Goal: Task Accomplishment & Management: Use online tool/utility

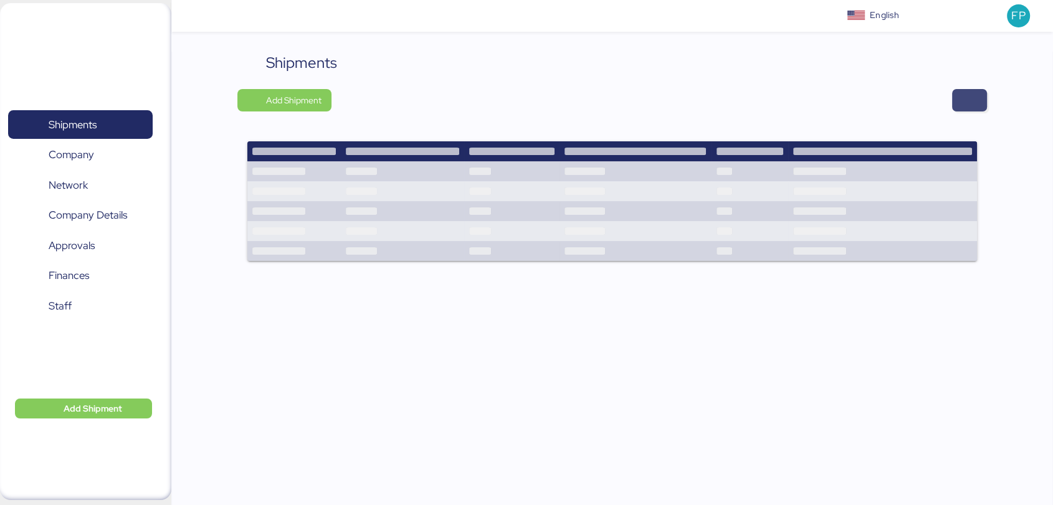
click at [966, 100] on span "button" at bounding box center [969, 100] width 15 height 17
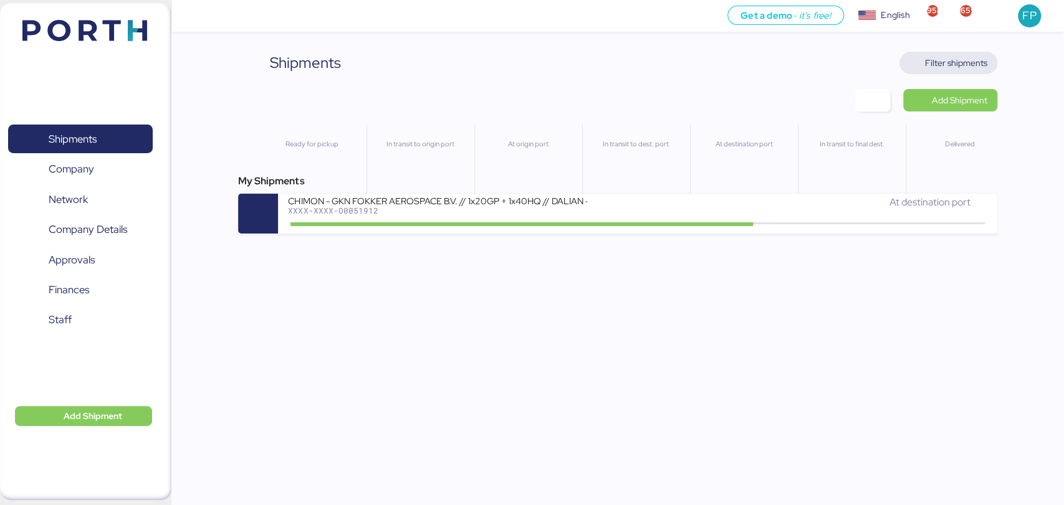
click at [961, 55] on span "Filter shipments" at bounding box center [956, 62] width 62 height 15
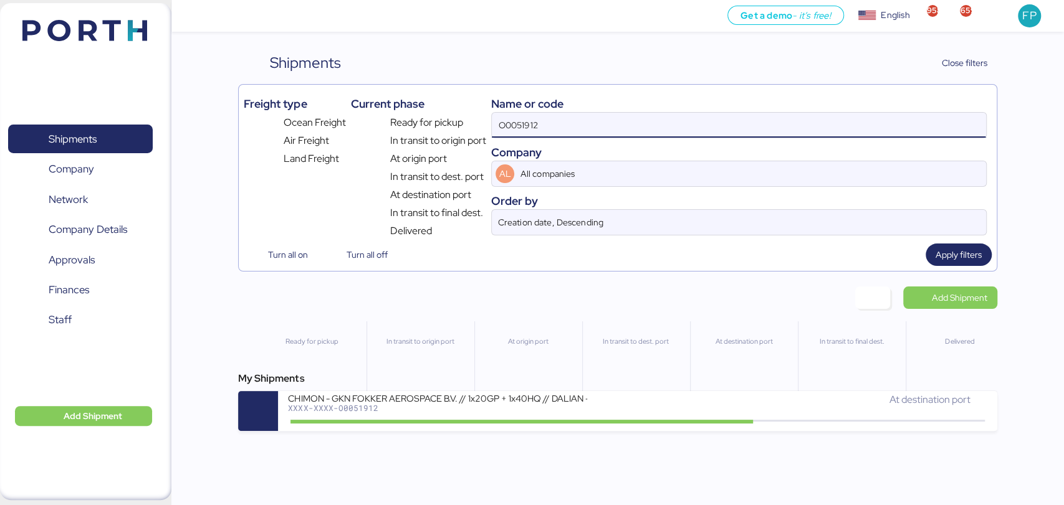
click at [553, 125] on input "O0051912" at bounding box center [738, 125] width 493 height 25
paste input "2016"
type input "O0052016"
click at [482, 424] on div at bounding box center [521, 422] width 462 height 4
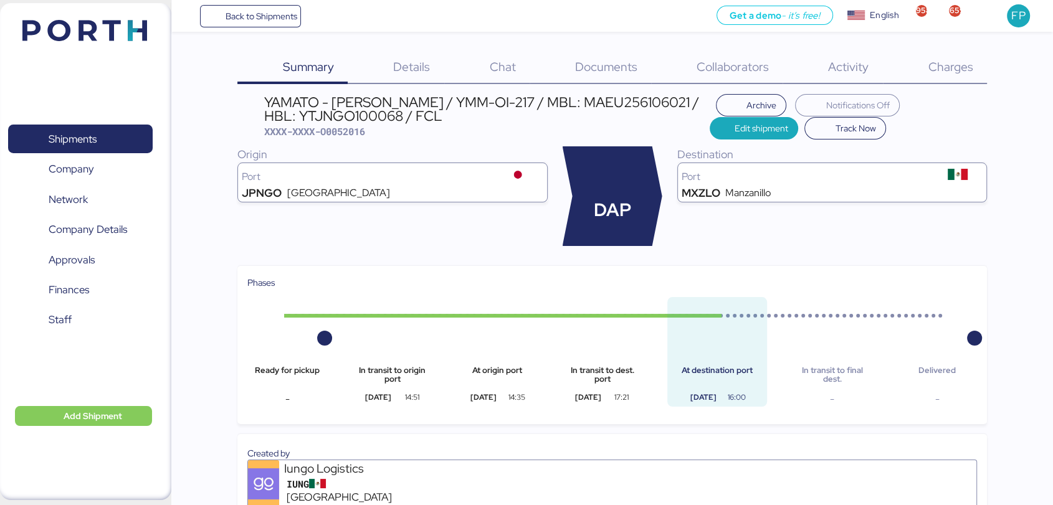
click at [955, 67] on span "Charges" at bounding box center [950, 67] width 45 height 16
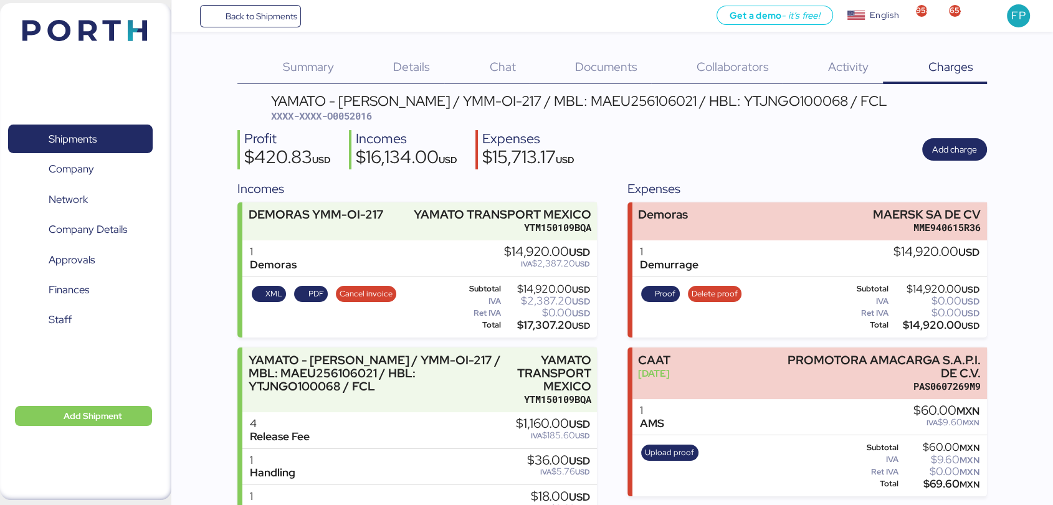
click at [355, 118] on span "XXXX-XXXX-O0052016" at bounding box center [321, 116] width 101 height 12
click at [937, 330] on div "$14,920.00 USD" at bounding box center [935, 325] width 88 height 9
copy div "14,920.00"
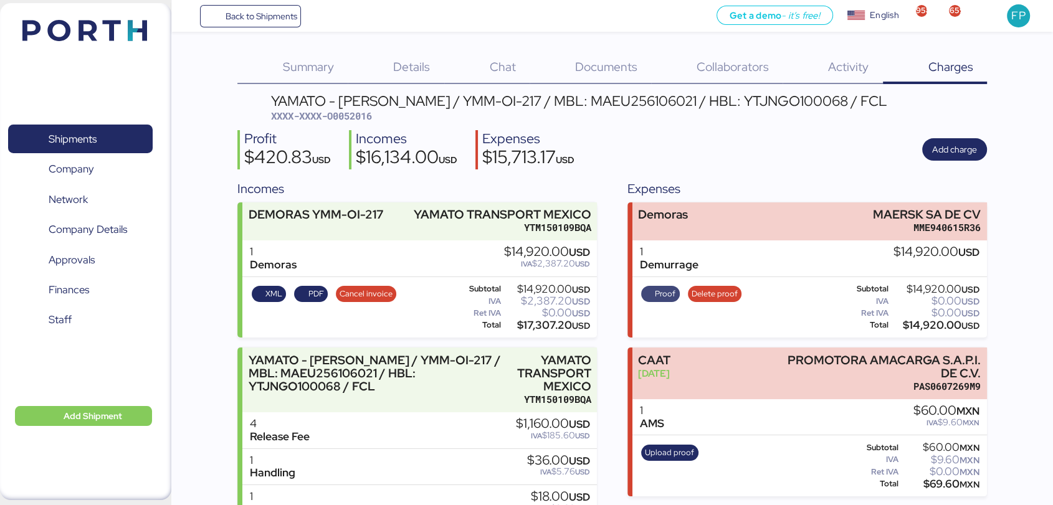
click at [670, 293] on span "Proof" at bounding box center [665, 294] width 21 height 14
drag, startPoint x: 867, startPoint y: 208, endPoint x: 1002, endPoint y: 208, distance: 135.2
click at [1002, 208] on div "Summary 0 Details 0 Chat 0 Documents 0 Collaborators 0 Activity 0 Charges 0 YAM…" at bounding box center [526, 321] width 1053 height 642
copy div "MAERSK SA DE CV"
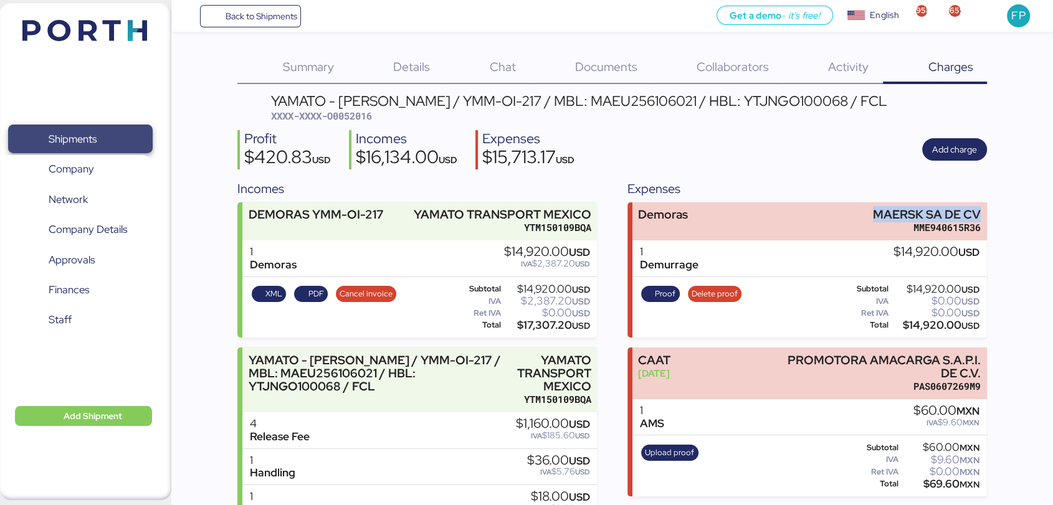
click at [136, 137] on span "Shipments" at bounding box center [80, 139] width 134 height 18
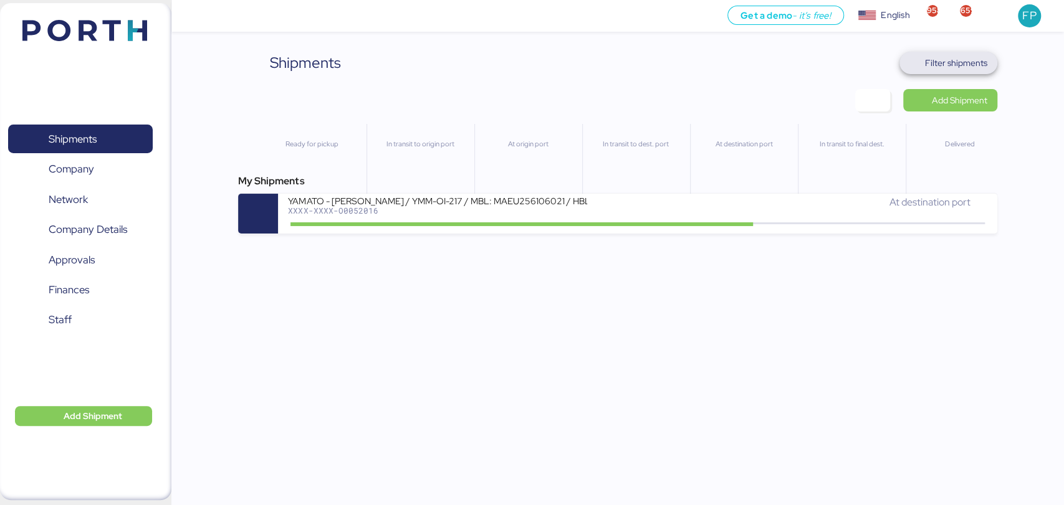
click at [962, 70] on span "Filter shipments" at bounding box center [956, 62] width 62 height 15
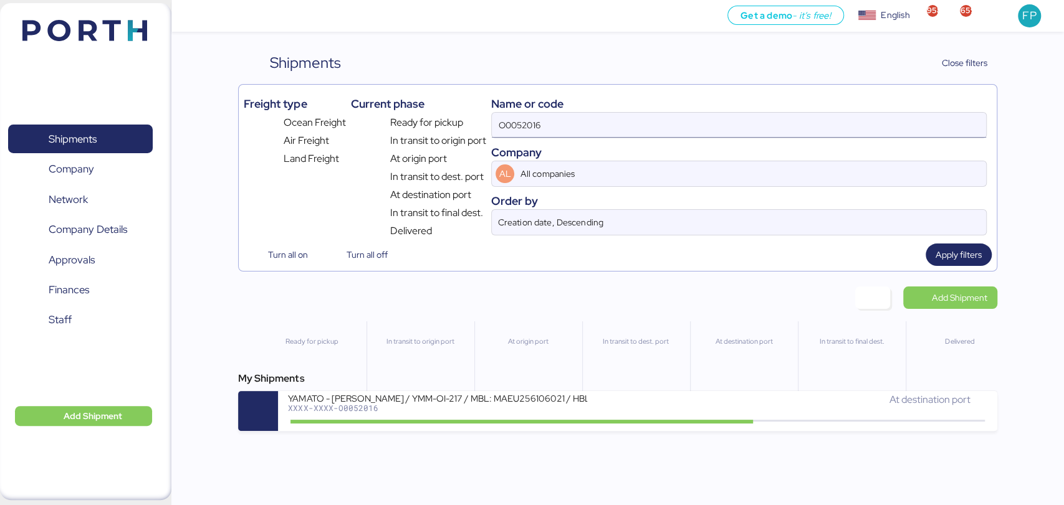
click at [515, 123] on input "O0052016" at bounding box center [738, 125] width 493 height 25
paste input "96"
type input "O0052096"
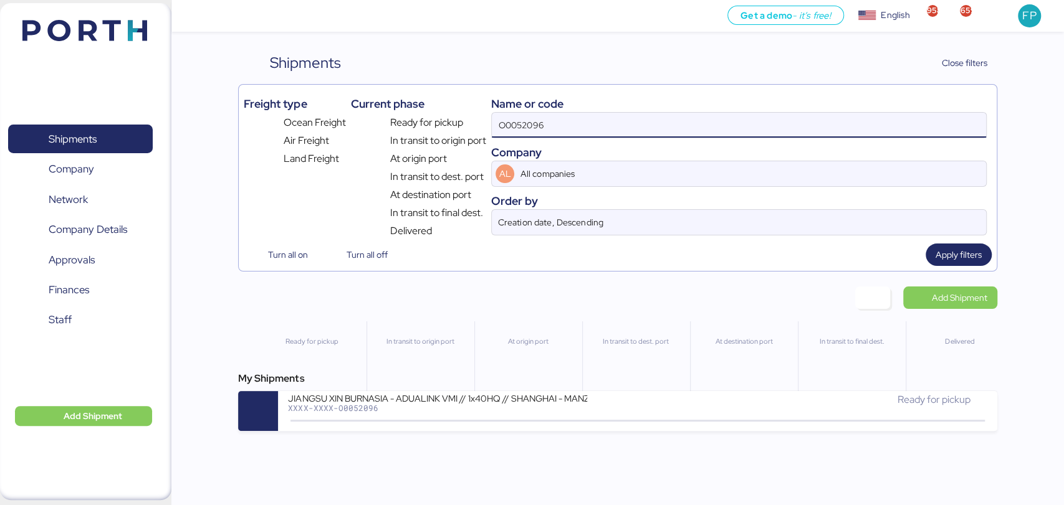
click at [467, 403] on div "JIANGSU XIN BURNASIA - ADUALINK VMI // 1x40HQ // SHANGHAI - MANZANILLO / HBL: B…" at bounding box center [437, 398] width 299 height 11
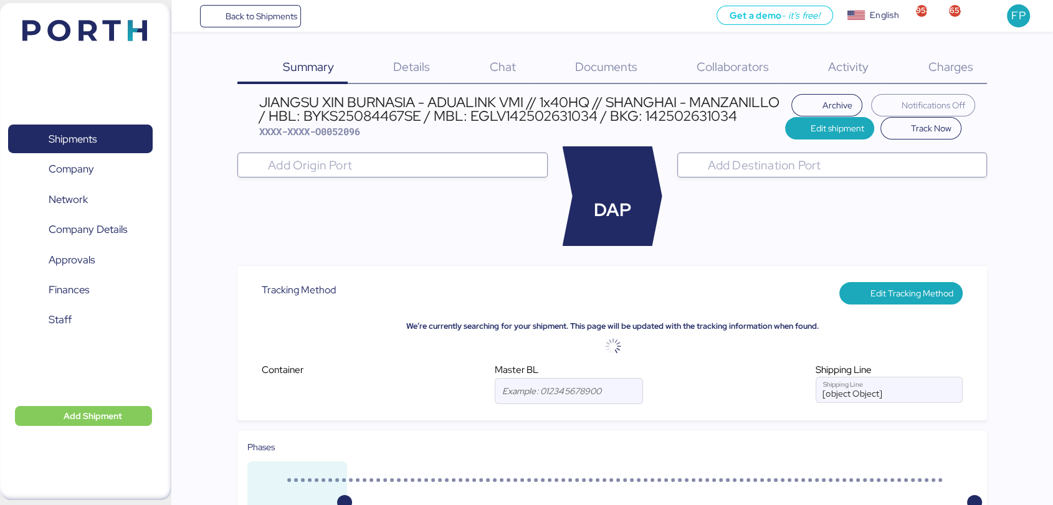
click at [943, 82] on div "Charges 0" at bounding box center [935, 68] width 104 height 32
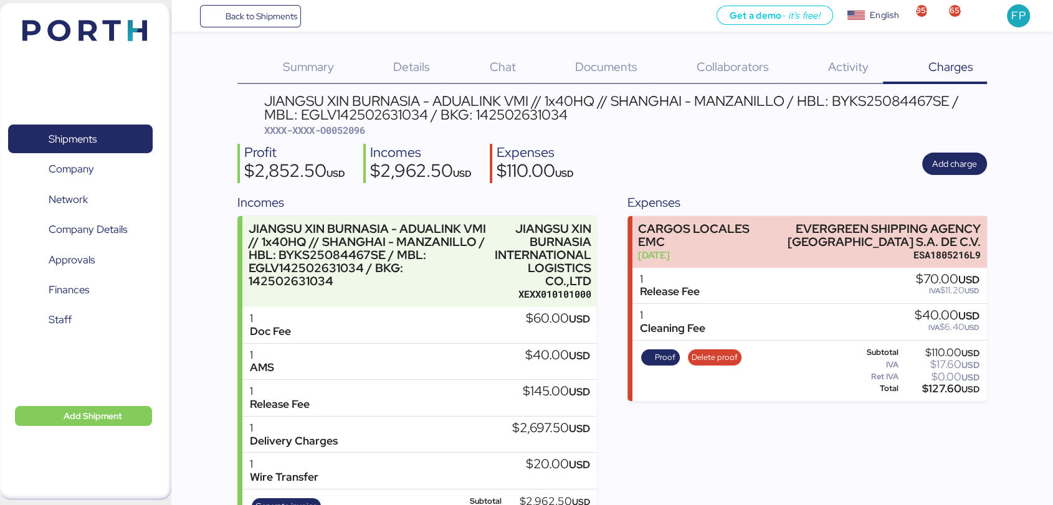
scroll to position [57, 0]
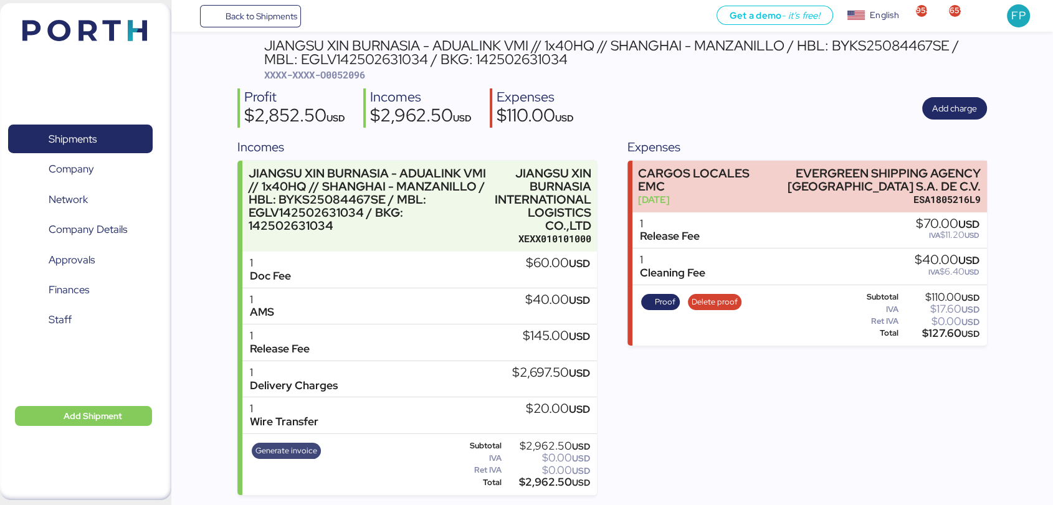
click at [275, 447] on span "Generate invoice" at bounding box center [286, 451] width 62 height 14
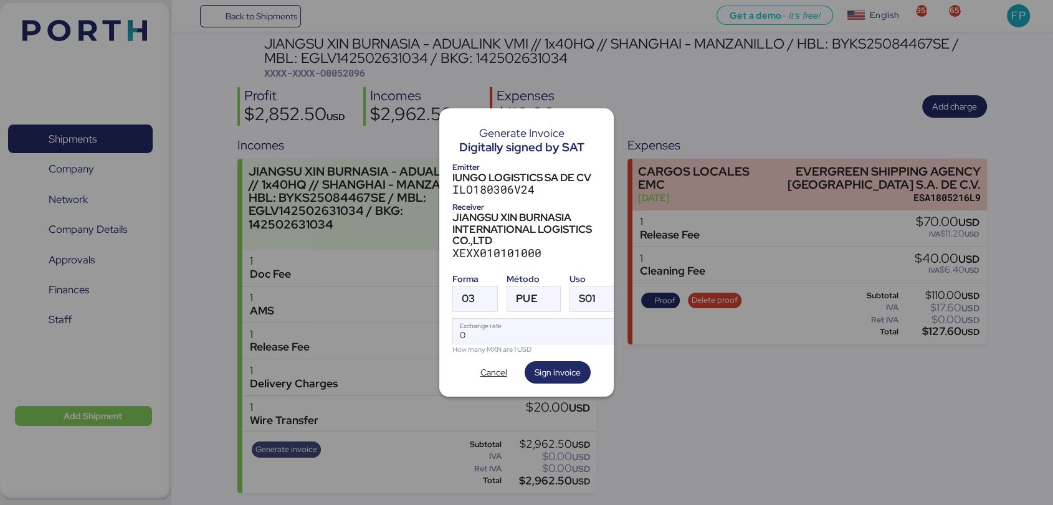
scroll to position [0, 0]
click at [458, 291] on div "03" at bounding box center [464, 299] width 22 height 25
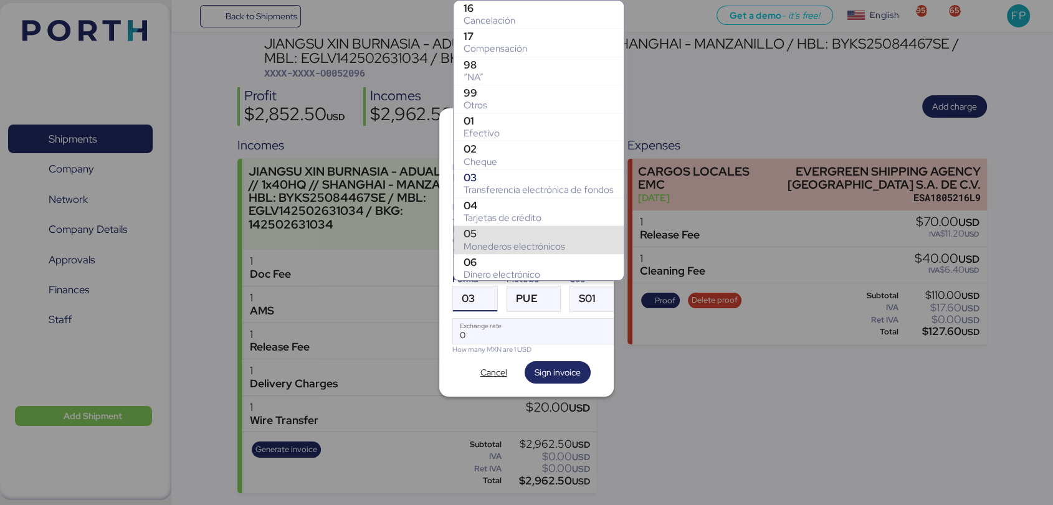
scroll to position [169, 0]
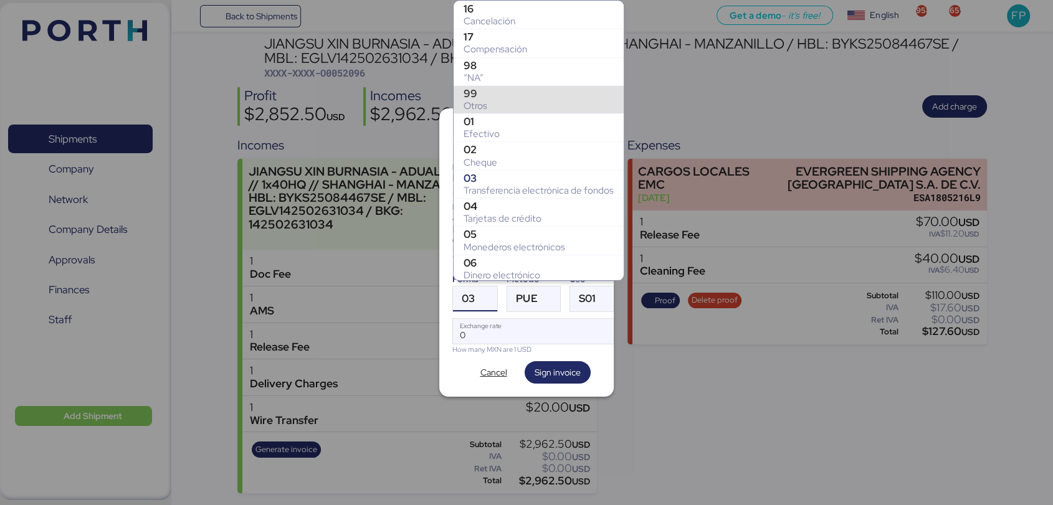
click at [494, 93] on div "99" at bounding box center [539, 93] width 150 height 12
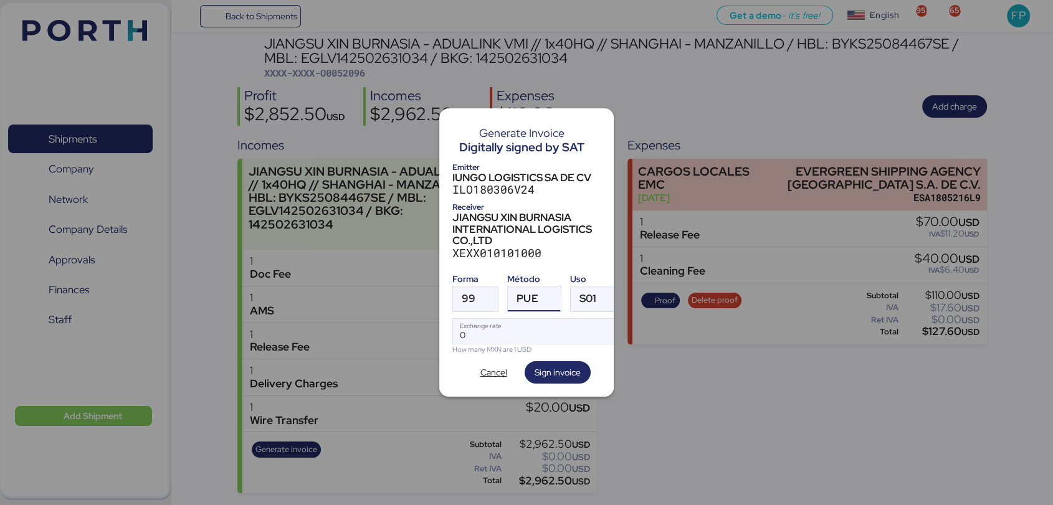
click at [516, 293] on span "PUE" at bounding box center [526, 298] width 21 height 11
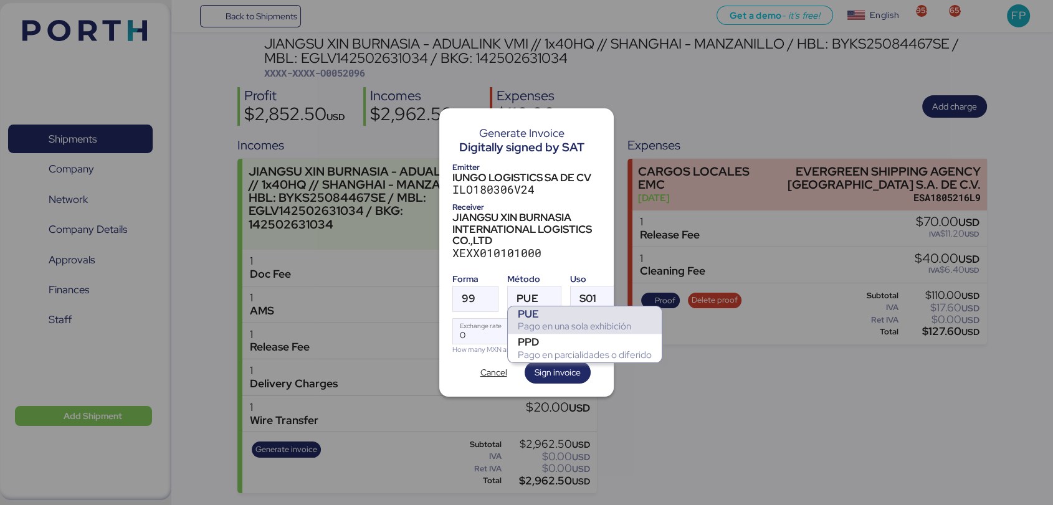
click at [535, 345] on div "PPD" at bounding box center [585, 342] width 134 height 12
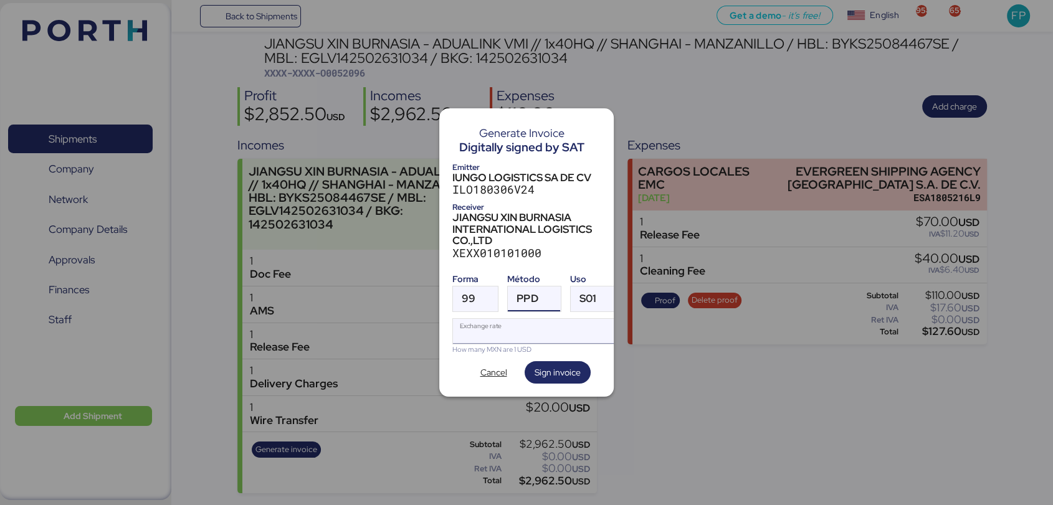
click at [503, 324] on input "Exchange rate" at bounding box center [536, 331] width 166 height 25
type input "0"
paste input "18.3805"
type input "18.3805"
click at [568, 369] on span "Sign invoice" at bounding box center [558, 372] width 46 height 15
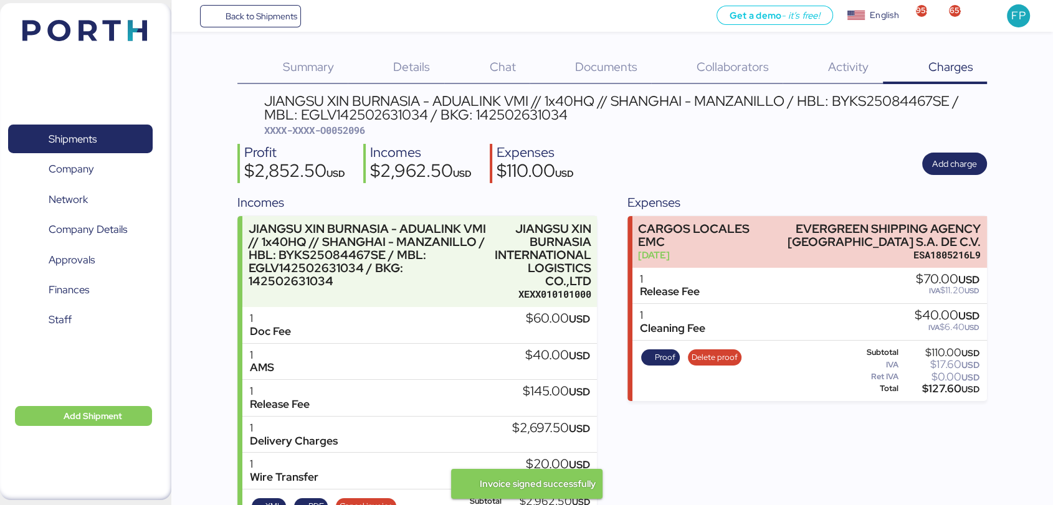
click at [358, 126] on span "XXXX-XXXX-O0052096" at bounding box center [314, 130] width 101 height 12
copy span "O0052096"
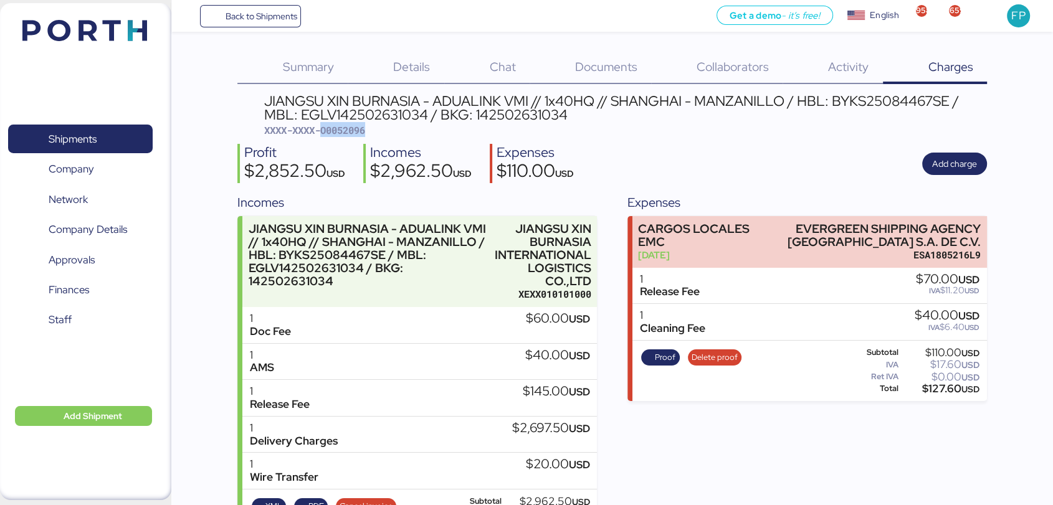
scroll to position [57, 0]
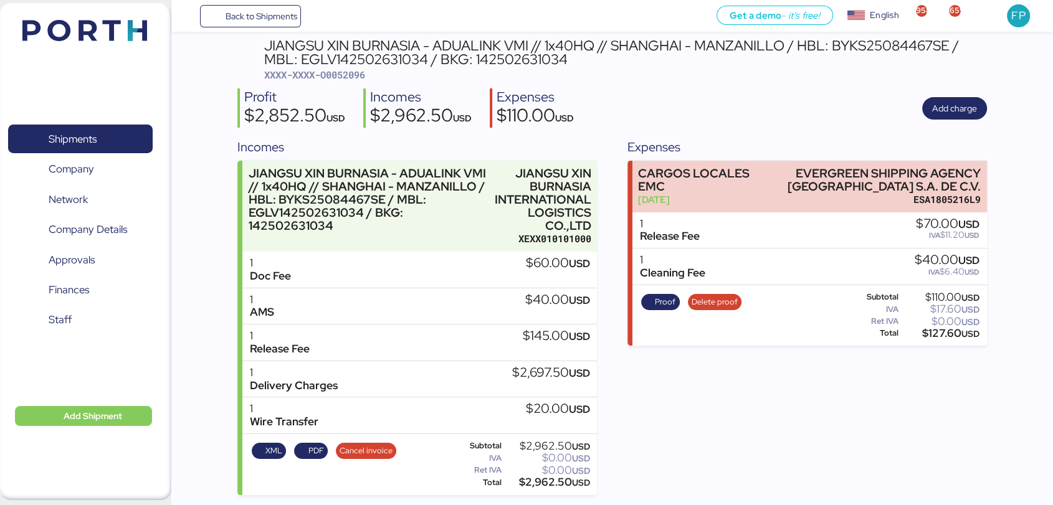
click at [543, 478] on div "$2,962.50 USD" at bounding box center [547, 482] width 86 height 9
copy div "2,962.50"
click at [355, 55] on div "JIANGSU XIN BURNASIA - ADUALINK VMI // 1x40HQ // SHANGHAI - MANZANILLO / HBL: B…" at bounding box center [625, 53] width 723 height 28
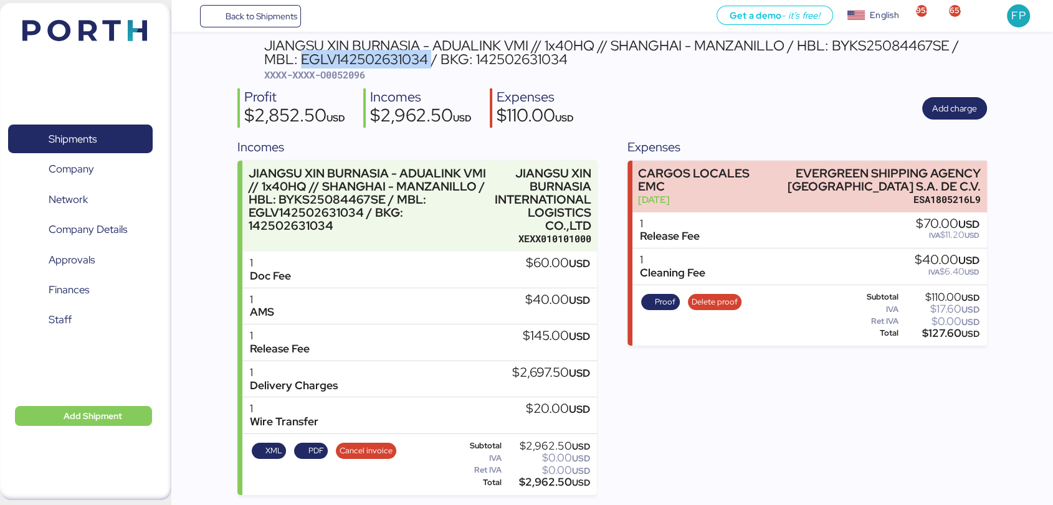
copy div "EGLV142502631034"
click at [138, 138] on span "Shipments" at bounding box center [80, 139] width 134 height 18
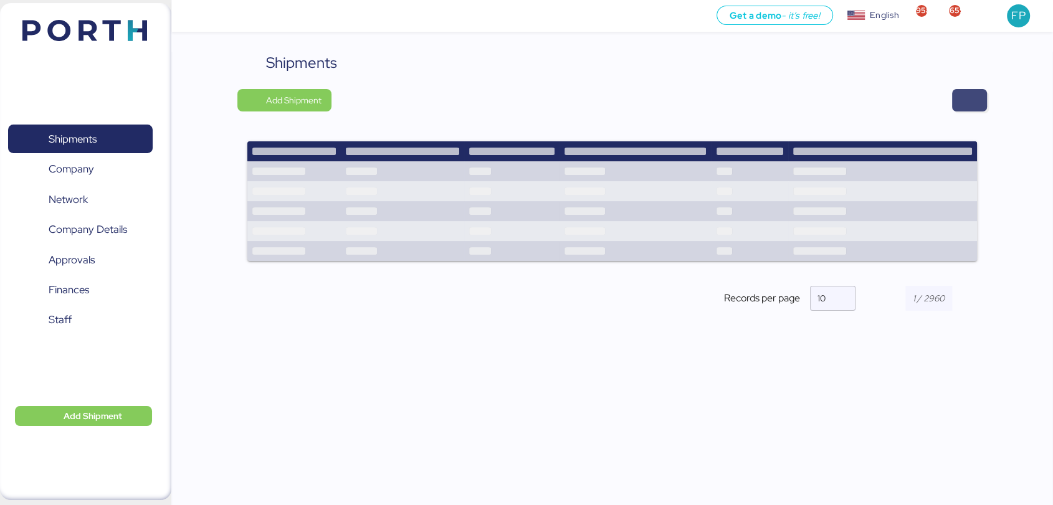
click at [962, 98] on span "button" at bounding box center [969, 100] width 15 height 17
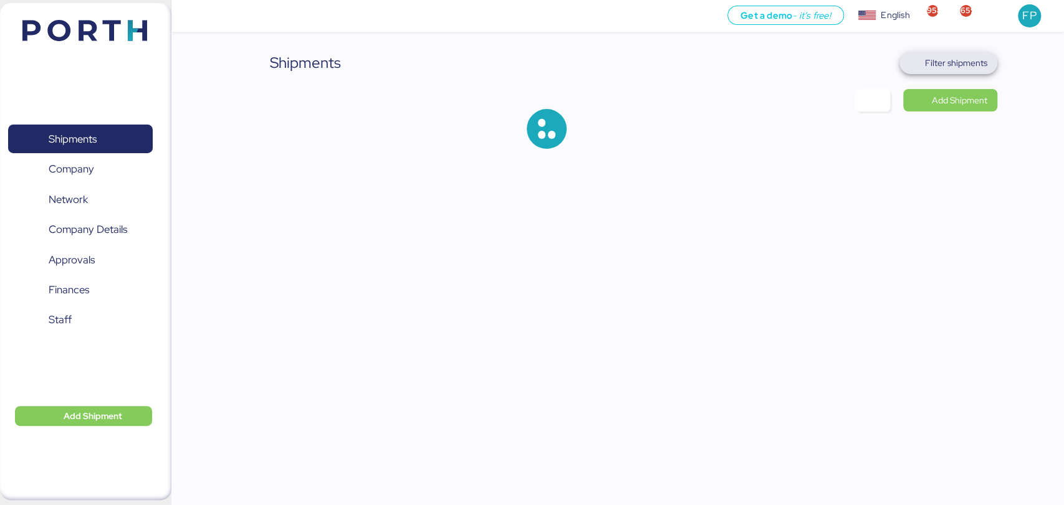
click at [963, 70] on span "Filter shipments" at bounding box center [956, 62] width 62 height 15
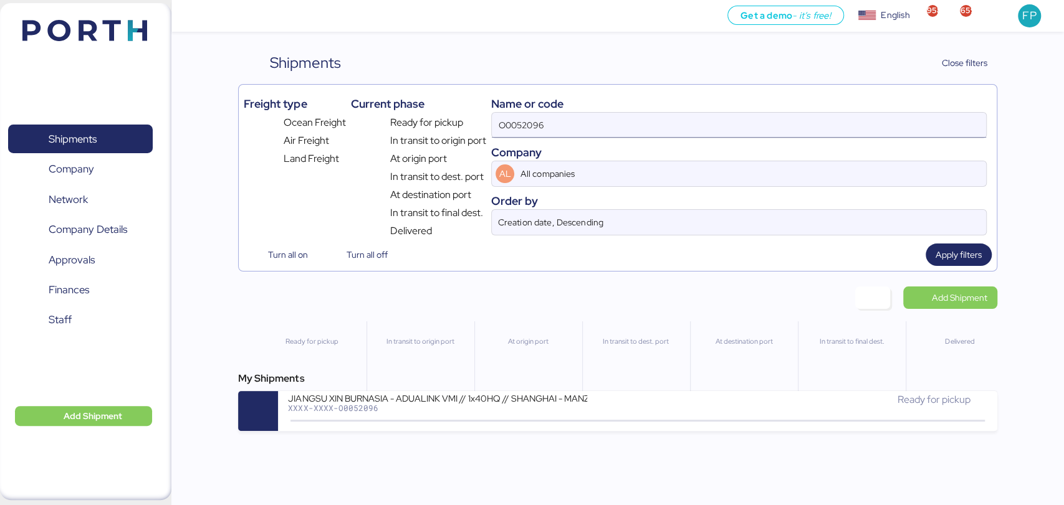
click at [534, 123] on input "O0052096" at bounding box center [738, 125] width 493 height 25
paste input "5"
type input "O0052095"
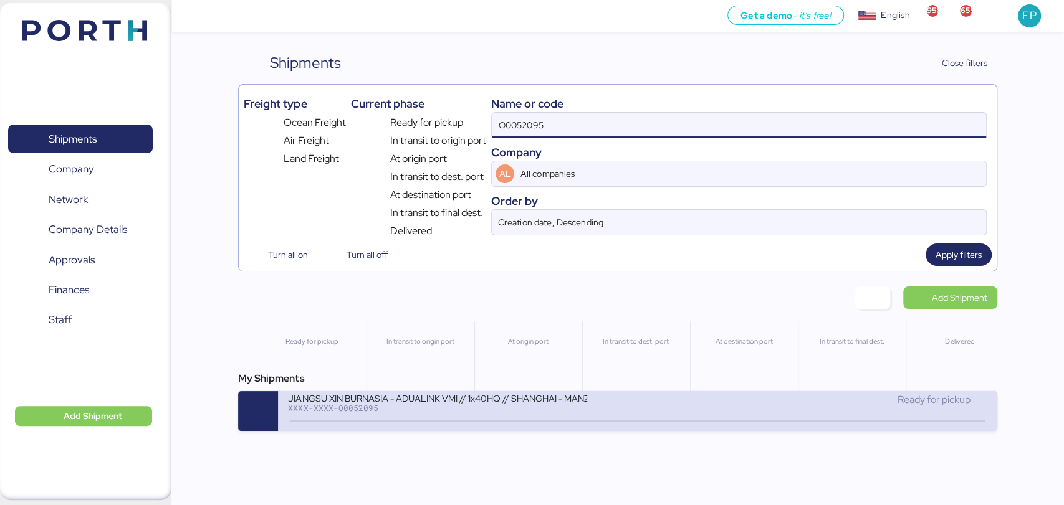
click at [452, 399] on div "JIANGSU XIN BURNASIA - ADUALINK VMI // 1x40HQ // SHANGHAI - MANZANILLO / HBL: B…" at bounding box center [437, 398] width 299 height 11
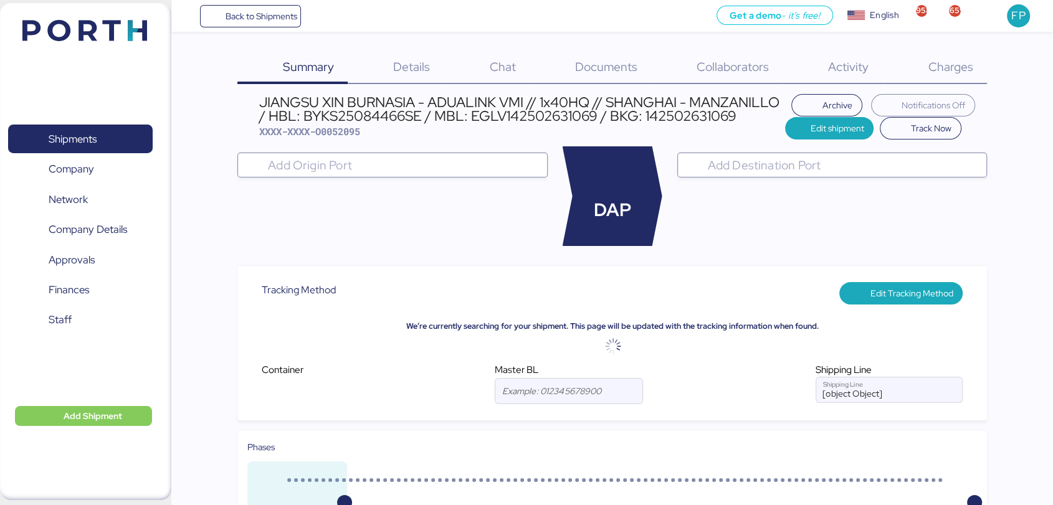
click at [963, 69] on span "Charges" at bounding box center [950, 67] width 45 height 16
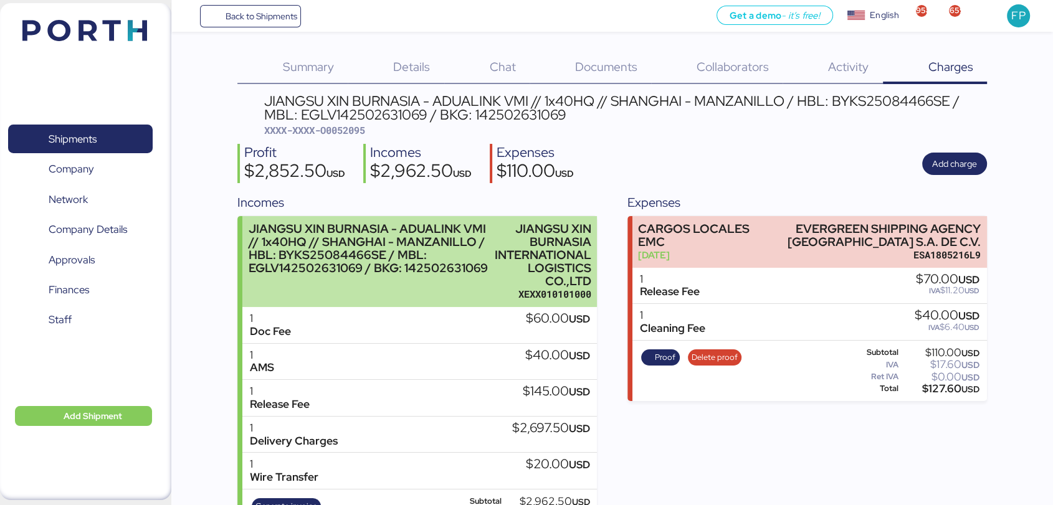
scroll to position [57, 0]
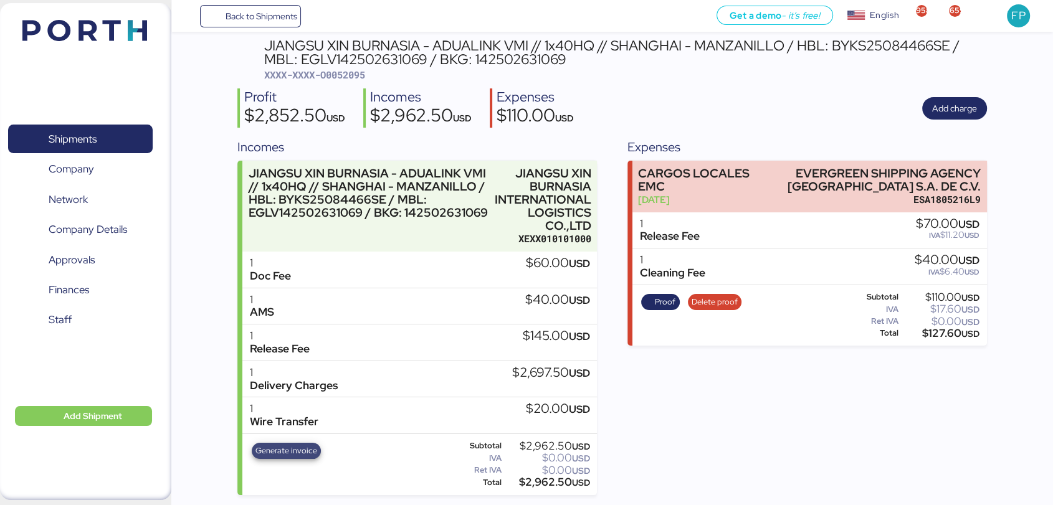
click at [298, 444] on span "Generate invoice" at bounding box center [286, 451] width 62 height 14
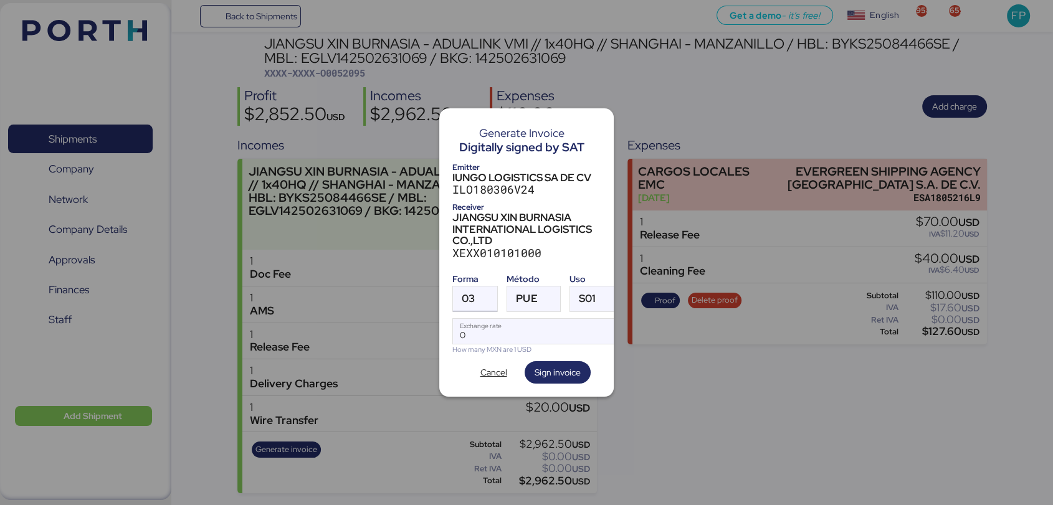
click at [485, 300] on div at bounding box center [486, 299] width 22 height 25
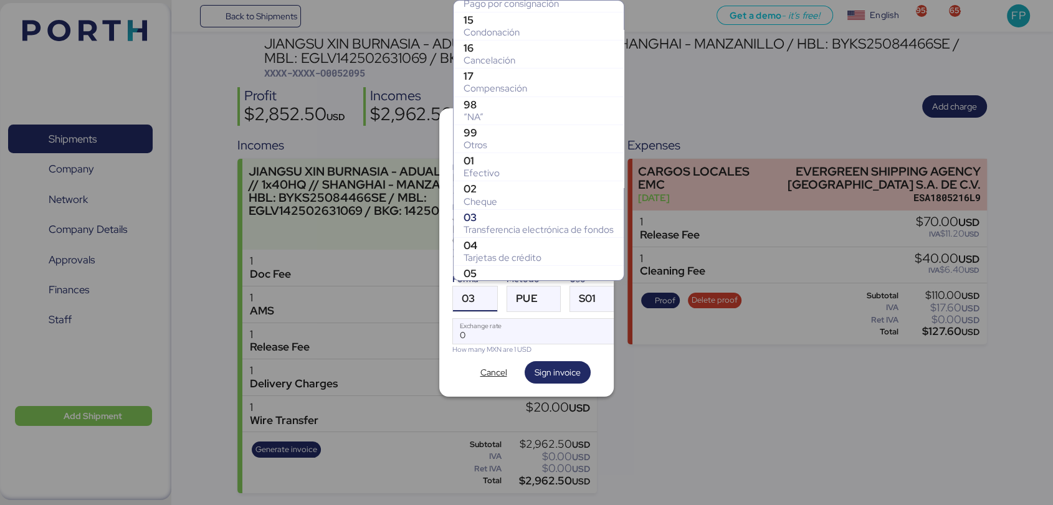
scroll to position [130, 0]
click at [492, 137] on div "99" at bounding box center [539, 132] width 150 height 12
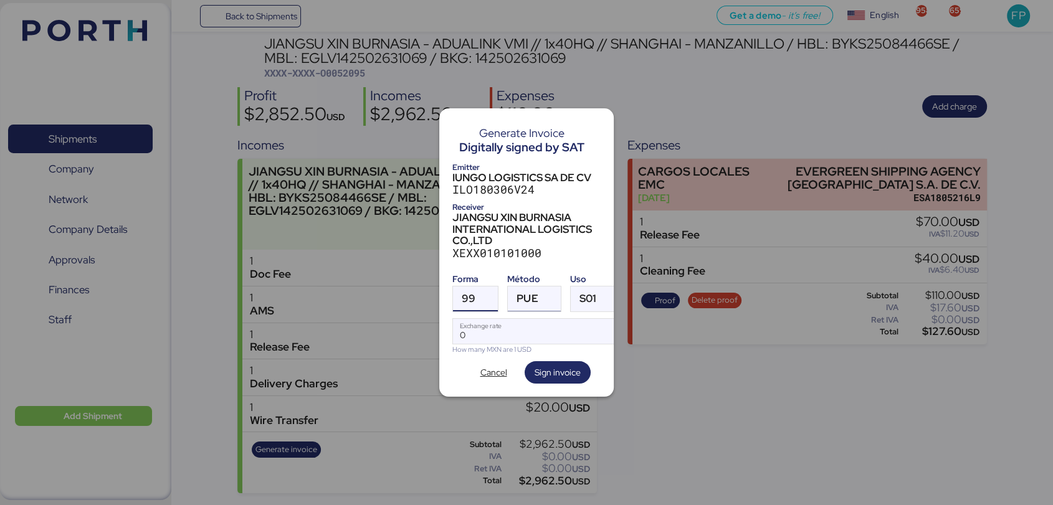
click at [522, 293] on span "PUE" at bounding box center [526, 298] width 21 height 11
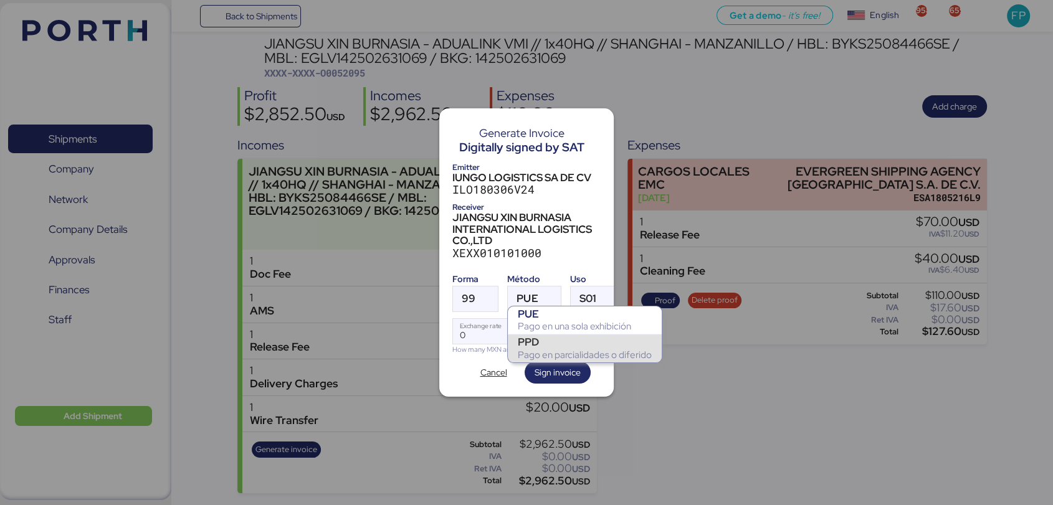
click at [541, 341] on div "PPD" at bounding box center [585, 342] width 134 height 12
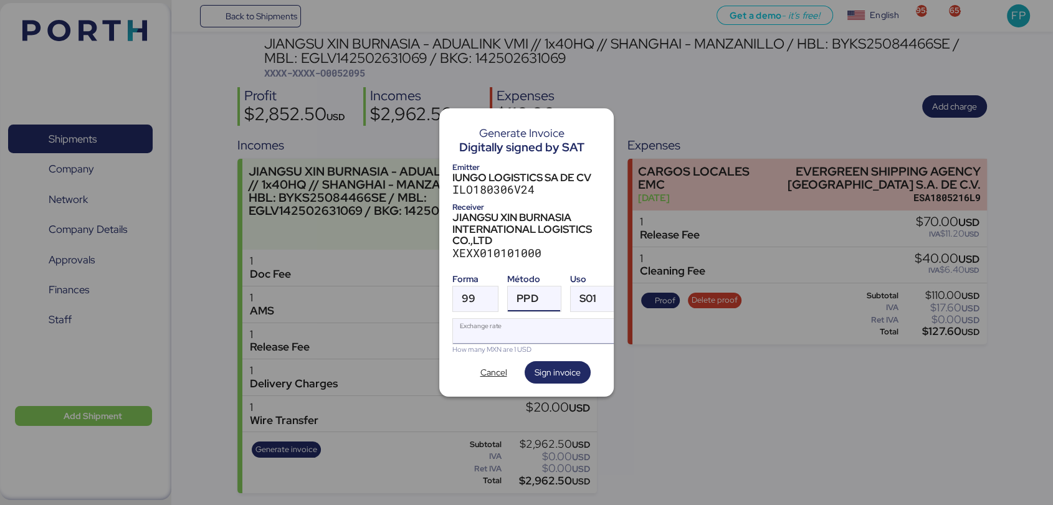
click at [513, 328] on input "Exchange rate" at bounding box center [536, 331] width 166 height 25
type input "0"
paste input "18.3805"
type input "18.3805"
click at [558, 372] on span "Sign invoice" at bounding box center [558, 372] width 46 height 15
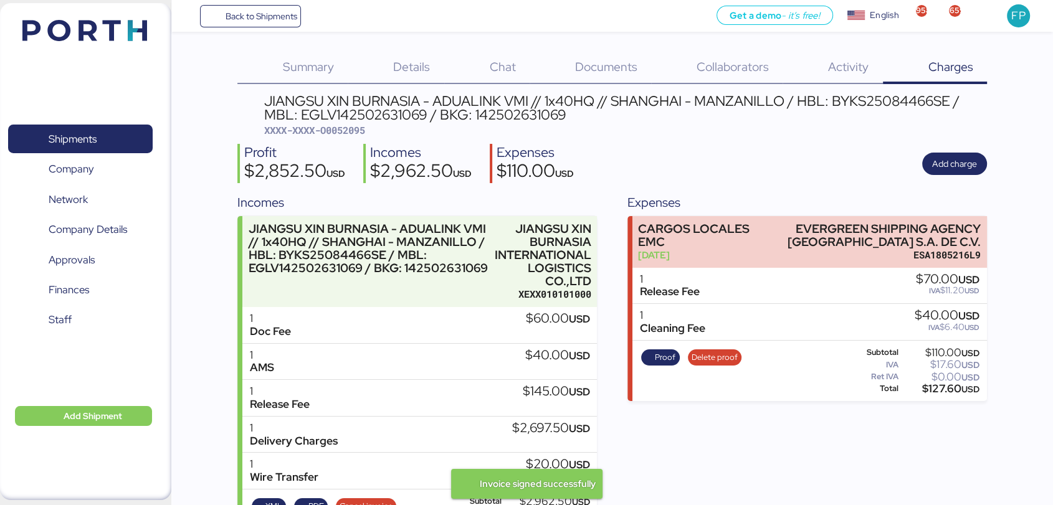
click at [358, 130] on span "XXXX-XXXX-O0052095" at bounding box center [314, 130] width 101 height 12
copy span "O0052095"
click at [389, 107] on div "JIANGSU XIN BURNASIA - ADUALINK VMI // 1x40HQ // SHANGHAI - MANZANILLO / HBL: B…" at bounding box center [625, 108] width 723 height 28
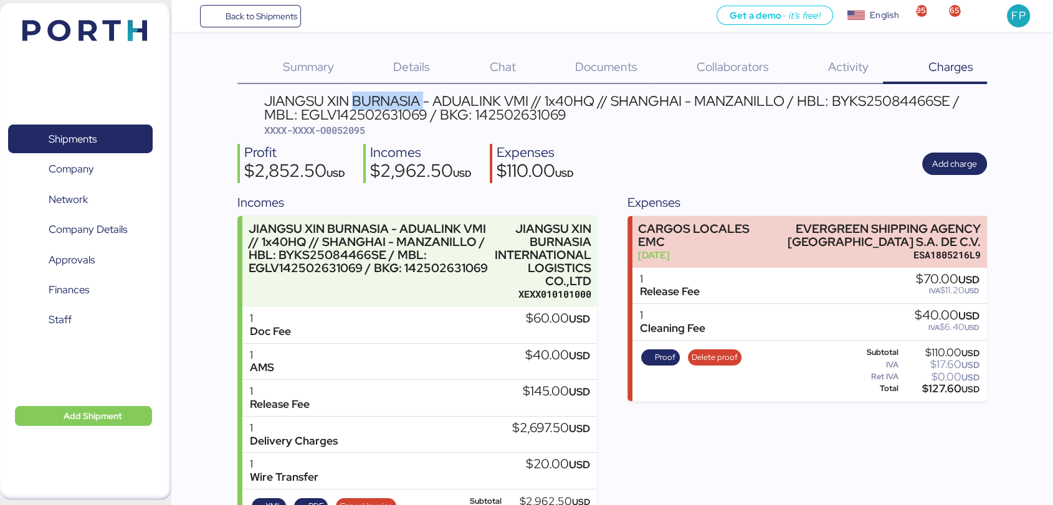
click at [389, 107] on div "JIANGSU XIN BURNASIA - ADUALINK VMI // 1x40HQ // SHANGHAI - MANZANILLO / HBL: B…" at bounding box center [625, 108] width 723 height 28
copy div "BURNASIA"
click at [393, 114] on div "JIANGSU XIN BURNASIA - ADUALINK VMI // 1x40HQ // SHANGHAI - MANZANILLO / HBL: B…" at bounding box center [625, 108] width 723 height 28
copy div "EGLV142502631069"
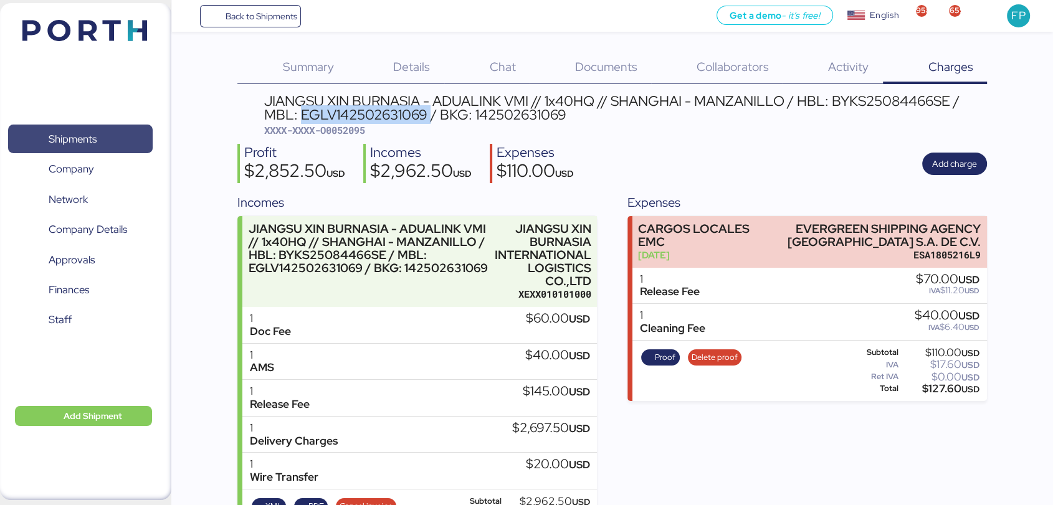
click at [118, 140] on span "Shipments" at bounding box center [80, 139] width 134 height 18
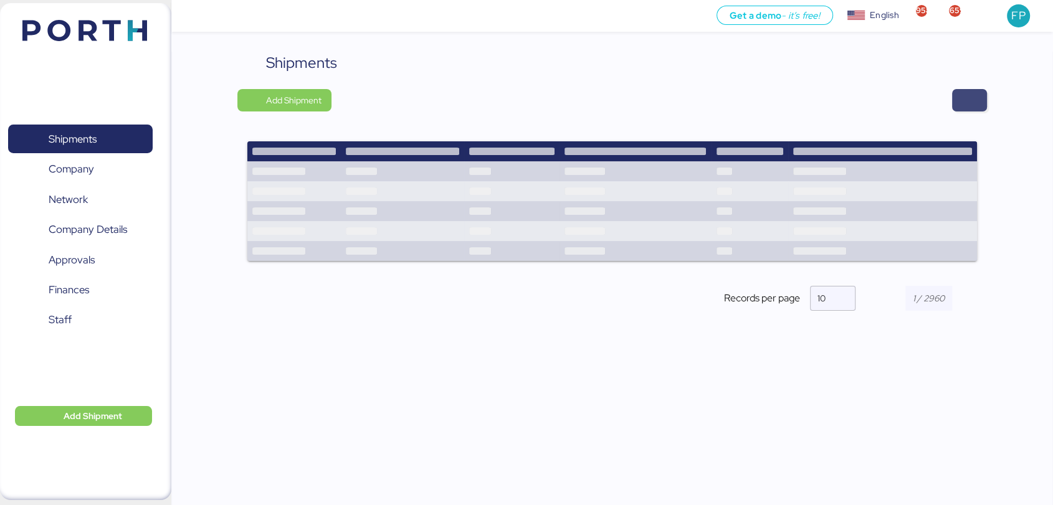
click at [978, 111] on span "button" at bounding box center [969, 100] width 35 height 22
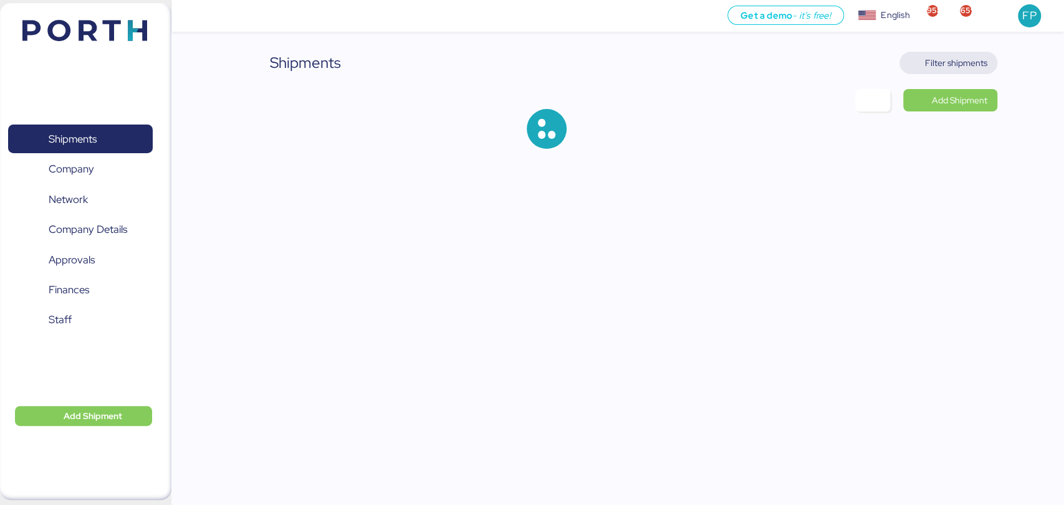
click at [967, 59] on span "Filter shipments" at bounding box center [956, 62] width 62 height 15
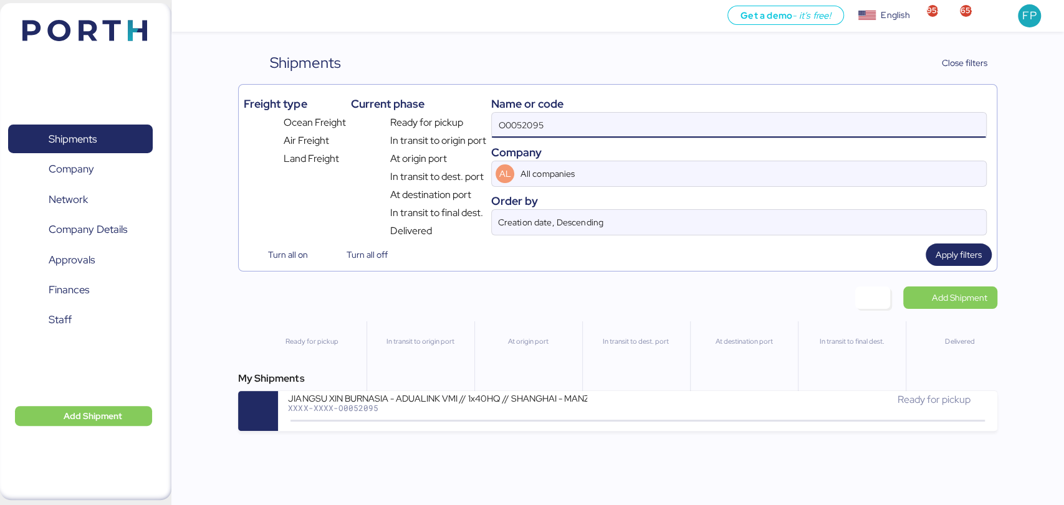
click at [525, 124] on input "O0052095" at bounding box center [738, 125] width 493 height 25
paste input "4"
type input "O0052094"
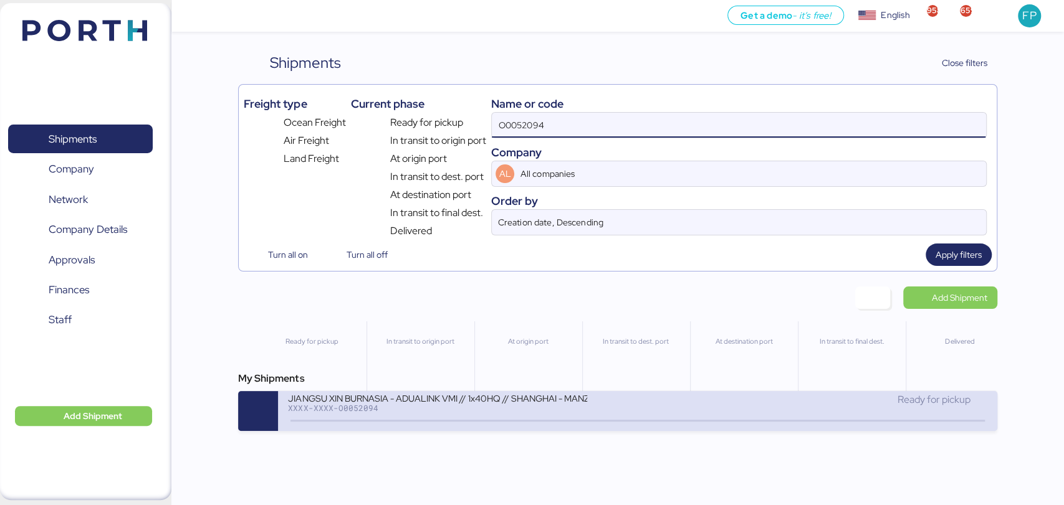
click at [493, 428] on icon at bounding box center [523, 421] width 60 height 14
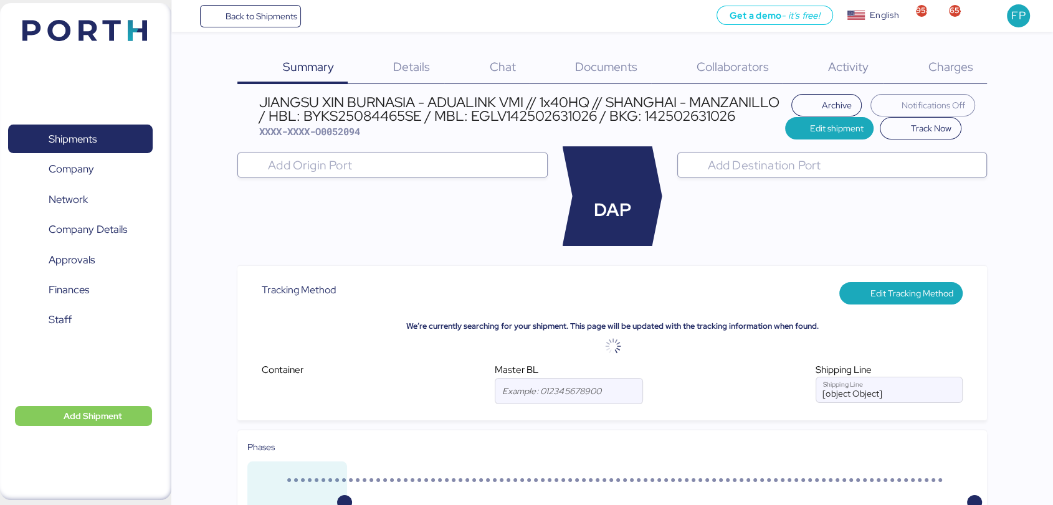
click at [940, 69] on span "Charges" at bounding box center [950, 67] width 45 height 16
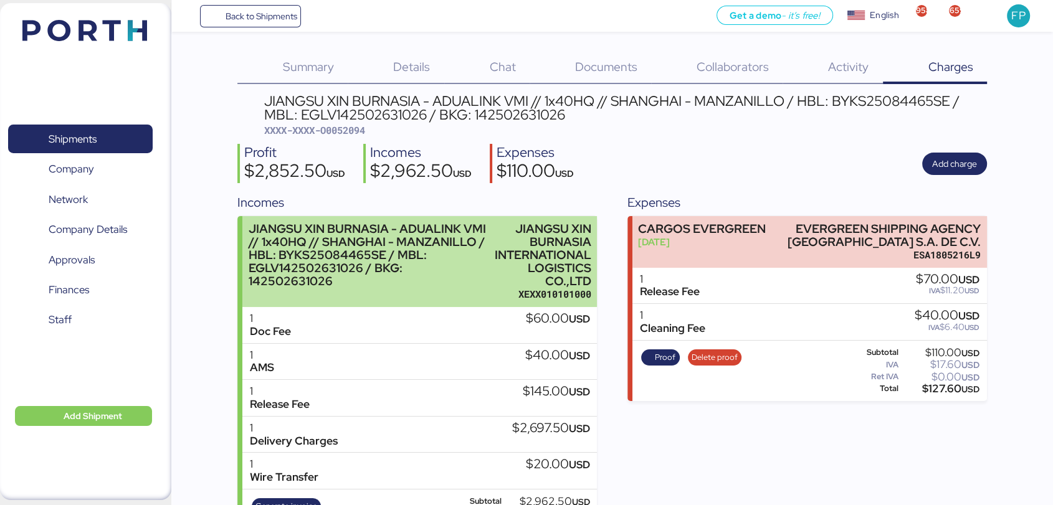
scroll to position [57, 0]
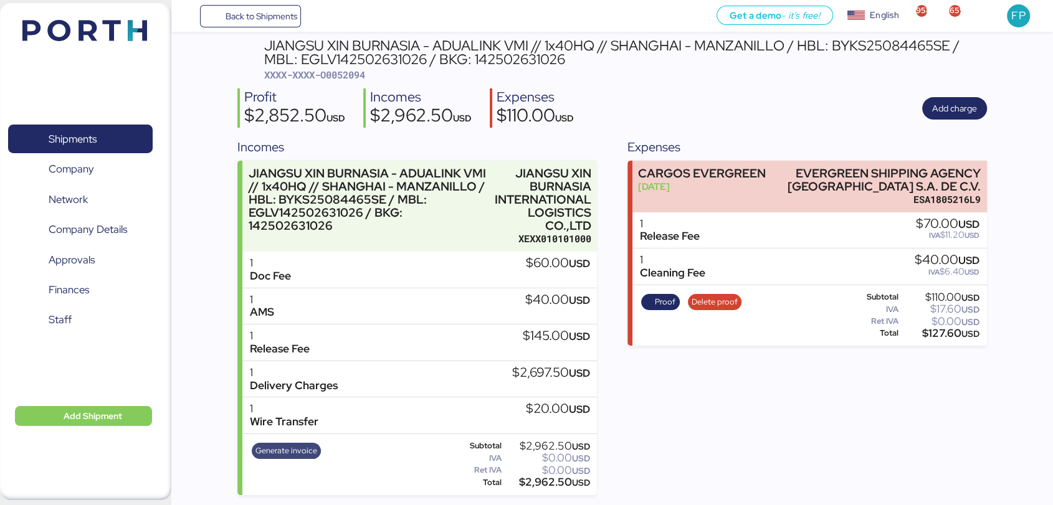
click at [307, 446] on span "Generate invoice" at bounding box center [286, 451] width 62 height 14
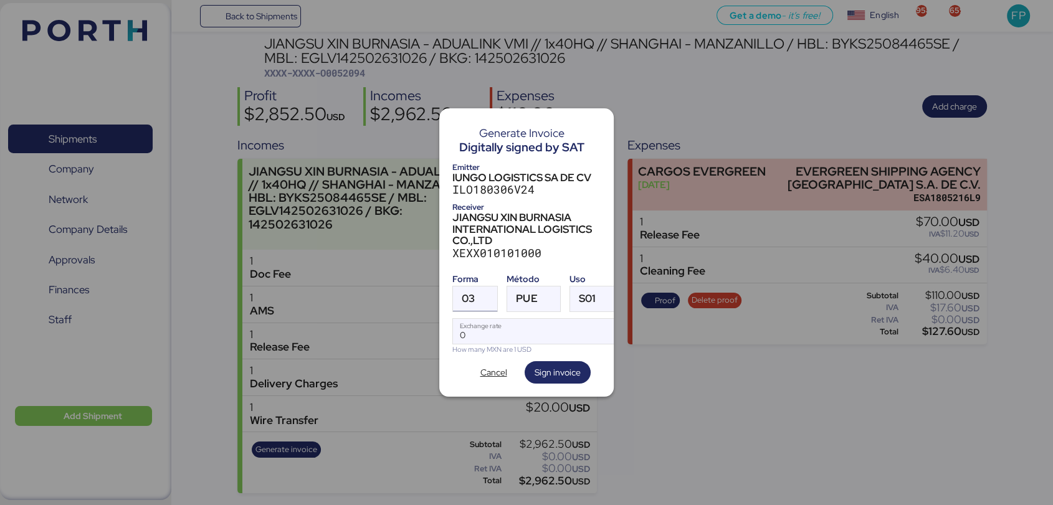
click at [476, 300] on div at bounding box center [486, 299] width 22 height 25
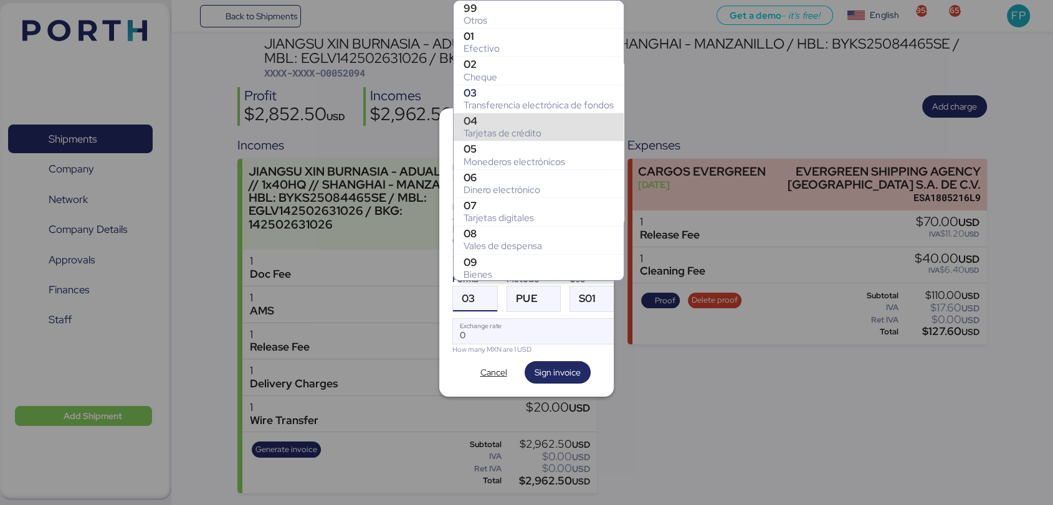
scroll to position [169, 0]
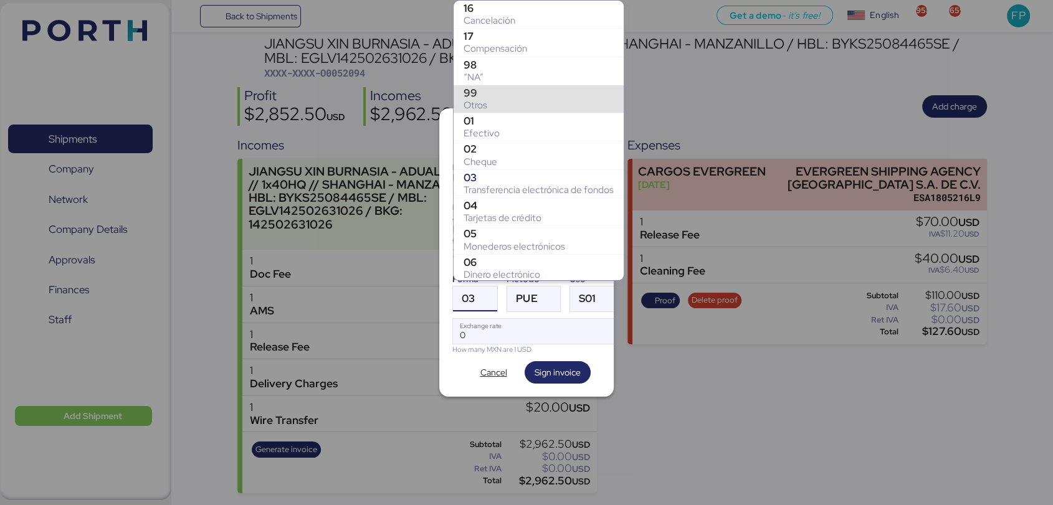
click at [513, 93] on div "99" at bounding box center [539, 93] width 150 height 12
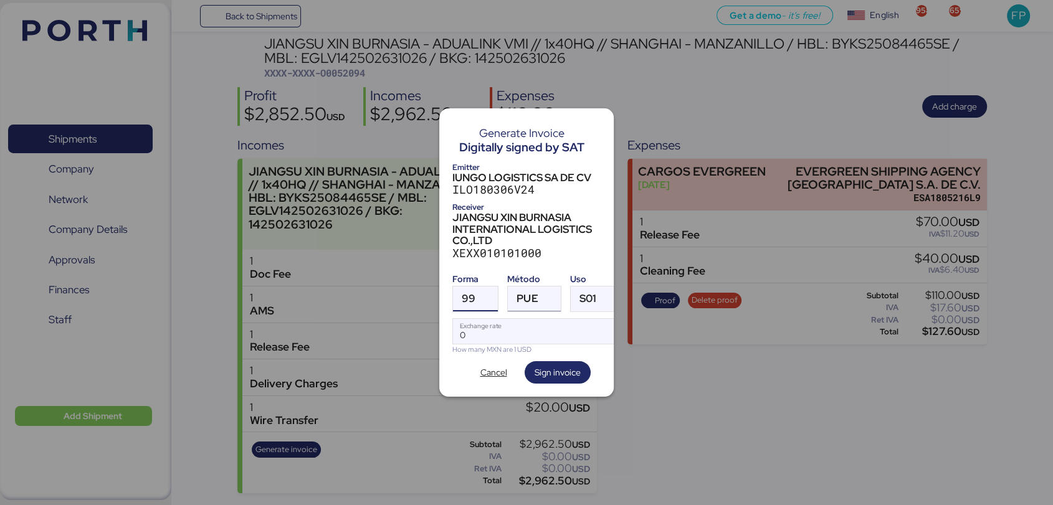
click at [530, 302] on div "PUE" at bounding box center [526, 299] width 21 height 25
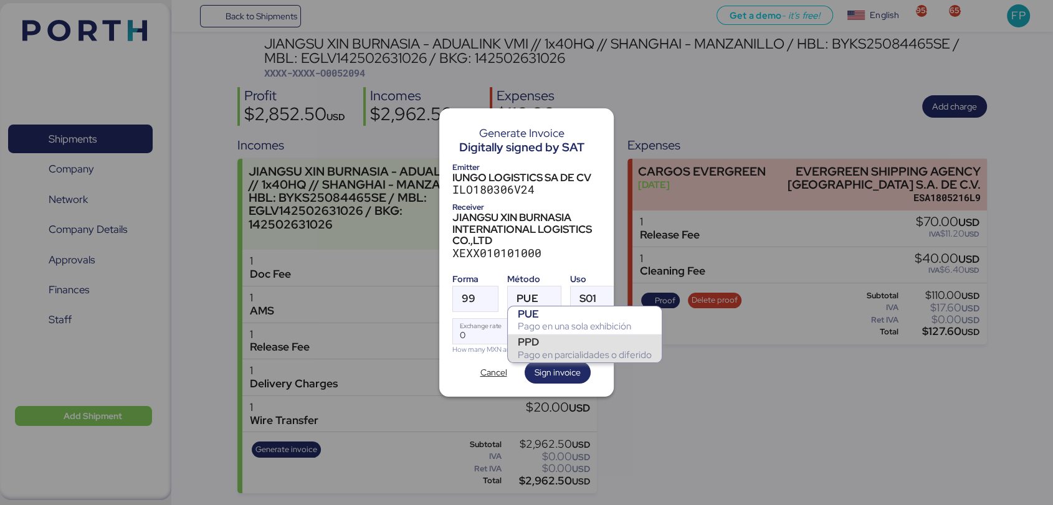
click at [540, 343] on div "PPD" at bounding box center [585, 342] width 134 height 12
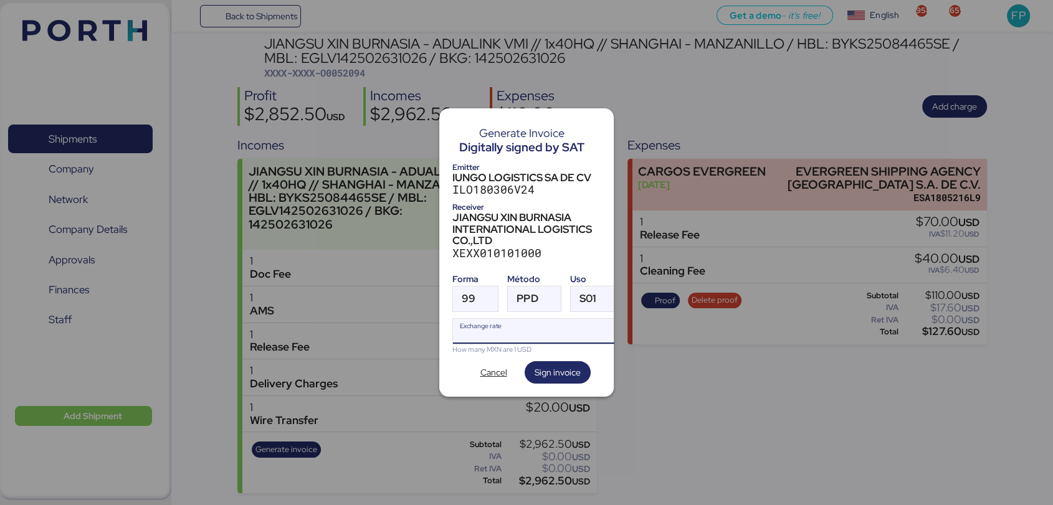
click at [502, 327] on input "Exchange rate" at bounding box center [536, 331] width 166 height 25
type input "0"
paste input "18.3805"
type input "18.3805"
click at [548, 366] on span "Sign invoice" at bounding box center [558, 372] width 46 height 15
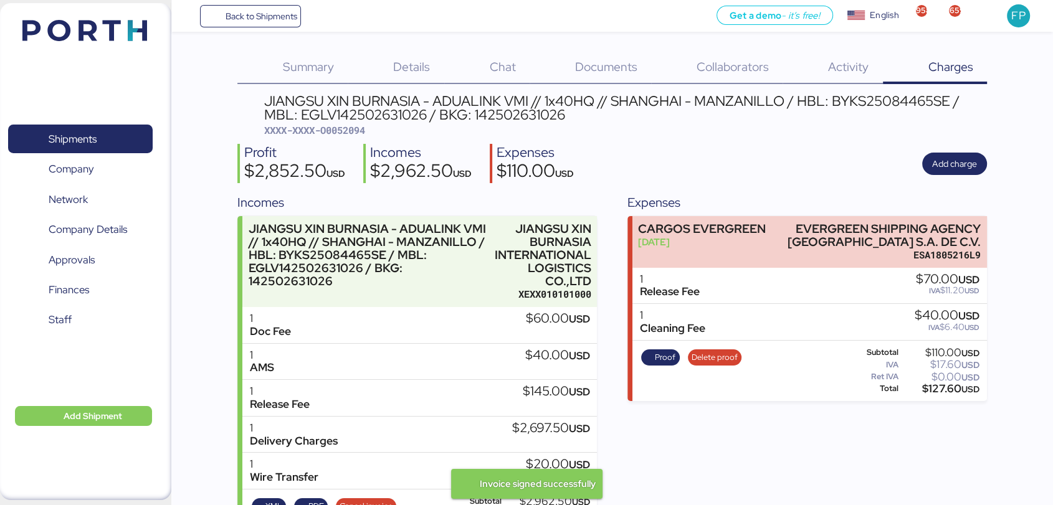
click at [344, 131] on span "XXXX-XXXX-O0052094" at bounding box center [314, 130] width 101 height 12
copy span "O0052094"
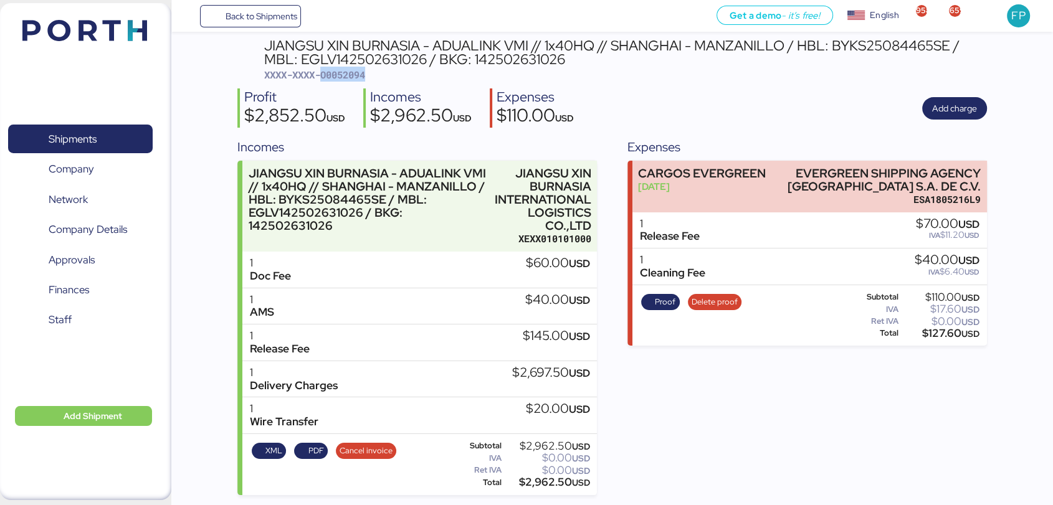
scroll to position [49, 0]
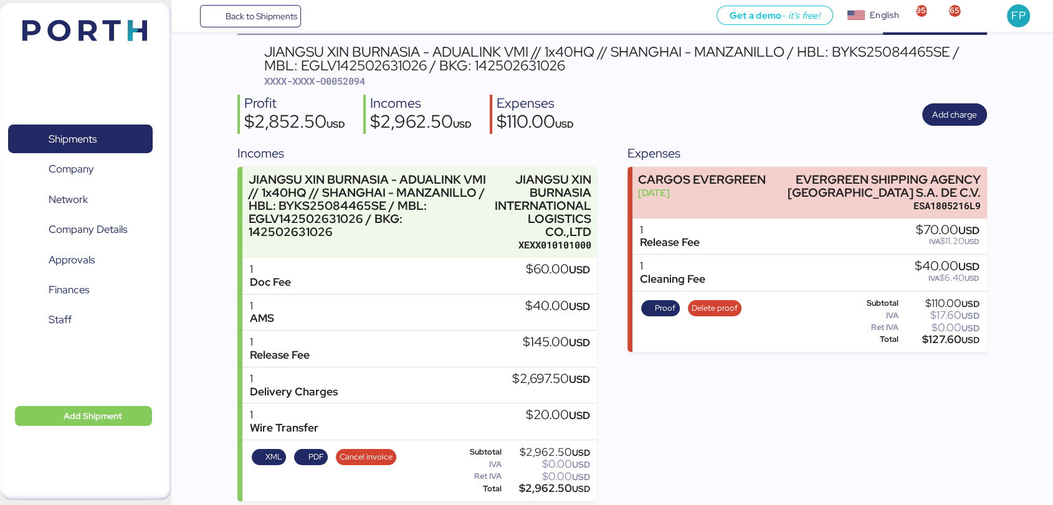
click at [376, 70] on div "JIANGSU XIN BURNASIA - ADUALINK VMI // 1x40HQ // SHANGHAI - MANZANILLO / HBL: B…" at bounding box center [625, 59] width 723 height 28
copy div "EGLV142502631026"
click at [87, 137] on span "Shipments" at bounding box center [73, 139] width 48 height 18
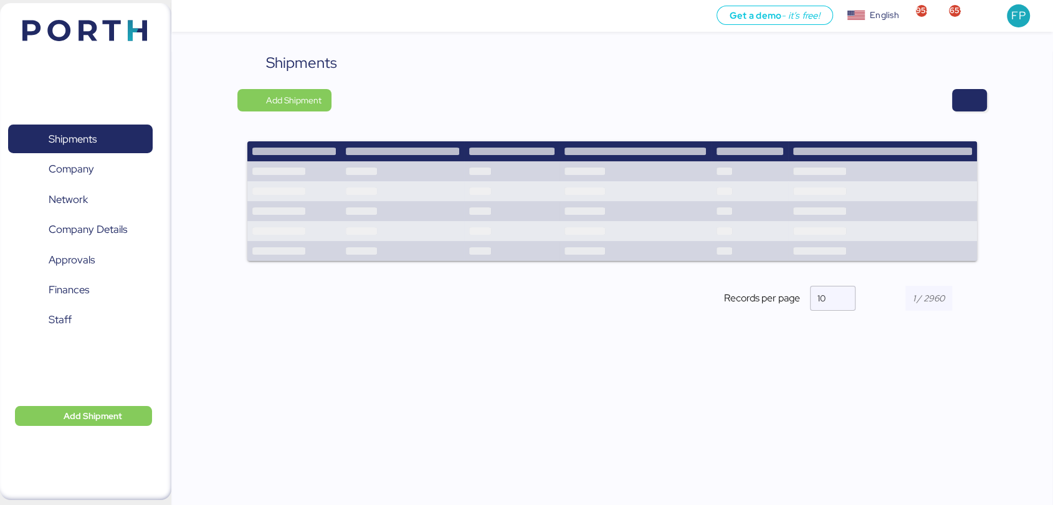
click at [973, 111] on div at bounding box center [663, 100] width 647 height 22
click at [971, 106] on span "button" at bounding box center [969, 100] width 15 height 17
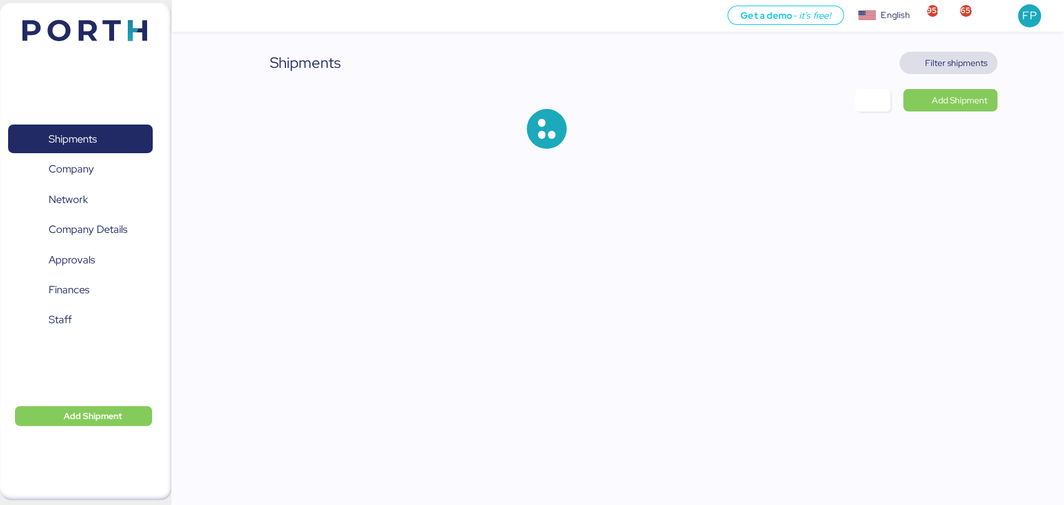
click at [954, 59] on span "Filter shipments" at bounding box center [956, 62] width 62 height 15
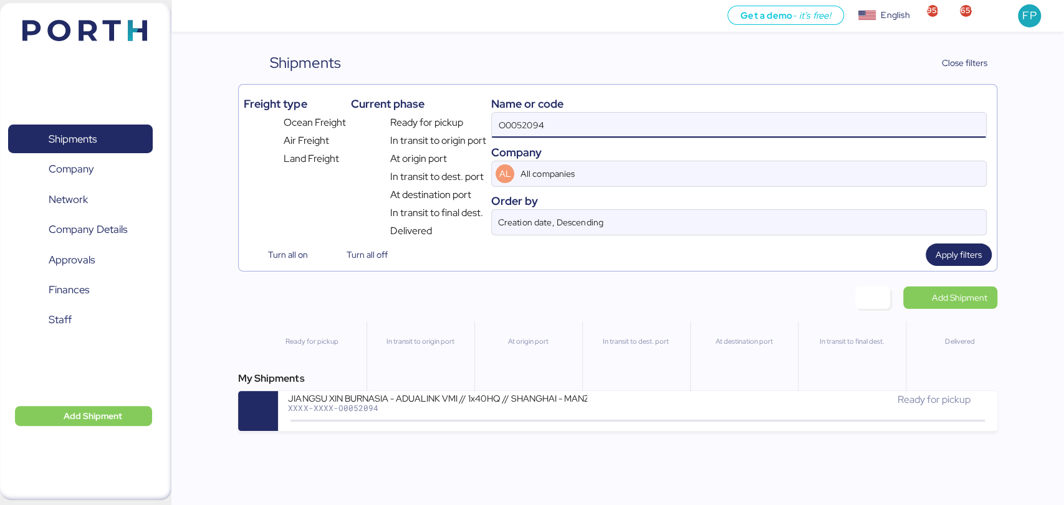
click at [544, 127] on input "O0052094" at bounding box center [738, 125] width 493 height 25
paste input "1912"
type input "O0051912"
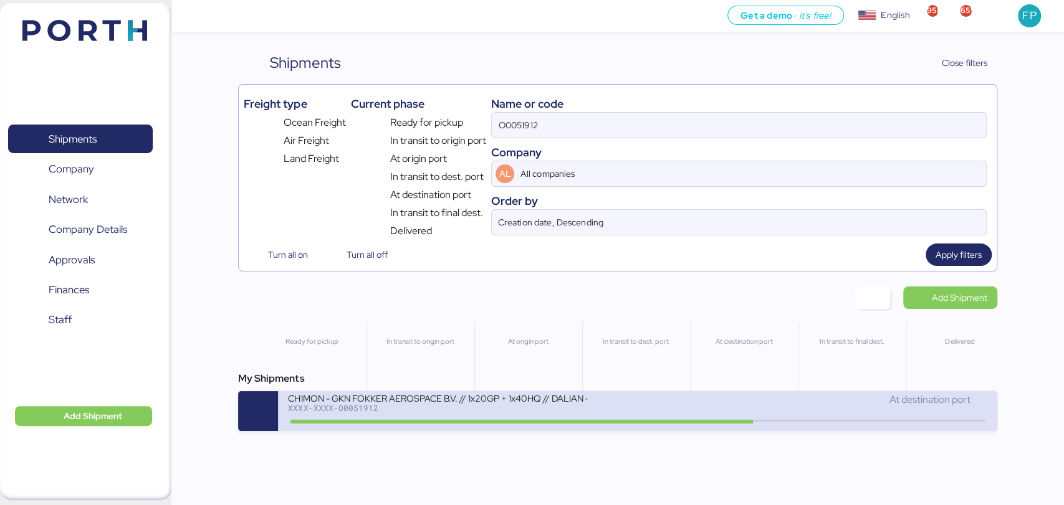
click at [469, 412] on div "XXXX-XXXX-O0051912" at bounding box center [437, 408] width 299 height 9
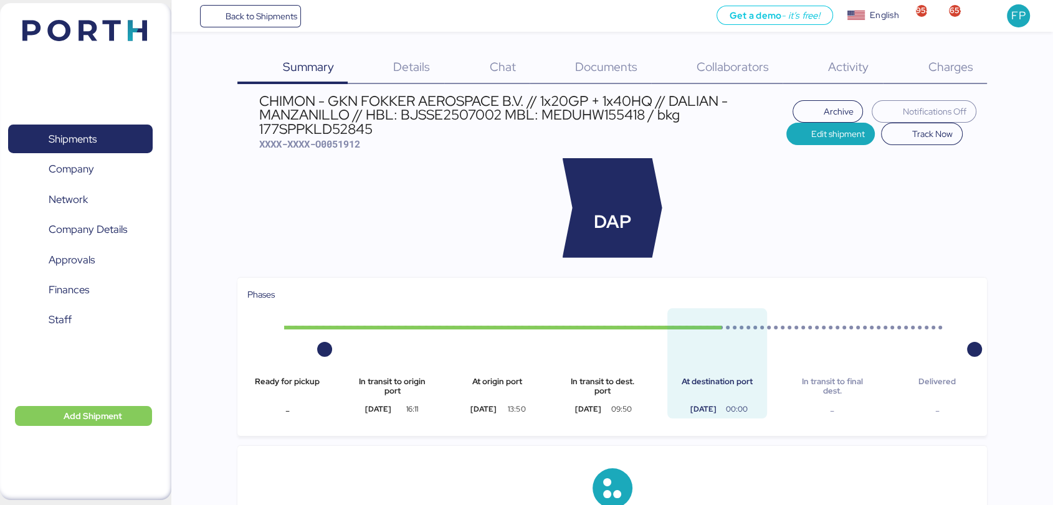
click at [972, 62] on div "Charges 0" at bounding box center [935, 68] width 104 height 32
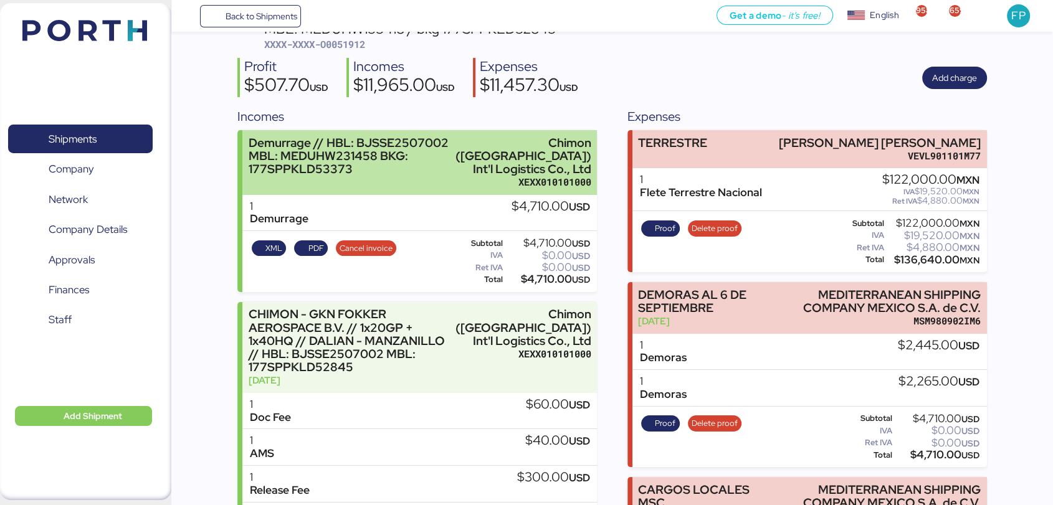
scroll to position [85, 0]
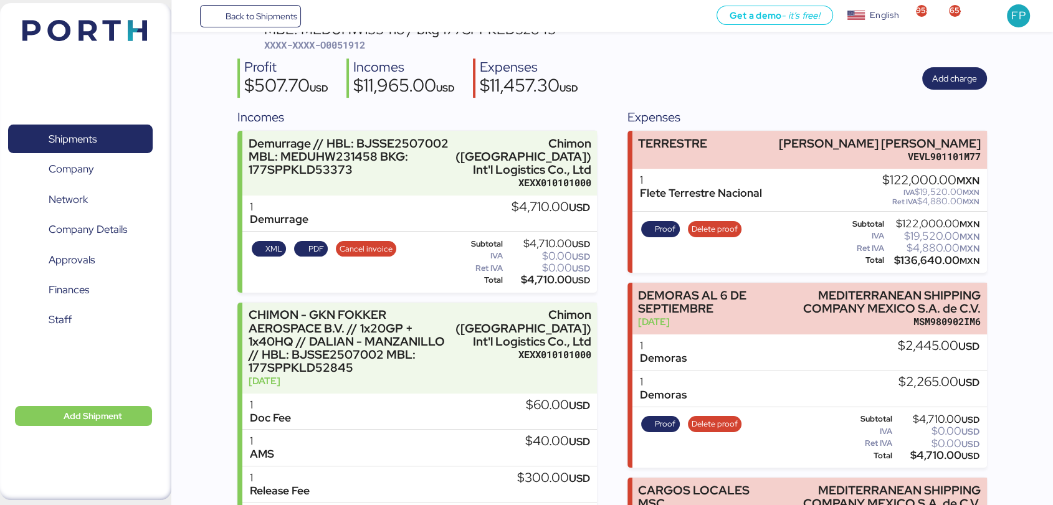
click at [927, 265] on div "$136,640.00 MXN" at bounding box center [933, 260] width 93 height 9
drag, startPoint x: 789, startPoint y: 144, endPoint x: 996, endPoint y: 136, distance: 207.0
click at [996, 136] on div "Summary 0 Details 0 Chat 0 Documents 0 Collaborators 0 Activity 0 Charges 0 CHI…" at bounding box center [526, 326] width 1053 height 822
click at [673, 240] on div "Proof Delete proof" at bounding box center [691, 242] width 108 height 51
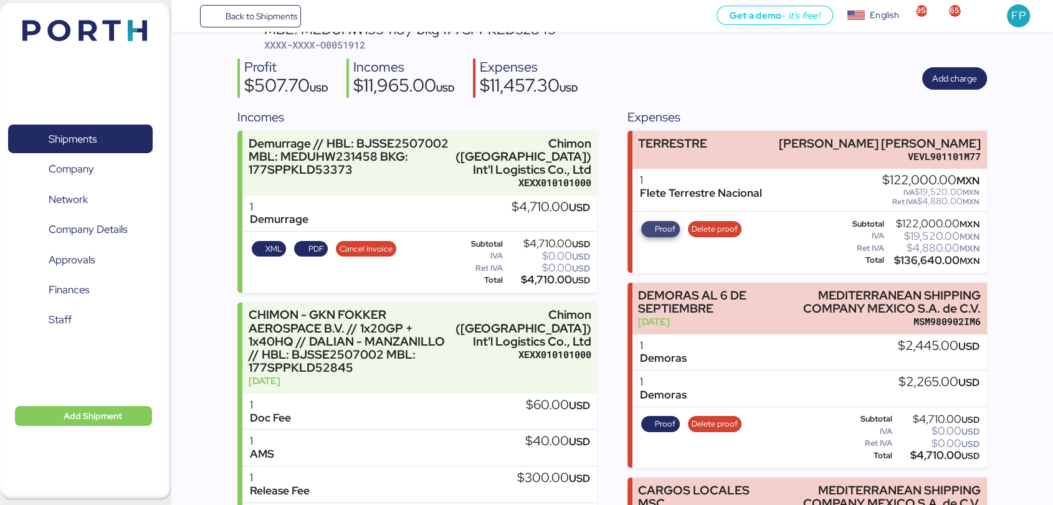
click at [664, 231] on span "Proof" at bounding box center [665, 229] width 21 height 14
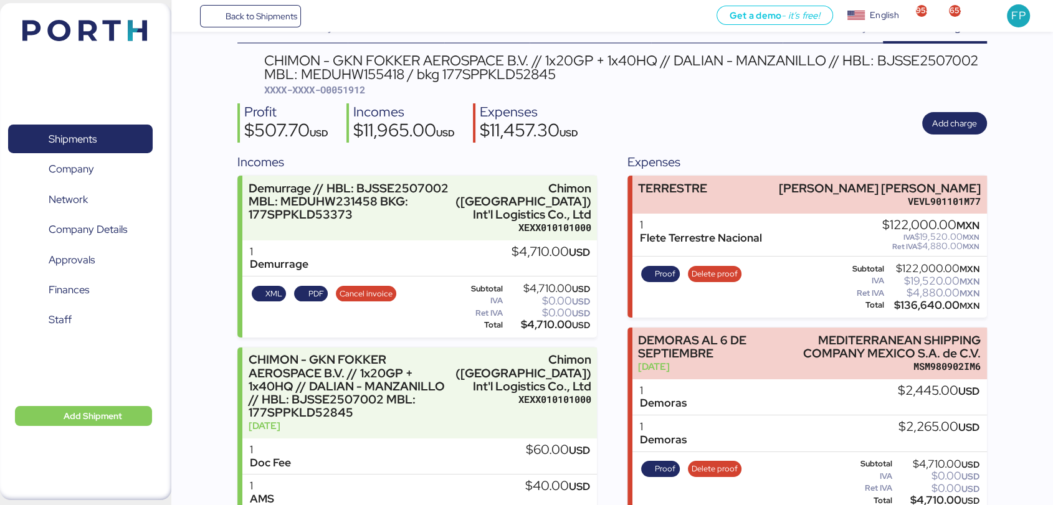
scroll to position [35, 0]
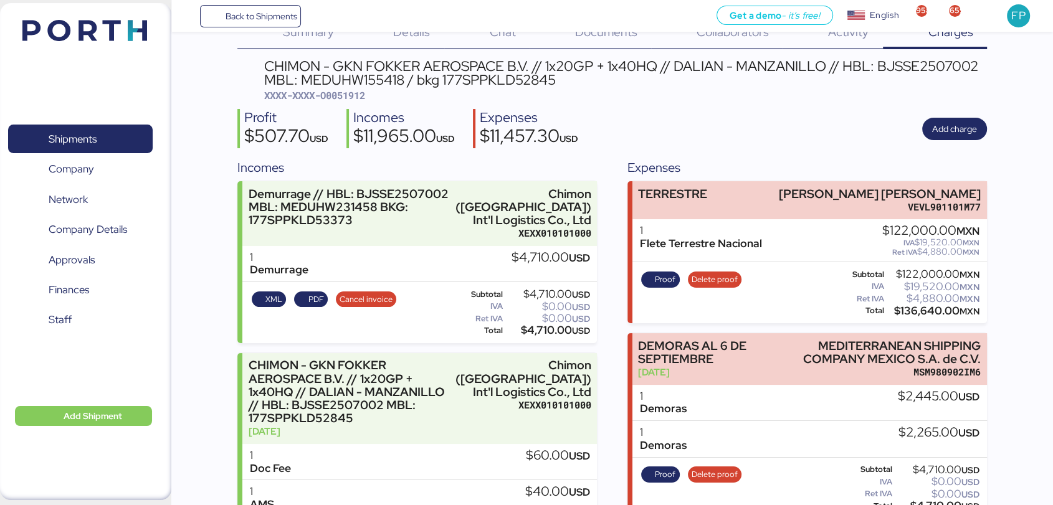
click at [359, 100] on span "XXXX-XXXX-O0051912" at bounding box center [314, 95] width 101 height 12
click at [95, 141] on span "Shipments" at bounding box center [73, 139] width 48 height 18
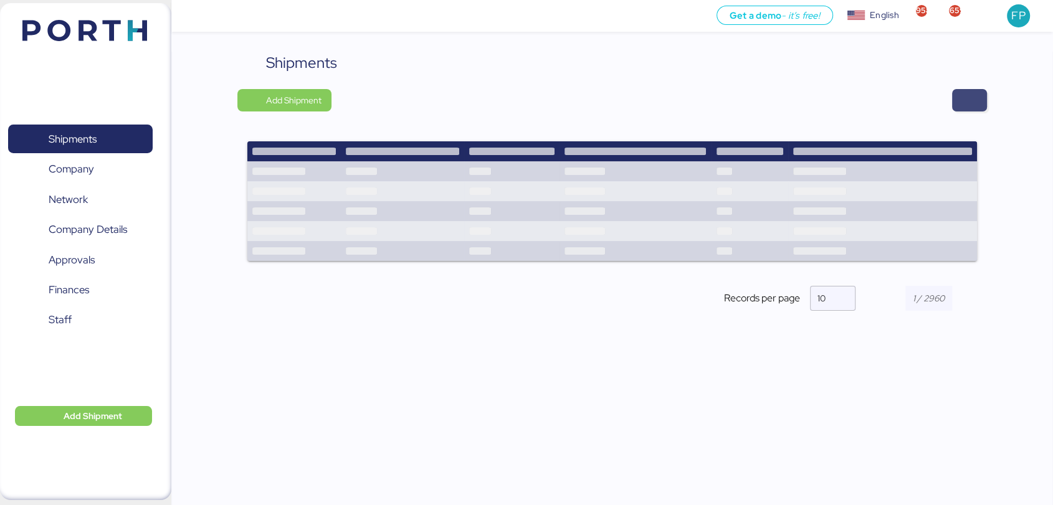
click at [977, 102] on span "button" at bounding box center [969, 100] width 35 height 22
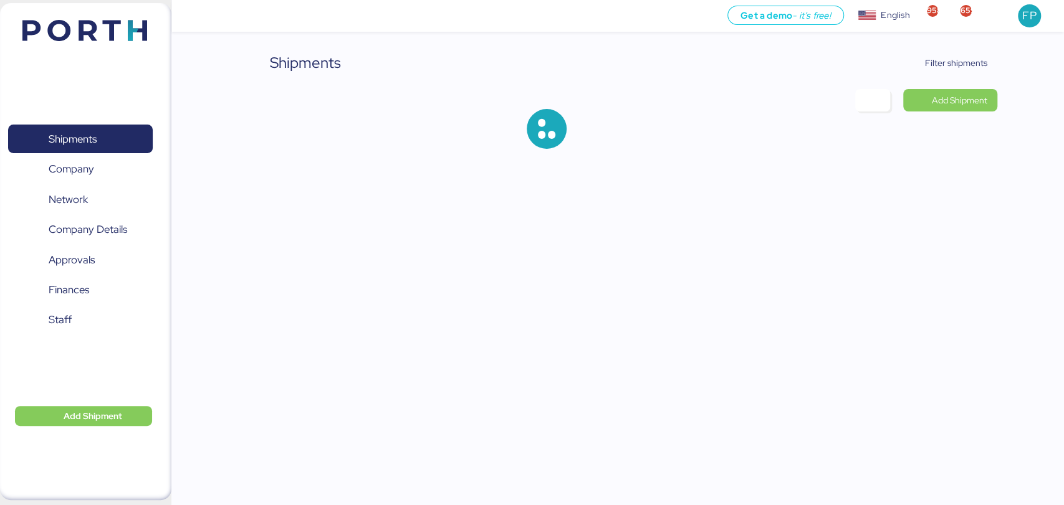
click at [964, 45] on div "Shipments Filter shipments Add Shipment" at bounding box center [532, 84] width 1064 height 169
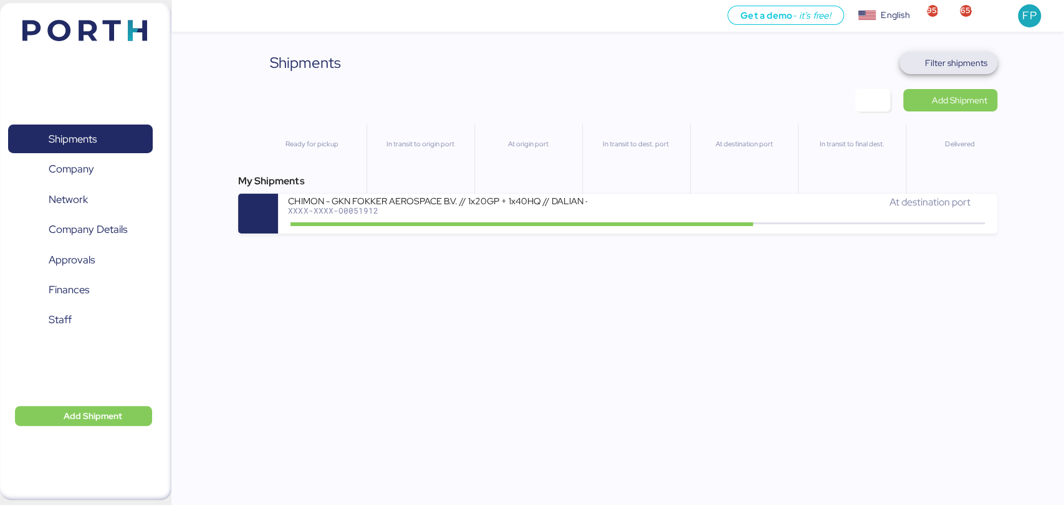
click at [963, 68] on span "Filter shipments" at bounding box center [956, 62] width 62 height 15
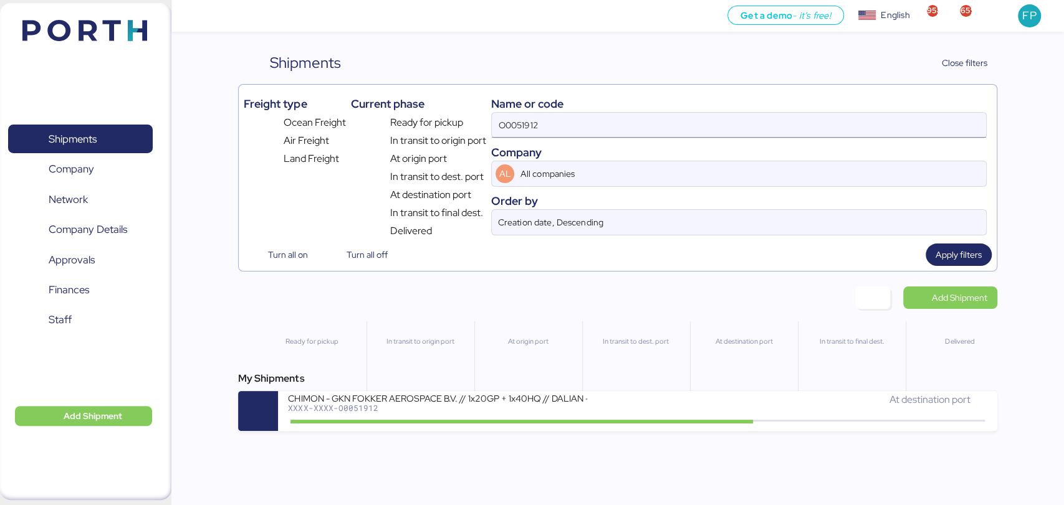
click at [532, 130] on input "O0051912" at bounding box center [738, 125] width 493 height 25
paste input "899"
type input "O0051899"
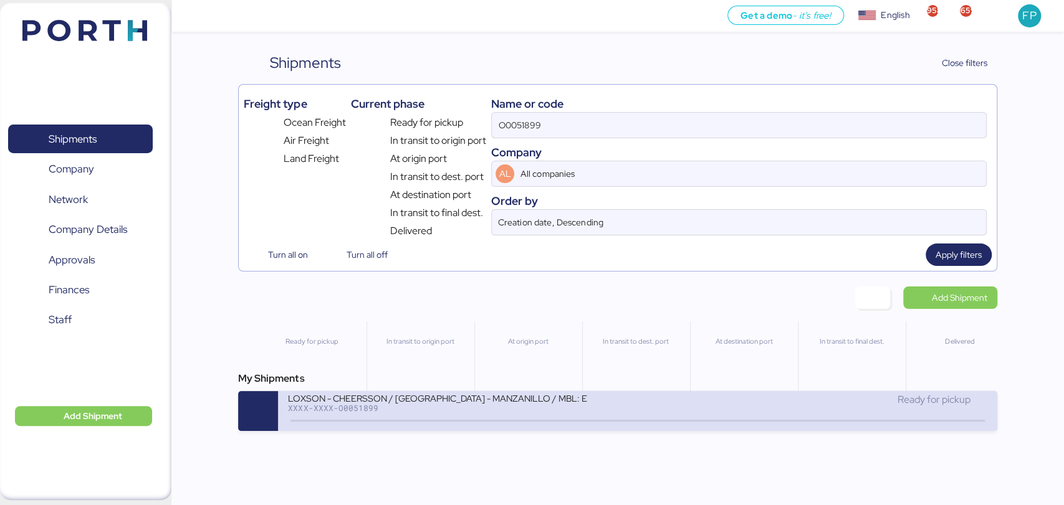
click at [464, 411] on div "XXXX-XXXX-O0051899" at bounding box center [437, 408] width 299 height 9
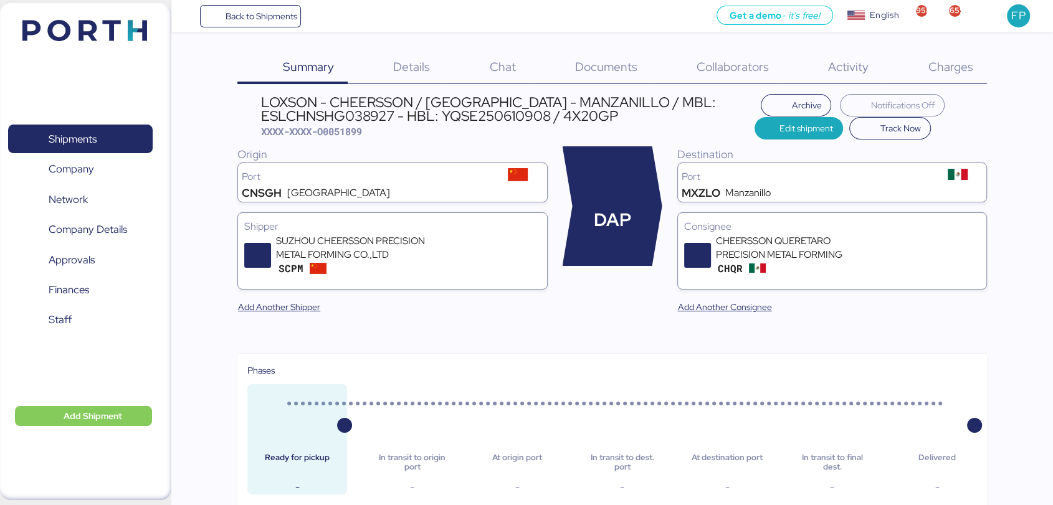
click at [986, 57] on div "Charges 0" at bounding box center [935, 68] width 104 height 32
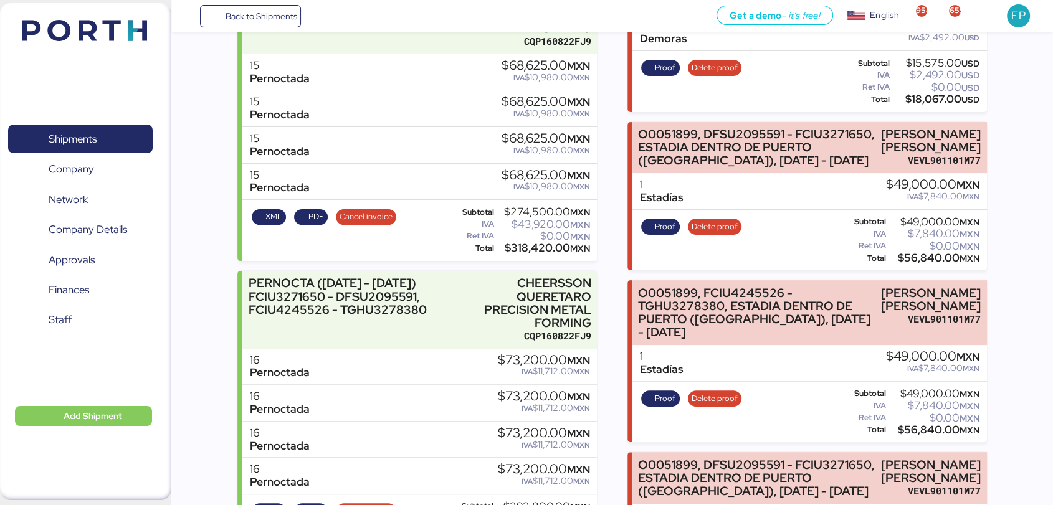
scroll to position [223, 0]
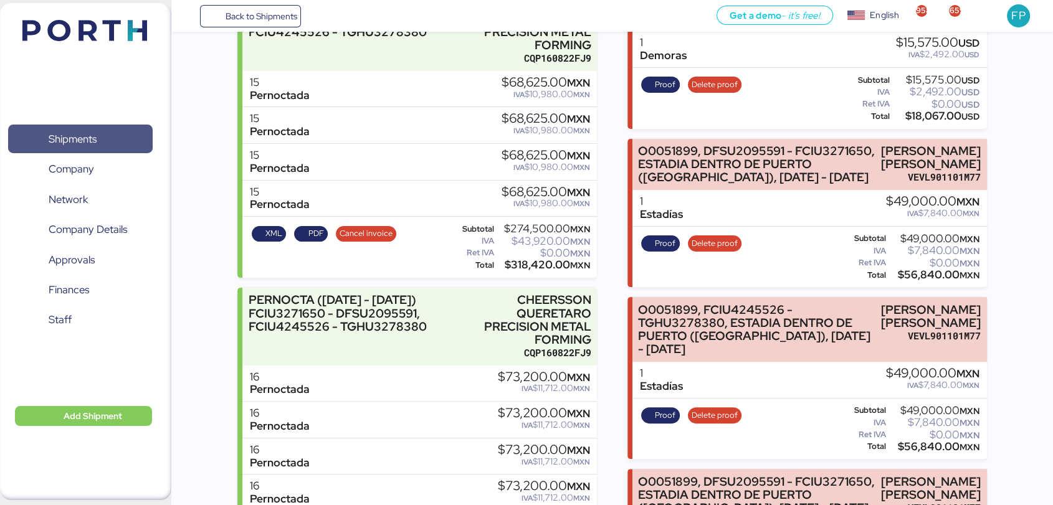
click at [100, 144] on span "Shipments" at bounding box center [80, 139] width 134 height 18
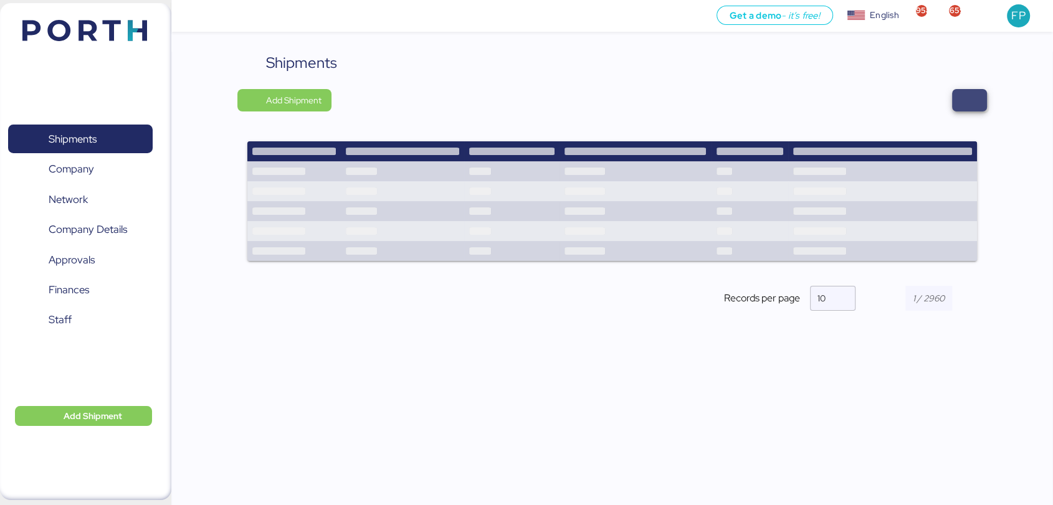
click at [973, 102] on span "button" at bounding box center [969, 100] width 15 height 17
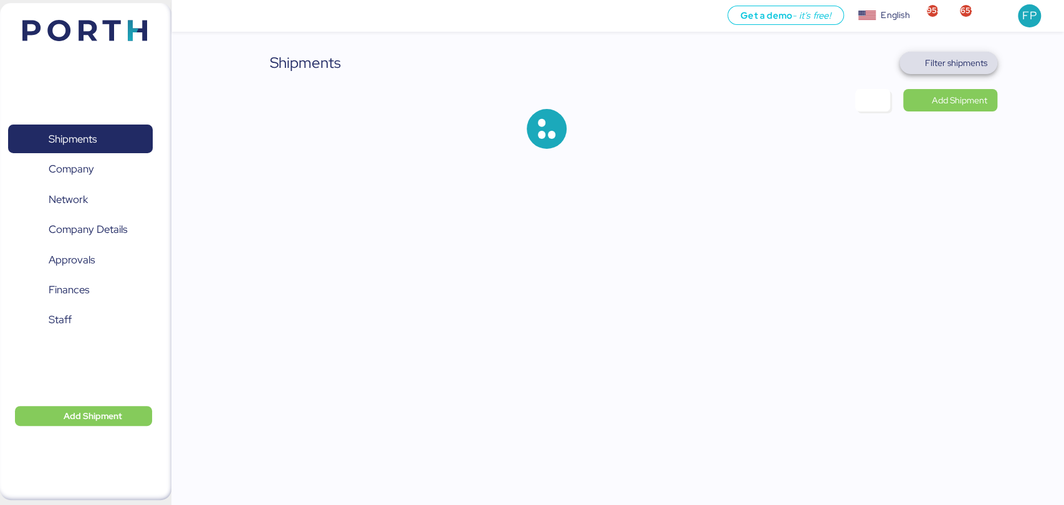
click at [961, 67] on span "Filter shipments" at bounding box center [956, 62] width 62 height 15
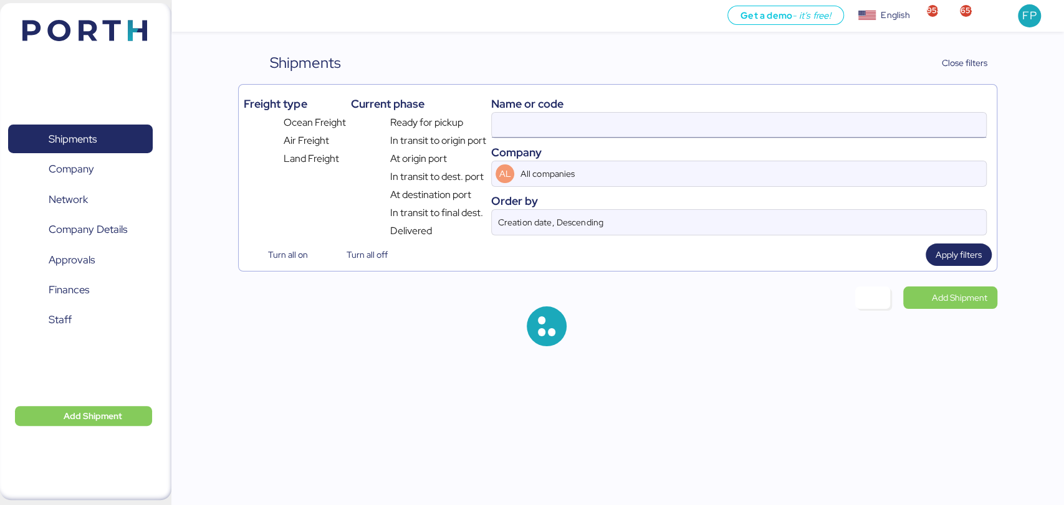
click at [577, 132] on input at bounding box center [738, 125] width 493 height 25
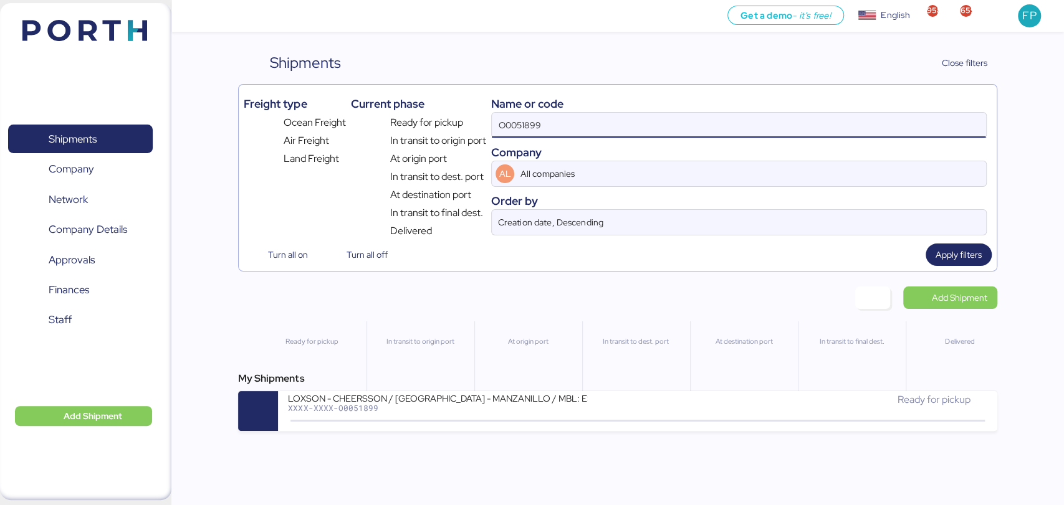
click at [513, 122] on input "O0051899" at bounding box center [738, 125] width 493 height 25
paste input "2051"
type input "O0052051"
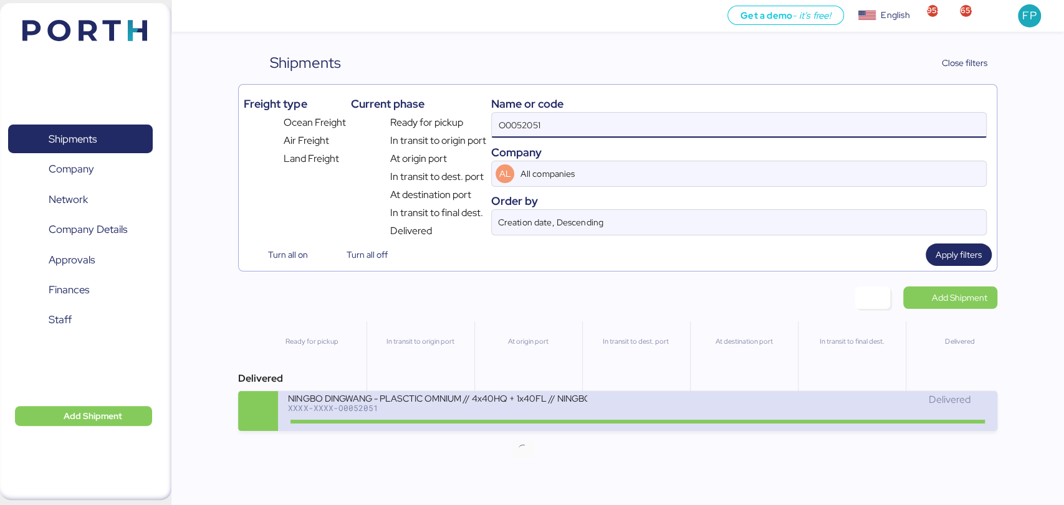
click at [502, 420] on icon at bounding box center [523, 421] width 60 height 14
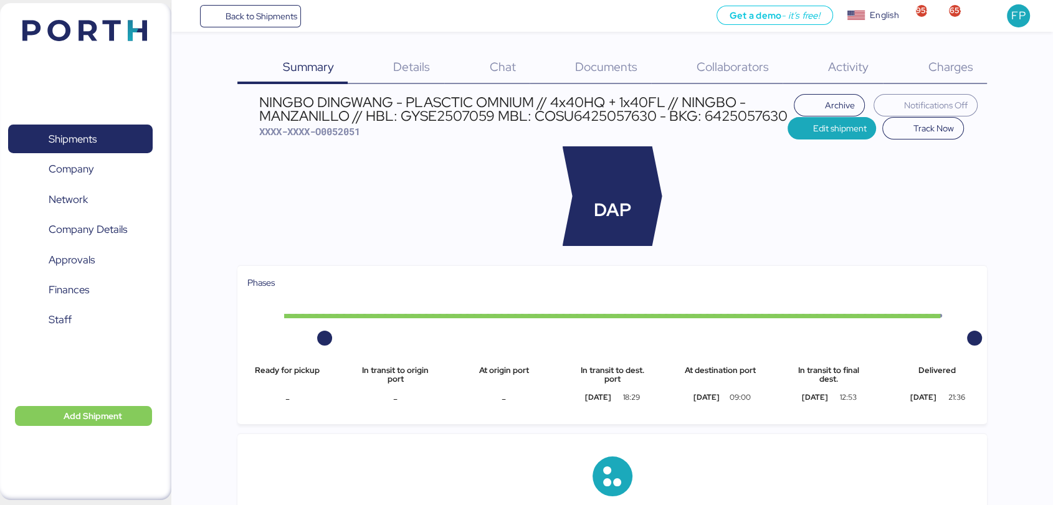
click at [948, 77] on div "Charges 0" at bounding box center [935, 68] width 104 height 32
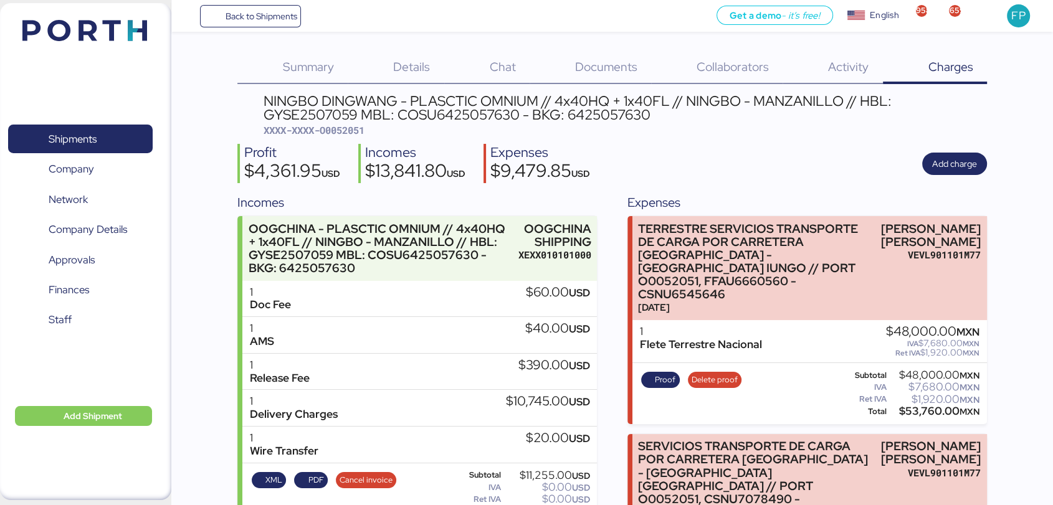
click at [339, 121] on div "NINGBO DINGWANG - PLASCTIC OMNIUM // 4x40HQ + 1x40FL // NINGBO - MANZANILLO // …" at bounding box center [625, 115] width 723 height 43
click at [95, 138] on span "Shipments" at bounding box center [73, 139] width 48 height 18
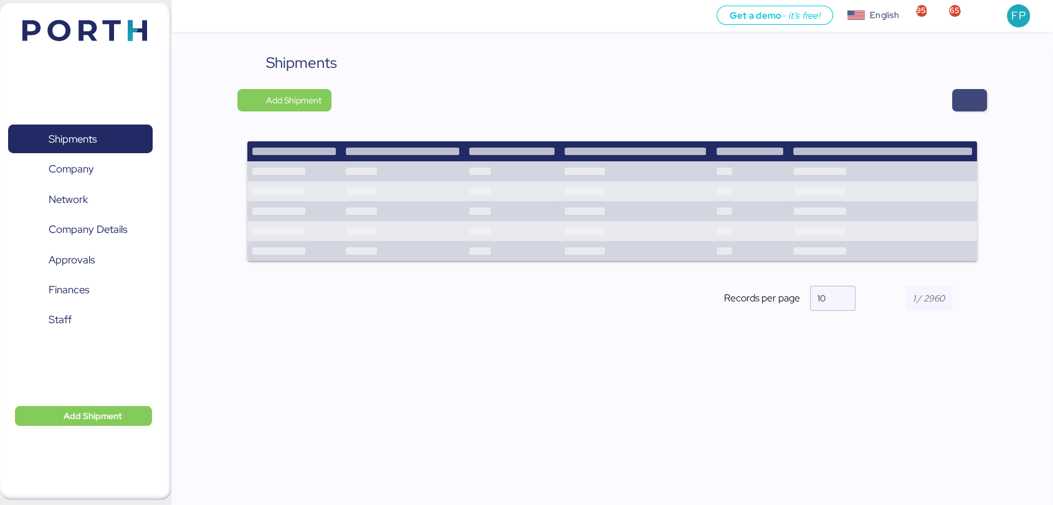
click at [966, 105] on span "button" at bounding box center [969, 100] width 15 height 17
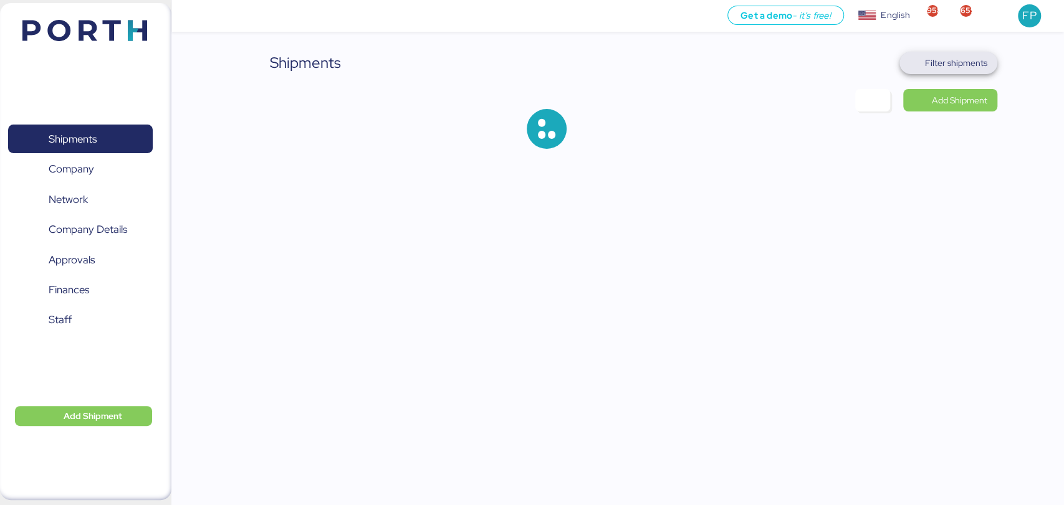
click at [966, 59] on span "Filter shipments" at bounding box center [956, 62] width 62 height 15
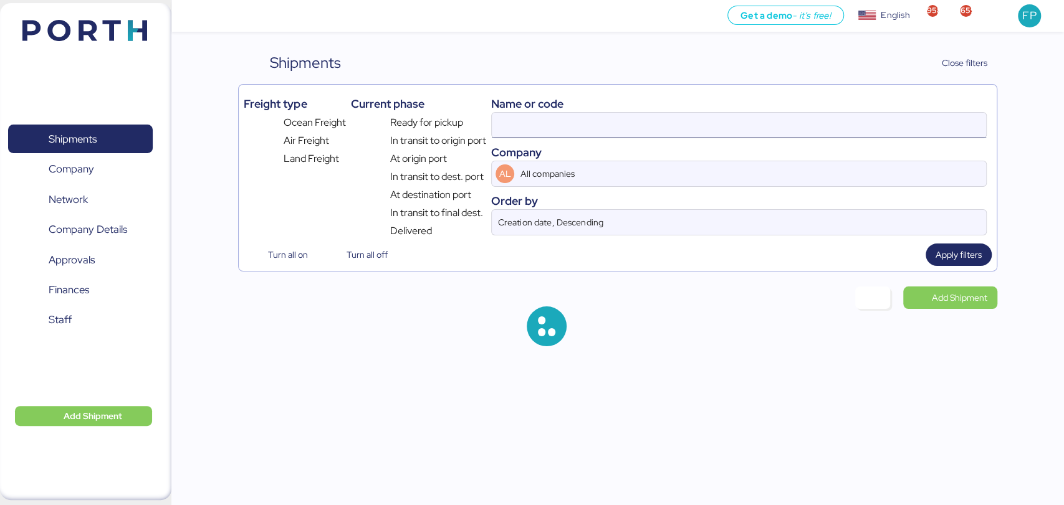
click at [529, 136] on input at bounding box center [738, 125] width 493 height 25
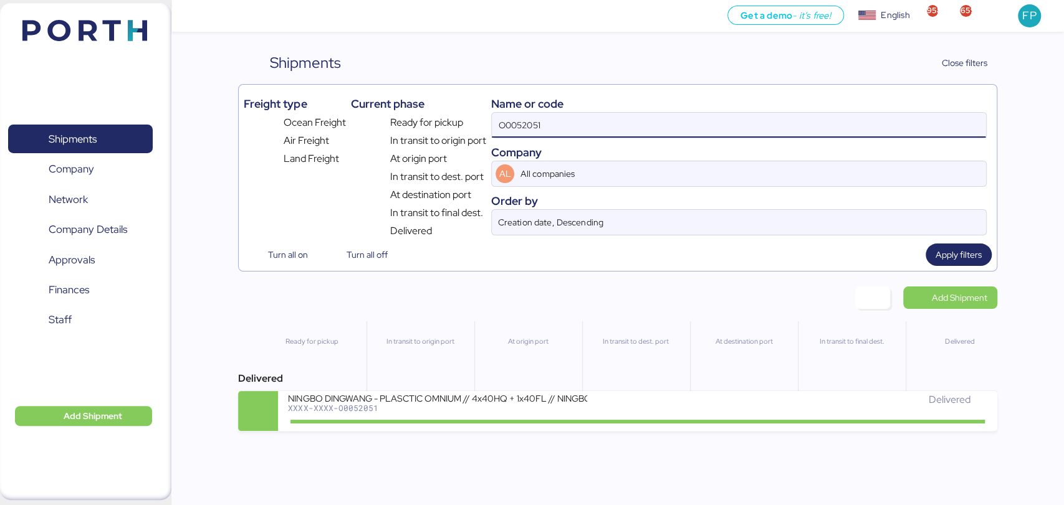
click at [520, 132] on input "O0052051" at bounding box center [738, 125] width 493 height 25
paste input "118"
type input "O0052118"
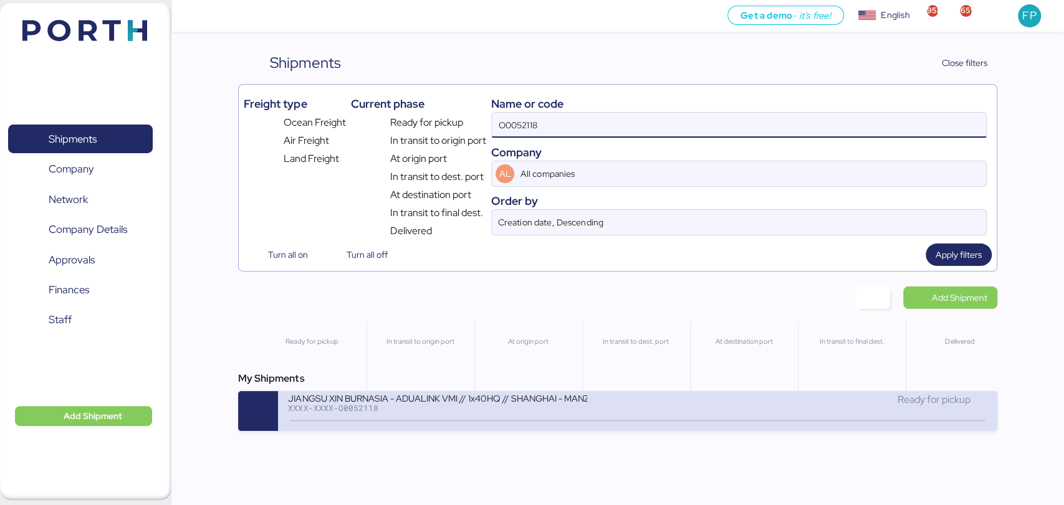
click at [470, 412] on div "XXXX-XXXX-O0052118" at bounding box center [437, 408] width 299 height 9
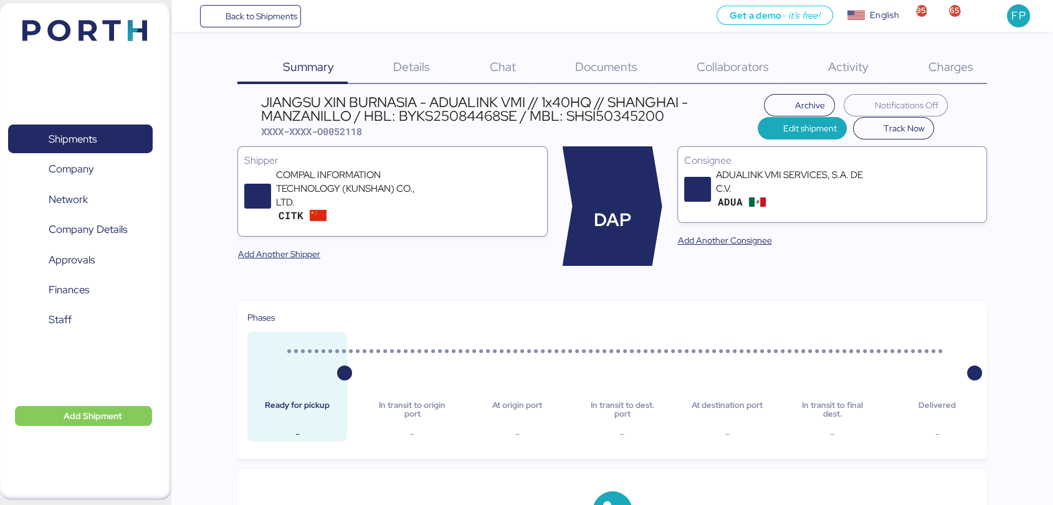
click at [957, 64] on span "Charges" at bounding box center [950, 67] width 45 height 16
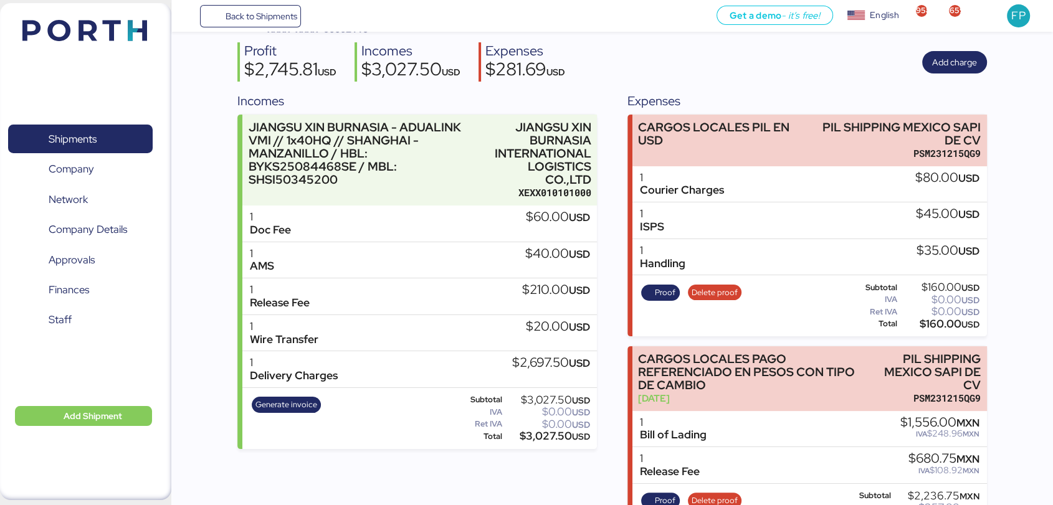
scroll to position [100, 0]
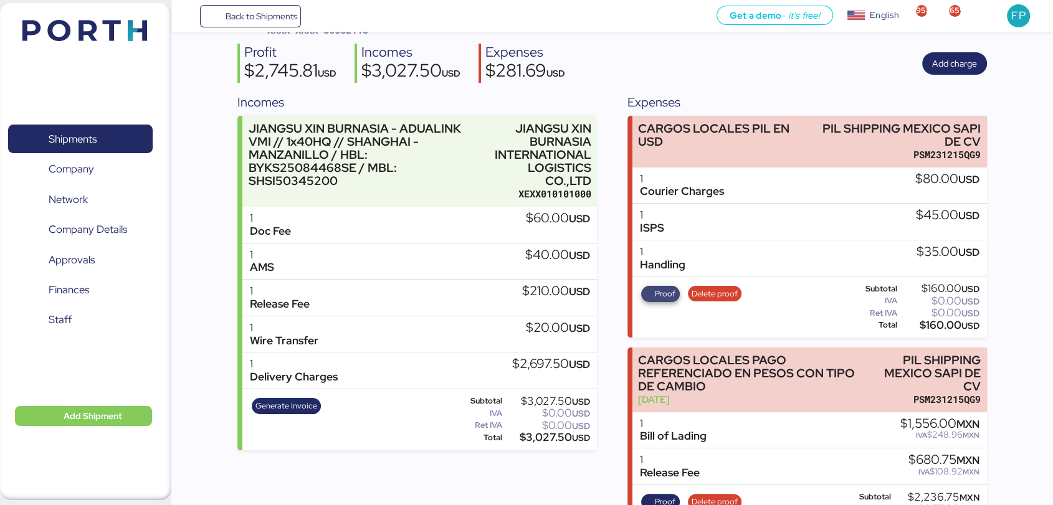
click at [669, 297] on span "Proof" at bounding box center [665, 294] width 21 height 14
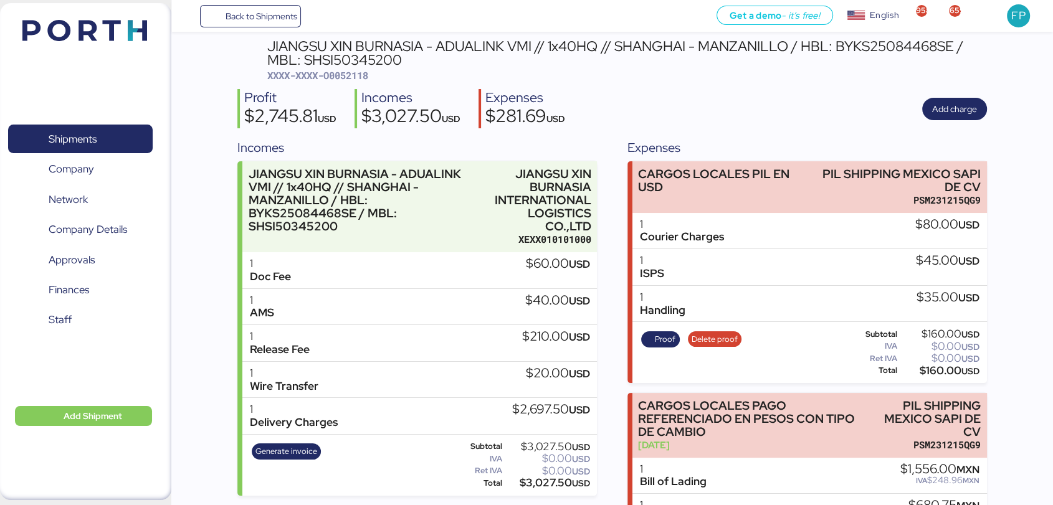
scroll to position [54, 0]
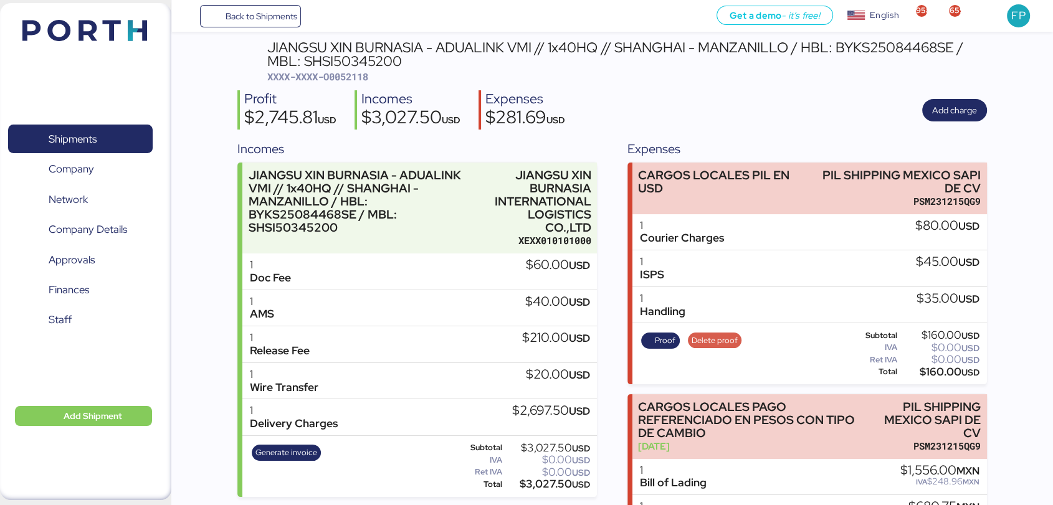
click at [720, 343] on span "Delete proof" at bounding box center [715, 341] width 46 height 14
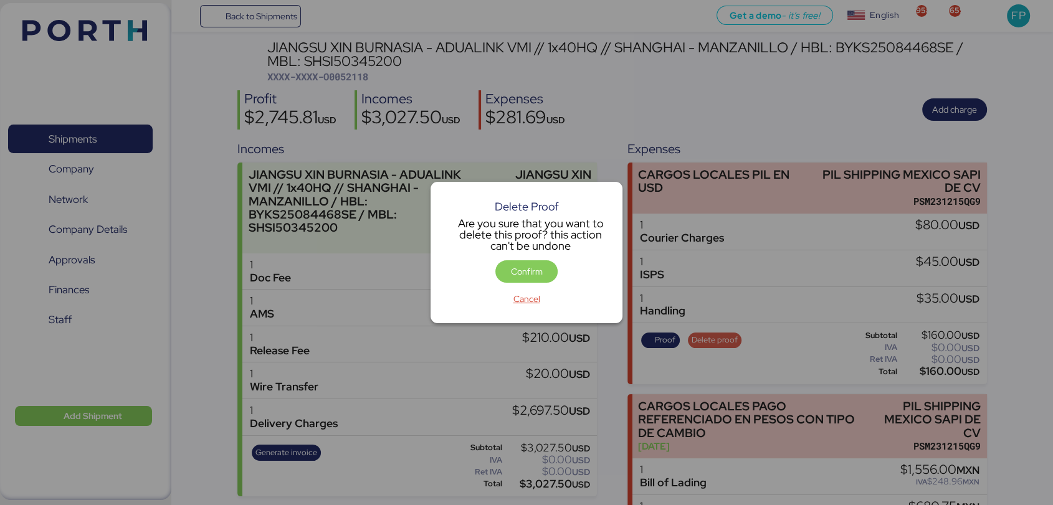
scroll to position [0, 0]
click at [535, 269] on span "Confirm" at bounding box center [527, 271] width 32 height 15
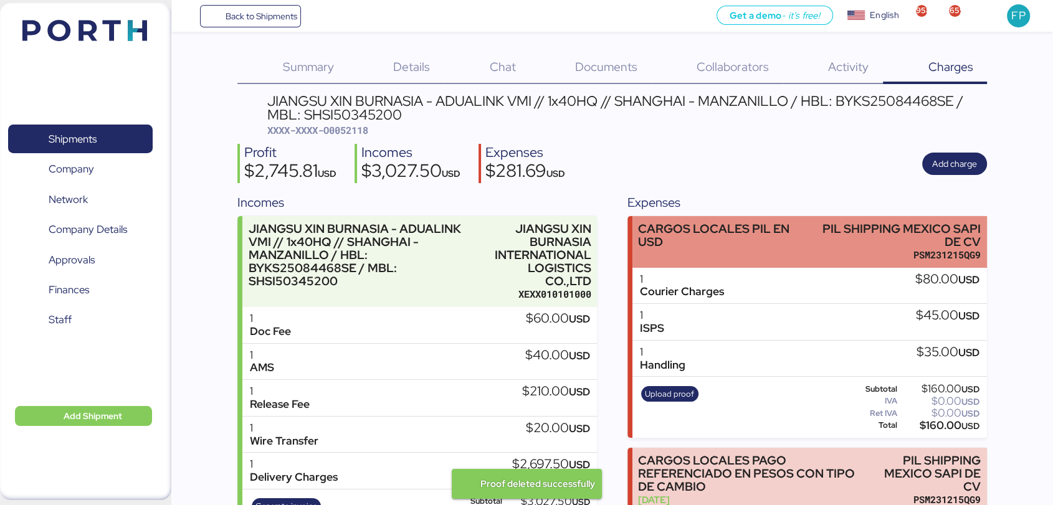
click at [721, 249] on div "CARGOS LOCALES PIL EN USD" at bounding box center [718, 241] width 160 height 39
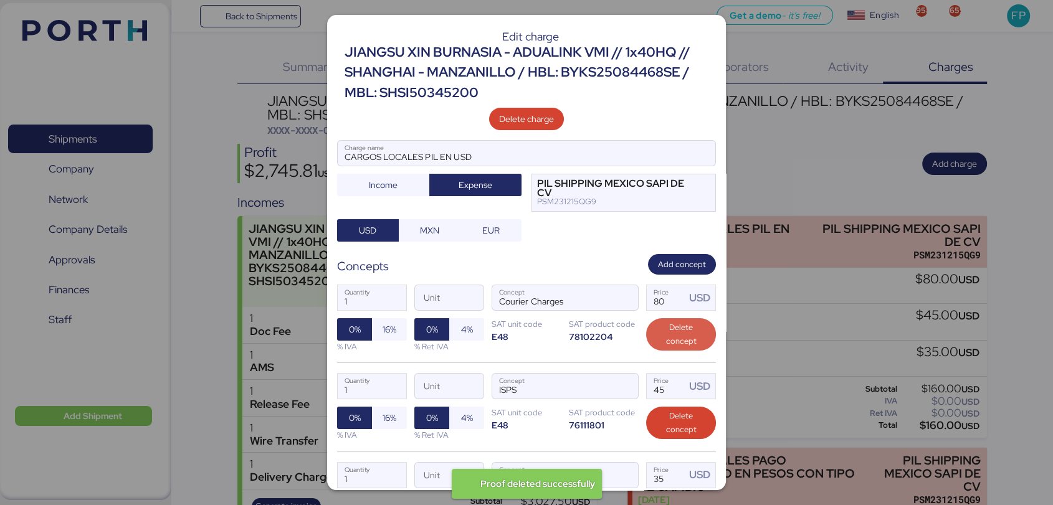
click at [664, 327] on span "Delete concept" at bounding box center [681, 334] width 50 height 27
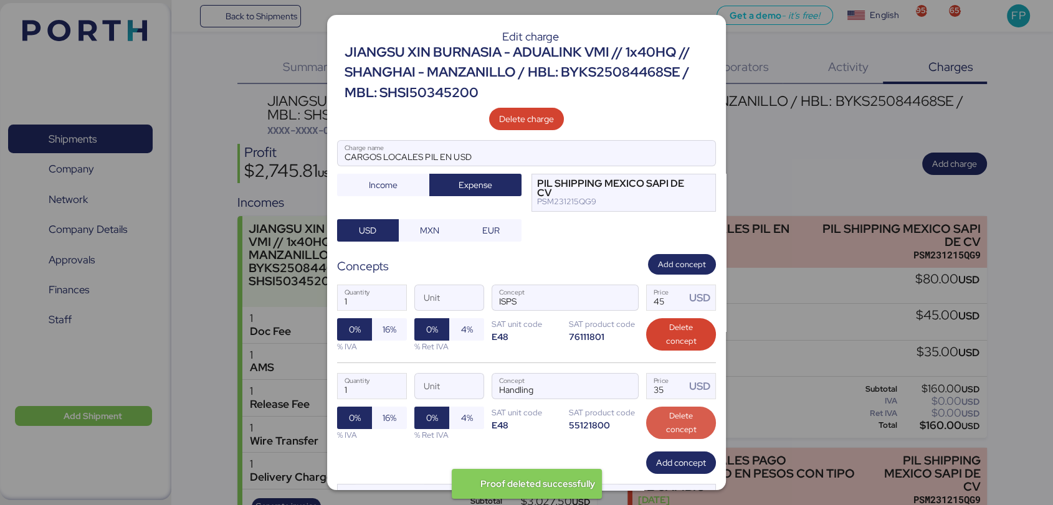
click at [677, 433] on span "Delete concept" at bounding box center [681, 422] width 50 height 27
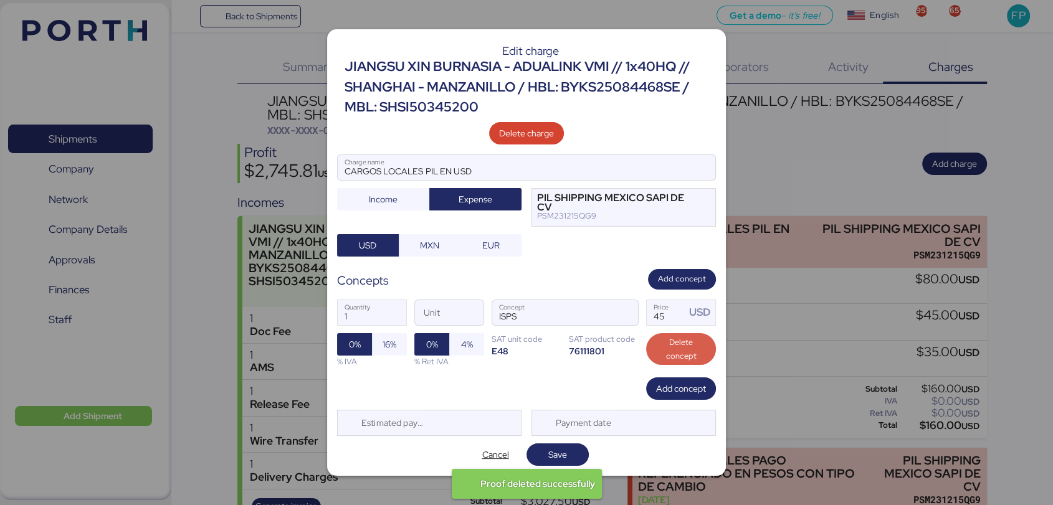
click at [674, 353] on span "Delete concept" at bounding box center [681, 349] width 50 height 27
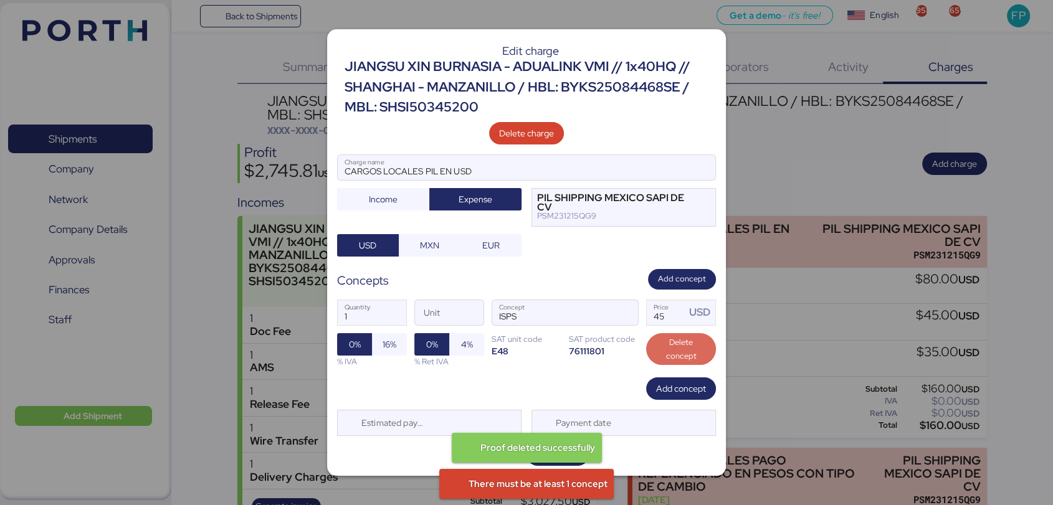
click at [675, 347] on span "Delete concept" at bounding box center [681, 349] width 50 height 27
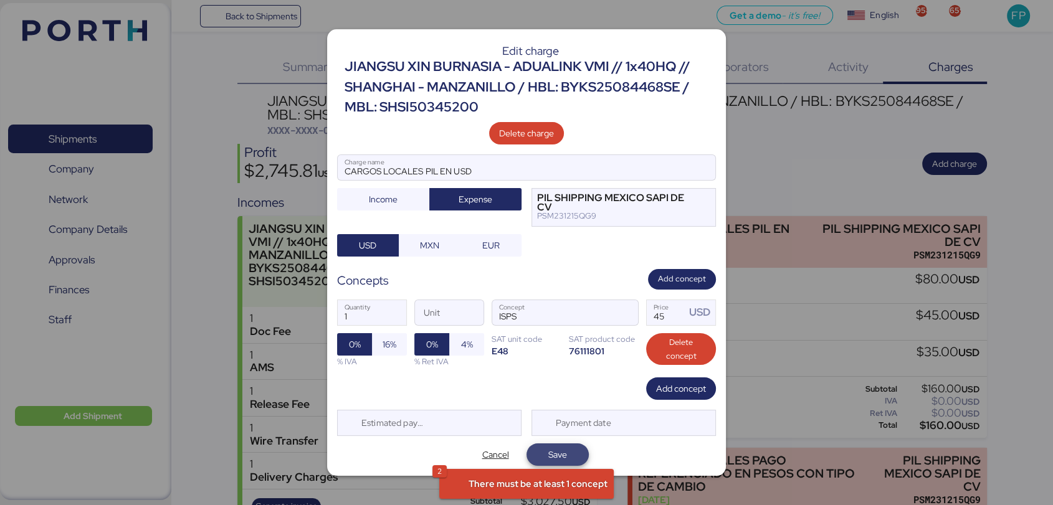
click at [559, 447] on span "Save" at bounding box center [557, 454] width 19 height 15
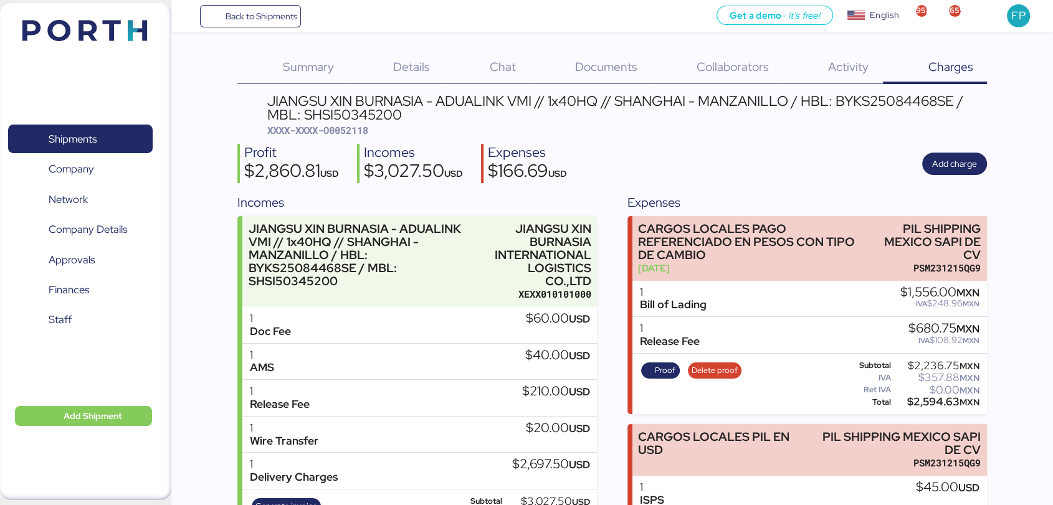
scroll to position [82, 0]
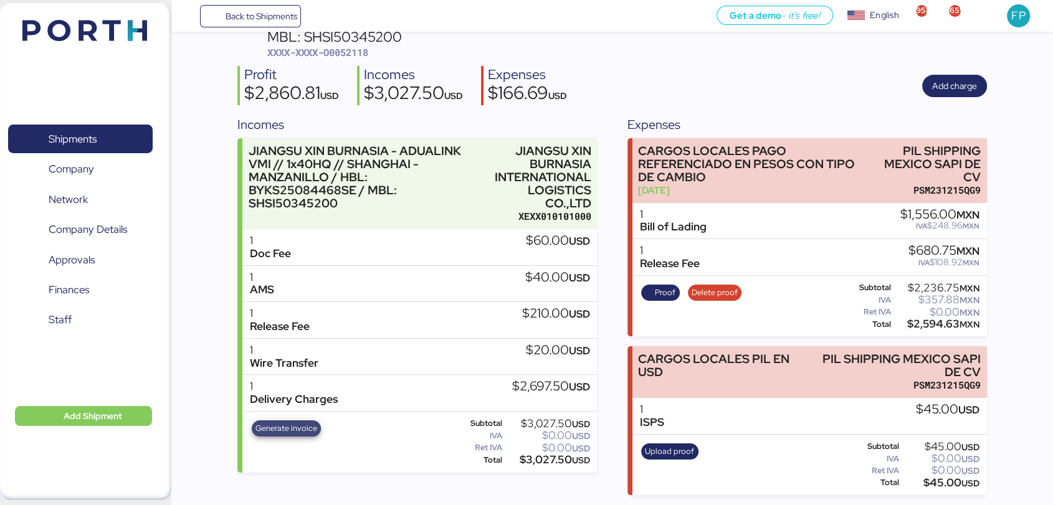
click at [294, 429] on span "Generate invoice" at bounding box center [286, 429] width 62 height 14
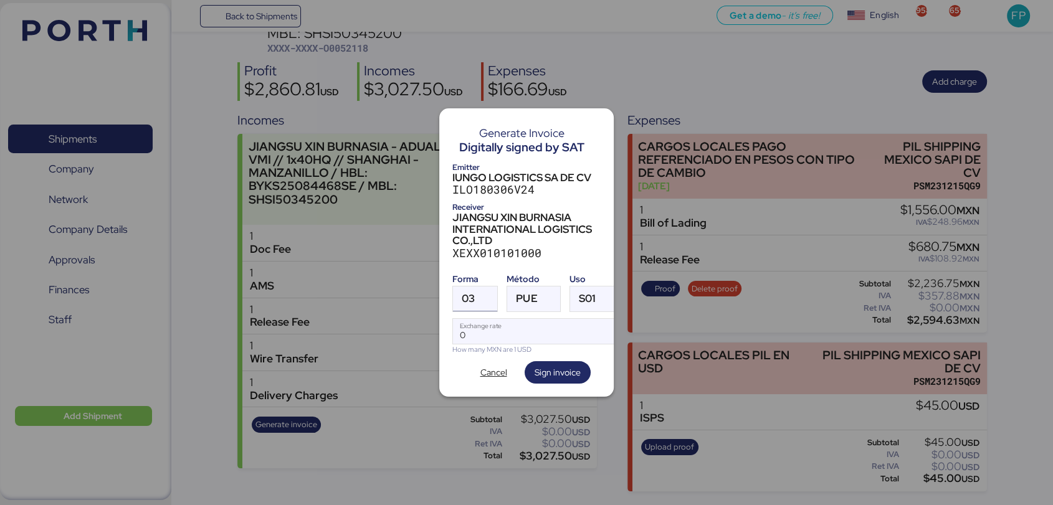
click at [472, 293] on span "03" at bounding box center [468, 298] width 13 height 11
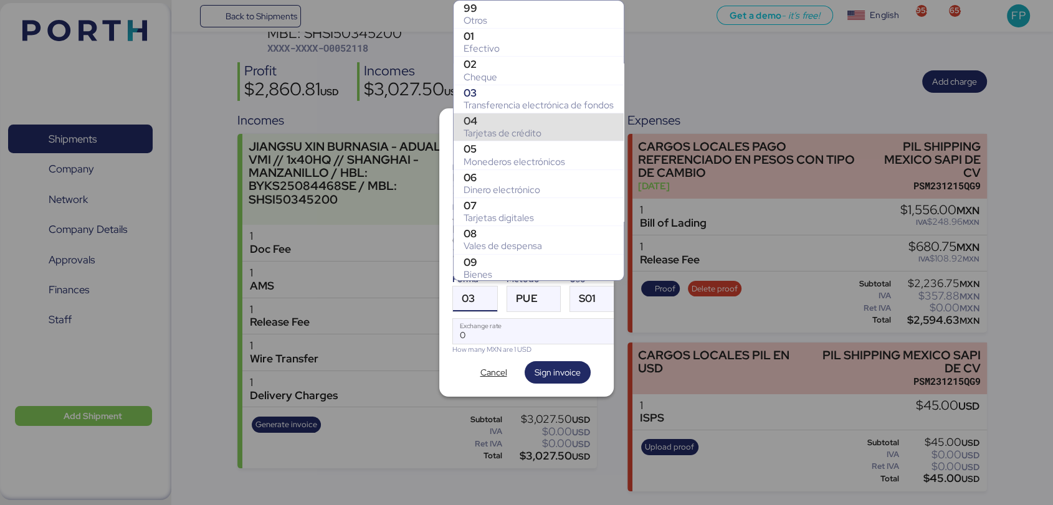
scroll to position [171, 0]
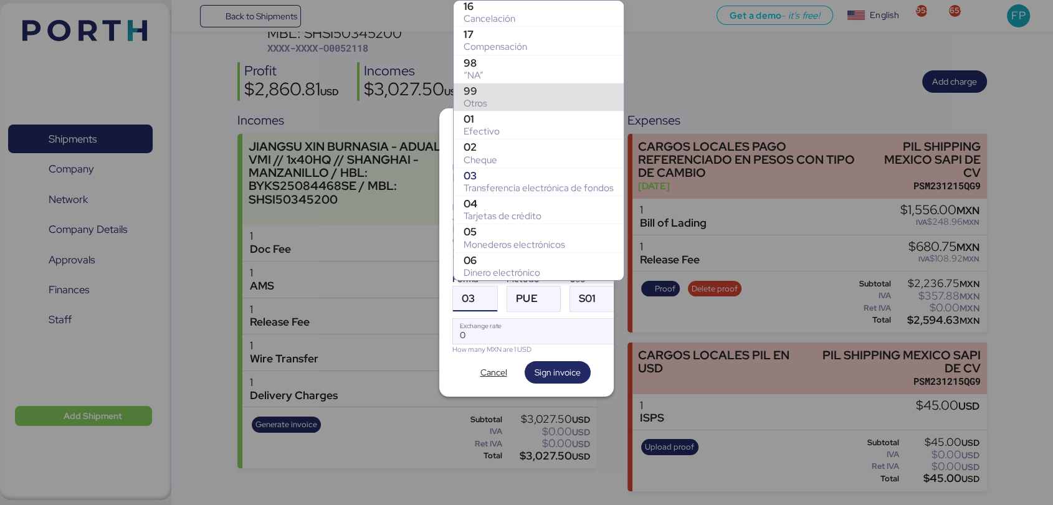
click at [493, 102] on div "Otros" at bounding box center [539, 103] width 150 height 12
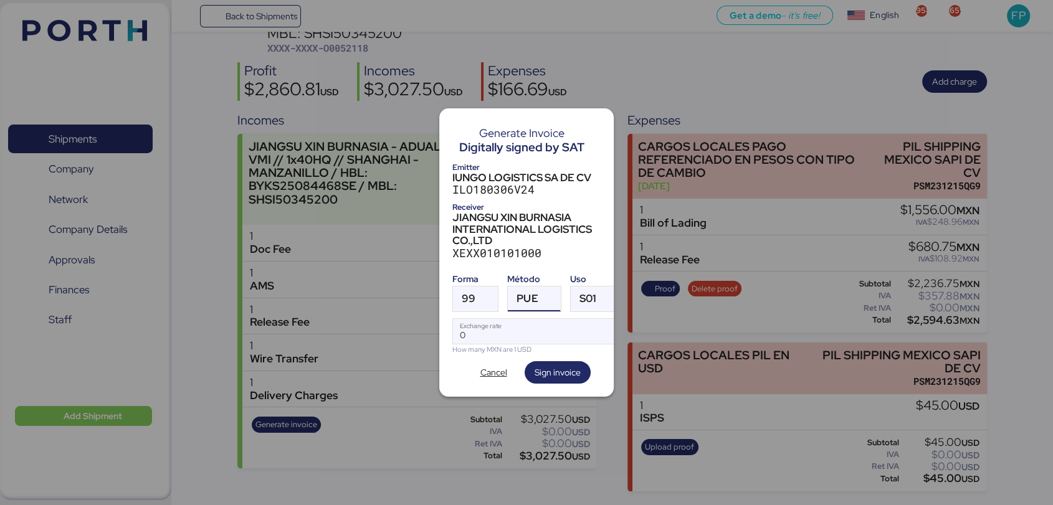
click at [523, 287] on div "PUE" at bounding box center [526, 299] width 21 height 25
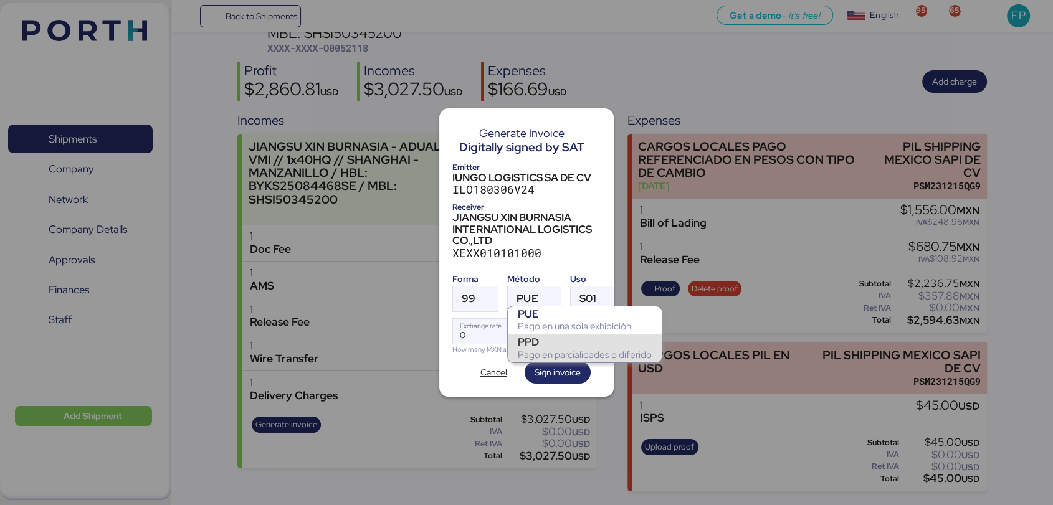
click at [546, 336] on div "PPD" at bounding box center [585, 342] width 134 height 12
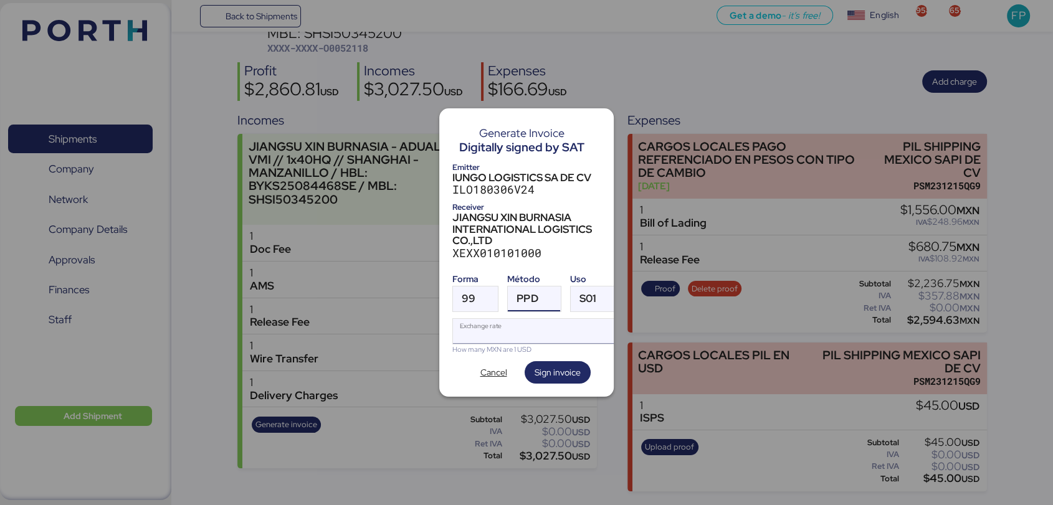
click at [523, 328] on input "Exchange rate" at bounding box center [536, 331] width 166 height 25
type input "0"
paste input "18.3805"
type input "18.3805"
click at [535, 365] on span "Sign invoice" at bounding box center [558, 372] width 46 height 15
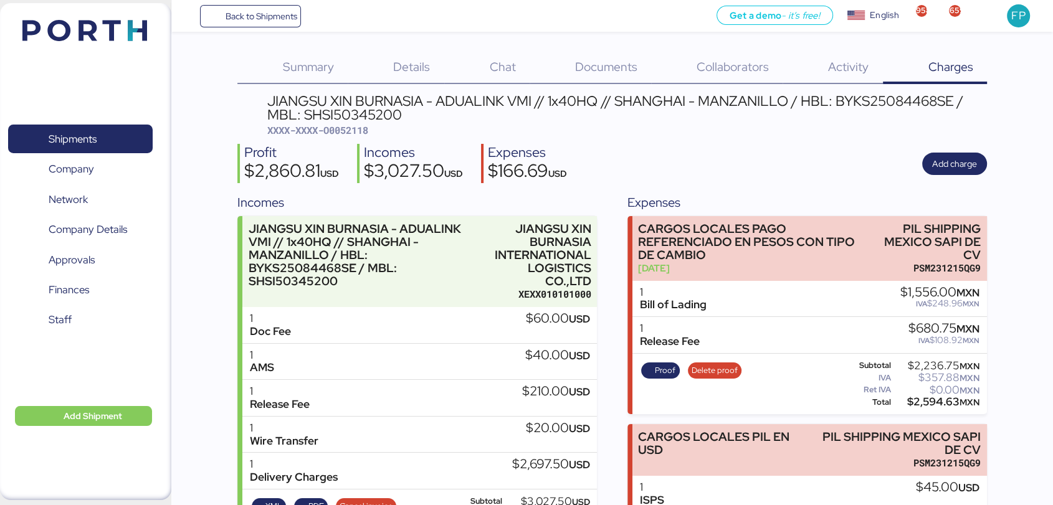
click at [402, 113] on div "JIANGSU XIN BURNASIA - ADUALINK VMI // 1x40HQ // SHANGHAI - MANZANILLO / HBL: B…" at bounding box center [627, 108] width 720 height 28
click at [379, 112] on div "JIANGSU XIN BURNASIA - ADUALINK VMI // 1x40HQ // SHANGHAI - MANZANILLO / HBL: B…" at bounding box center [627, 108] width 720 height 28
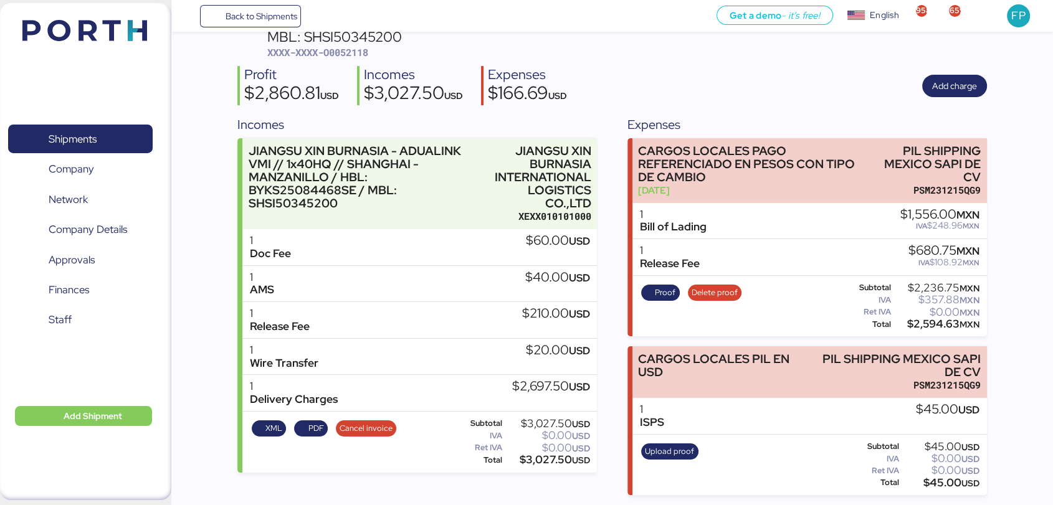
click at [547, 465] on div "Subtotal $3,027.50 USD IVA $0.00 USD Ret IVA $0.00 USD Total $3,027.50 USD" at bounding box center [522, 442] width 140 height 51
click at [110, 143] on span "Shipments" at bounding box center [80, 139] width 134 height 18
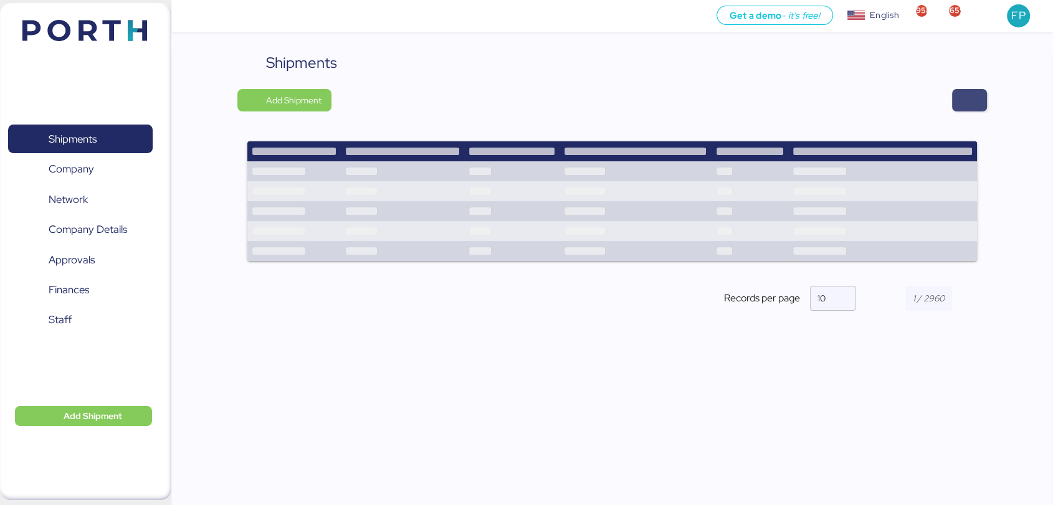
click at [982, 110] on span "button" at bounding box center [969, 100] width 35 height 22
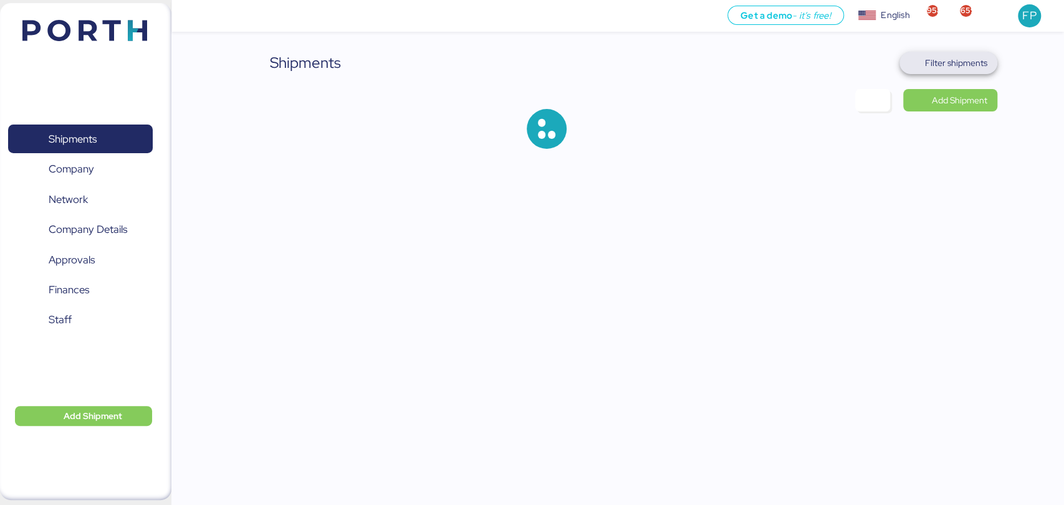
click at [950, 62] on span "Filter shipments" at bounding box center [956, 62] width 62 height 15
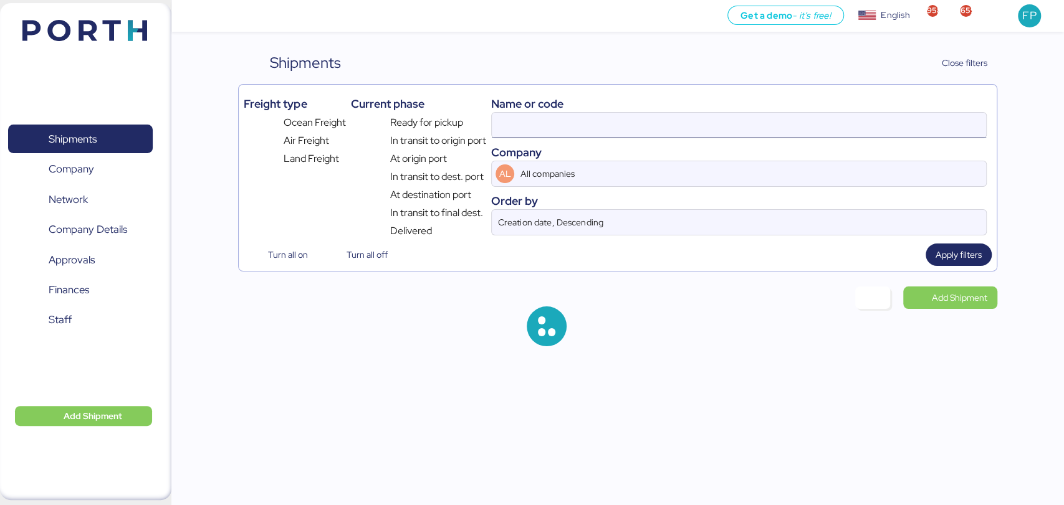
click at [536, 126] on input at bounding box center [738, 125] width 493 height 25
click at [516, 142] on div "Name or code Company AL All companies Order by Creation date, Descending" at bounding box center [738, 164] width 495 height 149
click at [528, 118] on input at bounding box center [738, 125] width 493 height 25
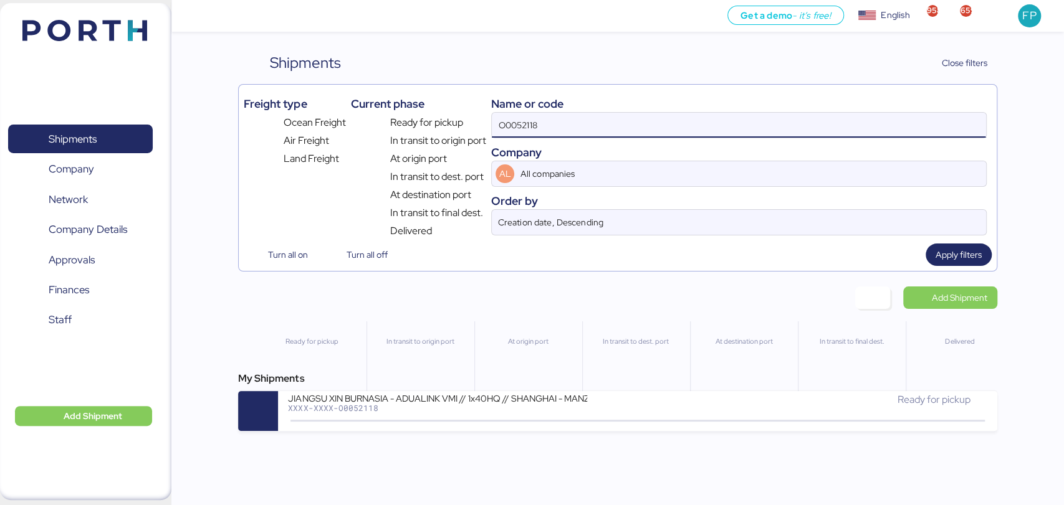
click at [528, 118] on input "O0052118" at bounding box center [738, 125] width 493 height 25
paste input "COSU6425057630"
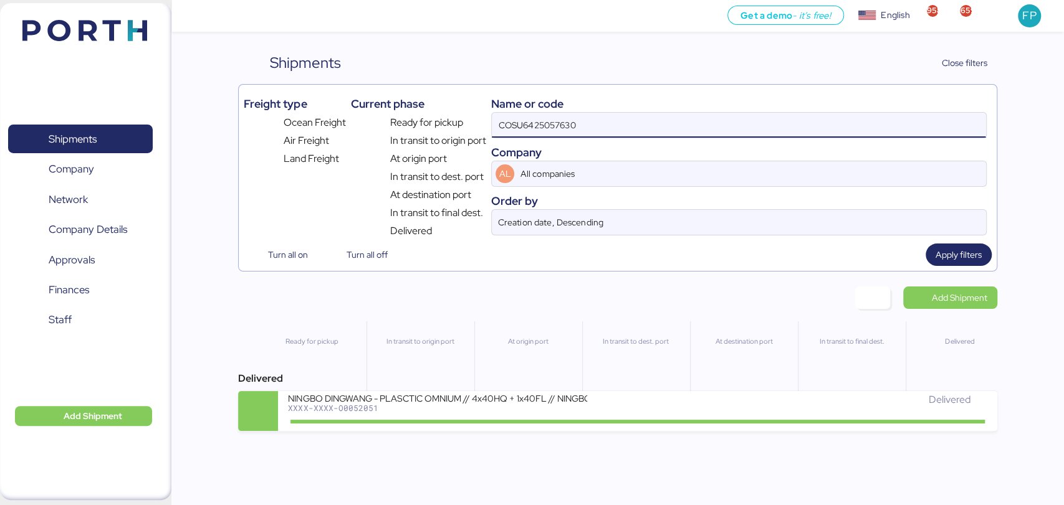
type input "COSU6425057630"
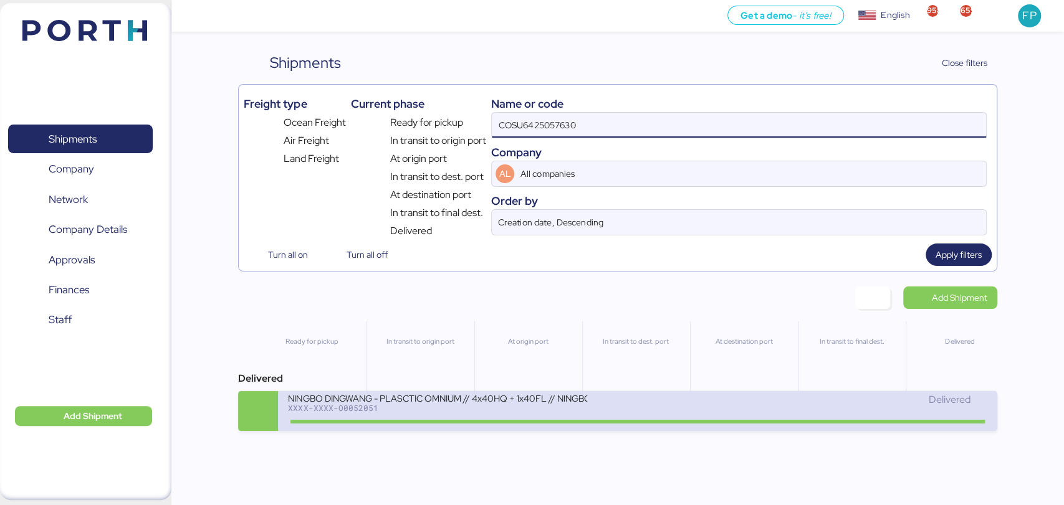
click at [472, 419] on div "NINGBO DINGWANG - PLASCTIC OMNIUM // 4x40HQ + 1x40FL // NINGBO - MANZANILLO // …" at bounding box center [463, 406] width 350 height 27
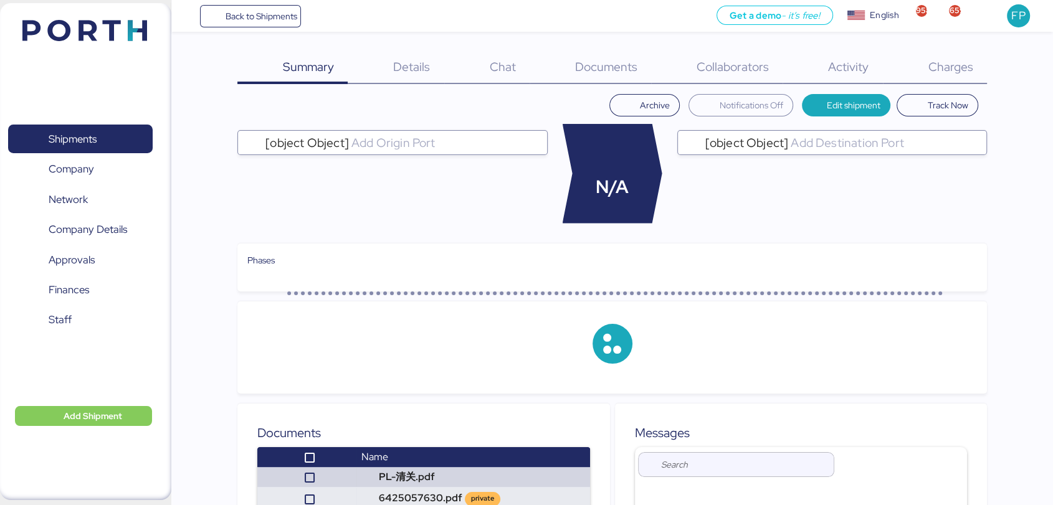
click at [958, 73] on span "Charges" at bounding box center [950, 67] width 45 height 16
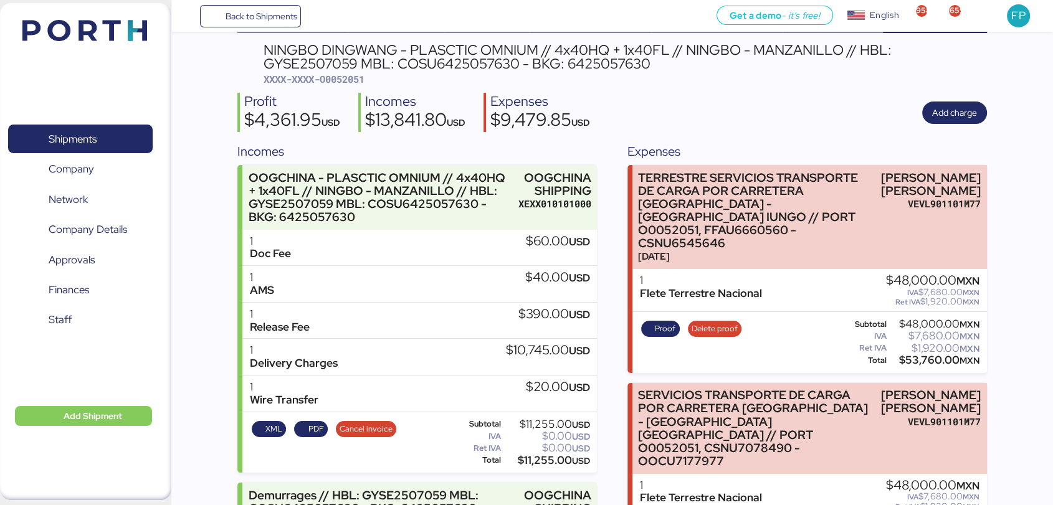
scroll to position [36, 0]
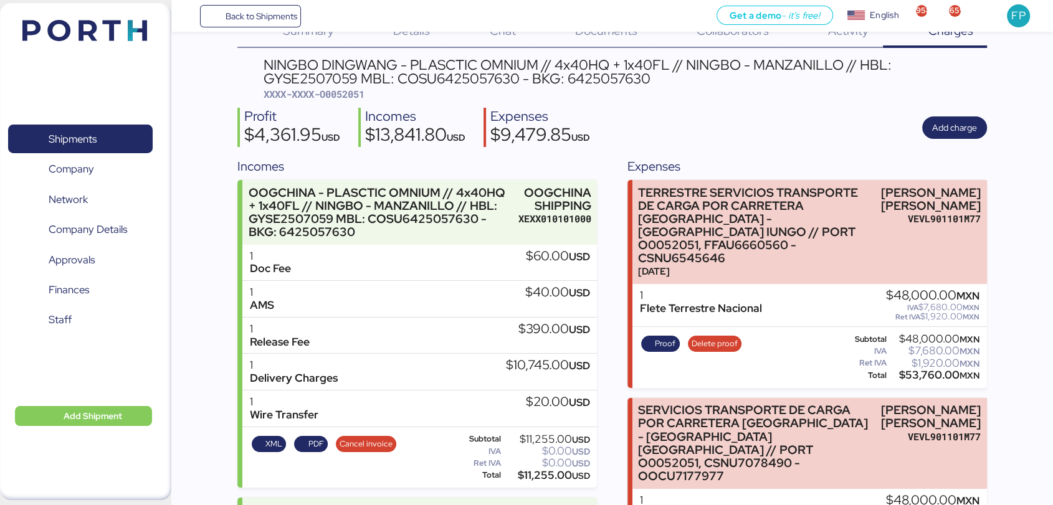
click at [357, 96] on span "XXXX-XXXX-O0052051" at bounding box center [314, 94] width 101 height 12
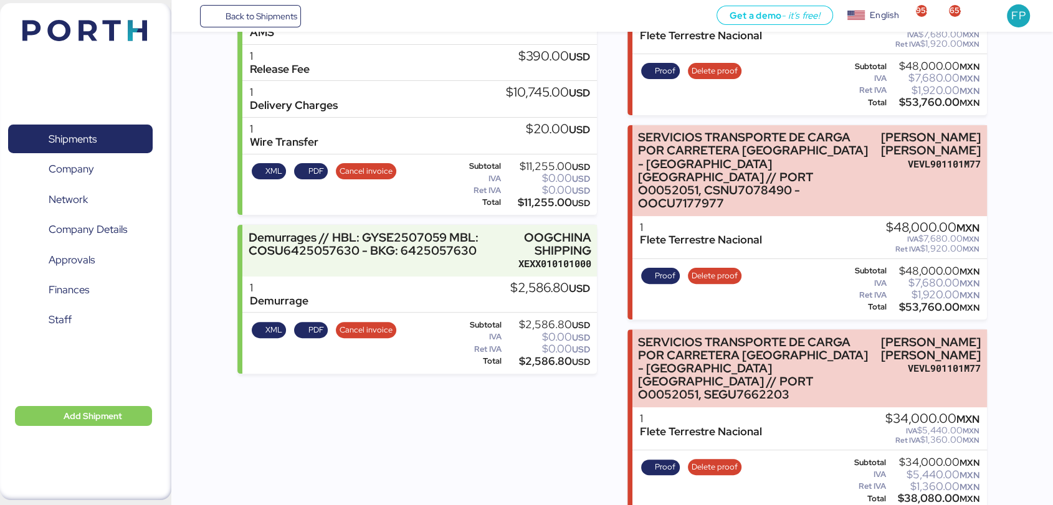
scroll to position [359, 0]
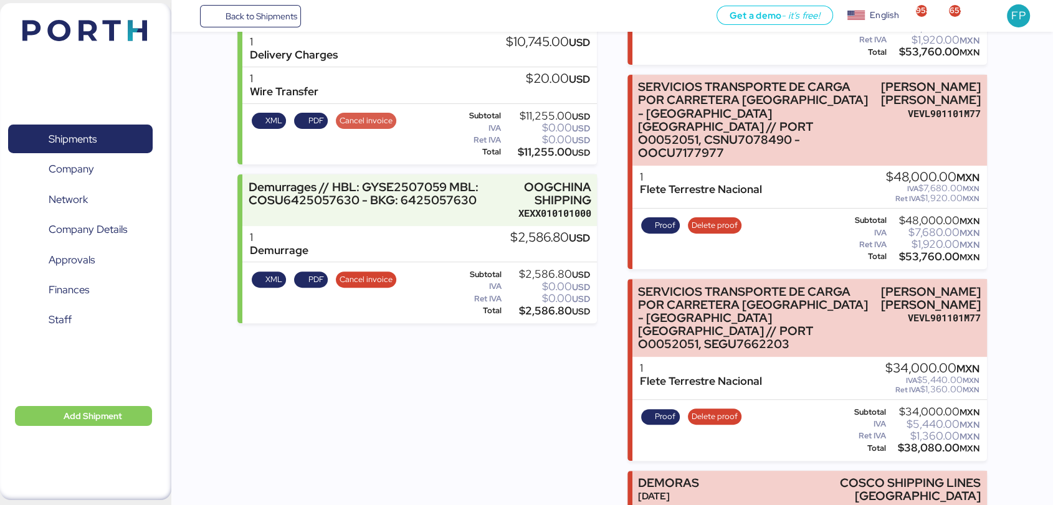
click at [379, 125] on span "Cancel invoice" at bounding box center [366, 121] width 53 height 14
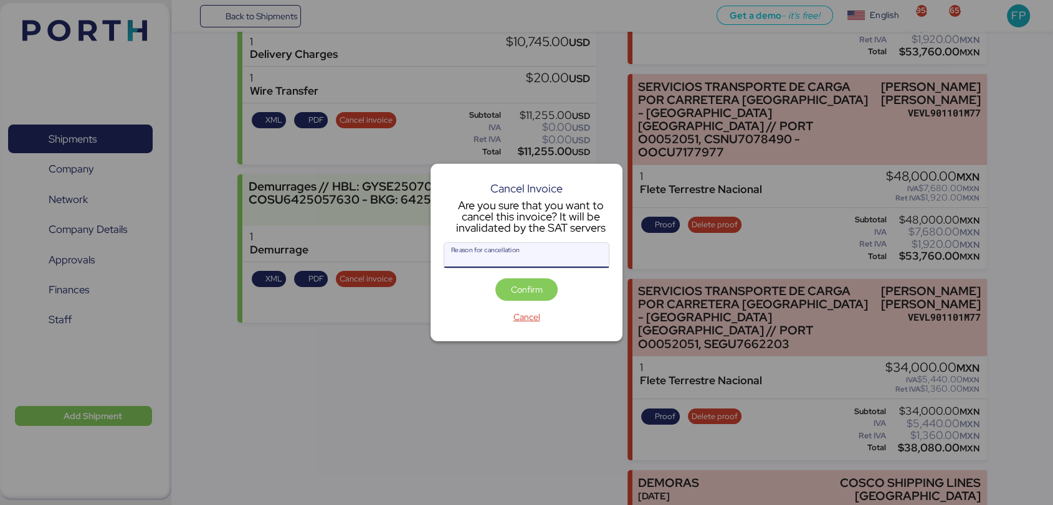
click at [529, 253] on input "Reason for cancellation" at bounding box center [526, 255] width 164 height 25
type input "monto"
click at [528, 285] on span "Confirm" at bounding box center [527, 289] width 32 height 15
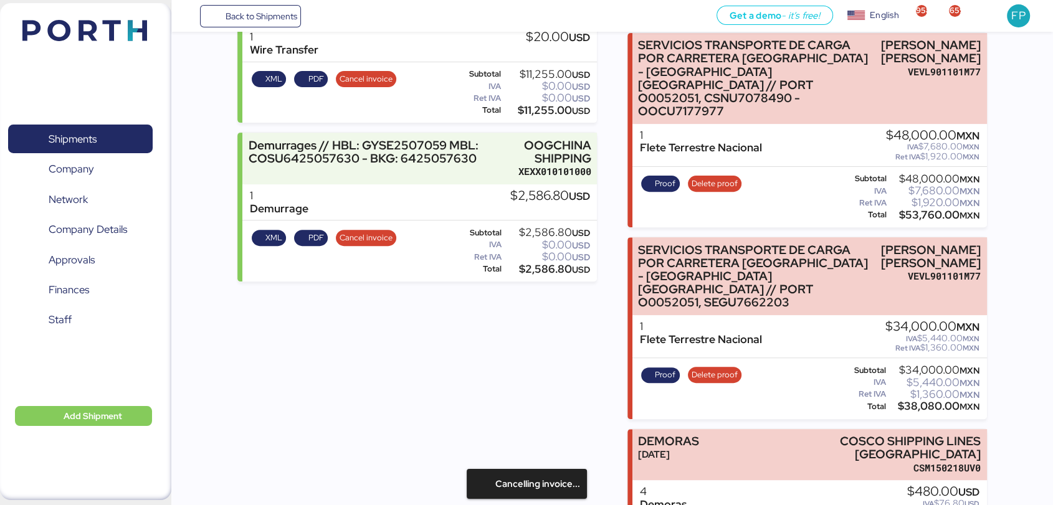
scroll to position [424, 0]
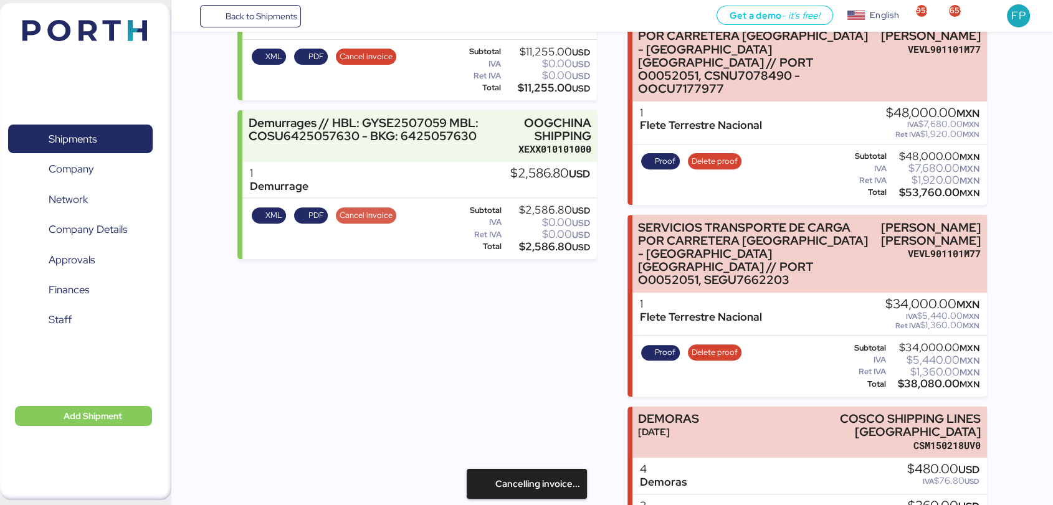
click at [369, 214] on span "Cancel invoice" at bounding box center [366, 216] width 53 height 14
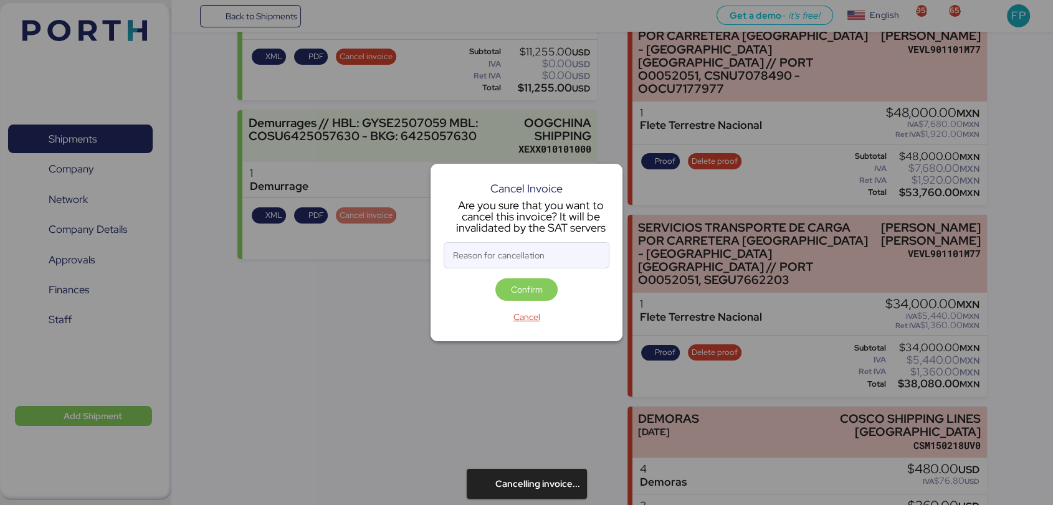
scroll to position [0, 0]
click at [498, 251] on input "Reason for cancellation" at bounding box center [526, 255] width 164 height 25
type input "monto incorrecto"
click at [523, 285] on span "Confirm" at bounding box center [527, 289] width 32 height 15
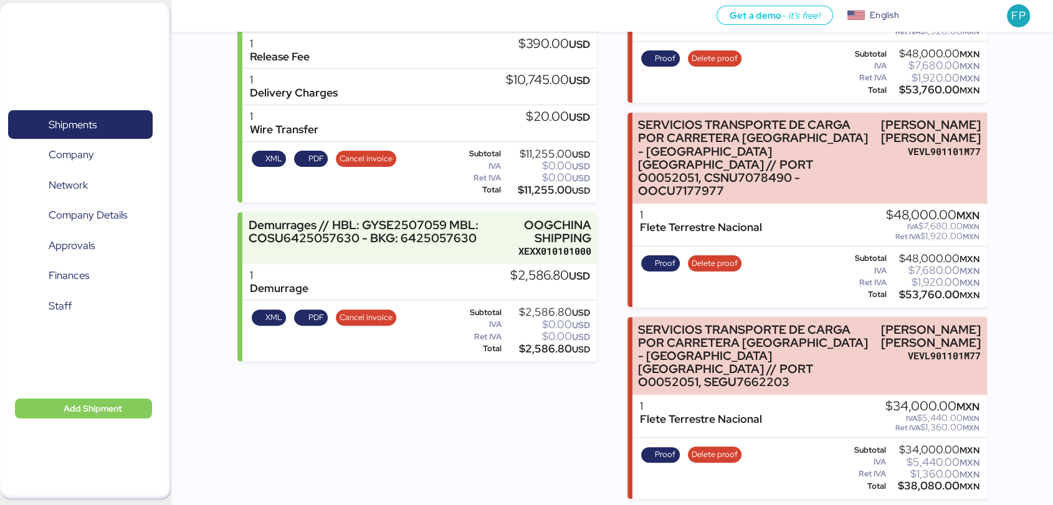
scroll to position [318, 0]
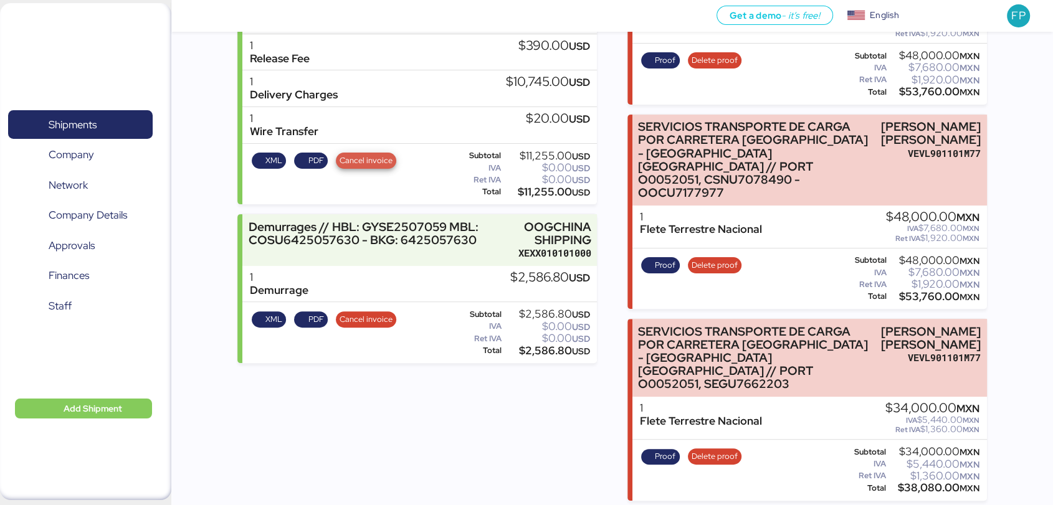
click at [367, 164] on span "Cancel invoice" at bounding box center [366, 161] width 53 height 14
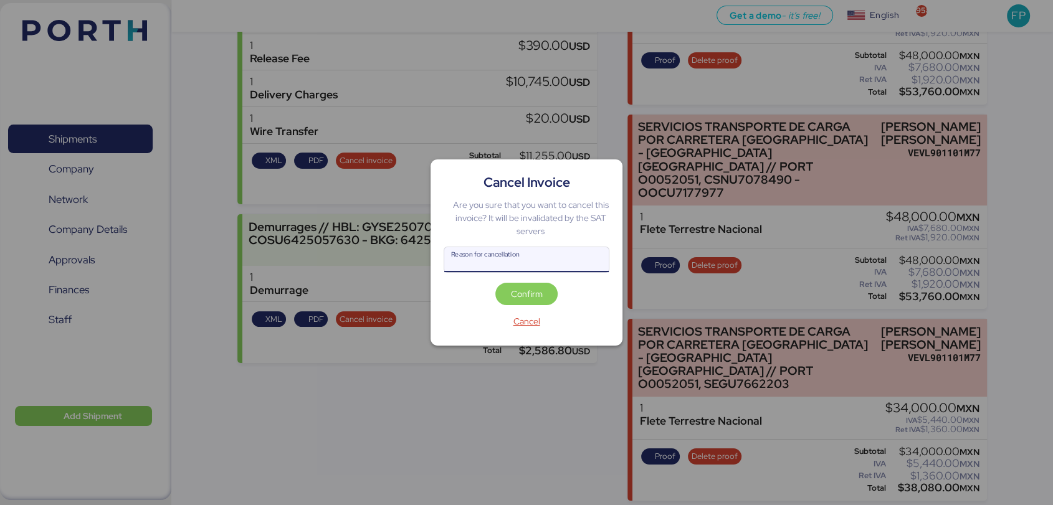
click at [479, 267] on input "Reason for cancellation" at bounding box center [526, 259] width 164 height 25
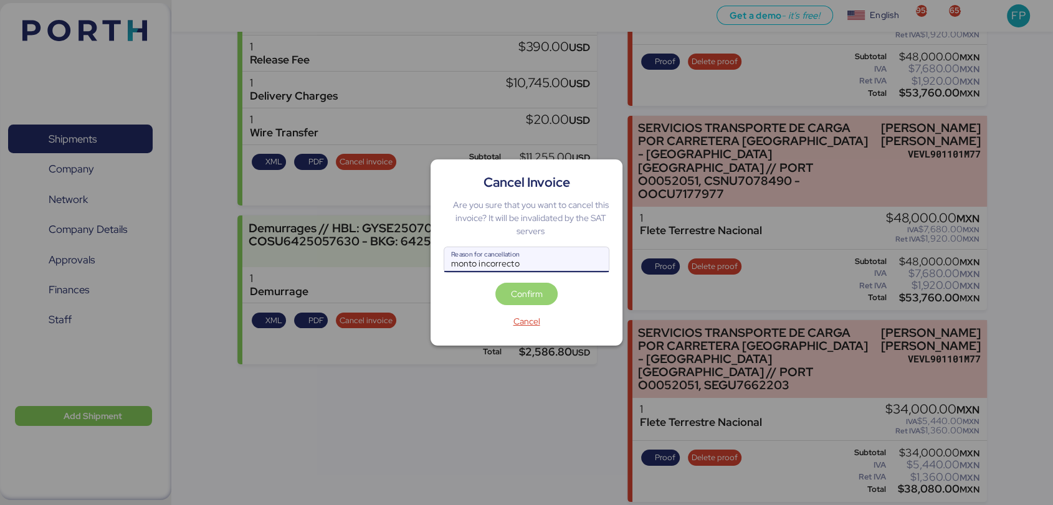
type input "monto incorrecto"
click at [517, 287] on span "Confirm" at bounding box center [527, 294] width 32 height 15
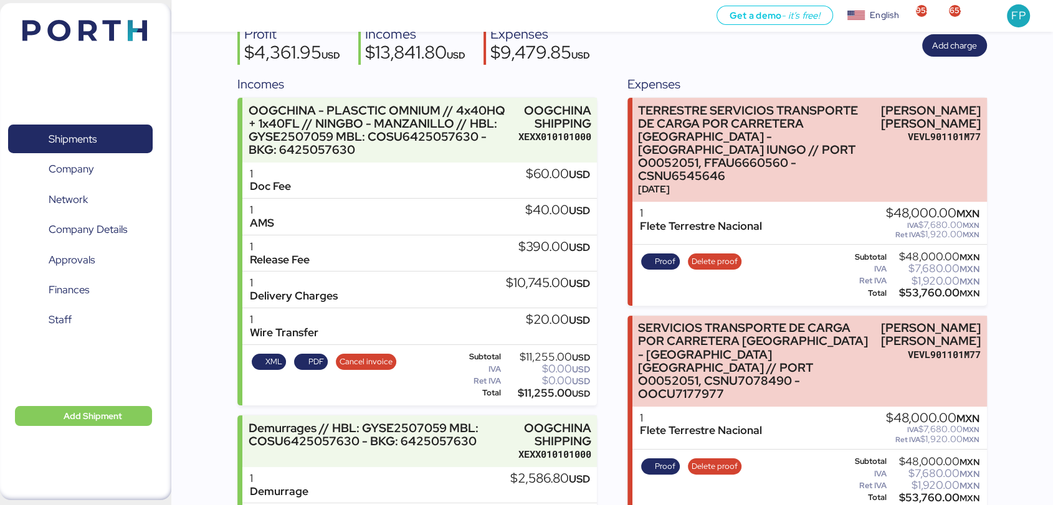
scroll to position [97, 0]
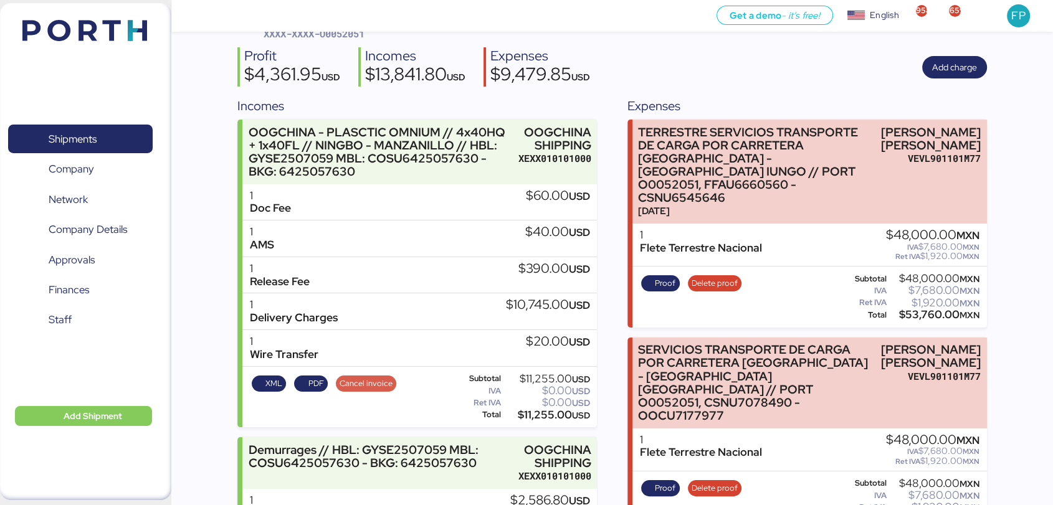
click at [368, 385] on span "Cancel invoice" at bounding box center [366, 384] width 53 height 14
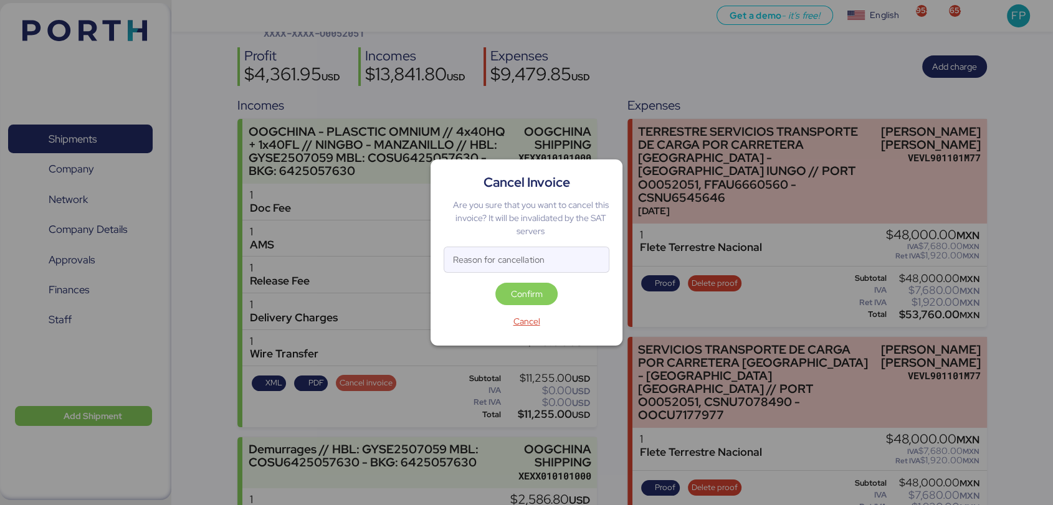
scroll to position [0, 0]
click at [523, 254] on input "Reason for cancellation" at bounding box center [526, 259] width 164 height 25
type input "monto incorrecto"
click at [531, 283] on span "Confirm" at bounding box center [526, 294] width 62 height 22
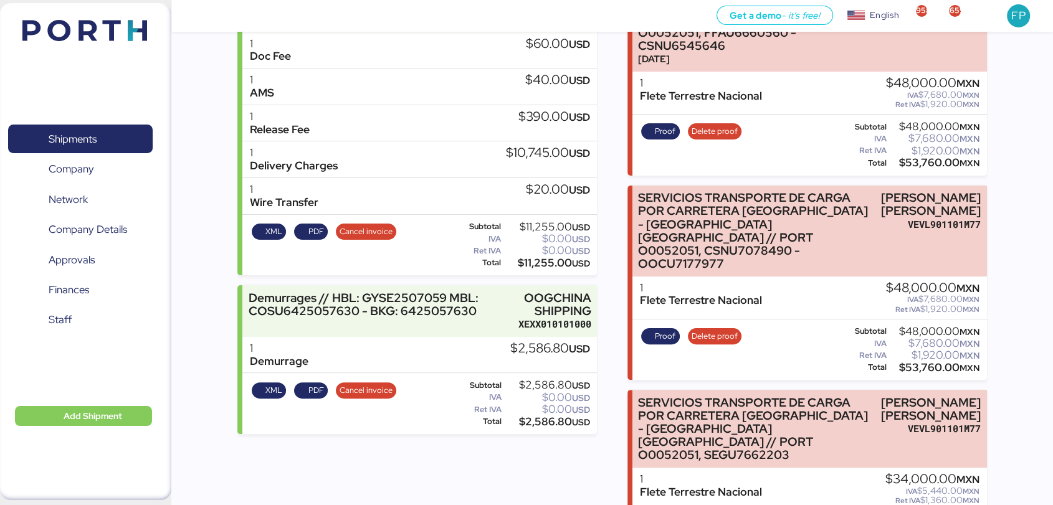
scroll to position [249, 0]
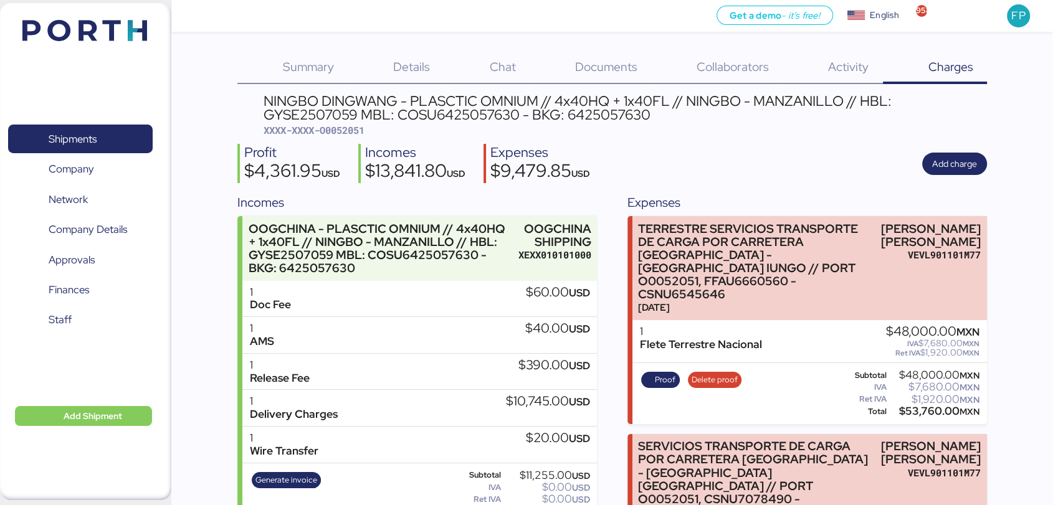
click at [344, 136] on div "NINGBO DINGWANG - PLASCTIC OMNIUM // 4x40HQ + 1x40FL // NINGBO - MANZANILLO // …" at bounding box center [625, 115] width 723 height 43
copy span "O0052051"
click at [72, 138] on span "Shipments" at bounding box center [73, 139] width 48 height 18
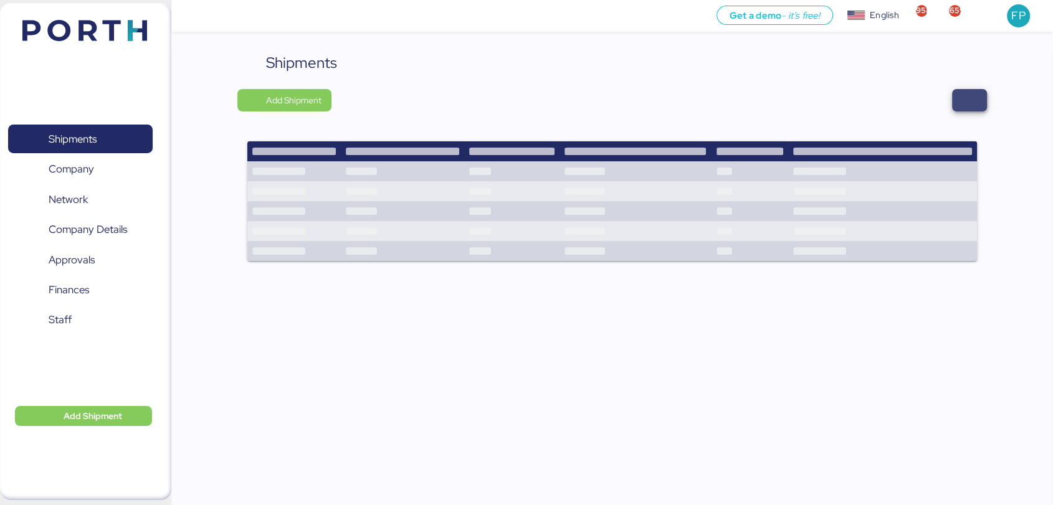
click at [976, 106] on span "button" at bounding box center [969, 100] width 15 height 17
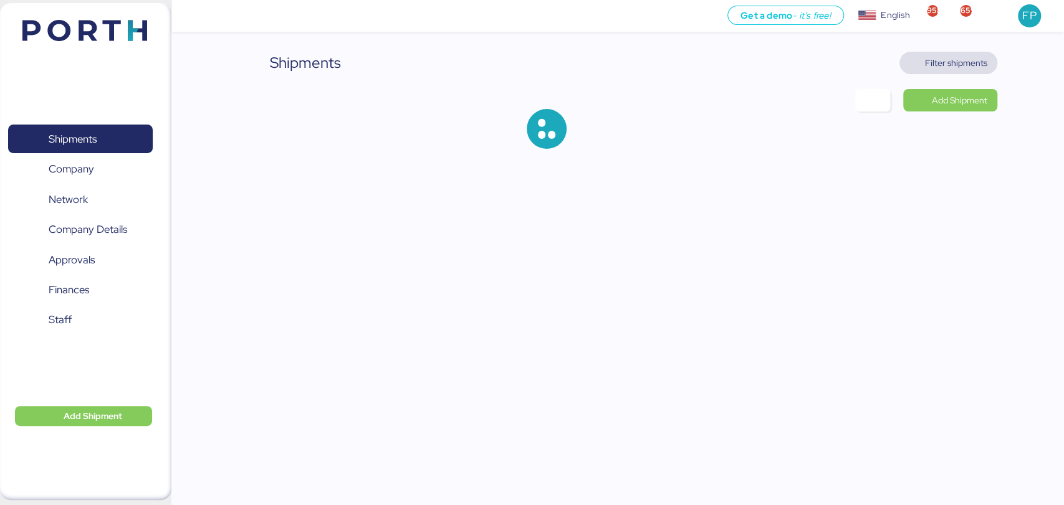
click at [959, 67] on span "Filter shipments" at bounding box center [956, 62] width 62 height 15
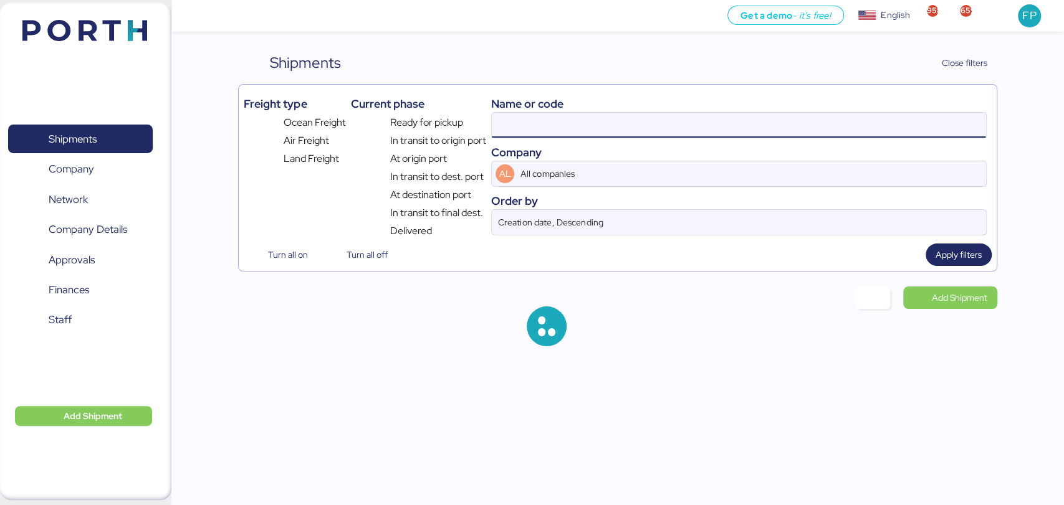
click at [512, 128] on input at bounding box center [738, 125] width 493 height 25
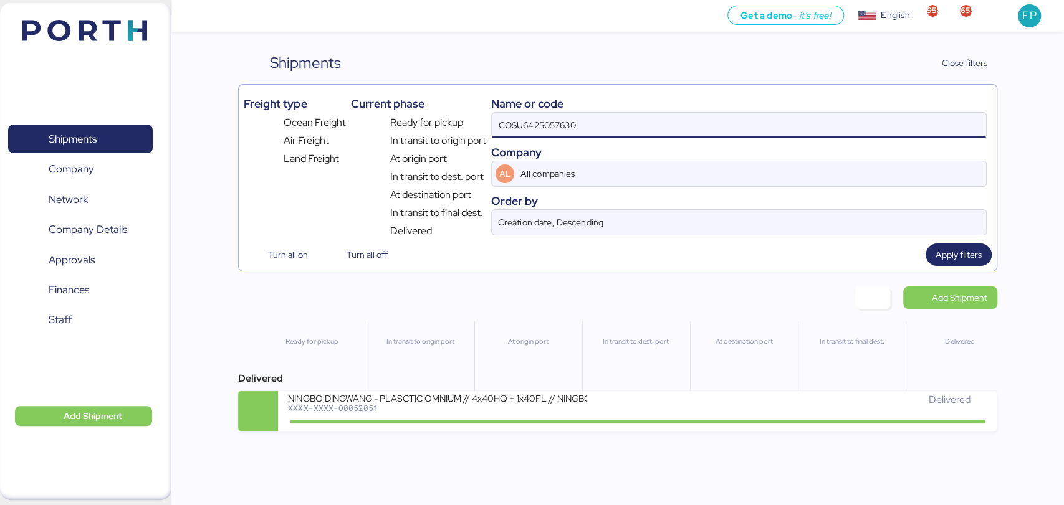
click at [550, 128] on input "COSU6425057630" at bounding box center [738, 125] width 493 height 25
paste input "O0051264"
type input "O0051264"
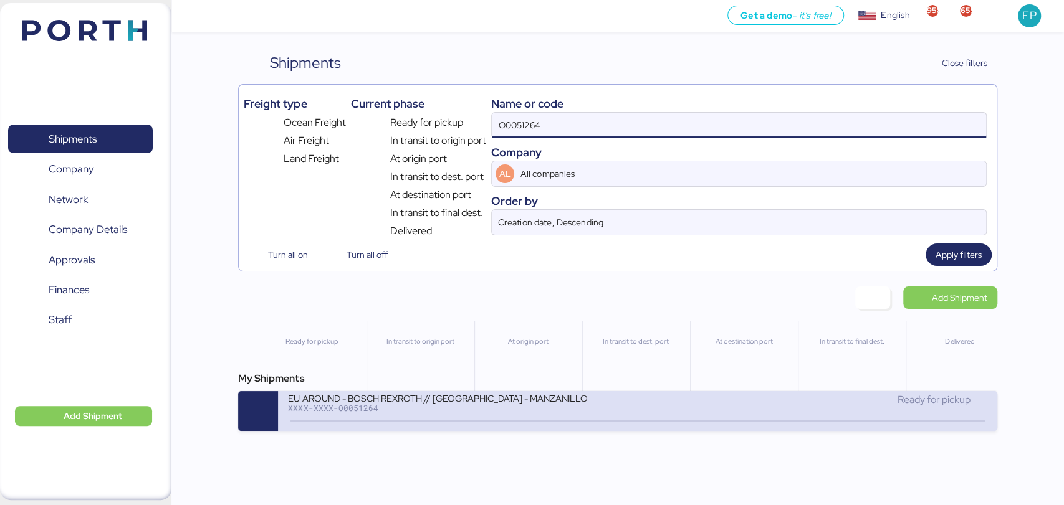
click at [527, 401] on div "EU AROUND - BOSCH REXROTH // SHANGHAI - MANZANILLO // MBL: SNKO020250504304 HBL…" at bounding box center [437, 398] width 299 height 11
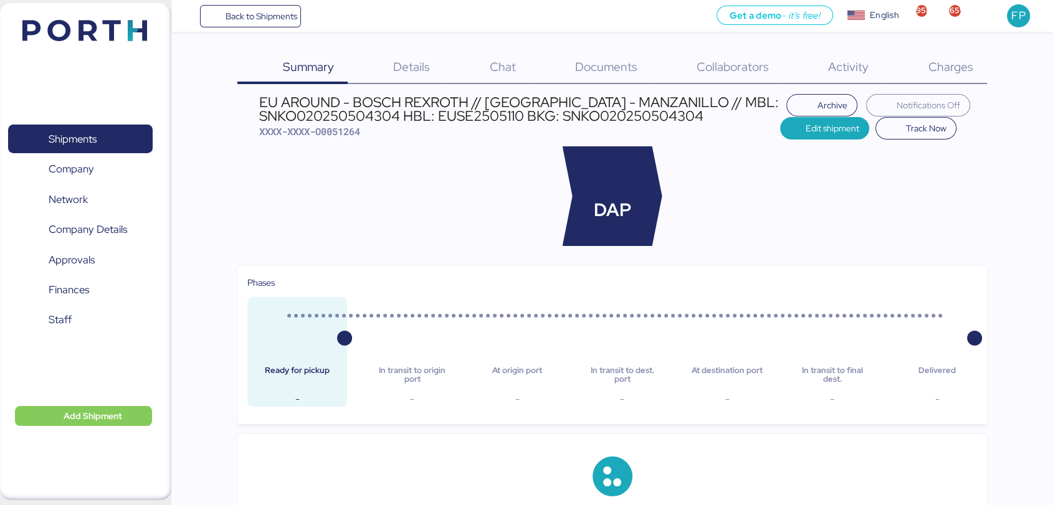
click at [963, 68] on span "Charges" at bounding box center [950, 67] width 45 height 16
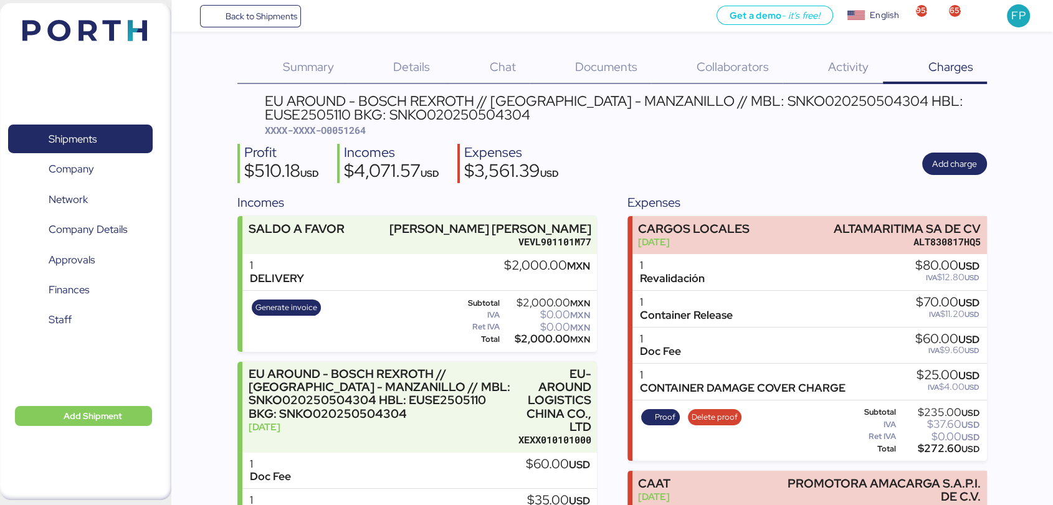
scroll to position [603, 0]
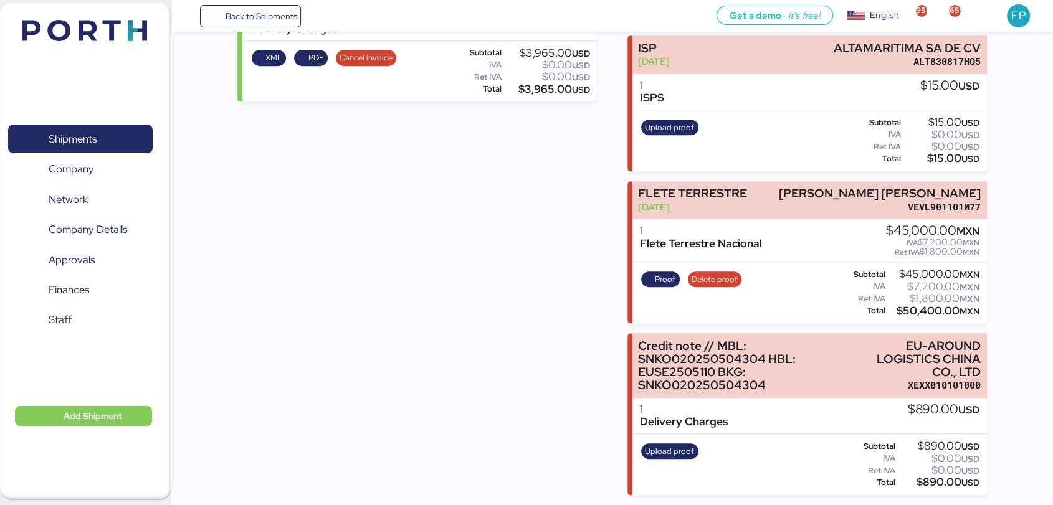
click at [474, 395] on div "Incomes SALDO A FAVOR LUIS EDUARDO VELASCO VERA VEVL901101M77 1 DELIVERY $2,000…" at bounding box center [416, 47] width 359 height 897
click at [110, 145] on span "Shipments" at bounding box center [80, 139] width 134 height 18
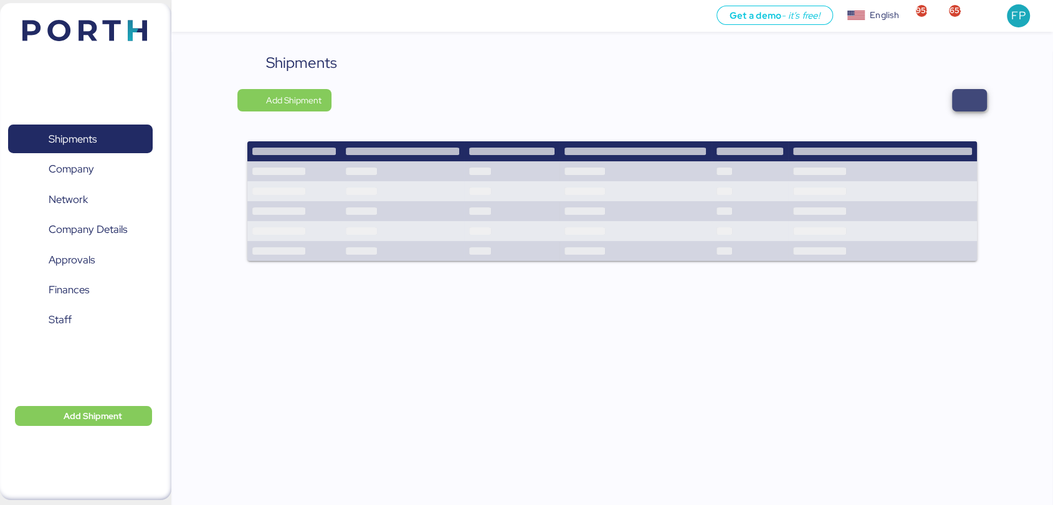
click at [984, 97] on span "button" at bounding box center [969, 100] width 35 height 22
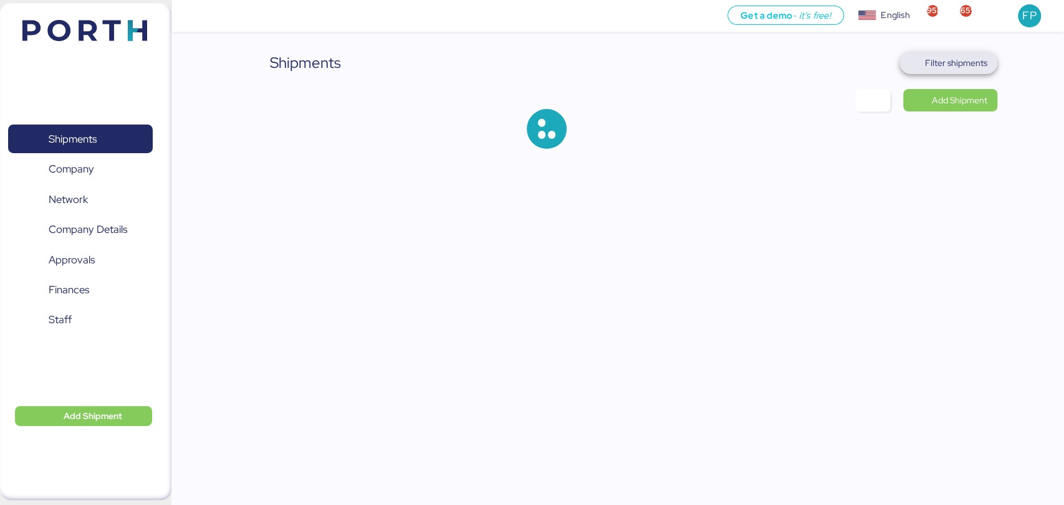
click at [955, 73] on span "Filter shipments" at bounding box center [948, 63] width 98 height 22
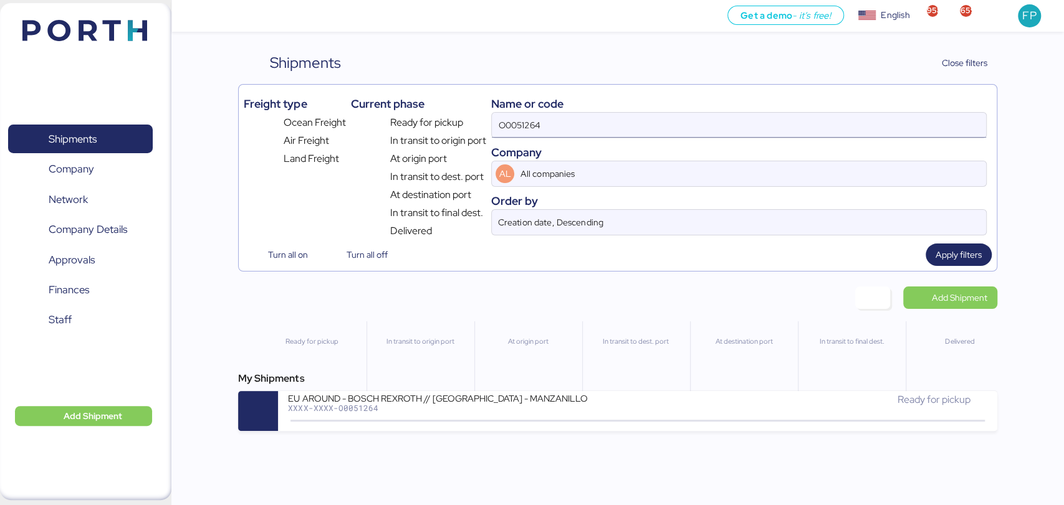
click at [528, 118] on input "O0051264" at bounding box center [738, 125] width 493 height 25
paste input "2071"
type input "O0052071"
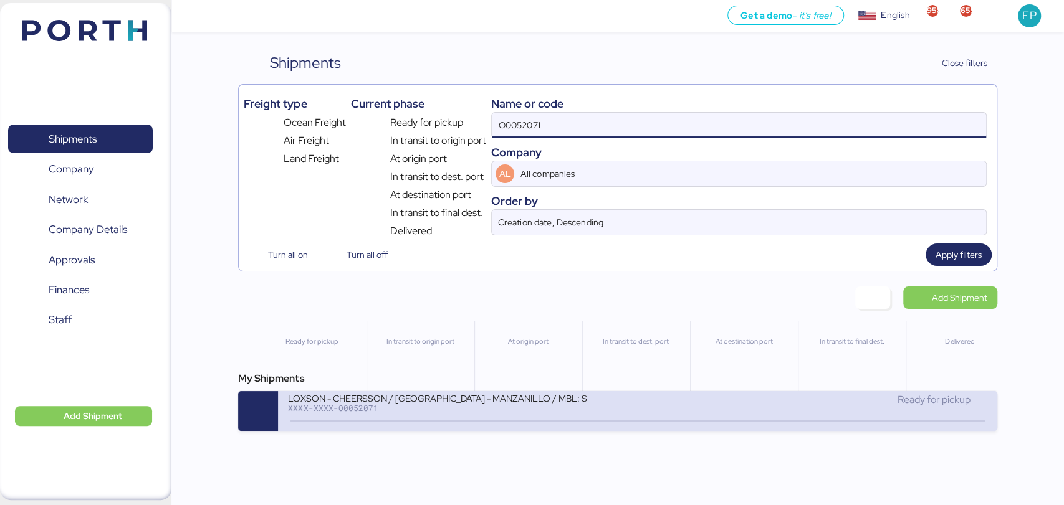
click at [515, 403] on div "LOXSON - CHEERSSON / SHANGHAI - MANZANILLO / MBL: SHMZL25161072 - HBL: YQSE2508…" at bounding box center [437, 398] width 299 height 11
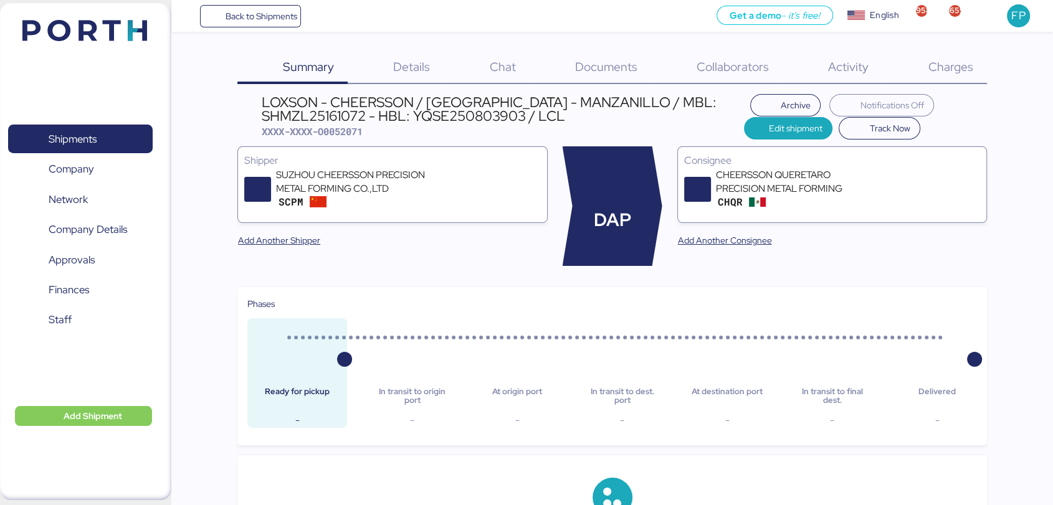
click at [986, 67] on div "Charges 0" at bounding box center [935, 68] width 104 height 32
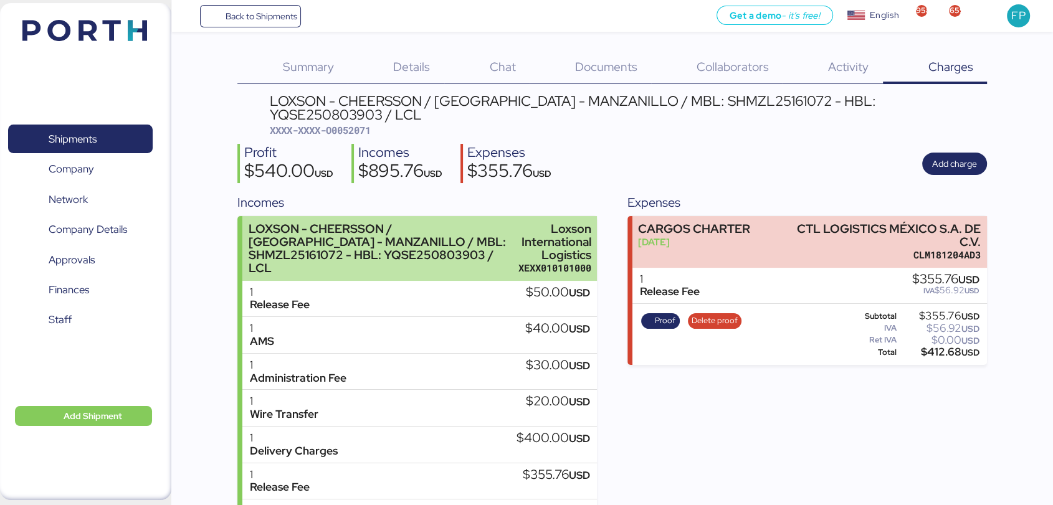
scroll to position [53, 0]
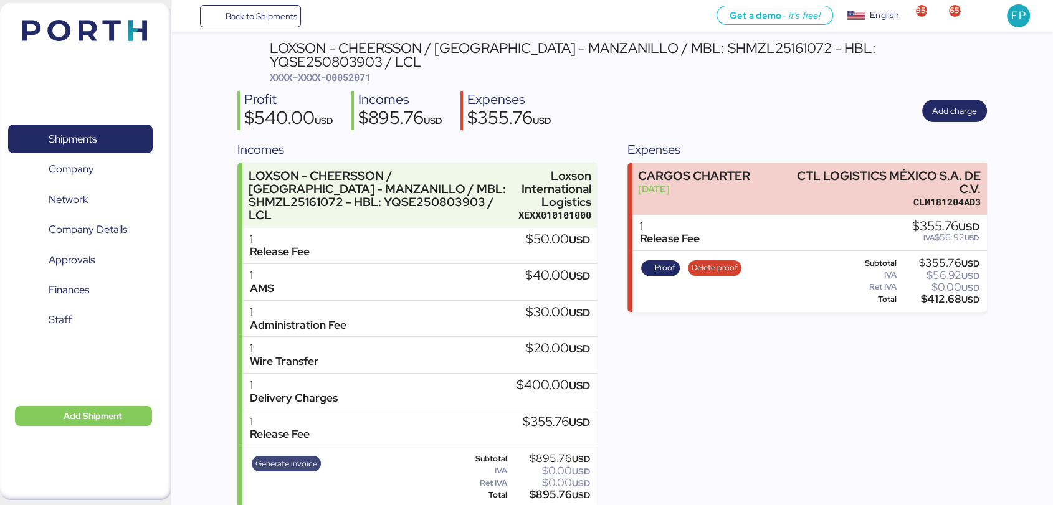
click at [287, 457] on span "Generate invoice" at bounding box center [286, 464] width 62 height 14
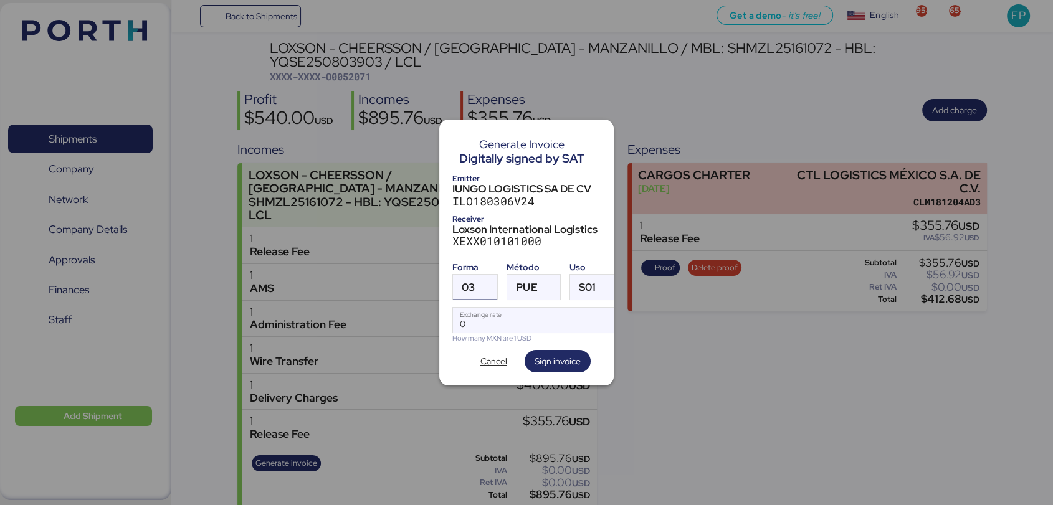
click at [482, 279] on div at bounding box center [486, 287] width 22 height 25
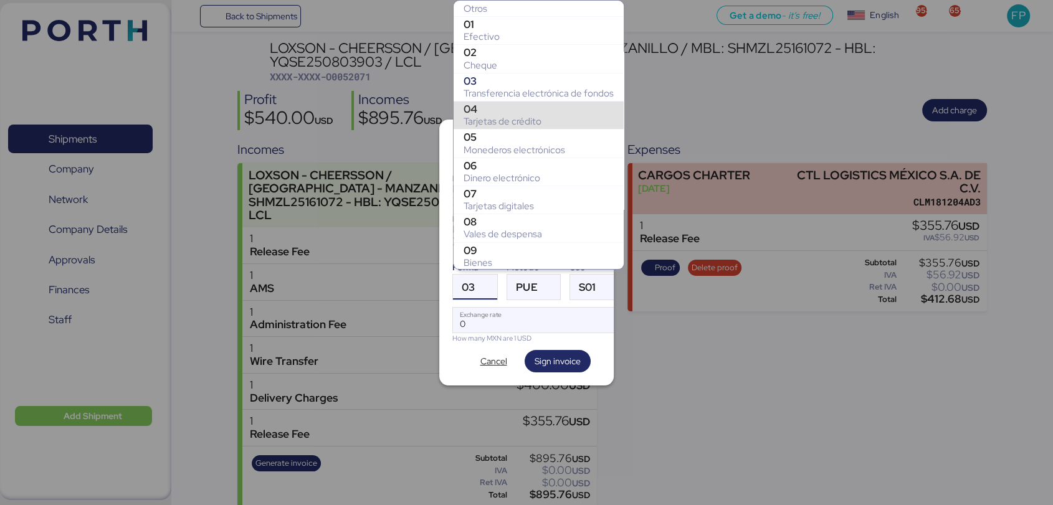
scroll to position [216, 0]
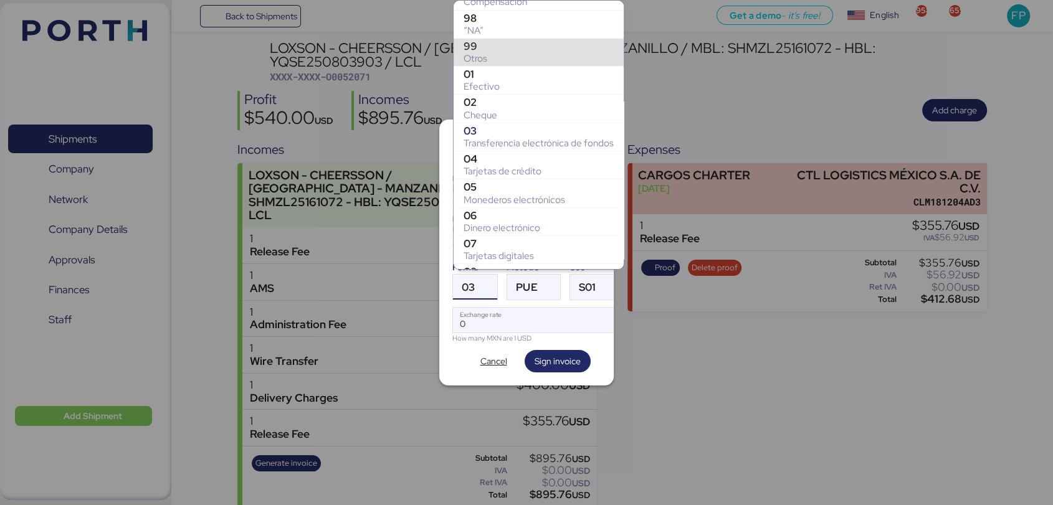
click at [492, 46] on div "99" at bounding box center [539, 46] width 150 height 12
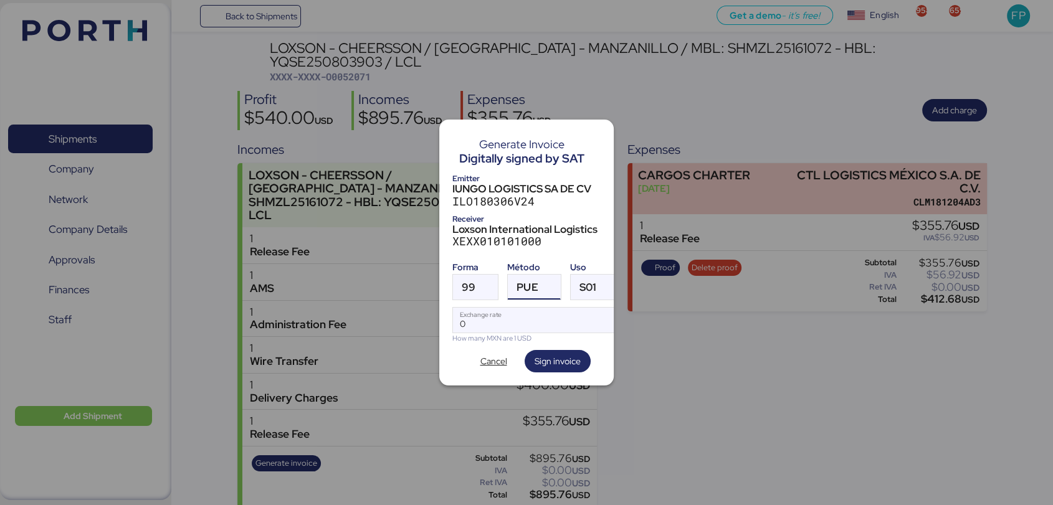
click at [525, 286] on span "PUE" at bounding box center [526, 287] width 21 height 11
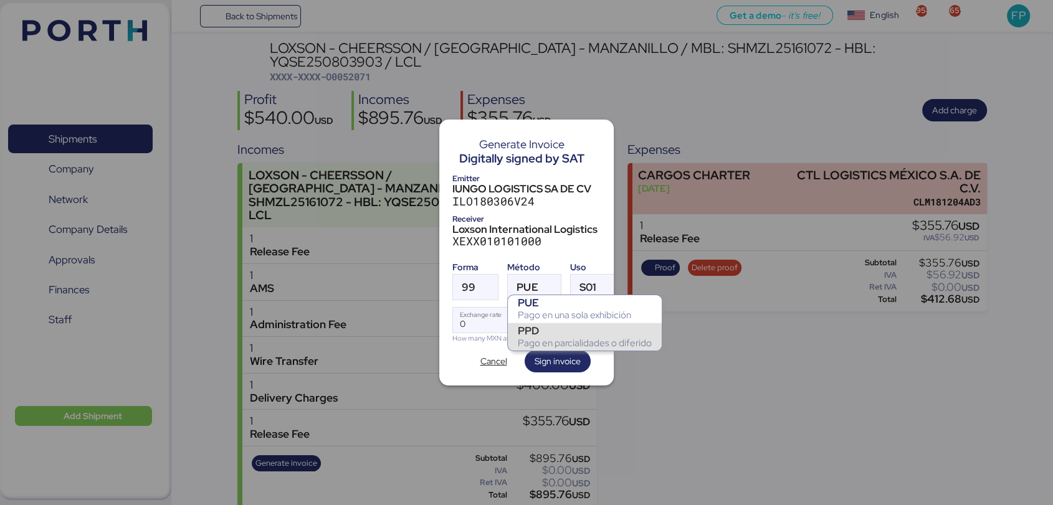
click at [540, 330] on div "PPD" at bounding box center [585, 331] width 134 height 12
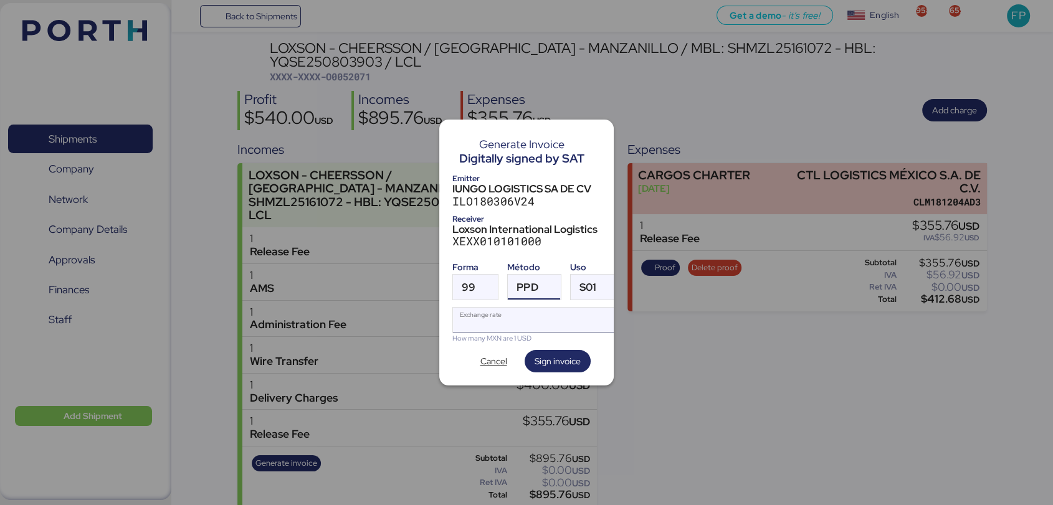
click at [487, 308] on input "Exchange rate" at bounding box center [536, 320] width 166 height 25
type input "0"
paste input "18.3805"
type input "18.3805"
click at [563, 354] on span "Sign invoice" at bounding box center [558, 361] width 46 height 15
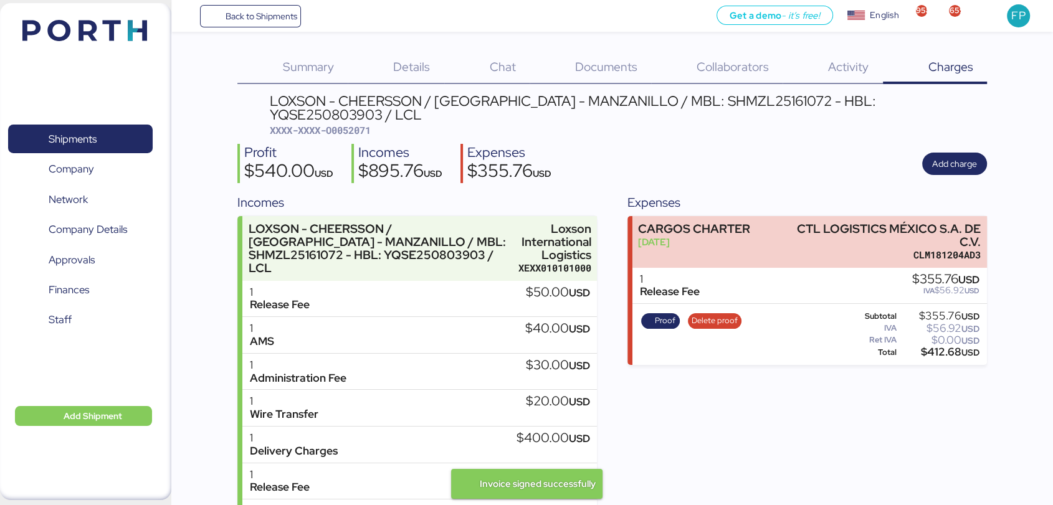
click at [351, 103] on div "LOXSON - CHEERSSON / SHANGHAI - MANZANILLO / MBL: SHMZL25161072 - HBL: YQSE2508…" at bounding box center [628, 108] width 717 height 28
click at [356, 124] on span "XXXX-XXXX-O0052071" at bounding box center [320, 130] width 101 height 12
copy span "O0052071"
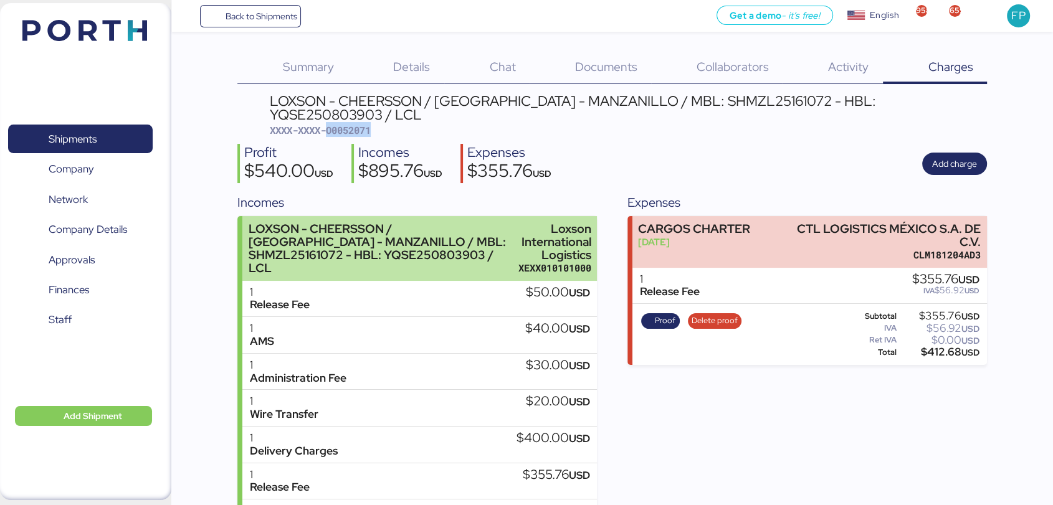
scroll to position [53, 0]
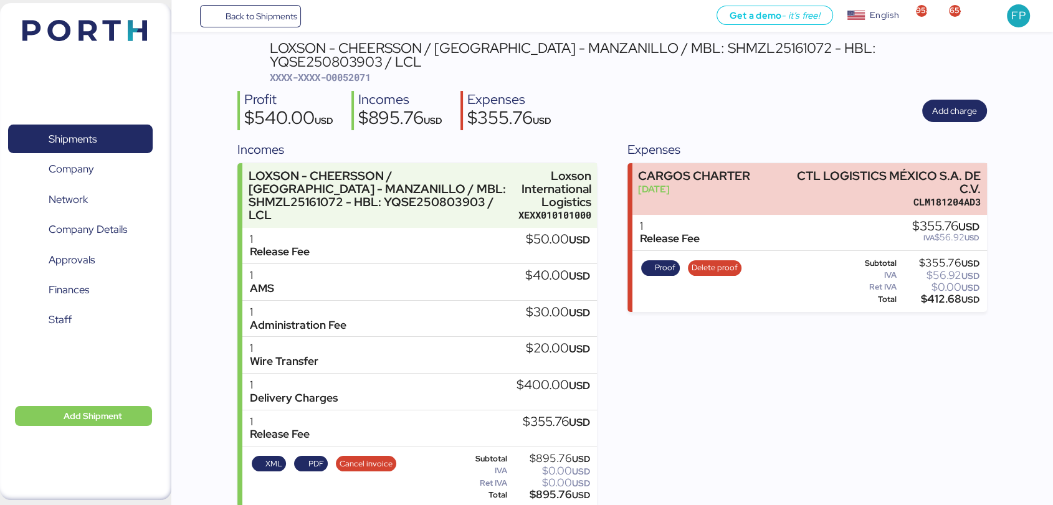
click at [552, 490] on div "$895.76 USD" at bounding box center [549, 494] width 80 height 9
copy div "895.76"
click at [80, 141] on span "Shipments" at bounding box center [73, 139] width 48 height 18
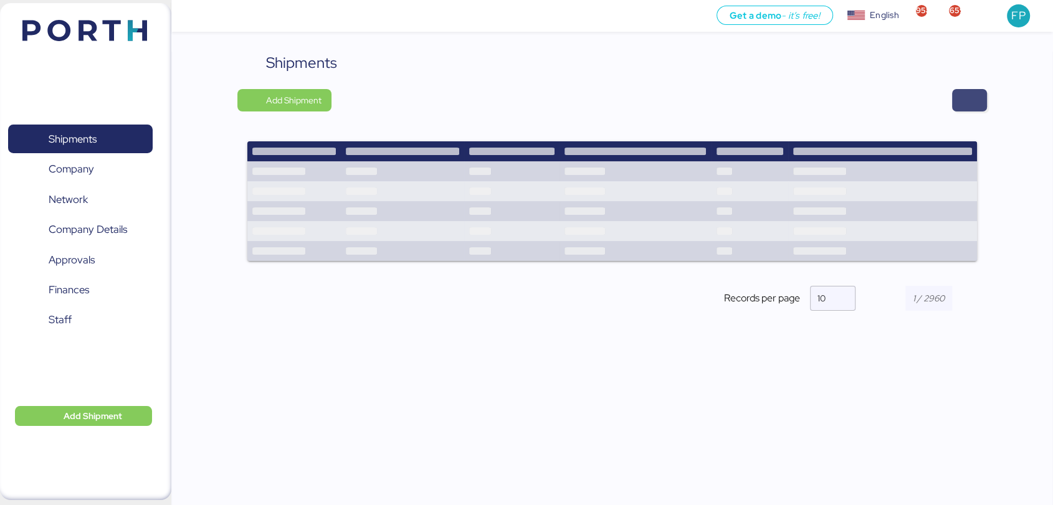
click at [971, 101] on span "button" at bounding box center [969, 100] width 15 height 17
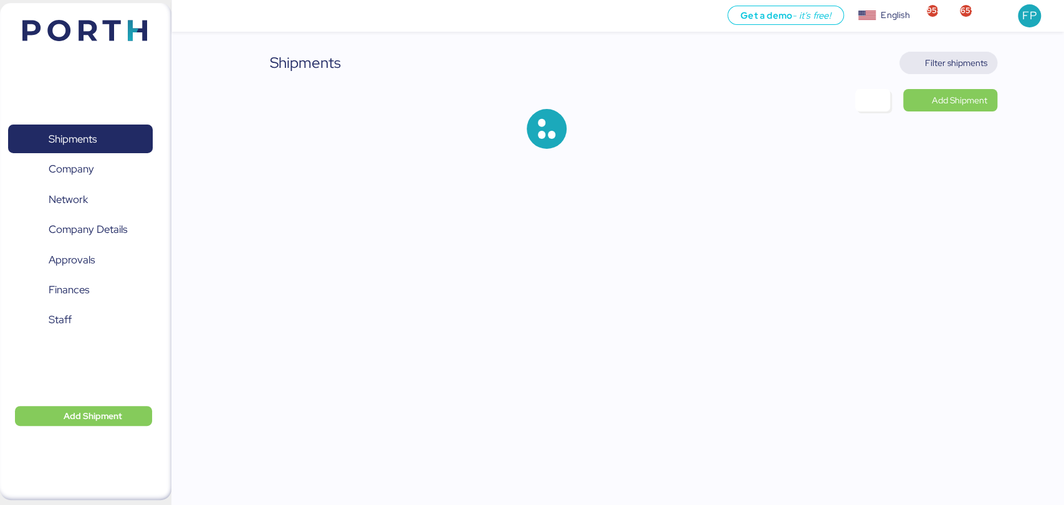
click at [950, 66] on span "Filter shipments" at bounding box center [956, 62] width 62 height 15
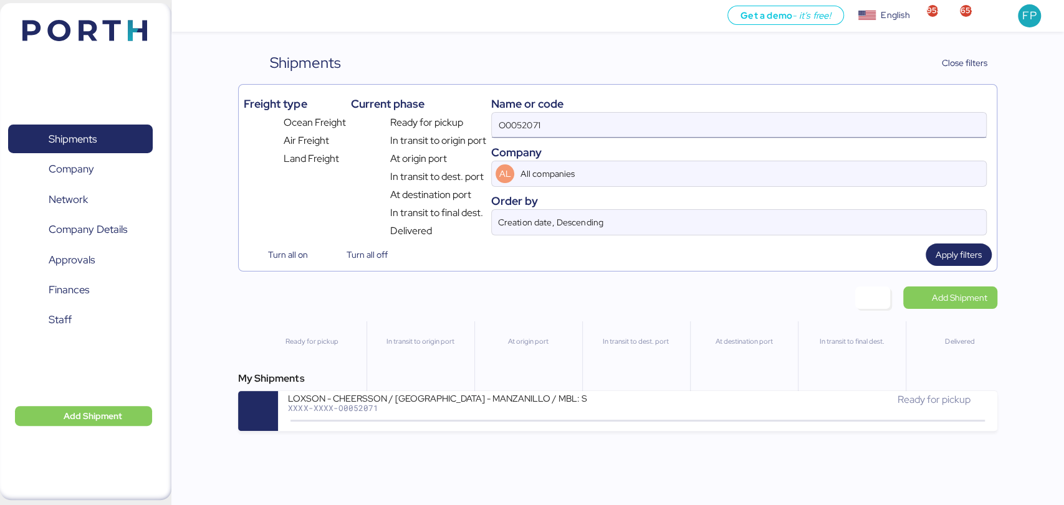
click at [517, 119] on input "O0052071" at bounding box center [738, 125] width 493 height 25
paste input "A - 52006000"
click at [533, 134] on input "A - 520060001" at bounding box center [738, 125] width 493 height 25
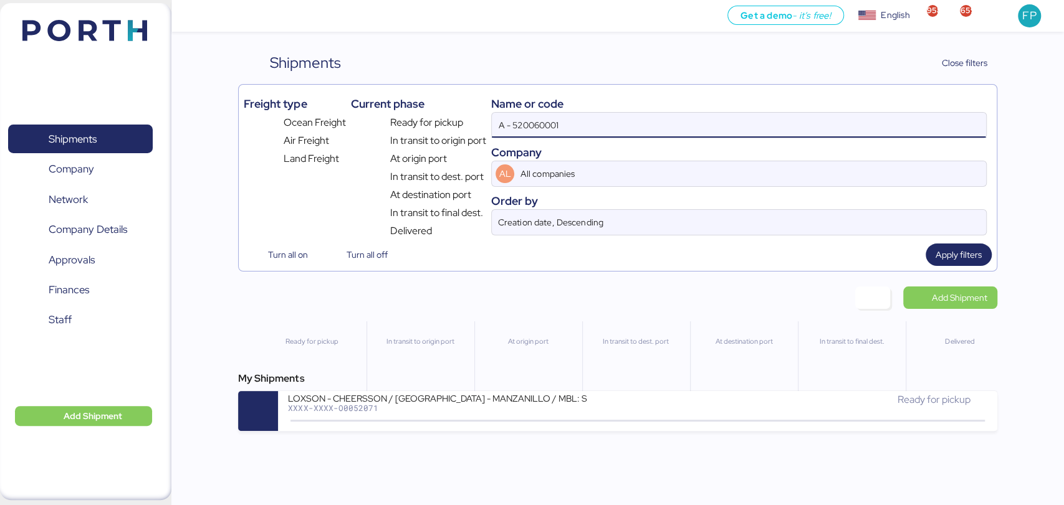
click at [581, 121] on input "A - 520060001" at bounding box center [738, 125] width 493 height 25
drag, startPoint x: 581, startPoint y: 121, endPoint x: 488, endPoint y: 112, distance: 93.2
click at [488, 112] on div "Freight type Ocean Freight Air Freight Land Freight Current phase Ready for pic…" at bounding box center [617, 164] width 747 height 149
paste input "O0052006"
type input "O0052006"
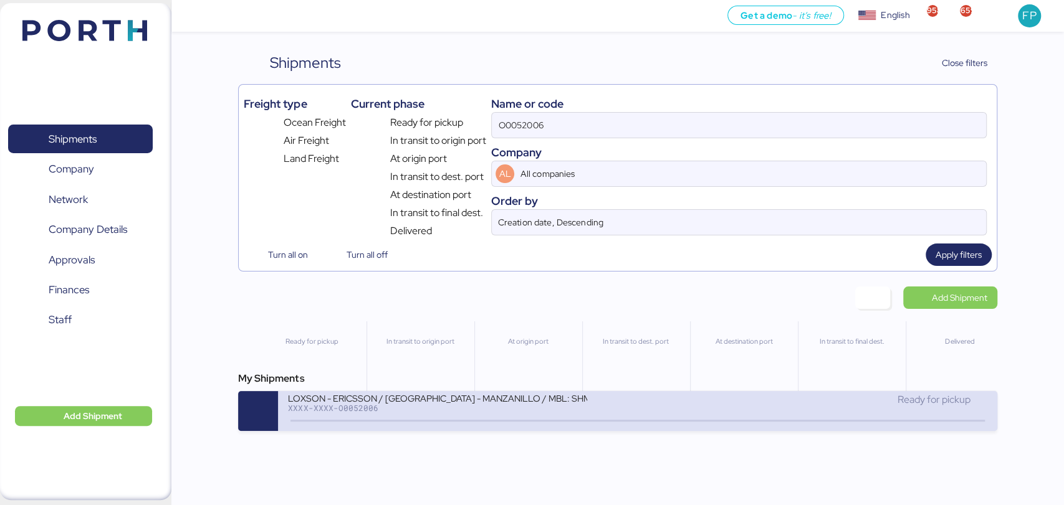
click at [529, 409] on div "XXXX-XXXX-O0052006" at bounding box center [437, 408] width 299 height 9
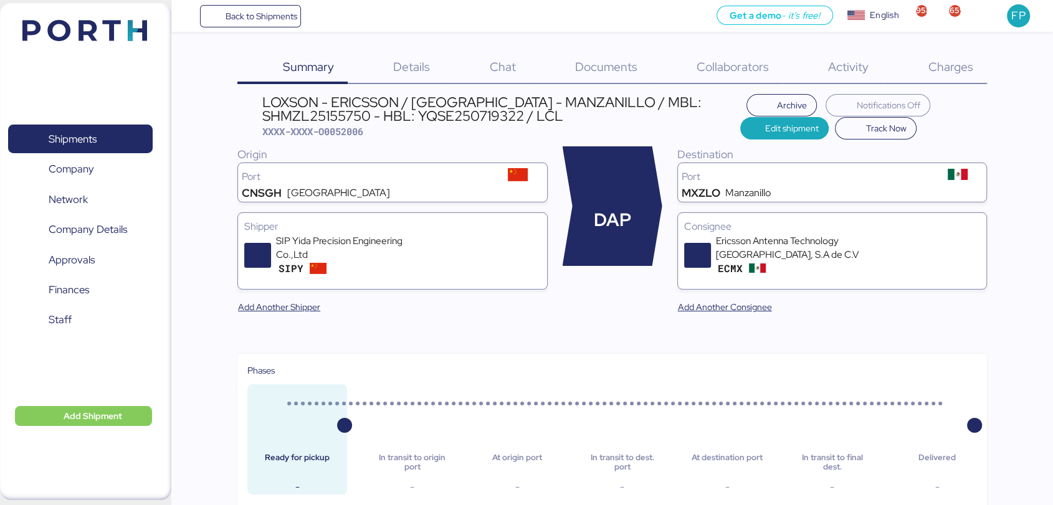
click at [950, 83] on div "Charges 0" at bounding box center [935, 68] width 104 height 32
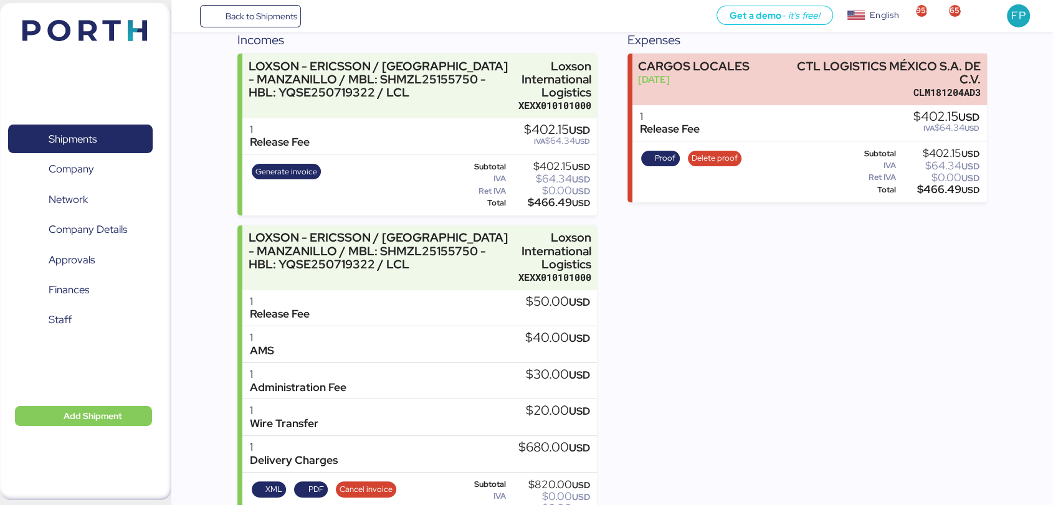
scroll to position [190, 0]
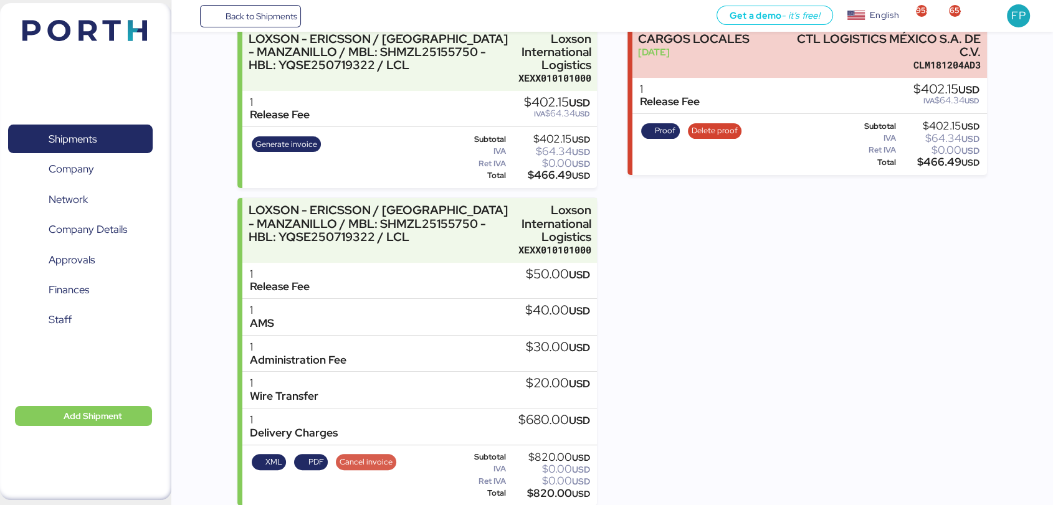
click at [373, 455] on span "Cancel invoice" at bounding box center [366, 462] width 53 height 14
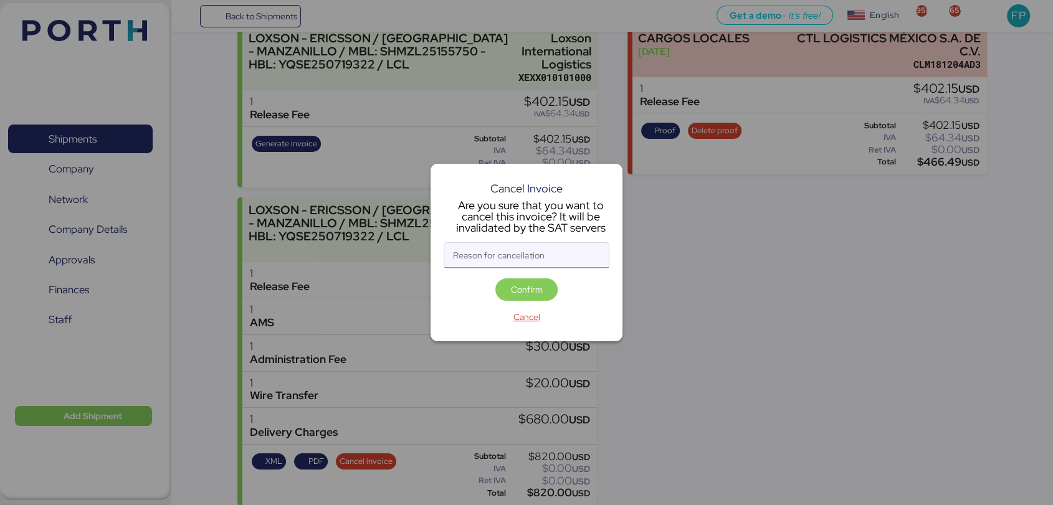
click at [492, 265] on input "Reason for cancellation" at bounding box center [526, 255] width 164 height 25
type input "monto inco"
click at [536, 315] on span "Cancel" at bounding box center [526, 317] width 27 height 15
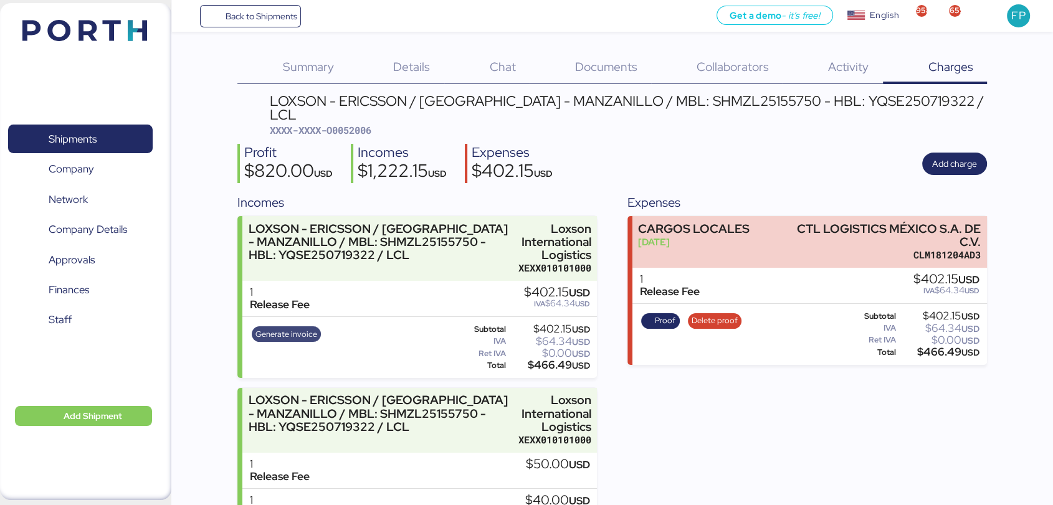
click at [292, 328] on span "Generate invoice" at bounding box center [286, 335] width 62 height 14
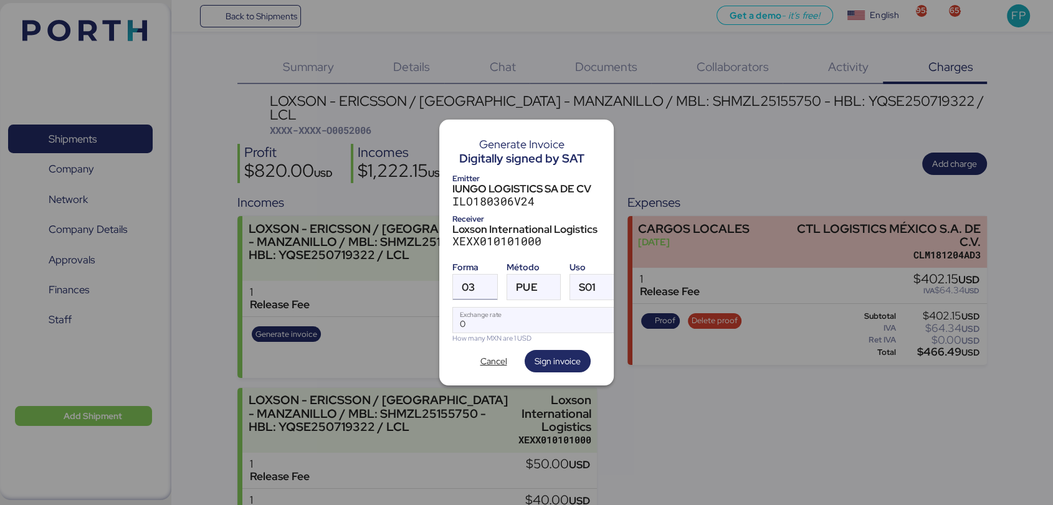
click at [472, 284] on span "03" at bounding box center [468, 287] width 13 height 11
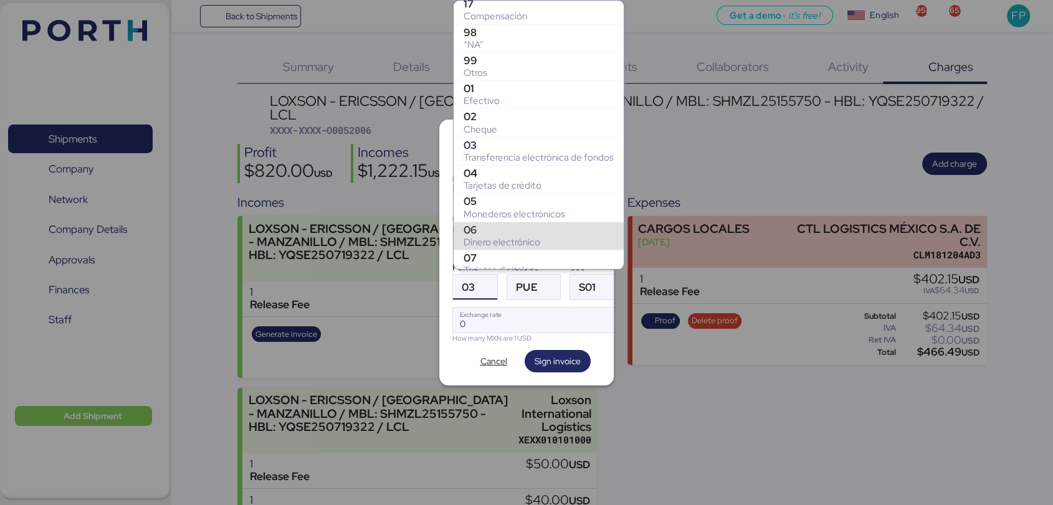
scroll to position [201, 0]
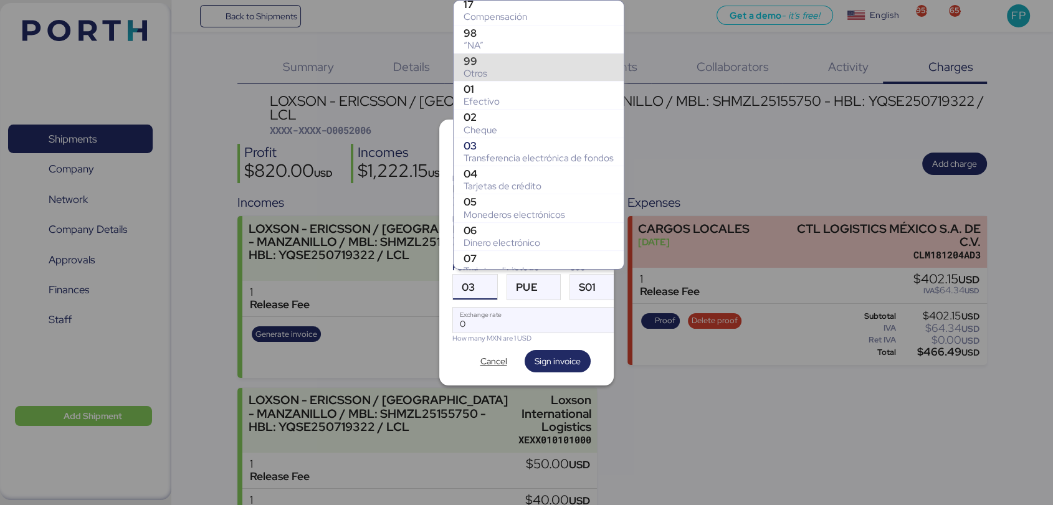
click at [502, 63] on div "99" at bounding box center [539, 61] width 150 height 12
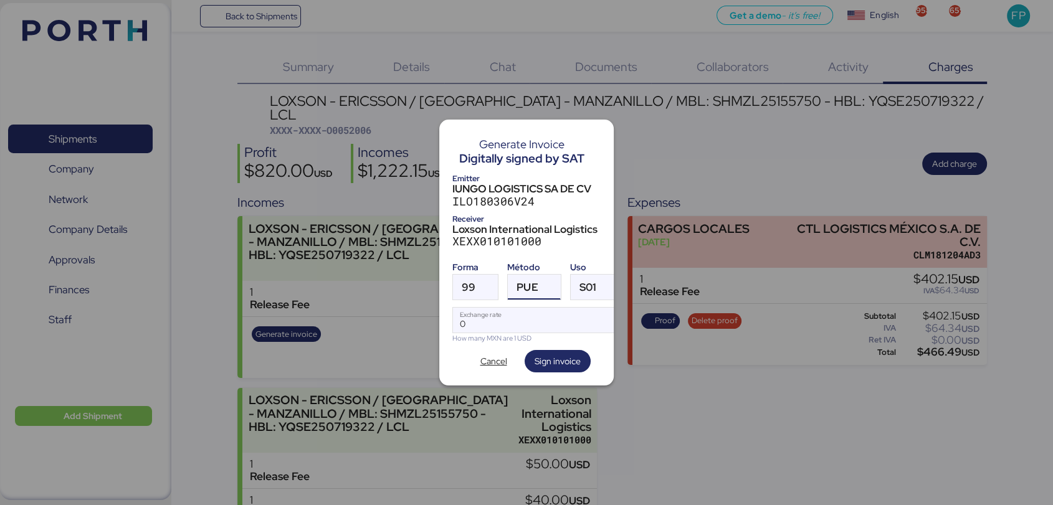
click at [533, 289] on div "PUE" at bounding box center [526, 287] width 21 height 25
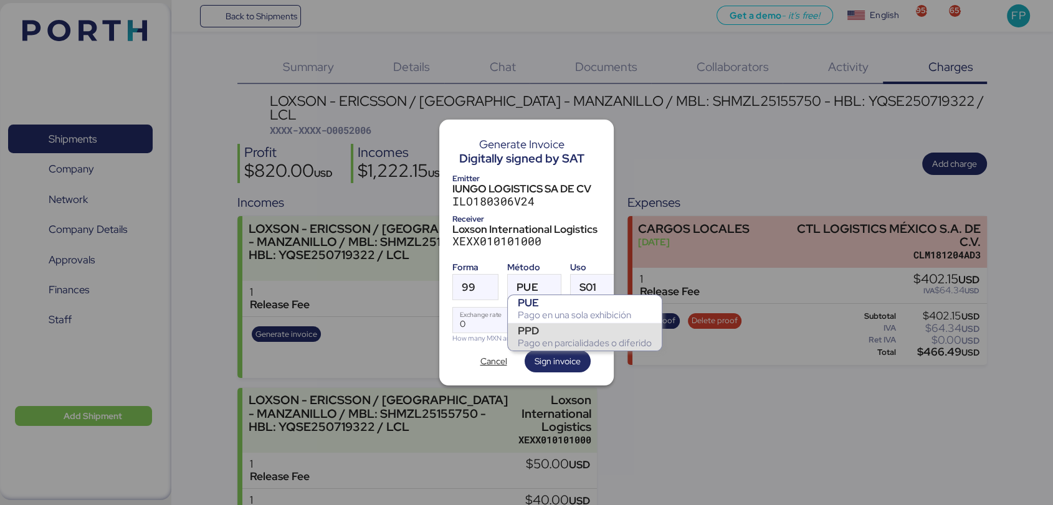
click at [543, 335] on div "PPD" at bounding box center [585, 331] width 134 height 12
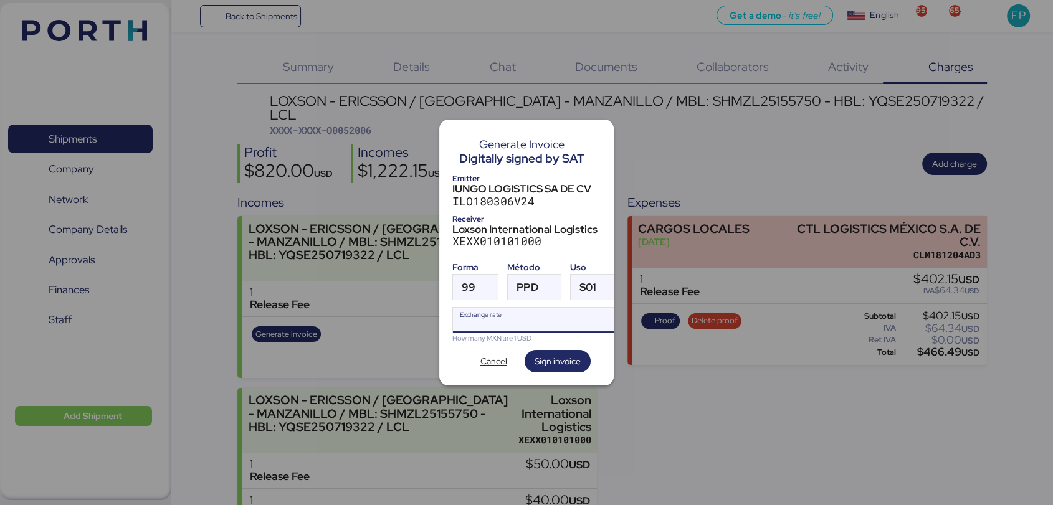
click at [521, 319] on input "Exchange rate" at bounding box center [536, 320] width 166 height 25
type input "0"
paste input "18.3805"
type input "18.3805"
click at [556, 360] on span "Sign invoice" at bounding box center [558, 361] width 46 height 15
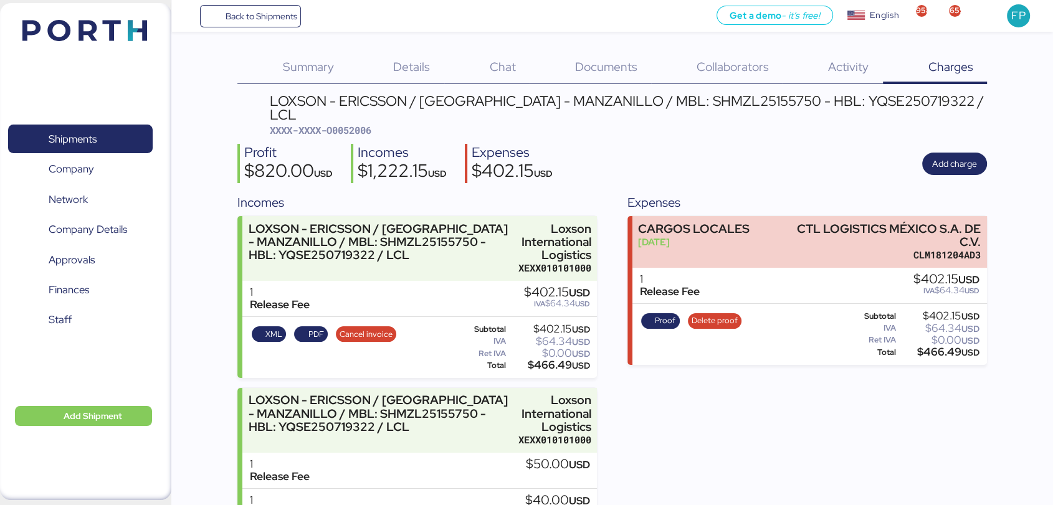
click at [356, 124] on span "XXXX-XXXX-O0052006" at bounding box center [320, 130] width 101 height 12
copy span "O0052006"
click at [556, 349] on div "$0.00 USD" at bounding box center [549, 353] width 82 height 9
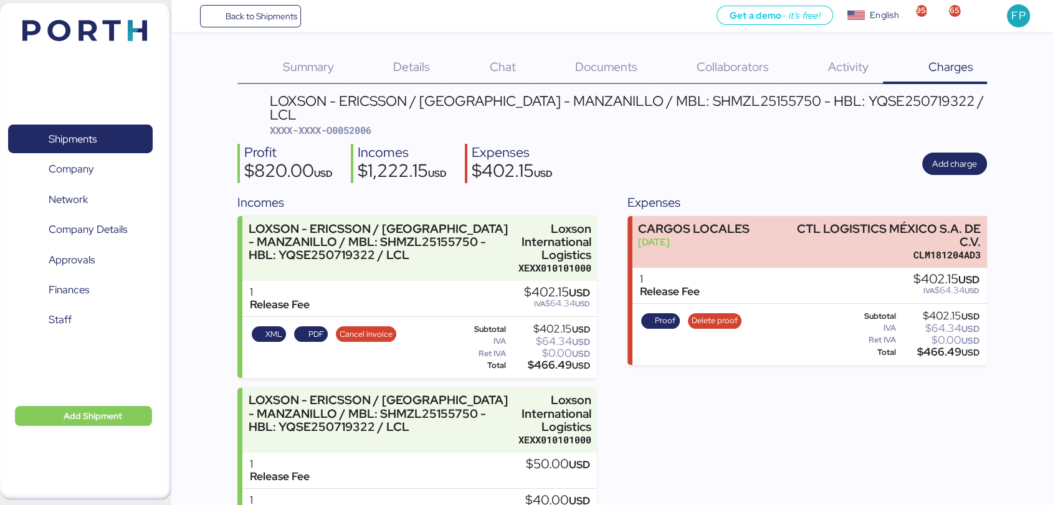
click at [556, 349] on div "$0.00 USD" at bounding box center [549, 353] width 82 height 9
copy div "0.00"
click at [548, 361] on div "$466.49 USD" at bounding box center [549, 365] width 82 height 9
copy div "466.49"
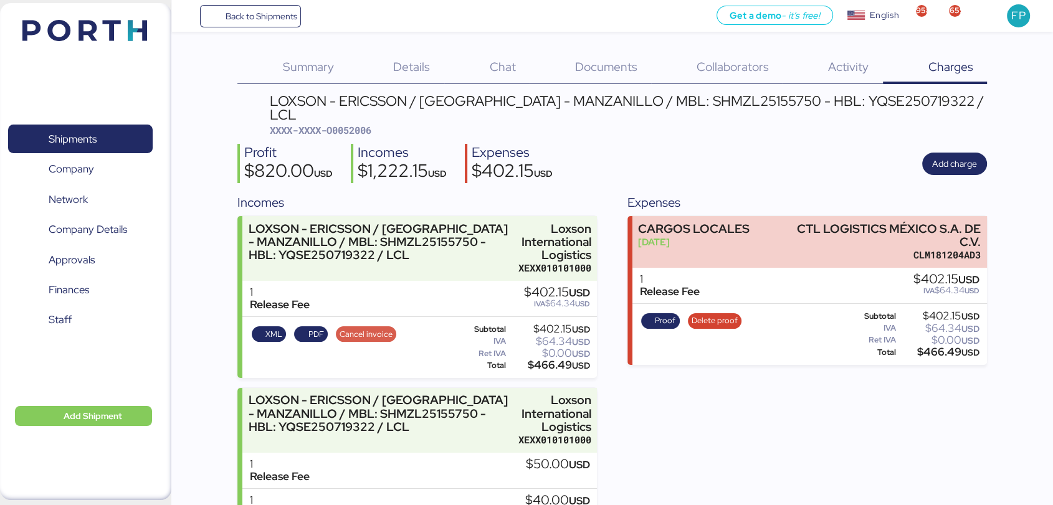
click at [356, 328] on span "Cancel invoice" at bounding box center [366, 335] width 53 height 14
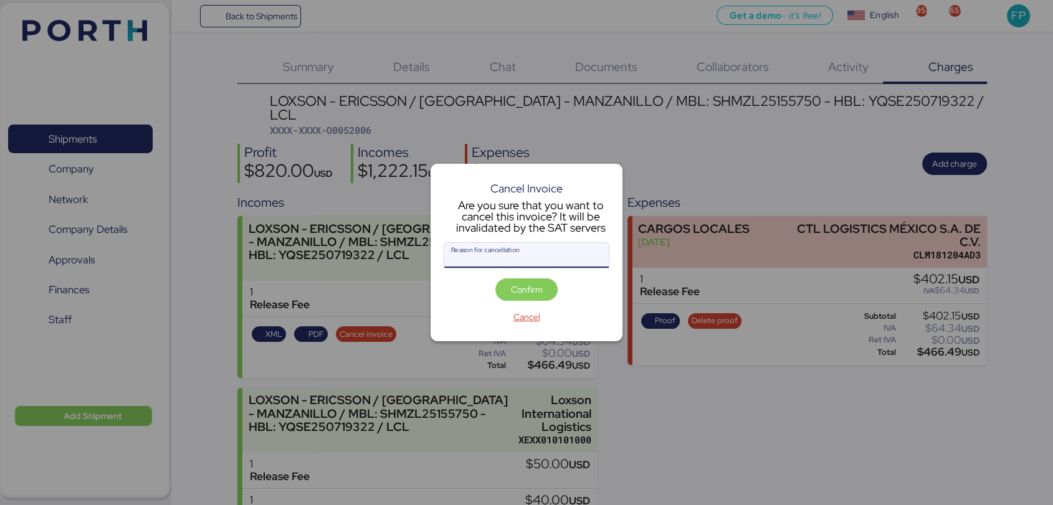
click at [508, 258] on input "Reason for cancellation" at bounding box center [526, 255] width 164 height 25
type input "monto"
click at [520, 291] on span "Confirm" at bounding box center [527, 289] width 32 height 15
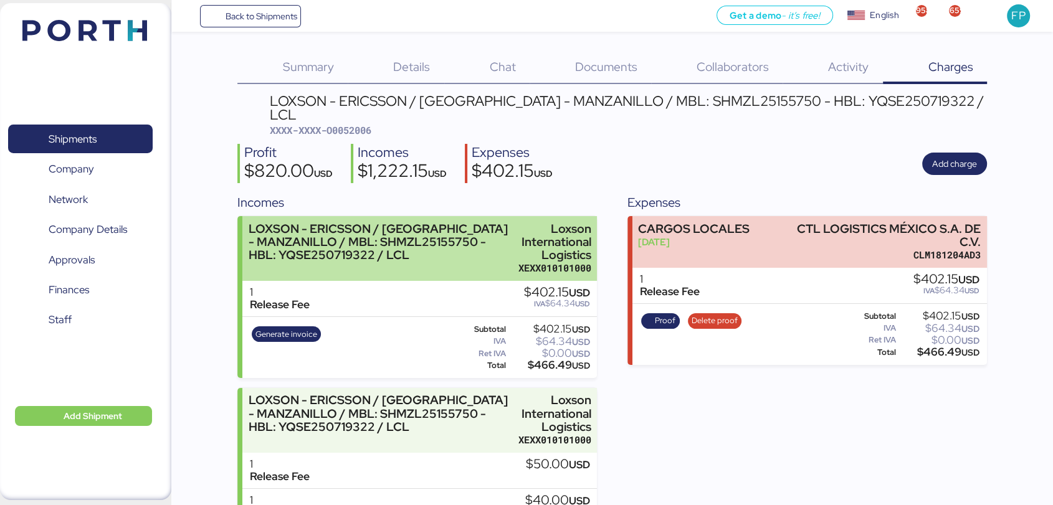
click at [434, 250] on div "LOXSON - ERICSSON / SHANGHAI - MANZANILLO / MBL: SHMZL25155750 - HBL: YQSE25071…" at bounding box center [381, 248] width 264 height 53
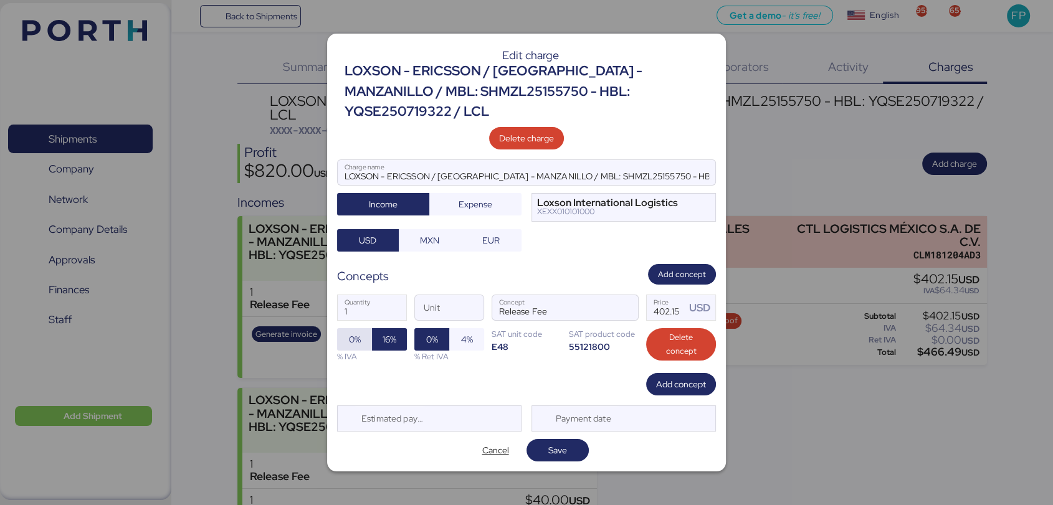
click at [359, 332] on span "0%" at bounding box center [355, 339] width 12 height 15
click at [560, 443] on span "Save" at bounding box center [557, 450] width 19 height 15
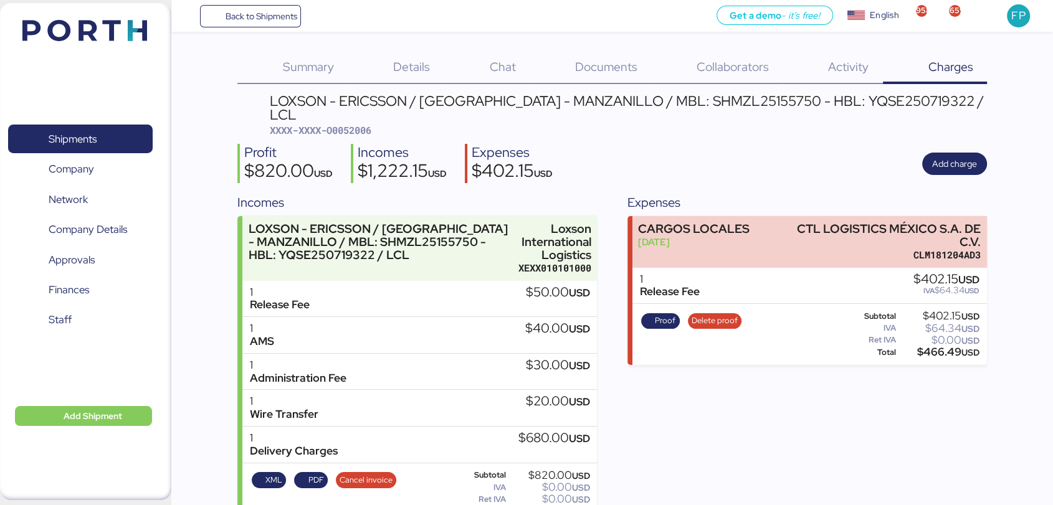
scroll to position [190, 0]
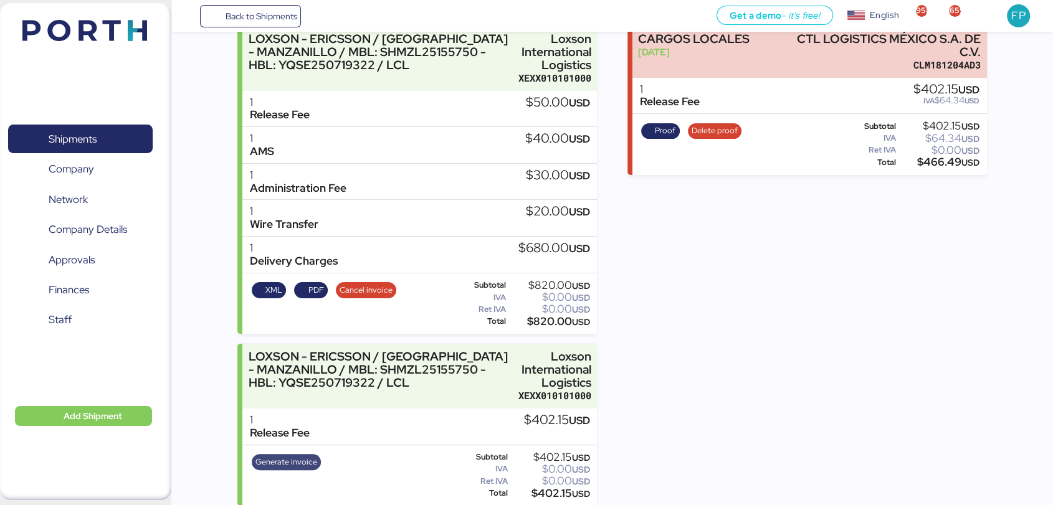
click at [298, 455] on span "Generate invoice" at bounding box center [286, 462] width 62 height 14
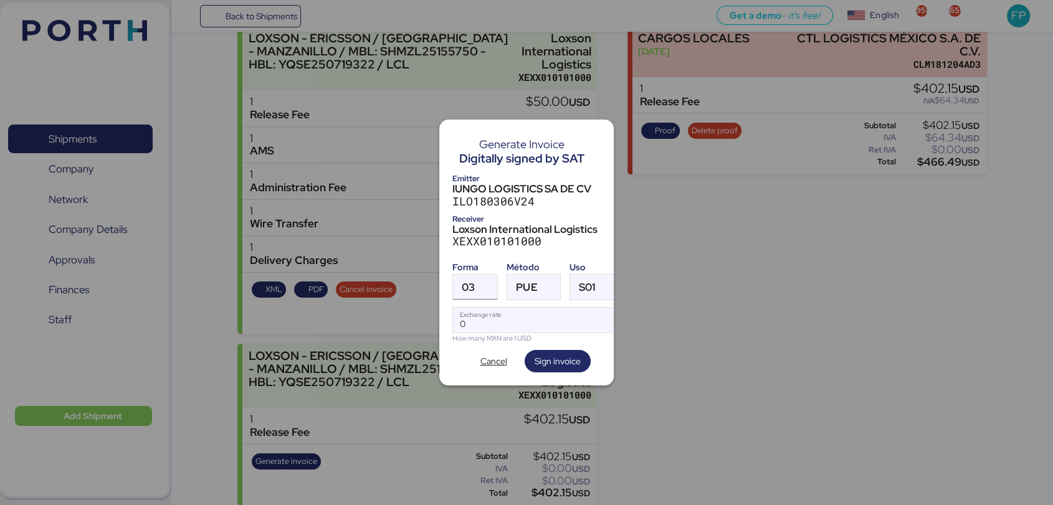
click at [484, 280] on div at bounding box center [486, 287] width 22 height 25
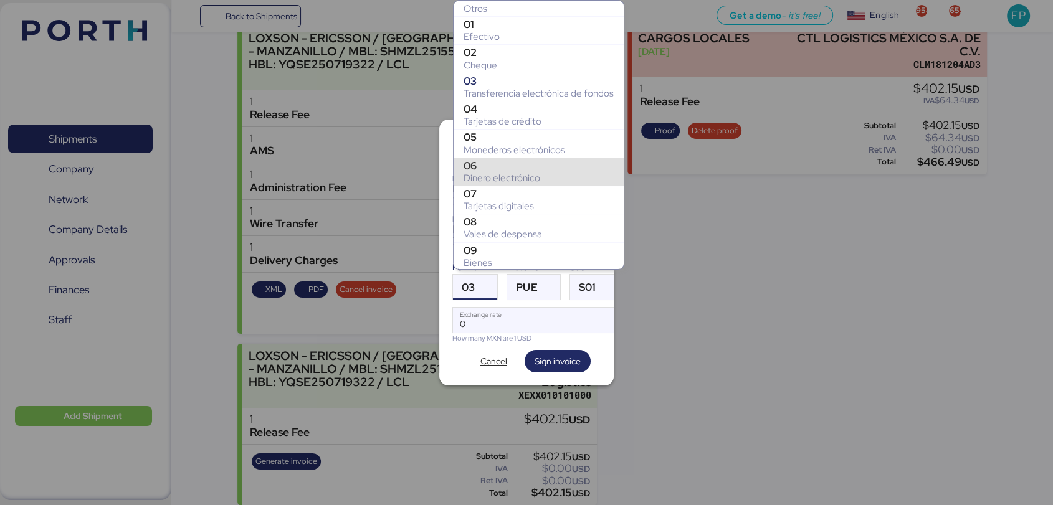
scroll to position [183, 0]
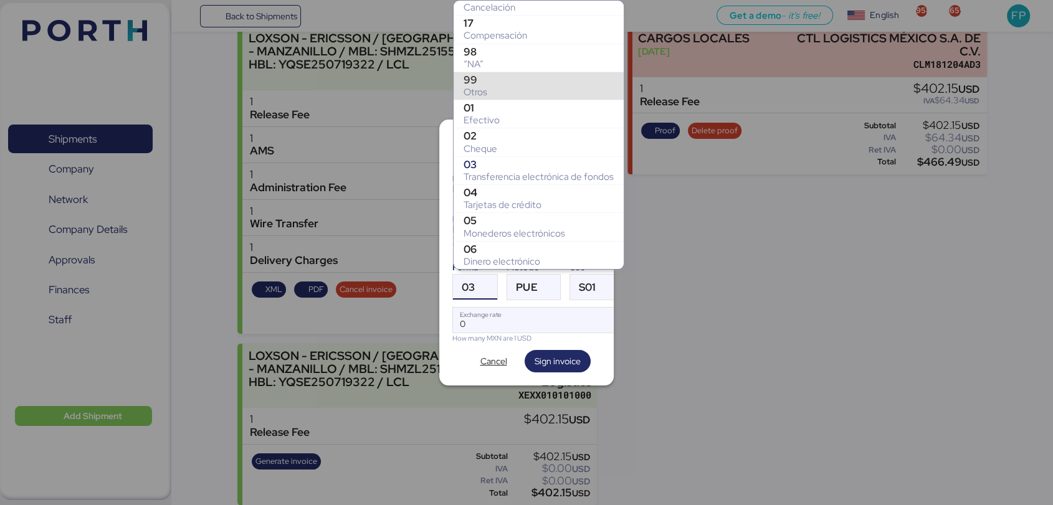
click at [488, 76] on div "99" at bounding box center [539, 80] width 150 height 12
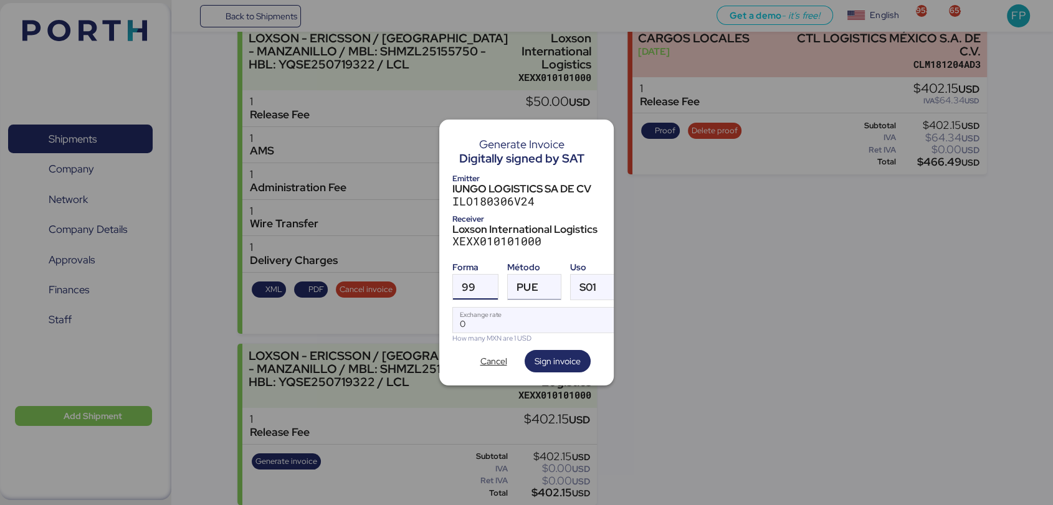
click at [532, 282] on span "PUE" at bounding box center [526, 287] width 21 height 11
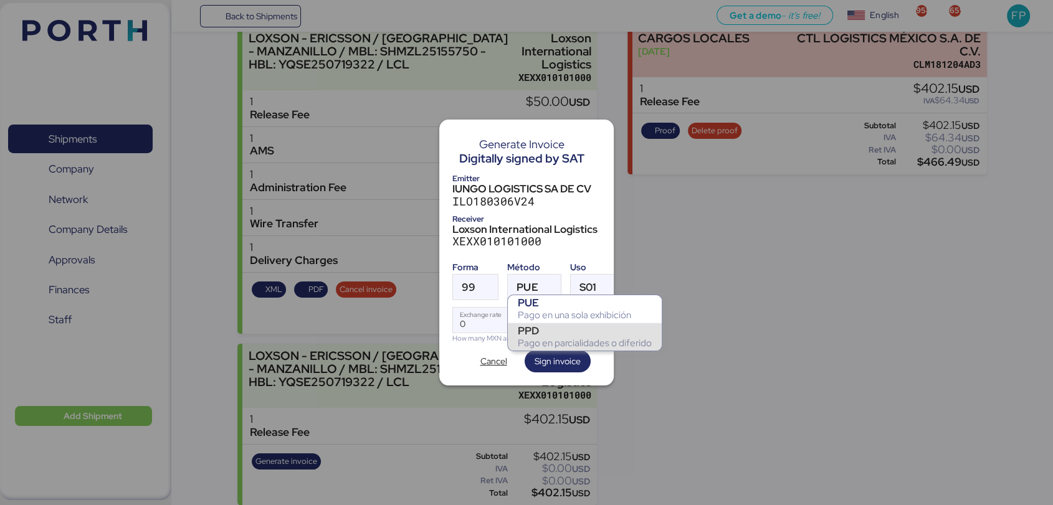
click at [543, 335] on div "PPD" at bounding box center [585, 331] width 134 height 12
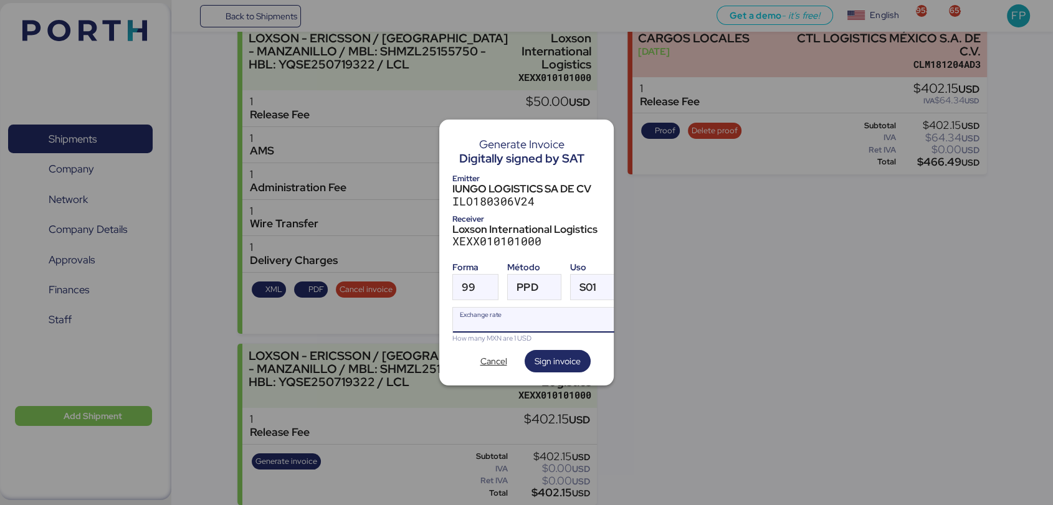
click at [503, 315] on input "Exchange rate" at bounding box center [536, 320] width 166 height 25
type input "0"
paste input "18.3805"
type input "18.3805"
click at [559, 358] on span "Sign invoice" at bounding box center [558, 361] width 46 height 15
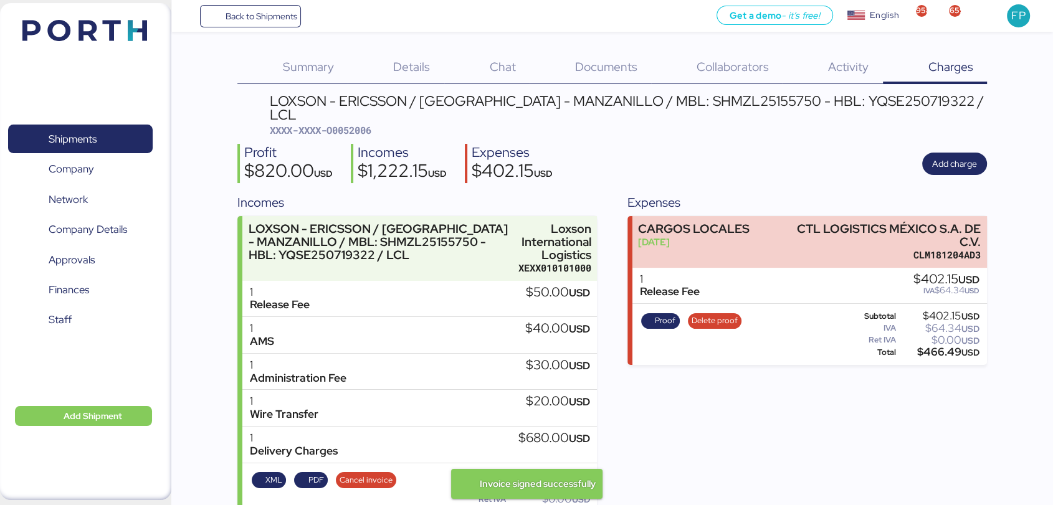
scroll to position [190, 0]
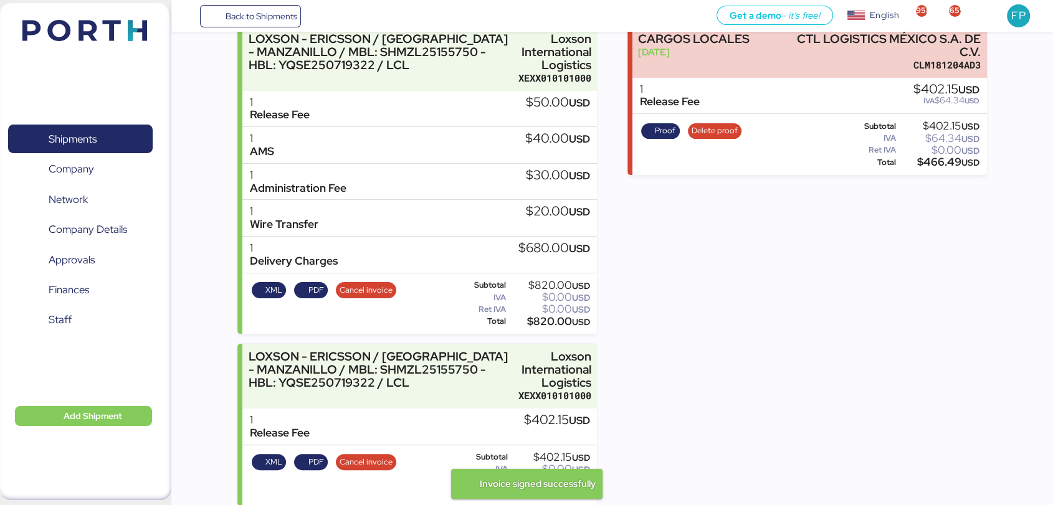
click at [541, 414] on div "$402.15 USD" at bounding box center [556, 421] width 66 height 14
copy div "402.15"
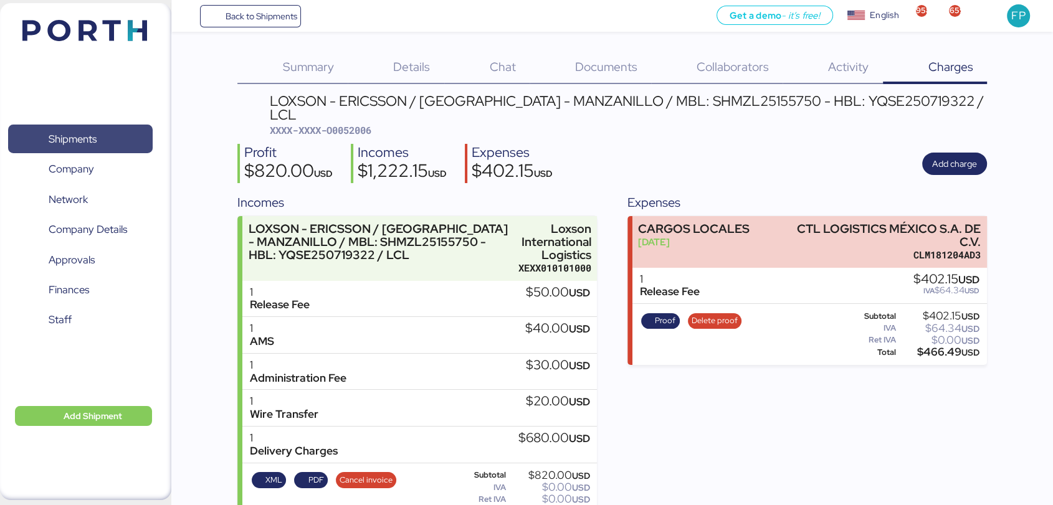
click at [112, 135] on span "Shipments" at bounding box center [80, 139] width 134 height 18
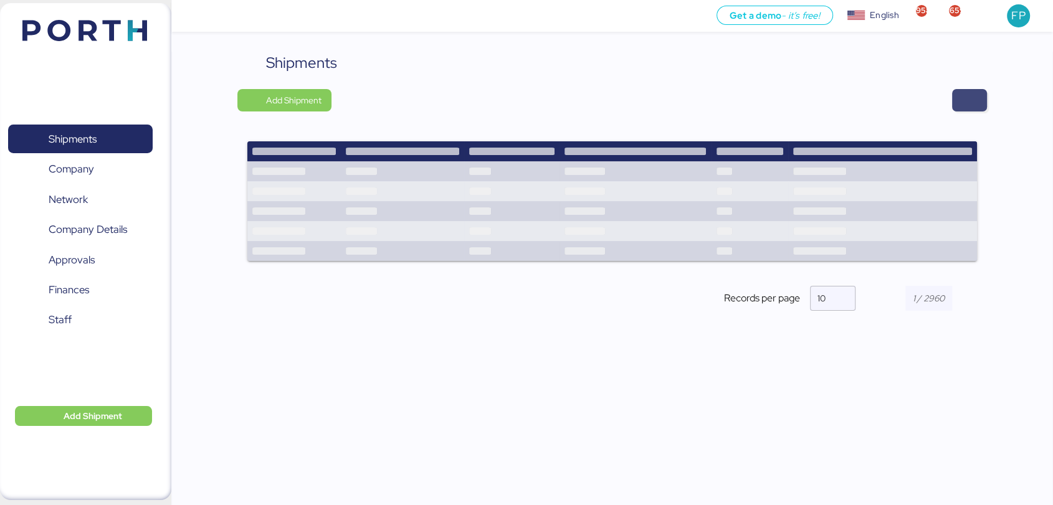
click at [982, 101] on span "button" at bounding box center [969, 100] width 35 height 22
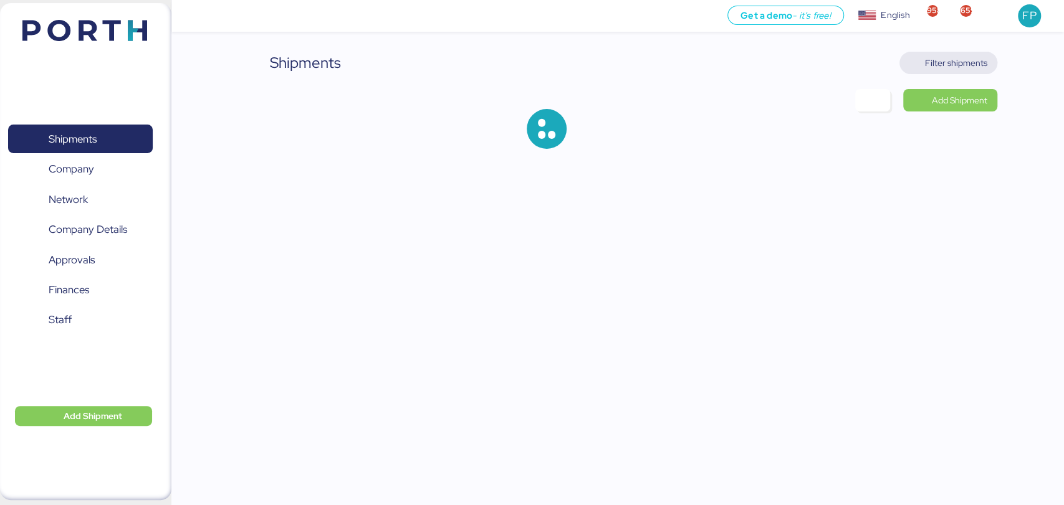
click at [948, 62] on span "Filter shipments" at bounding box center [956, 62] width 62 height 15
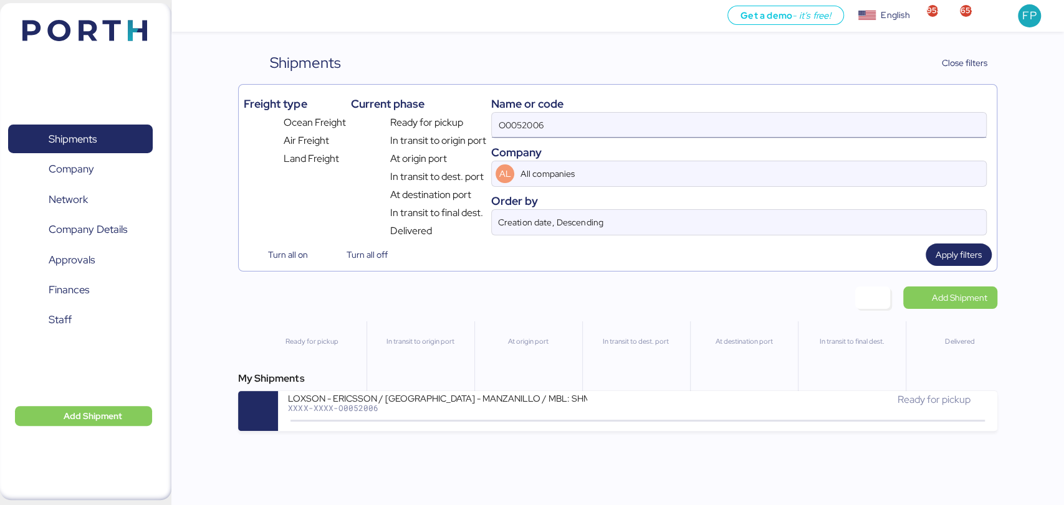
click at [543, 123] on input "O0052006" at bounding box center [738, 125] width 493 height 25
paste input "51"
type input "O0052051"
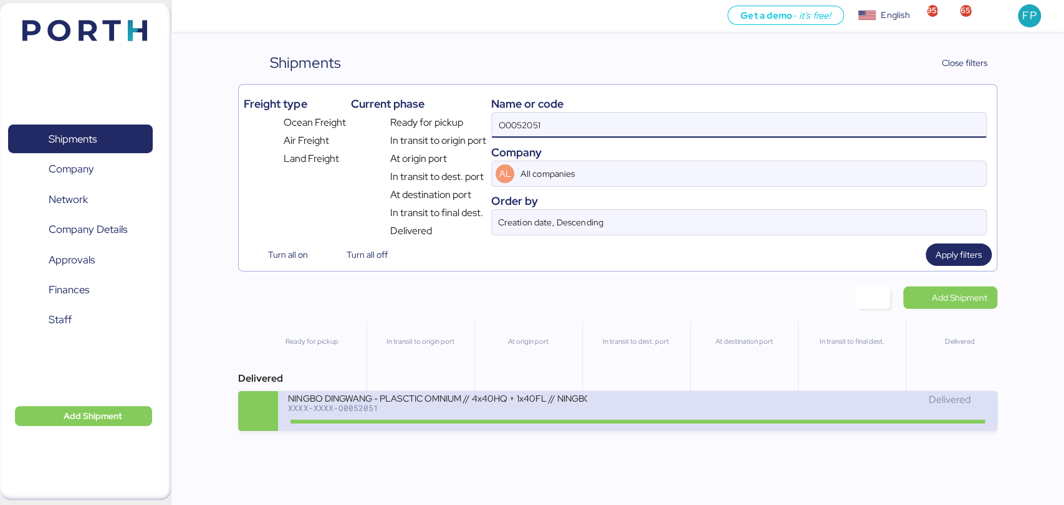
click at [486, 416] on div "NINGBO DINGWANG - PLASCTIC OMNIUM // 4x40HQ + 1x40FL // NINGBO - MANZANILLO // …" at bounding box center [463, 406] width 350 height 27
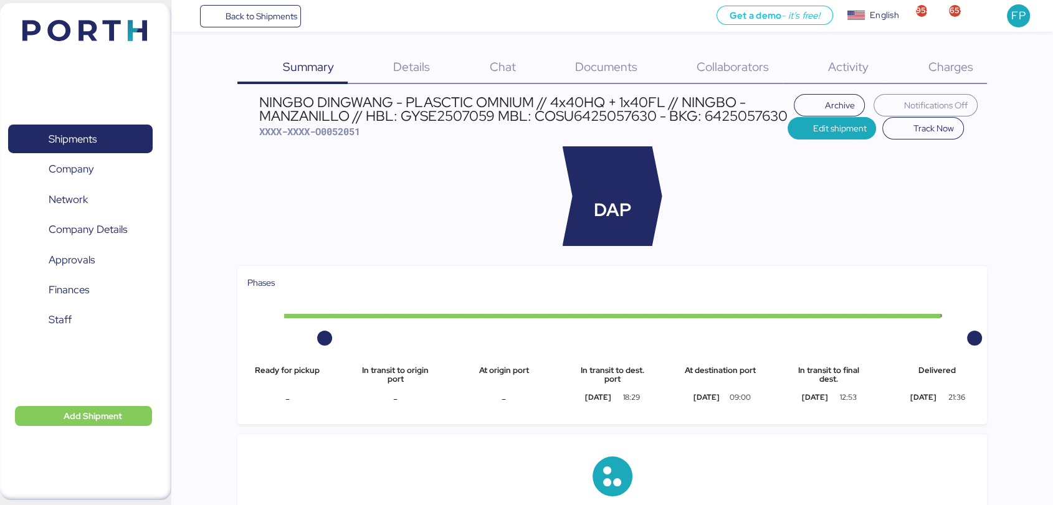
click at [966, 69] on span "Charges" at bounding box center [950, 67] width 45 height 16
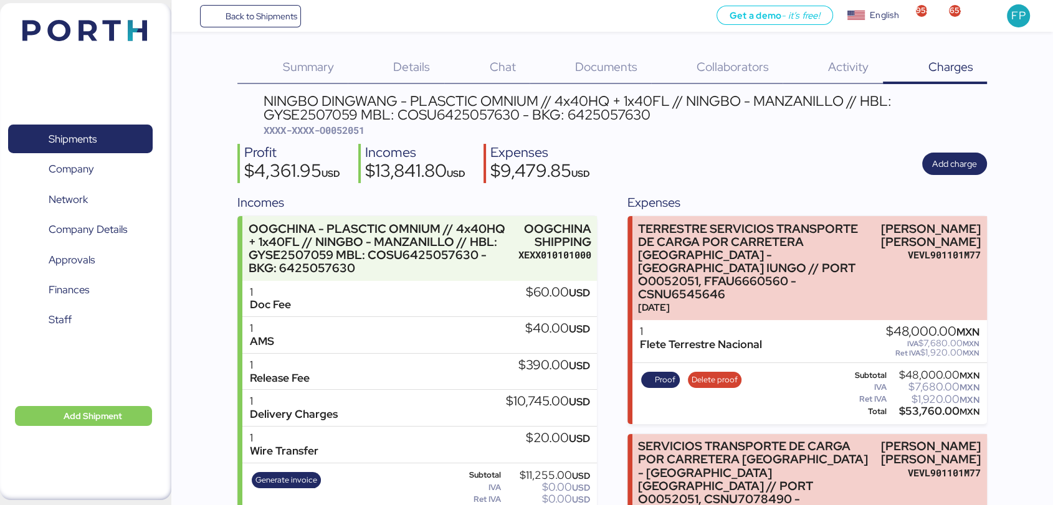
click at [355, 131] on span "XXXX-XXXX-O0052051" at bounding box center [314, 130] width 101 height 12
copy span "O0052051"
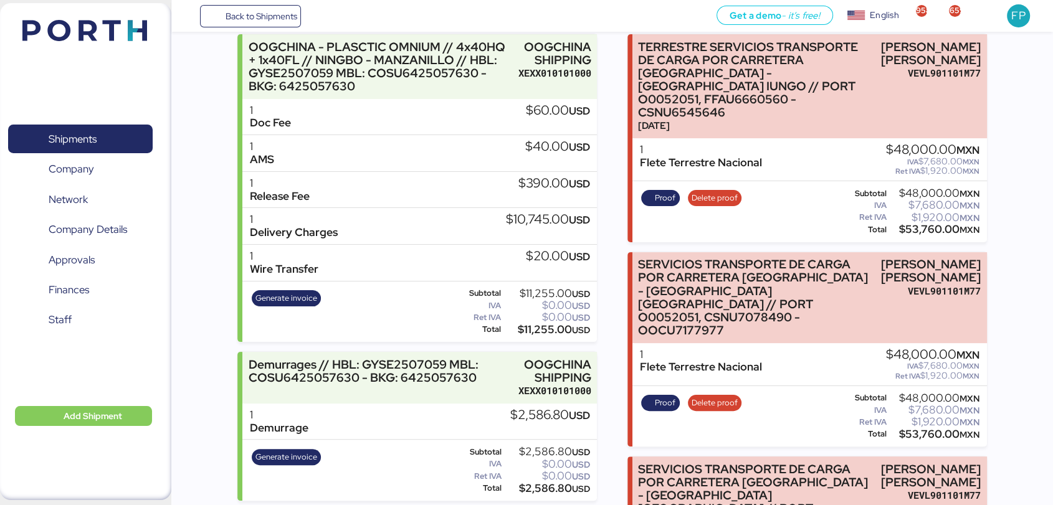
click at [937, 225] on div "$53,760.00 MXN" at bounding box center [934, 229] width 90 height 9
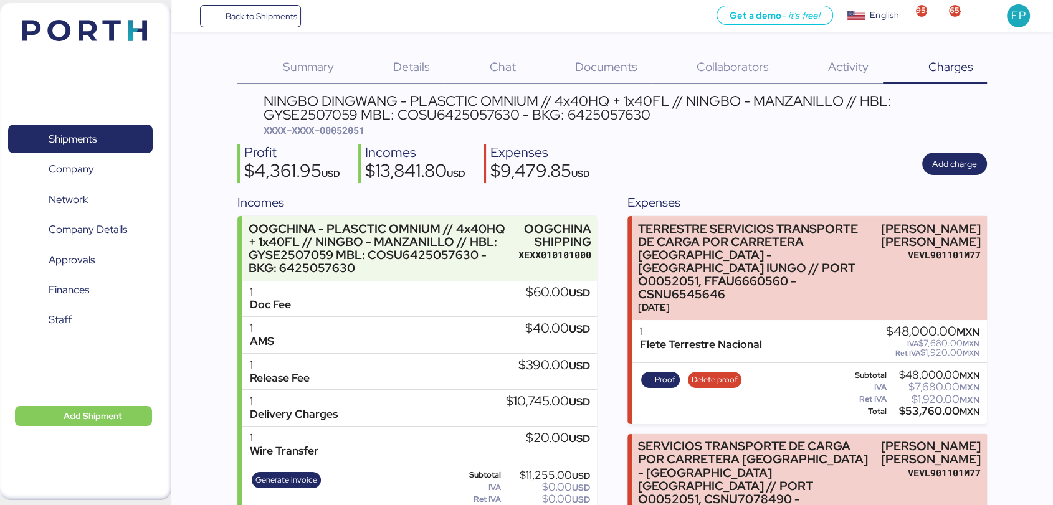
click at [354, 130] on span "XXXX-XXXX-O0052051" at bounding box center [314, 130] width 101 height 12
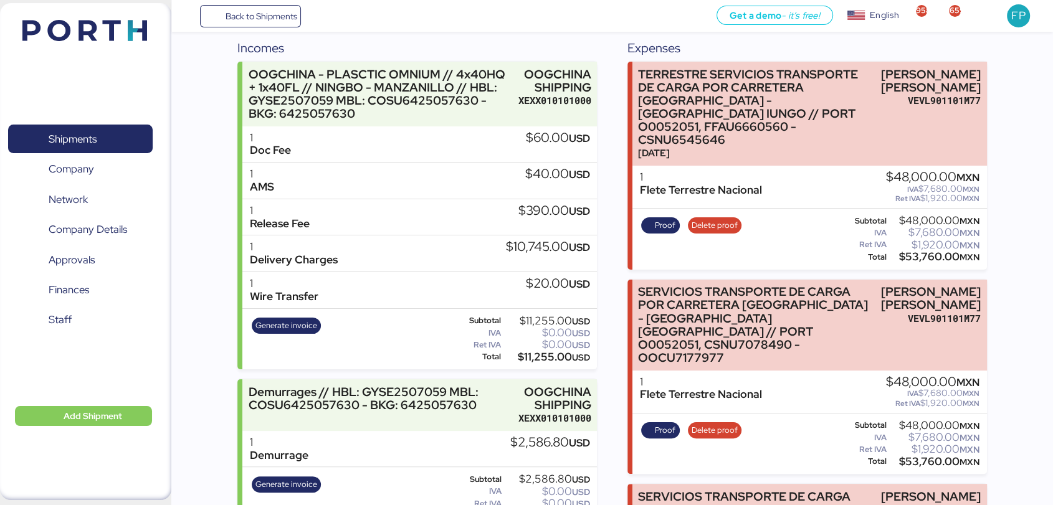
scroll to position [155, 0]
click at [657, 219] on span "Proof" at bounding box center [665, 226] width 21 height 14
click at [669, 424] on span "Proof" at bounding box center [665, 431] width 21 height 14
click at [665, 424] on span "Proof" at bounding box center [665, 431] width 21 height 14
click at [667, 219] on span "Proof" at bounding box center [665, 226] width 21 height 14
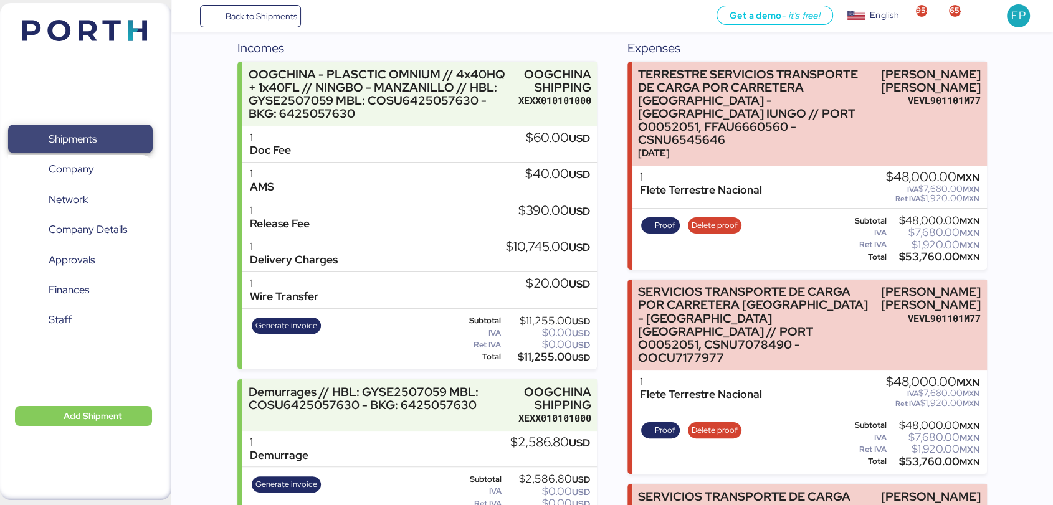
click at [97, 130] on span "Shipments" at bounding box center [73, 139] width 48 height 18
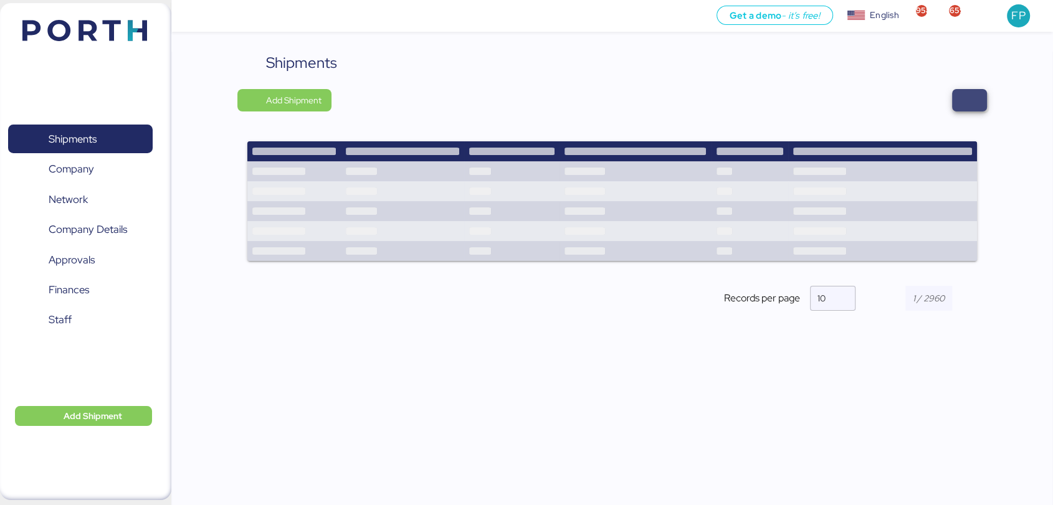
click at [968, 110] on span "button" at bounding box center [969, 100] width 35 height 22
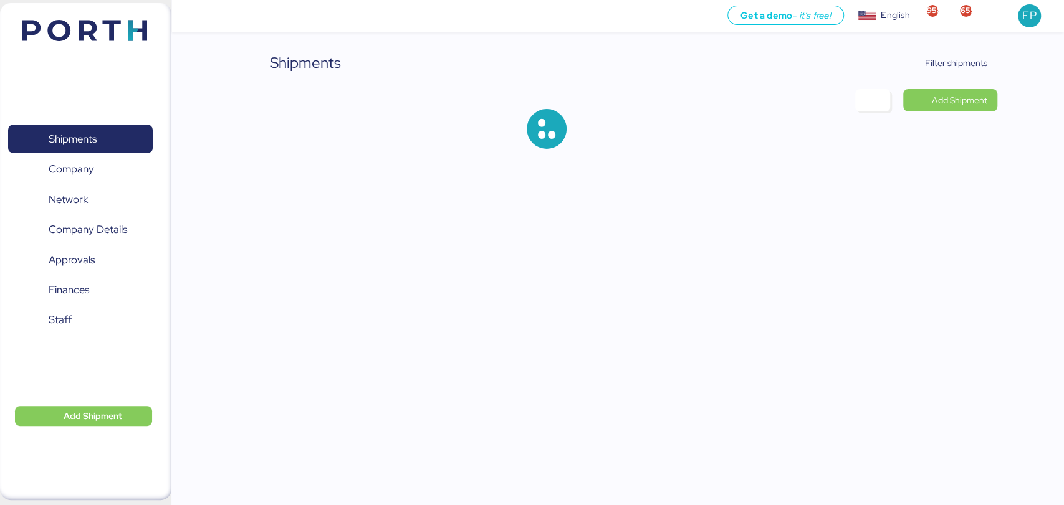
click at [963, 76] on div "Shipments Filter shipments Add Shipment" at bounding box center [617, 110] width 758 height 117
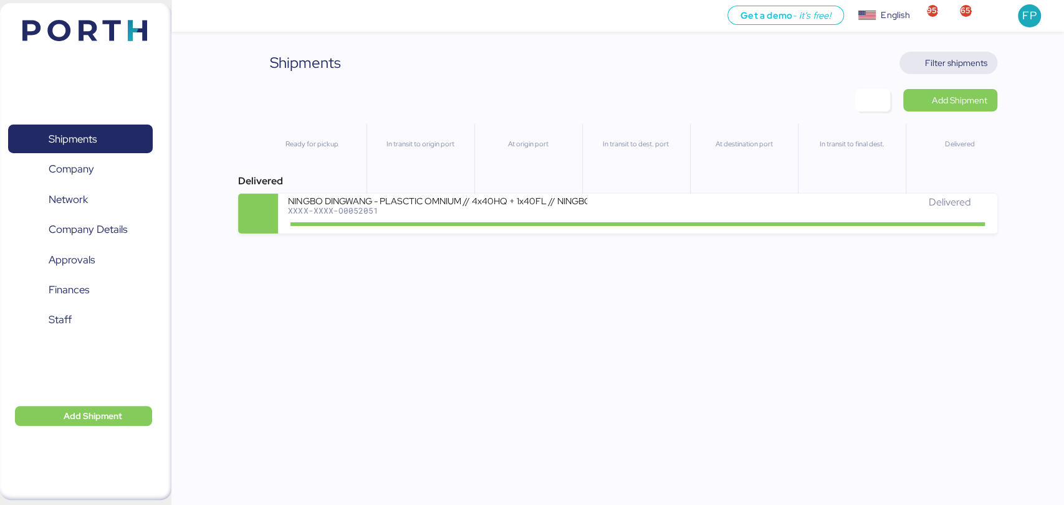
click at [961, 58] on span "Filter shipments" at bounding box center [956, 62] width 62 height 15
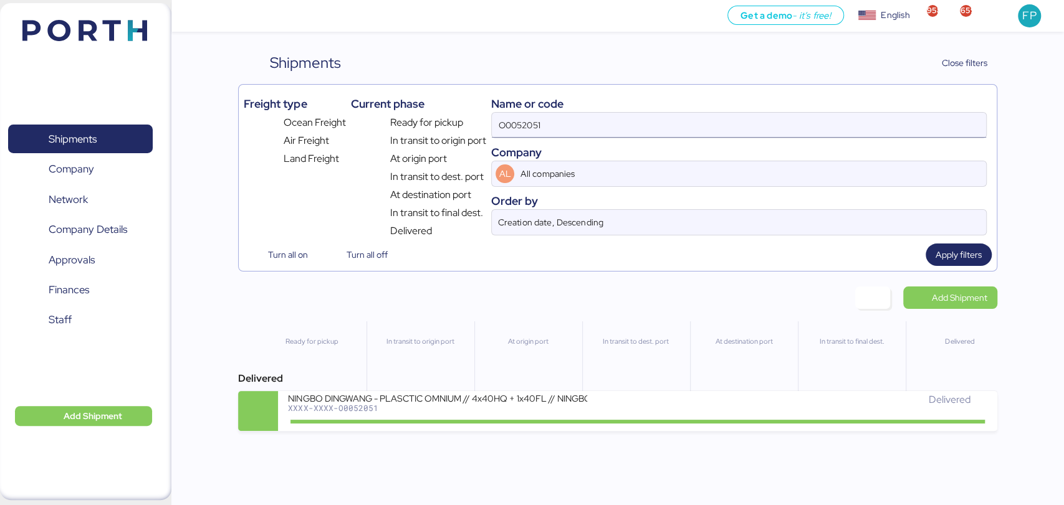
click at [506, 125] on input "O0052051" at bounding box center [738, 125] width 493 height 25
paste input "164"
type input "O0051641"
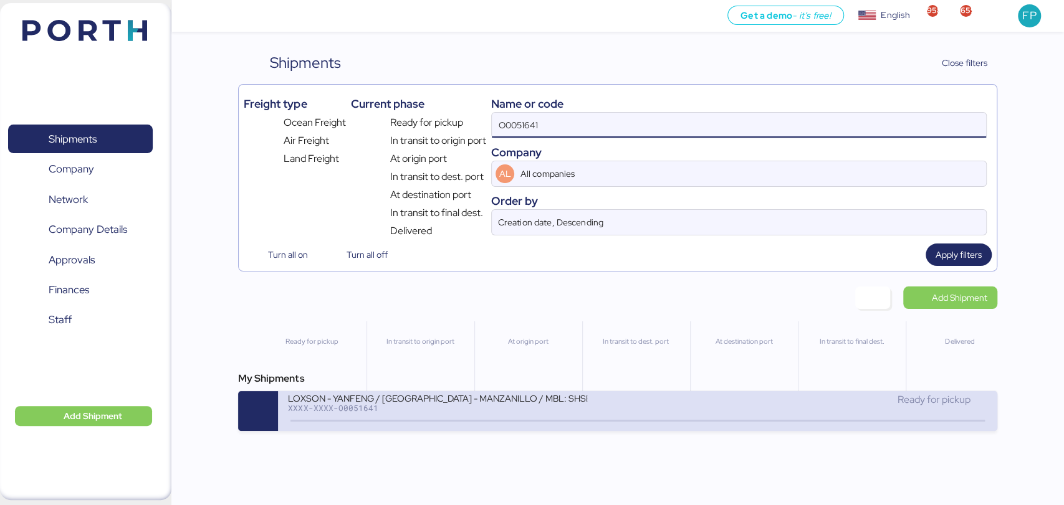
click at [478, 403] on div "LOXSON - YANFENG / SHANGHAI - MANZANILLO / MBL: SHSE50925300 - HBL: CSSE2506092…" at bounding box center [437, 398] width 299 height 11
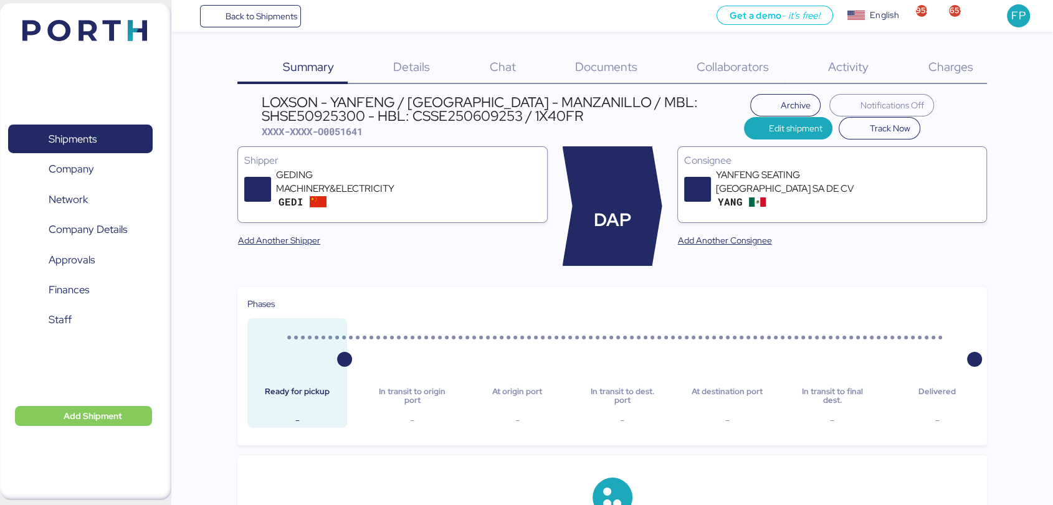
click at [958, 66] on span "Charges" at bounding box center [950, 67] width 45 height 16
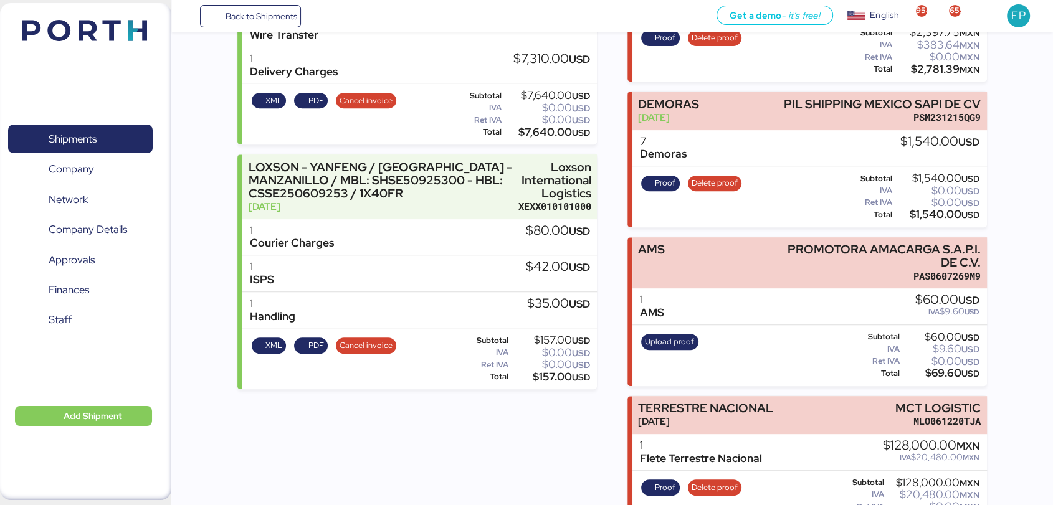
scroll to position [556, 0]
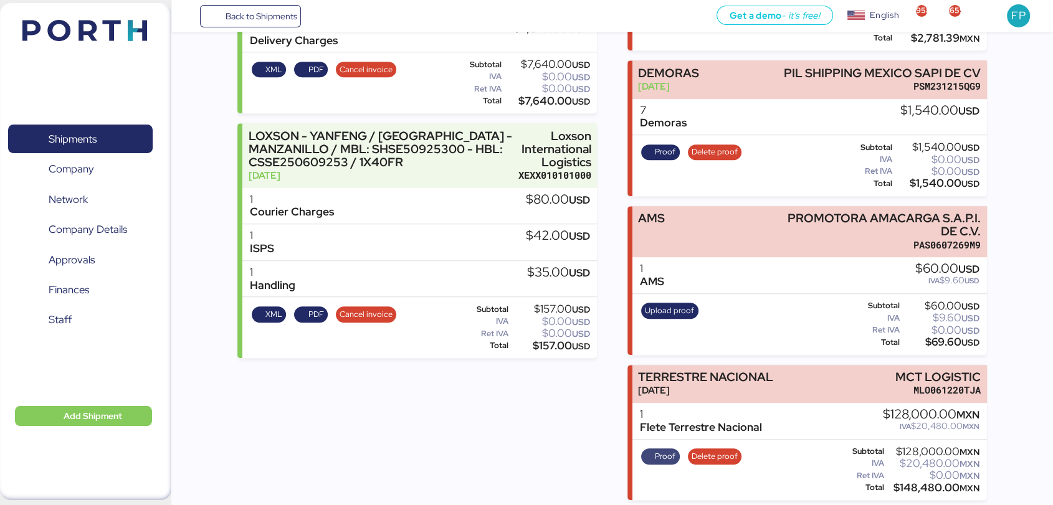
click at [664, 450] on span "Proof" at bounding box center [665, 457] width 21 height 14
click at [136, 130] on span "Shipments" at bounding box center [80, 139] width 134 height 18
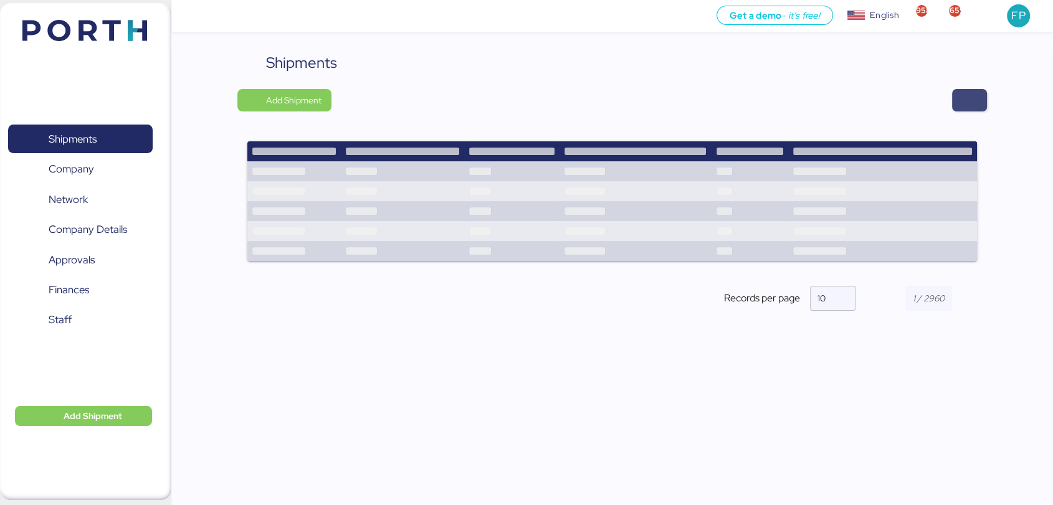
click at [975, 106] on span "button" at bounding box center [969, 100] width 15 height 17
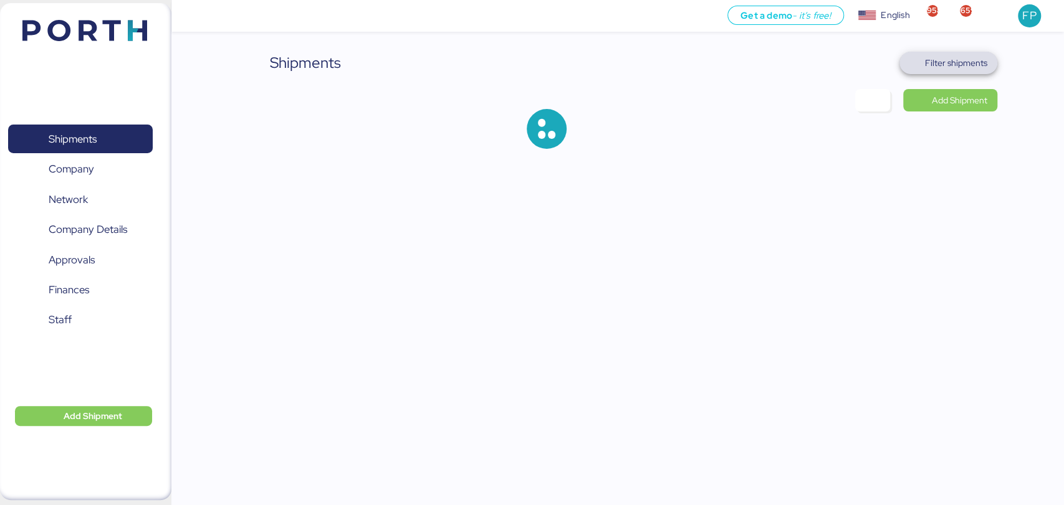
click at [948, 57] on span "Filter shipments" at bounding box center [956, 62] width 62 height 15
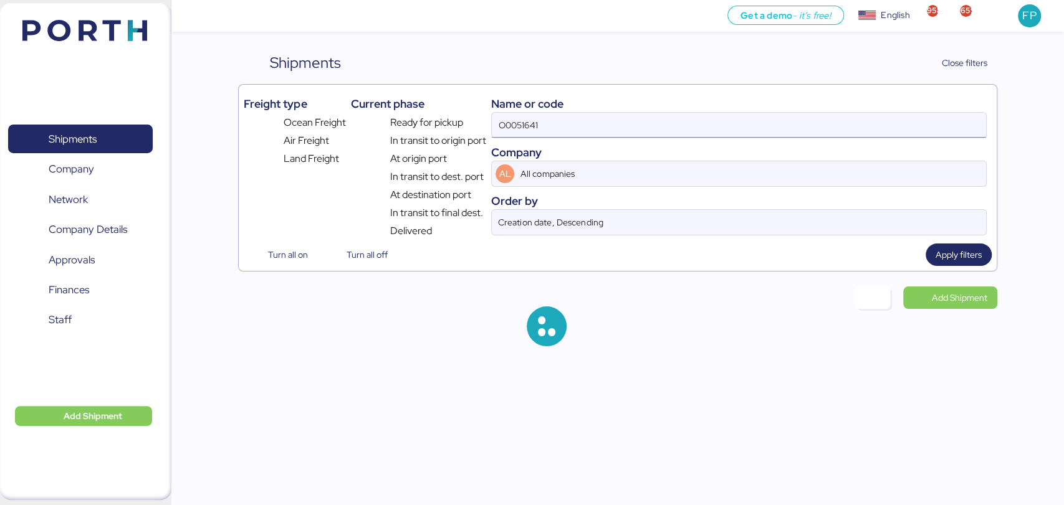
click at [518, 122] on input "O0051641" at bounding box center [738, 125] width 493 height 25
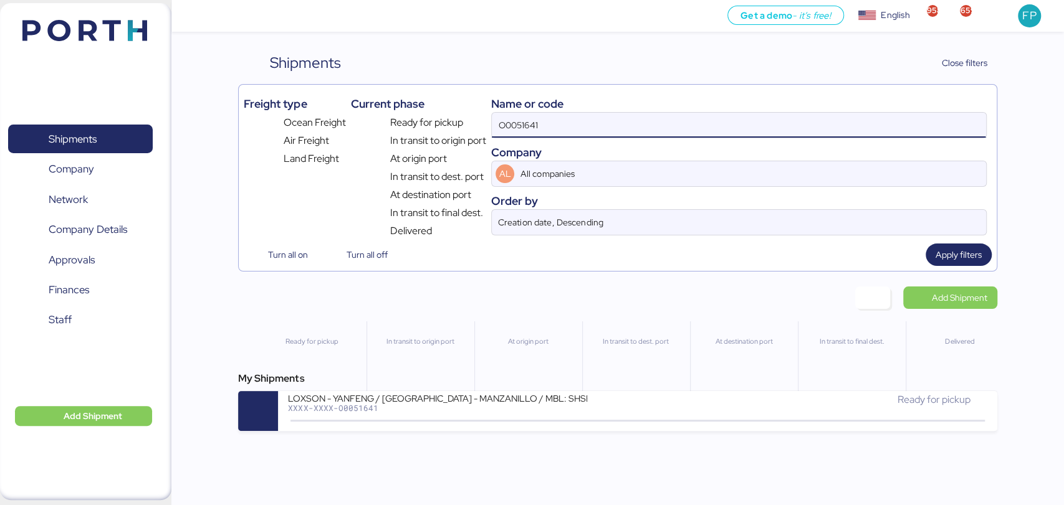
click at [518, 122] on input "O0051641" at bounding box center [738, 125] width 493 height 25
paste input "16855"
type input "168551"
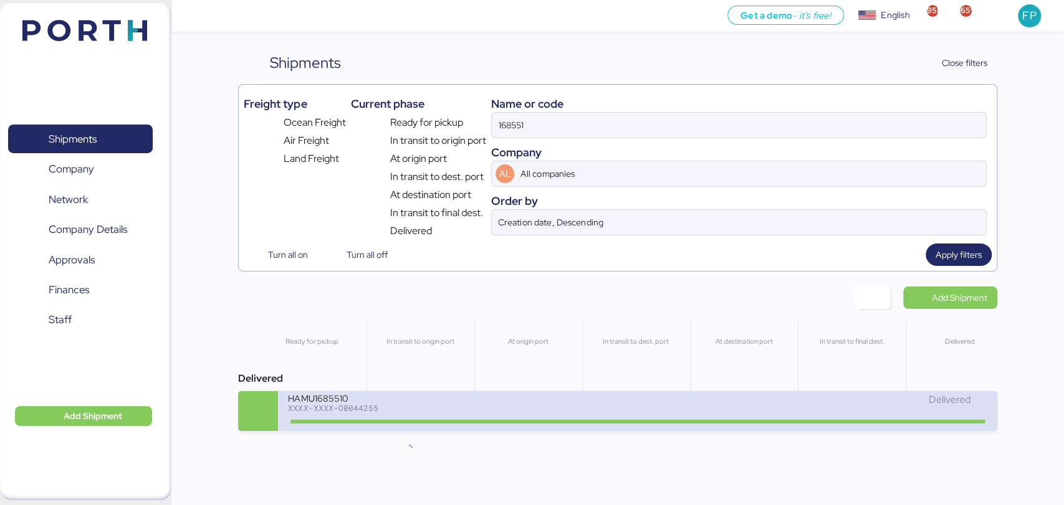
click at [408, 428] on icon at bounding box center [408, 421] width 60 height 14
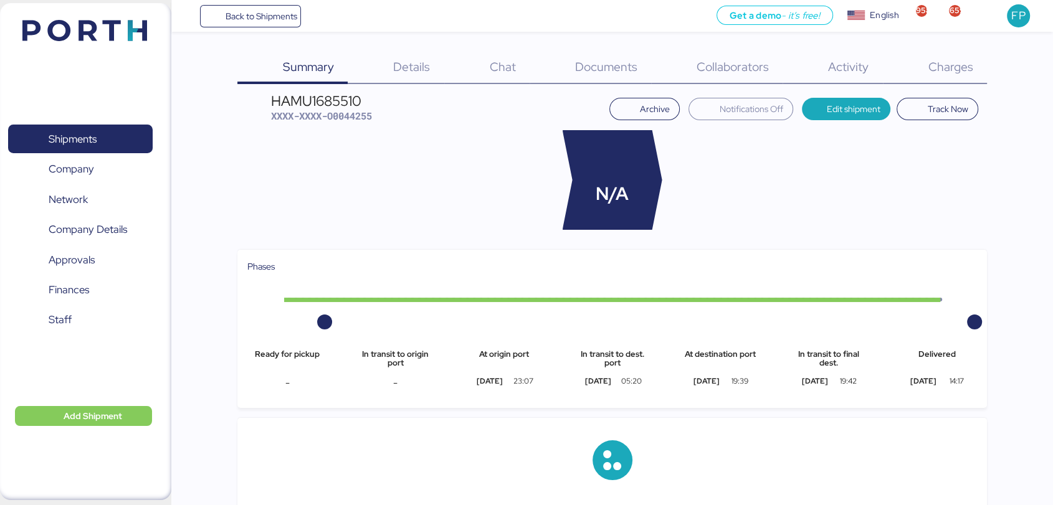
click at [965, 66] on span "Charges" at bounding box center [950, 67] width 45 height 16
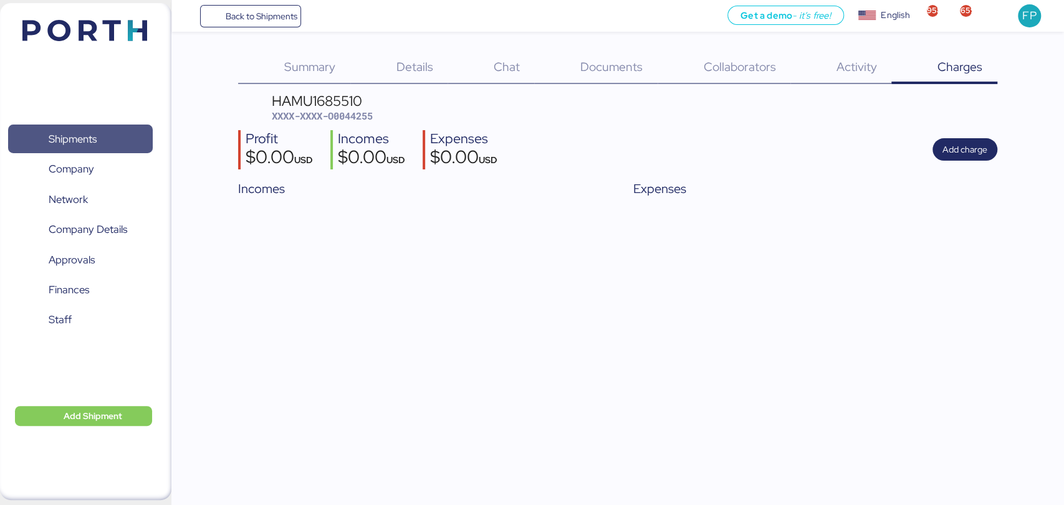
click at [54, 145] on span "Shipments" at bounding box center [73, 139] width 48 height 18
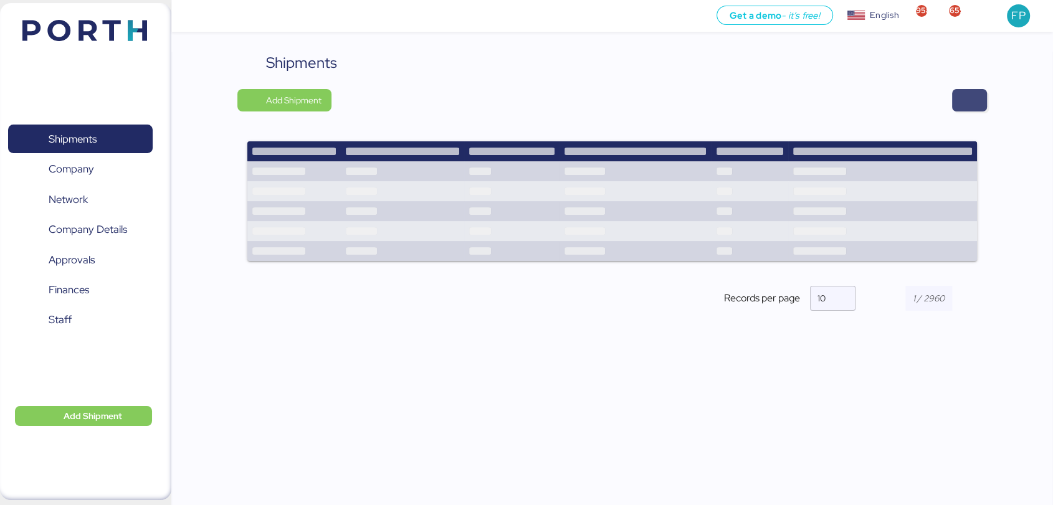
click at [953, 103] on span "button" at bounding box center [969, 100] width 35 height 22
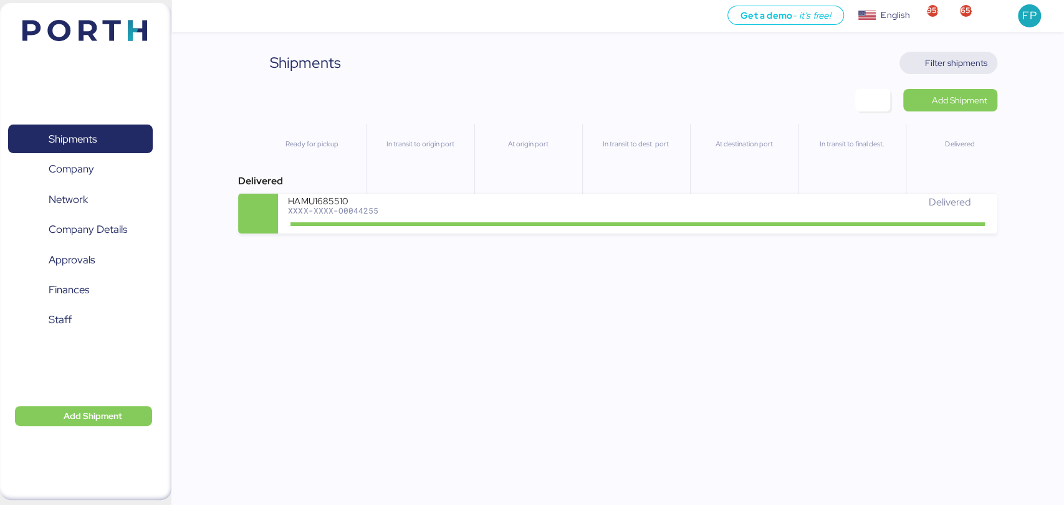
click at [953, 56] on span "Filter shipments" at bounding box center [956, 62] width 62 height 15
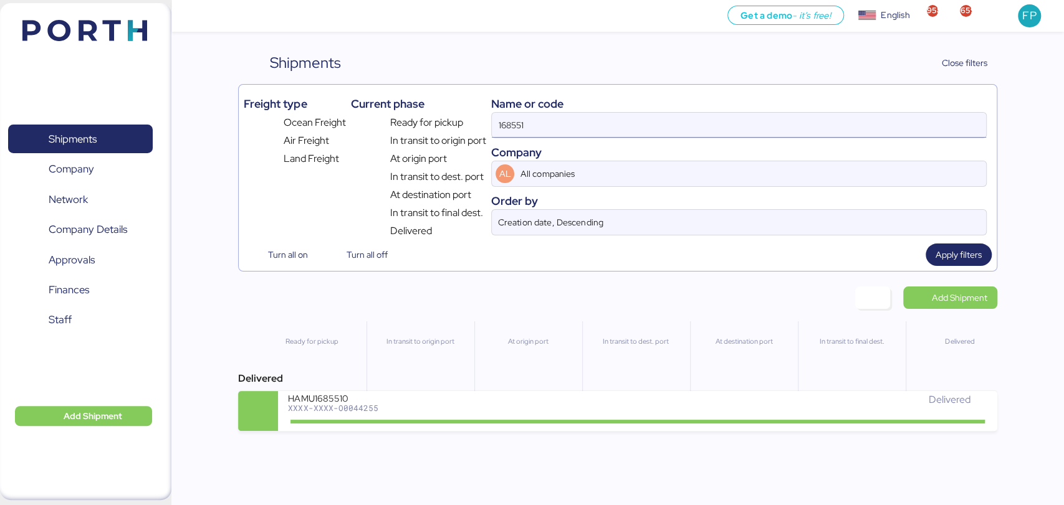
click at [523, 121] on input "168551" at bounding box center [738, 125] width 493 height 25
type input "51995"
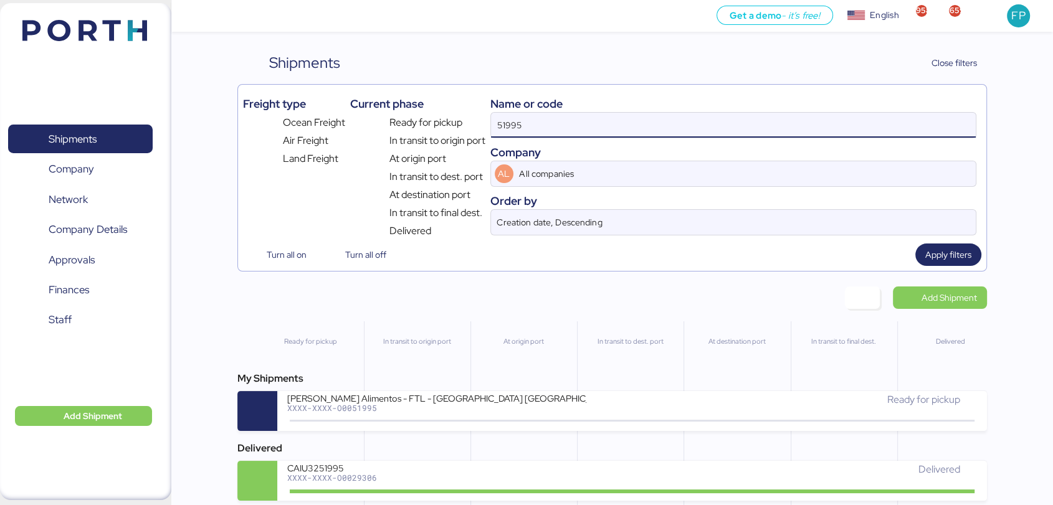
scroll to position [59, 0]
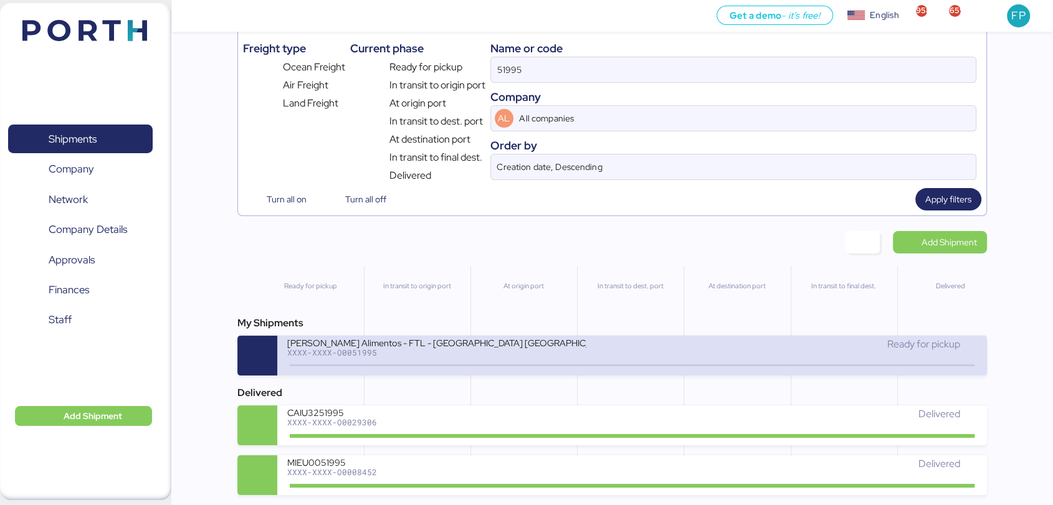
click at [469, 365] on div at bounding box center [632, 365] width 685 height 2
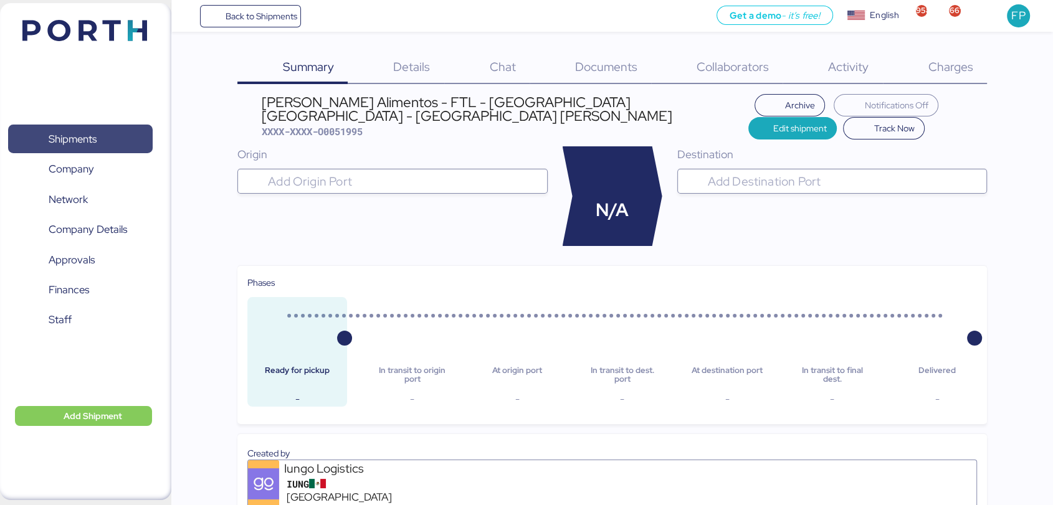
click at [94, 133] on span "Shipments" at bounding box center [73, 139] width 48 height 18
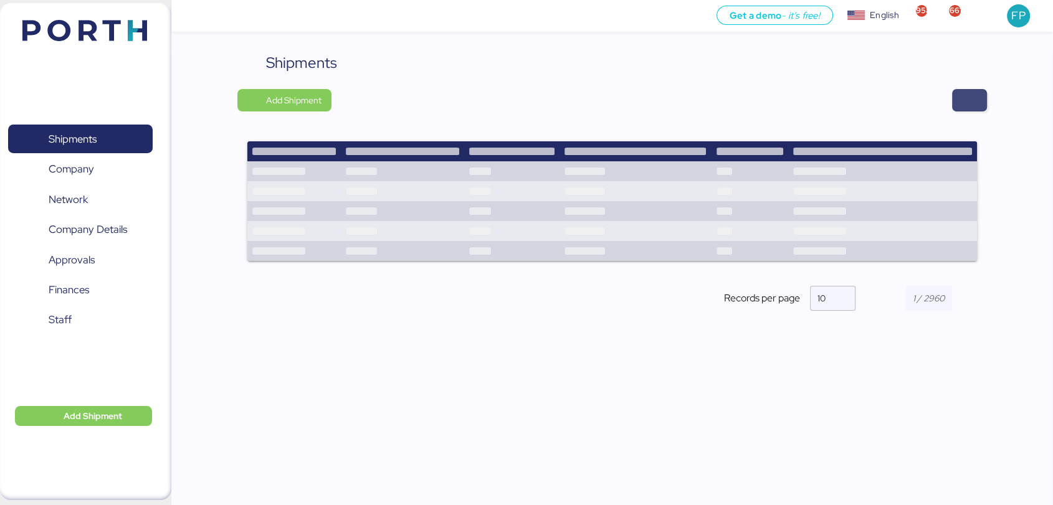
click at [969, 106] on span "button" at bounding box center [969, 100] width 15 height 17
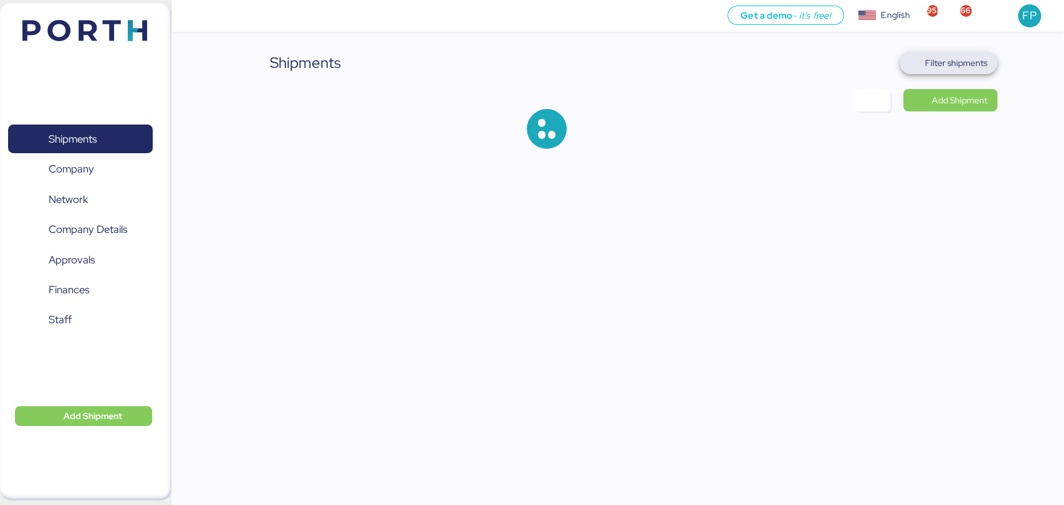
click at [946, 59] on span "Filter shipments" at bounding box center [956, 62] width 62 height 15
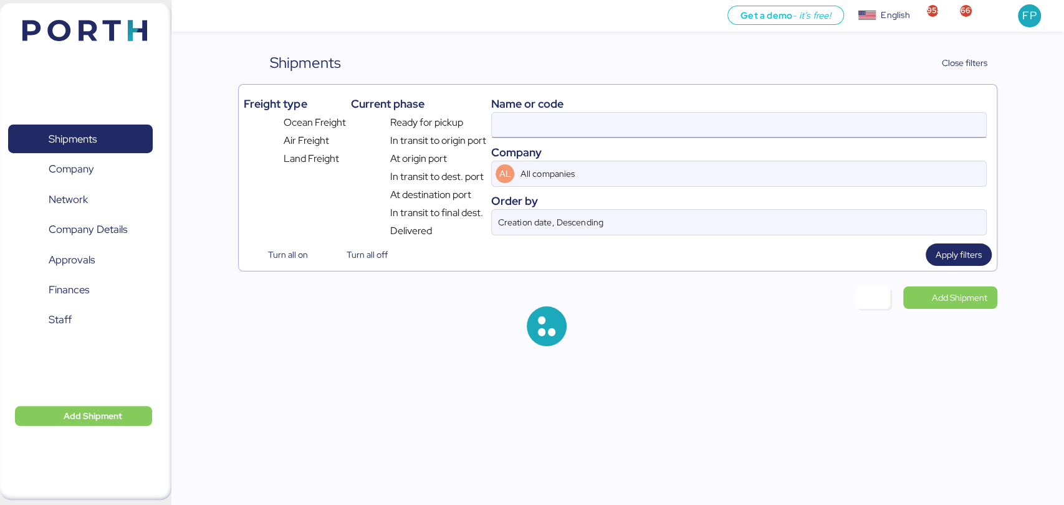
click at [578, 126] on input at bounding box center [738, 125] width 493 height 25
type input "51995"
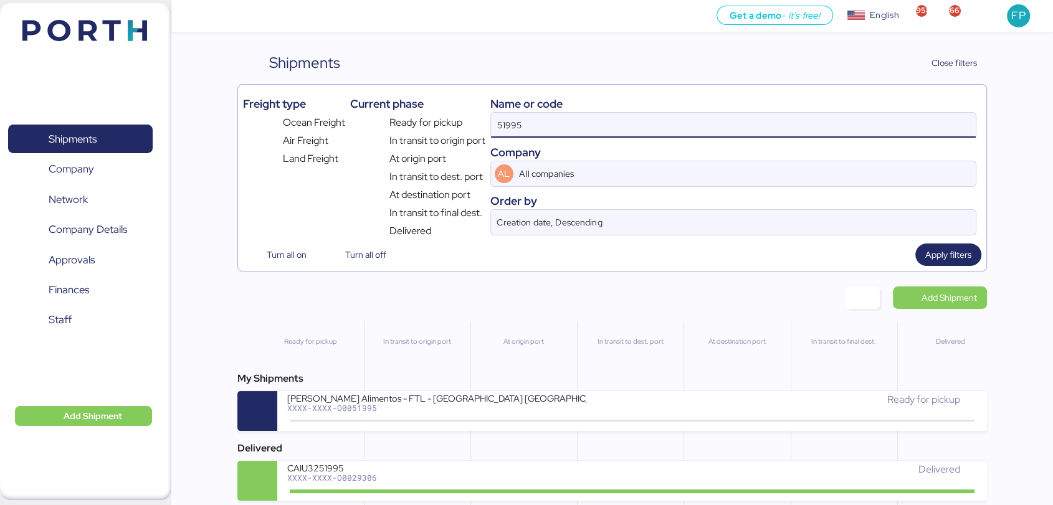
click at [578, 126] on input "51995" at bounding box center [733, 125] width 485 height 25
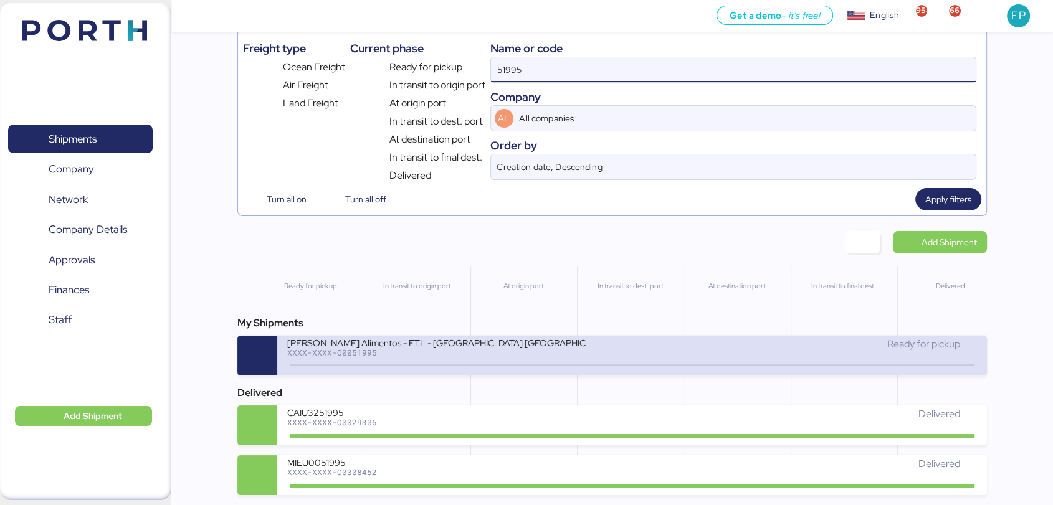
click at [450, 363] on div "Arce Alimentos - FTL - NC USA - LAGOS DE MORENO XXXX-XXXX-O0051995" at bounding box center [459, 350] width 345 height 27
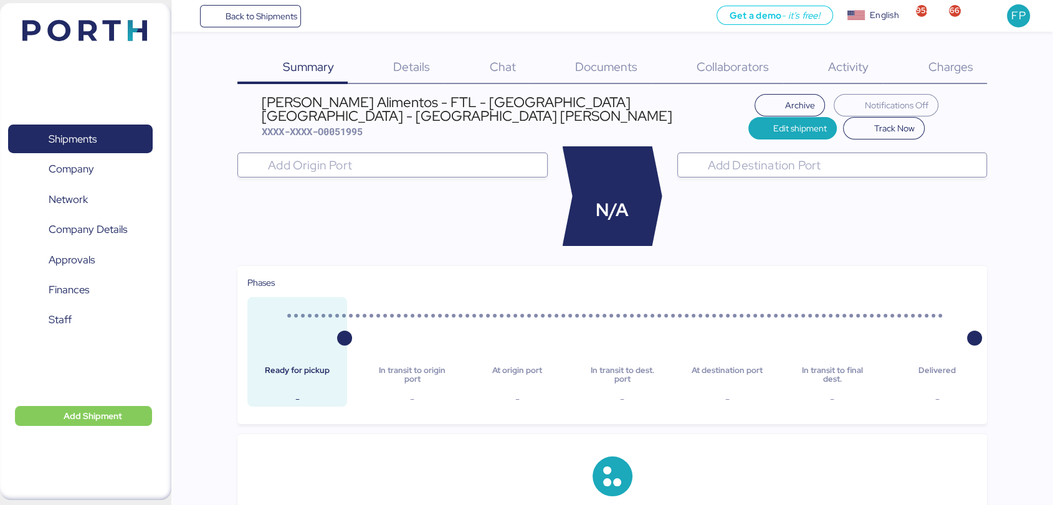
click at [962, 77] on div "Charges 0" at bounding box center [935, 68] width 104 height 32
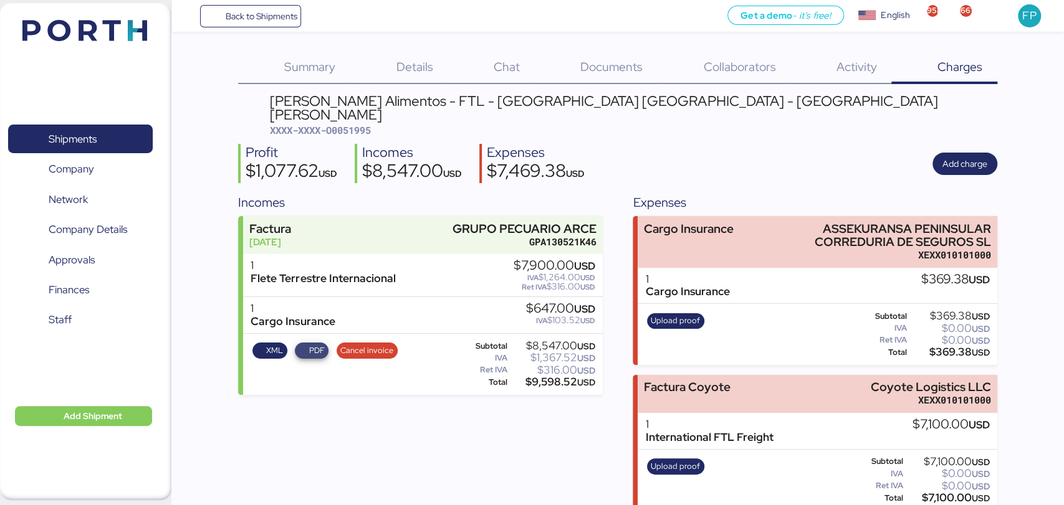
click at [306, 344] on span "PDF" at bounding box center [312, 351] width 26 height 14
click at [112, 130] on span "Shipments" at bounding box center [80, 139] width 134 height 18
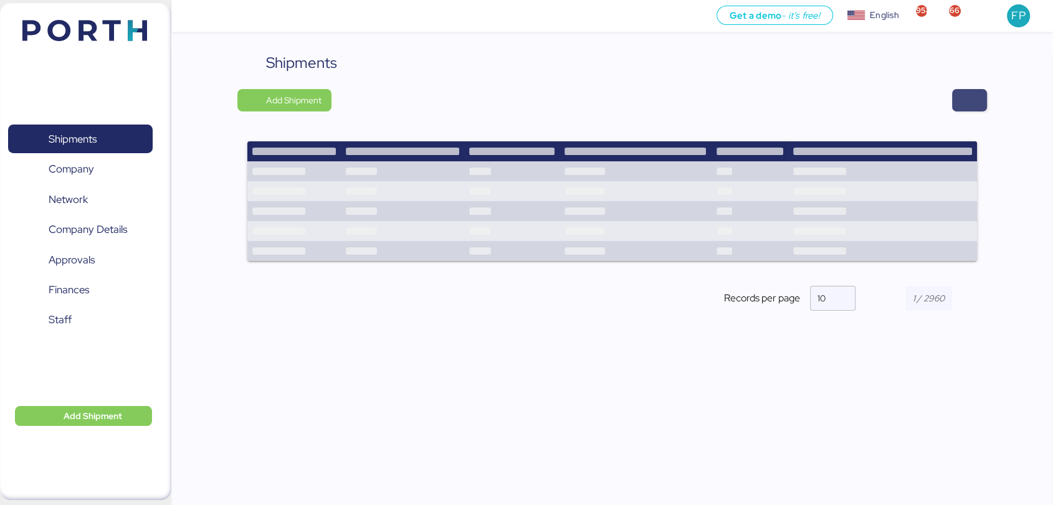
click at [983, 100] on span "button" at bounding box center [969, 100] width 35 height 22
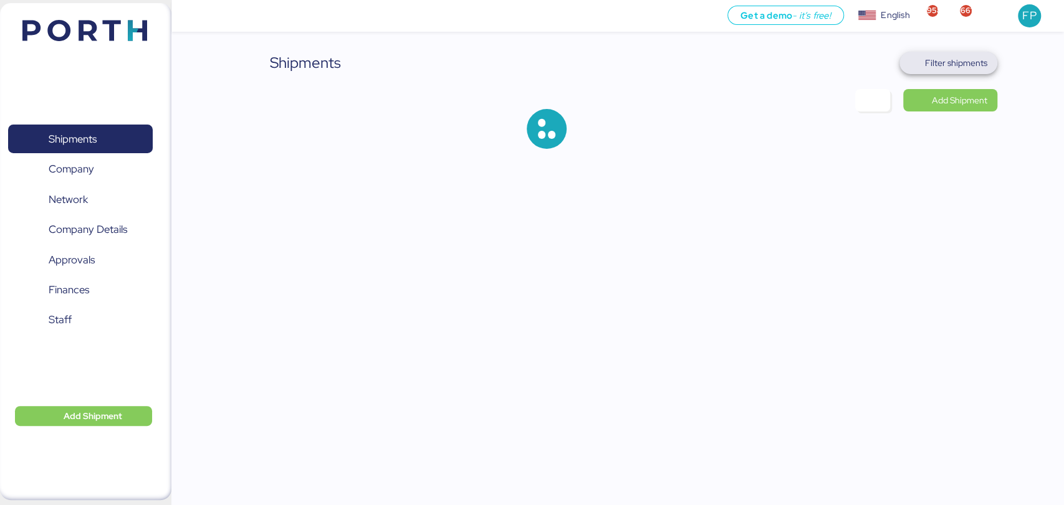
click at [954, 67] on span "Filter shipments" at bounding box center [956, 62] width 62 height 15
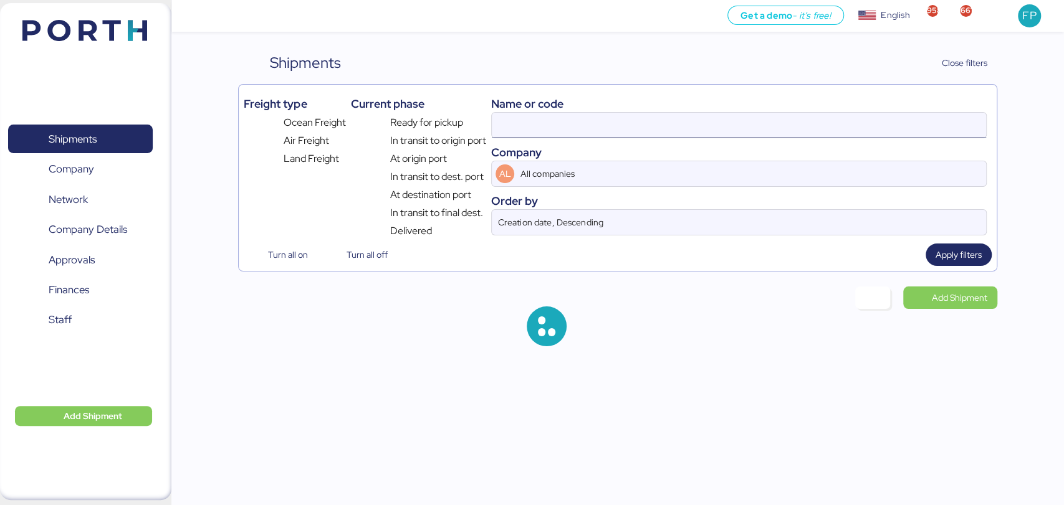
click at [514, 120] on input at bounding box center [738, 125] width 493 height 25
click at [514, 120] on input "51995" at bounding box center [738, 125] width 493 height 25
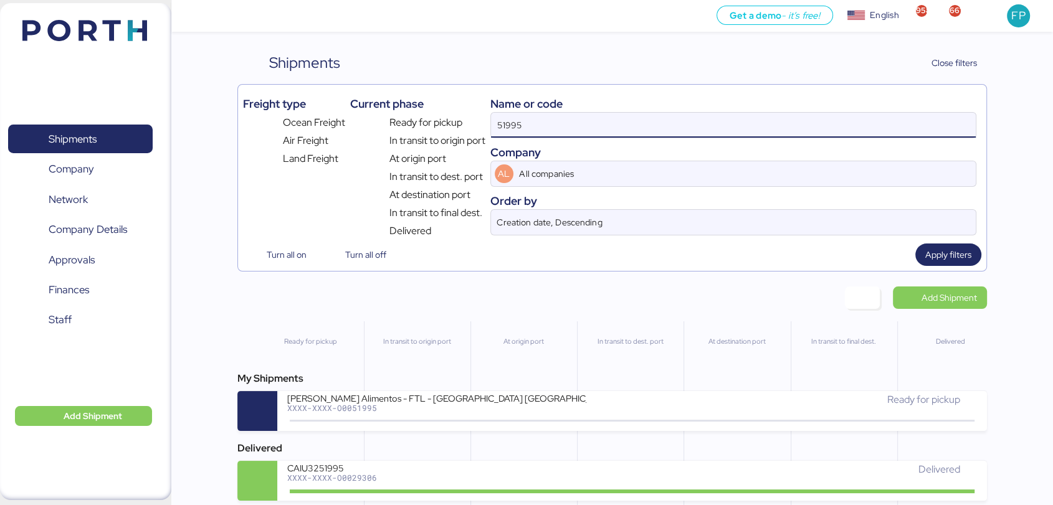
paste input "O0051932"
type input "O0051932"
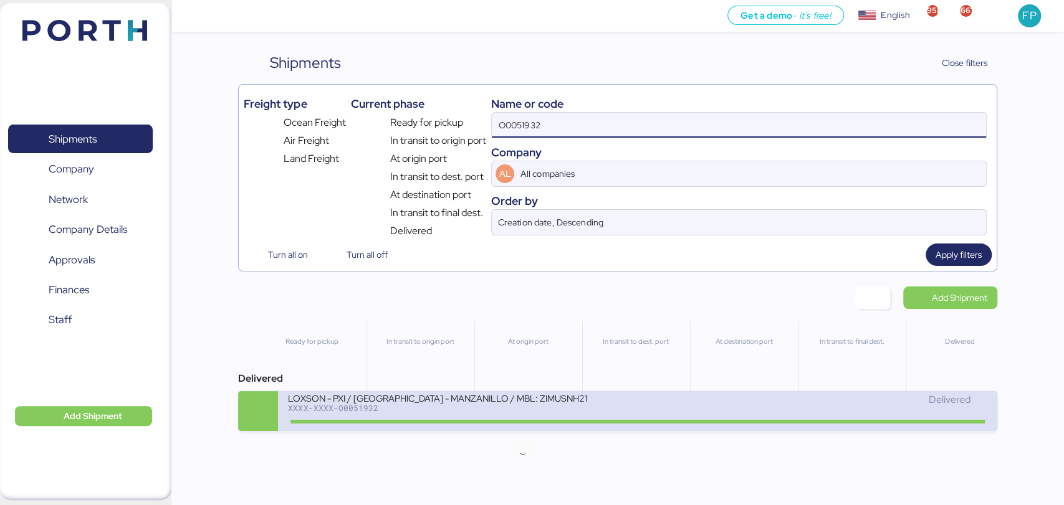
click at [495, 417] on icon at bounding box center [523, 421] width 60 height 14
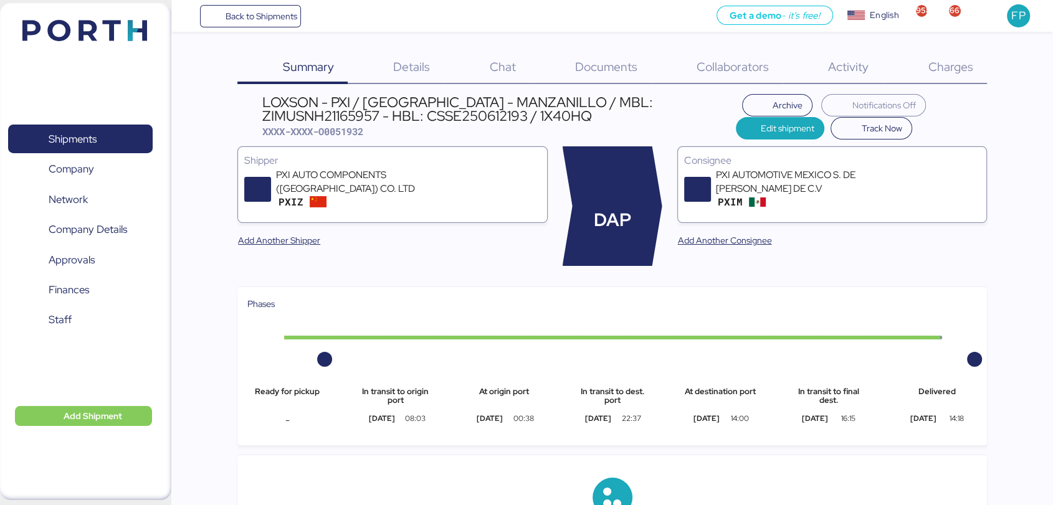
click at [948, 82] on div "Charges 0" at bounding box center [935, 68] width 104 height 32
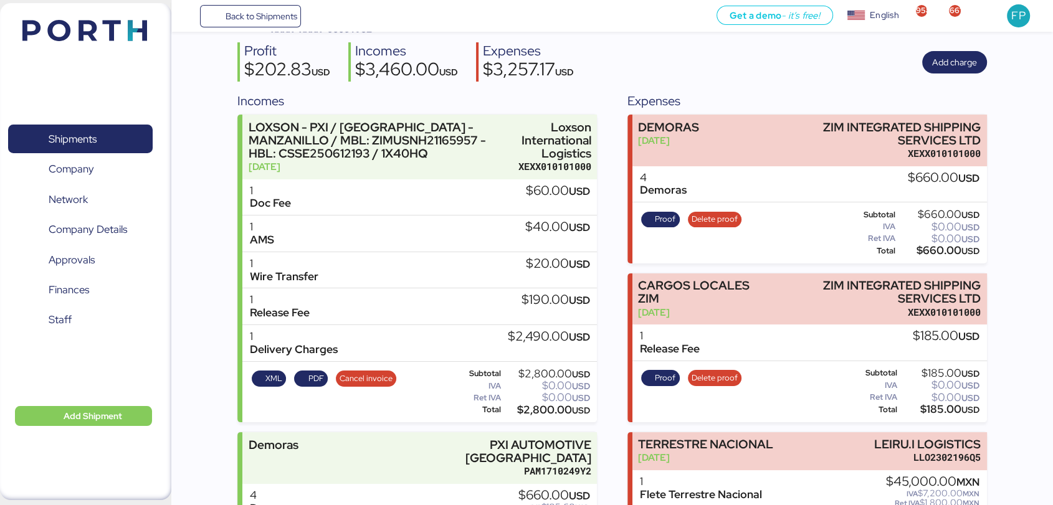
scroll to position [240, 0]
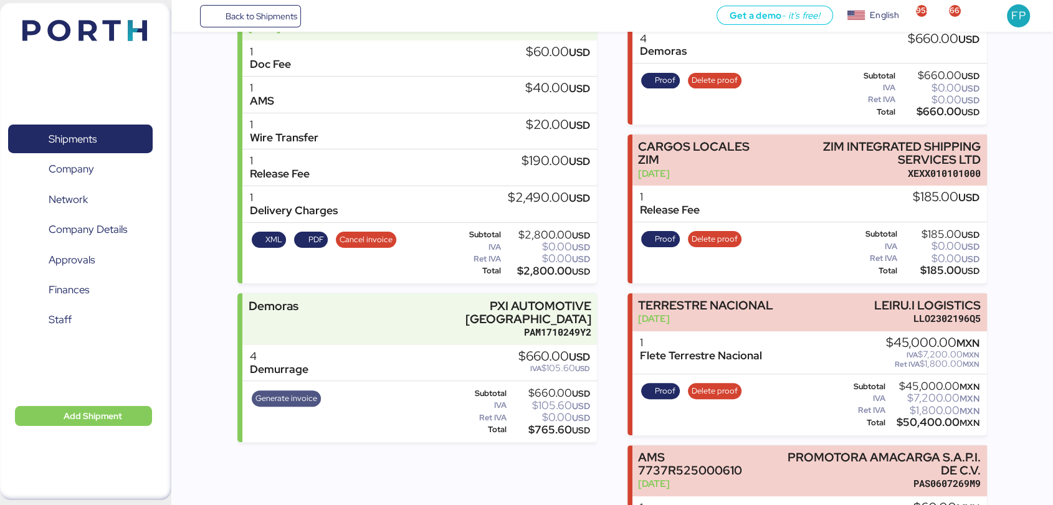
click at [302, 392] on span "Generate invoice" at bounding box center [286, 399] width 62 height 14
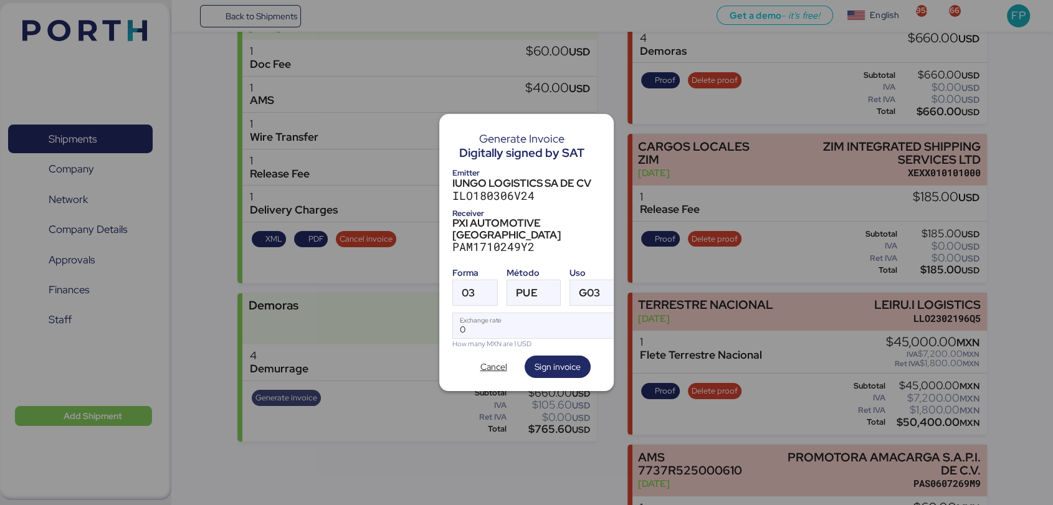
scroll to position [0, 0]
click at [475, 283] on div at bounding box center [486, 292] width 22 height 25
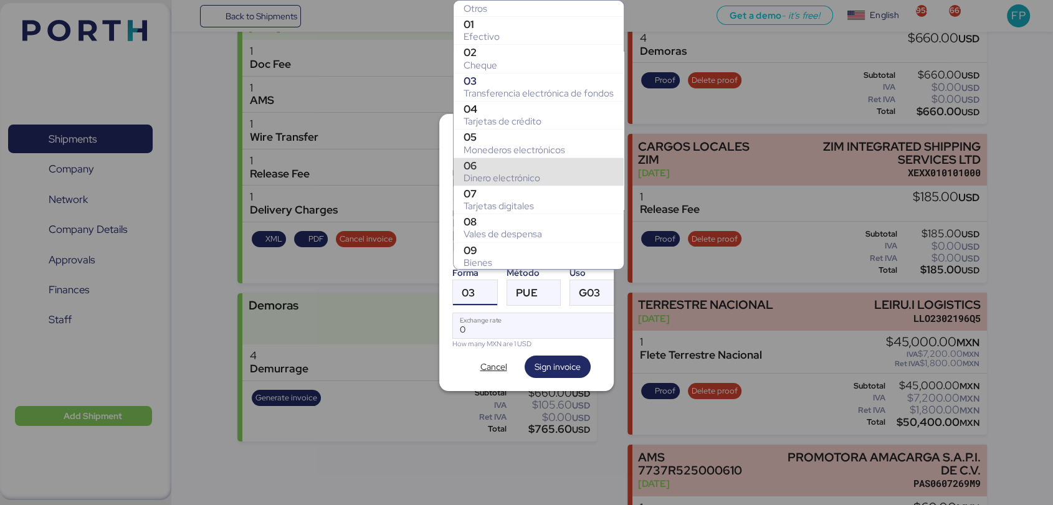
scroll to position [183, 0]
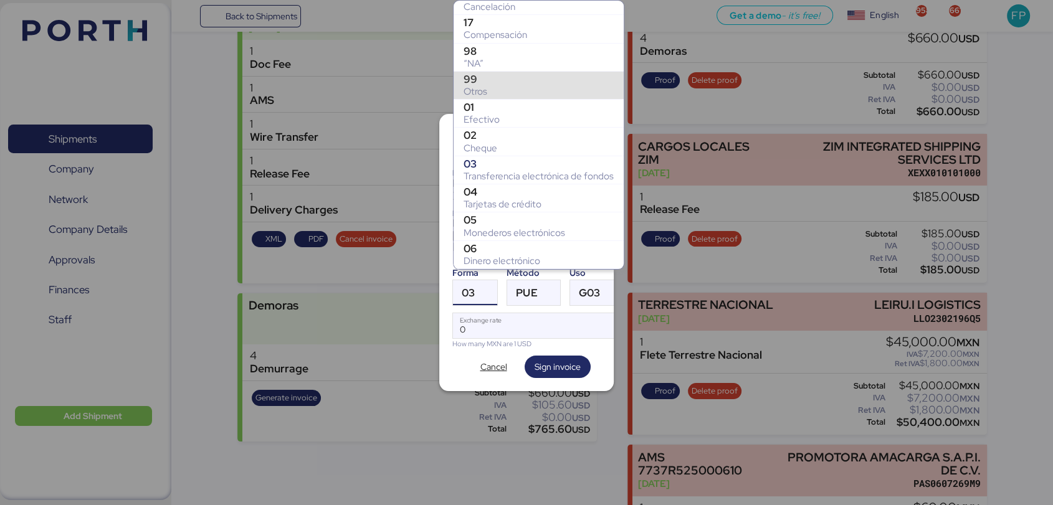
click at [496, 88] on div "Otros" at bounding box center [539, 91] width 150 height 12
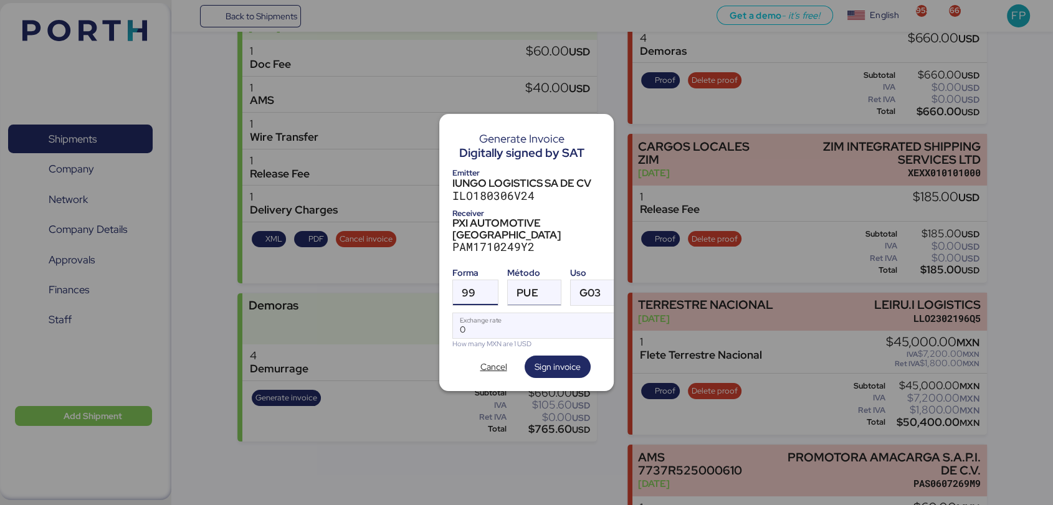
click at [540, 285] on div at bounding box center [549, 292] width 22 height 25
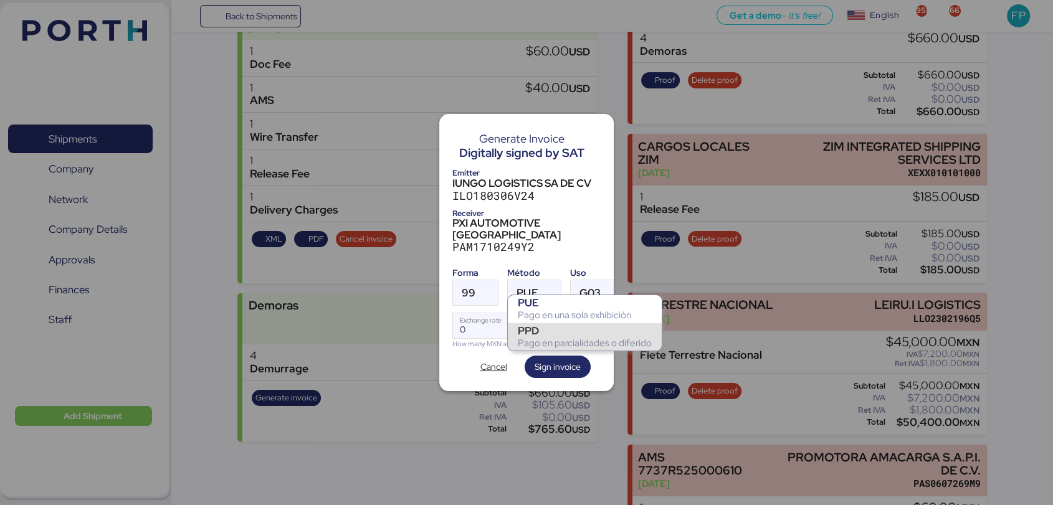
click at [553, 335] on div "PPD" at bounding box center [585, 331] width 134 height 12
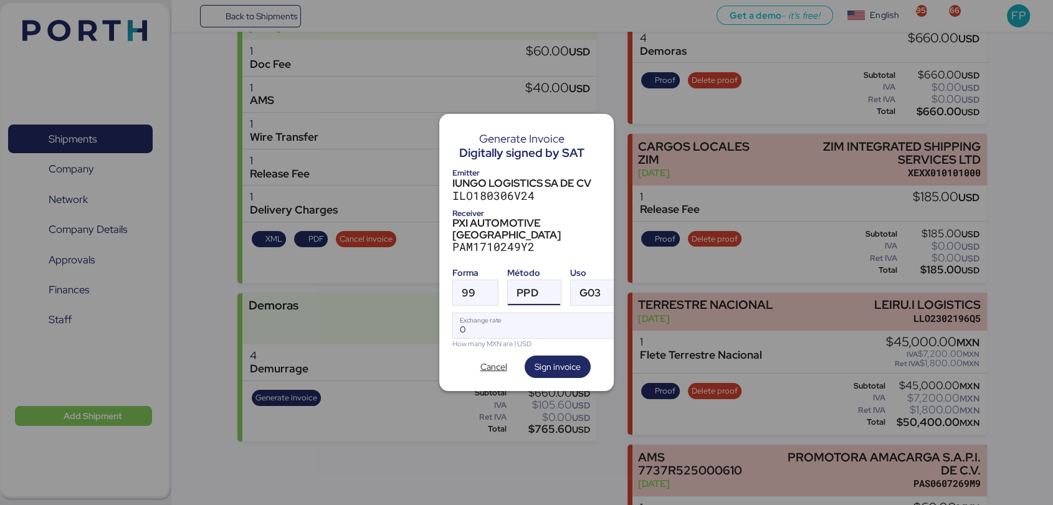
click at [497, 297] on div "Forma 99 Método PPD Uso G03 0 Exchange rate How many MXN are 1 USD" at bounding box center [526, 305] width 148 height 87
click at [502, 315] on input "Exchange rate" at bounding box center [538, 325] width 170 height 25
type input "0"
paste input "18.3805"
type input "18.3805"
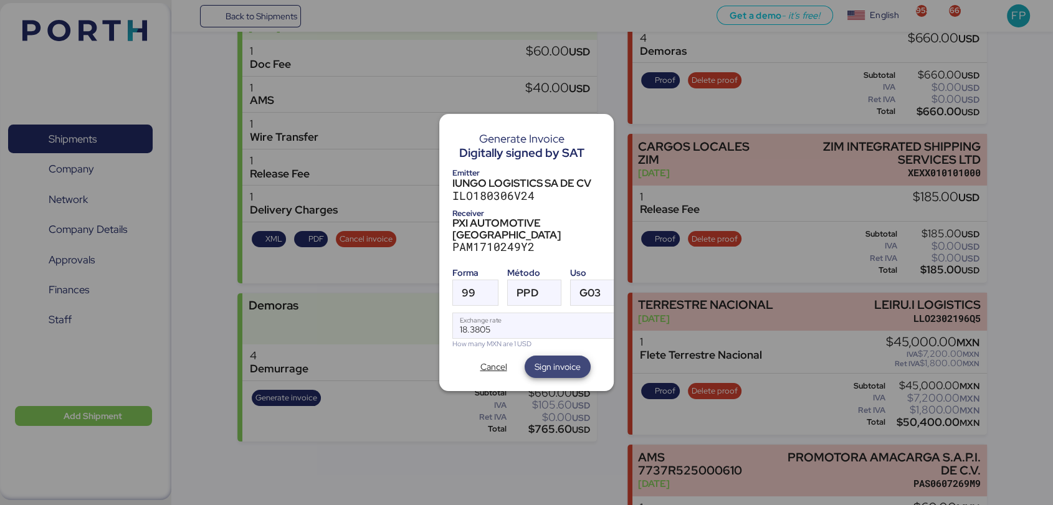
click at [544, 361] on span "Sign invoice" at bounding box center [558, 366] width 46 height 15
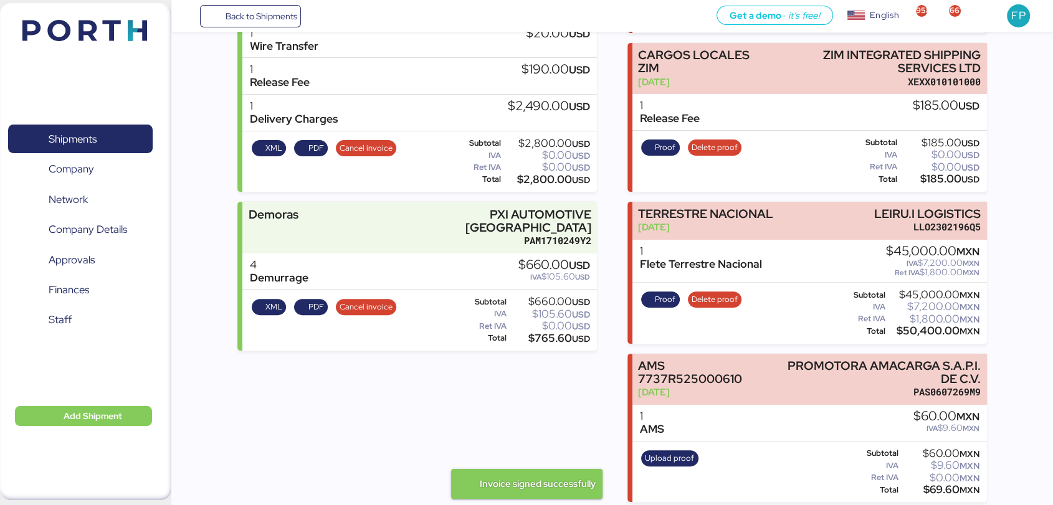
scroll to position [0, 0]
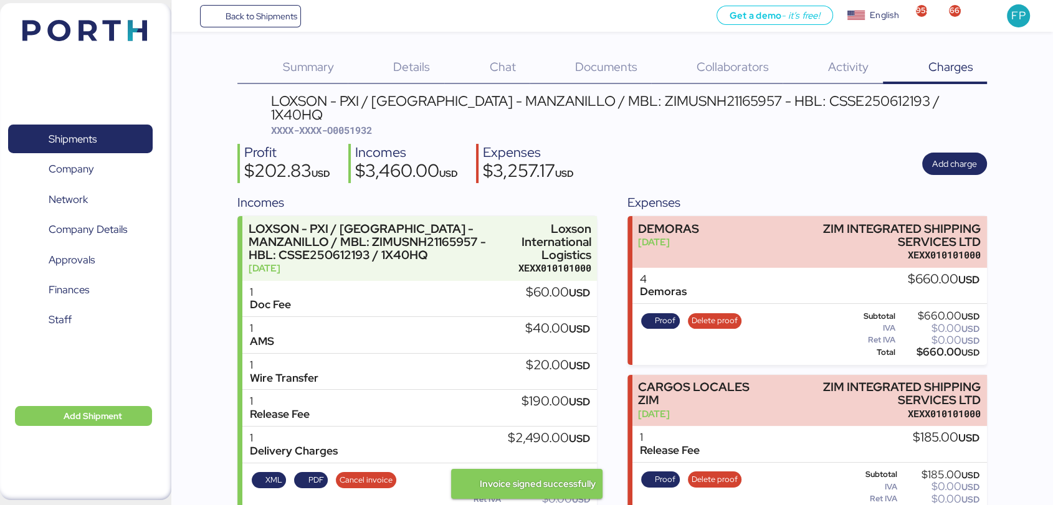
click at [359, 126] on div "LOXSON - PXI / SHANGHAI - MANZANILLO / MBL: ZIMUSNH21165957 - HBL: CSSE25061219…" at bounding box center [612, 464] width 750 height 740
click at [366, 124] on span "XXXX-XXXX-O0051932" at bounding box center [320, 130] width 101 height 12
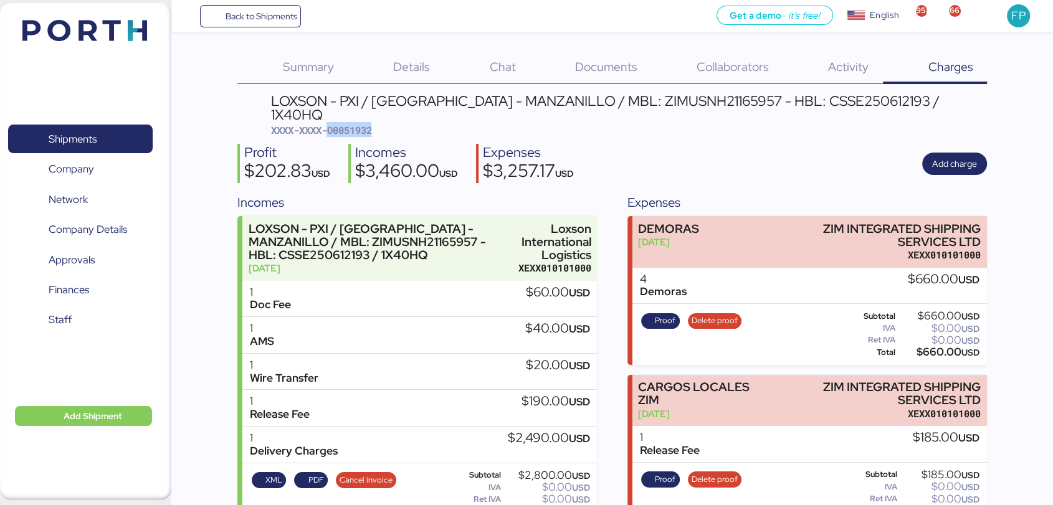
click at [366, 124] on span "XXXX-XXXX-O0051932" at bounding box center [320, 130] width 101 height 12
